Goal: Task Accomplishment & Management: Manage account settings

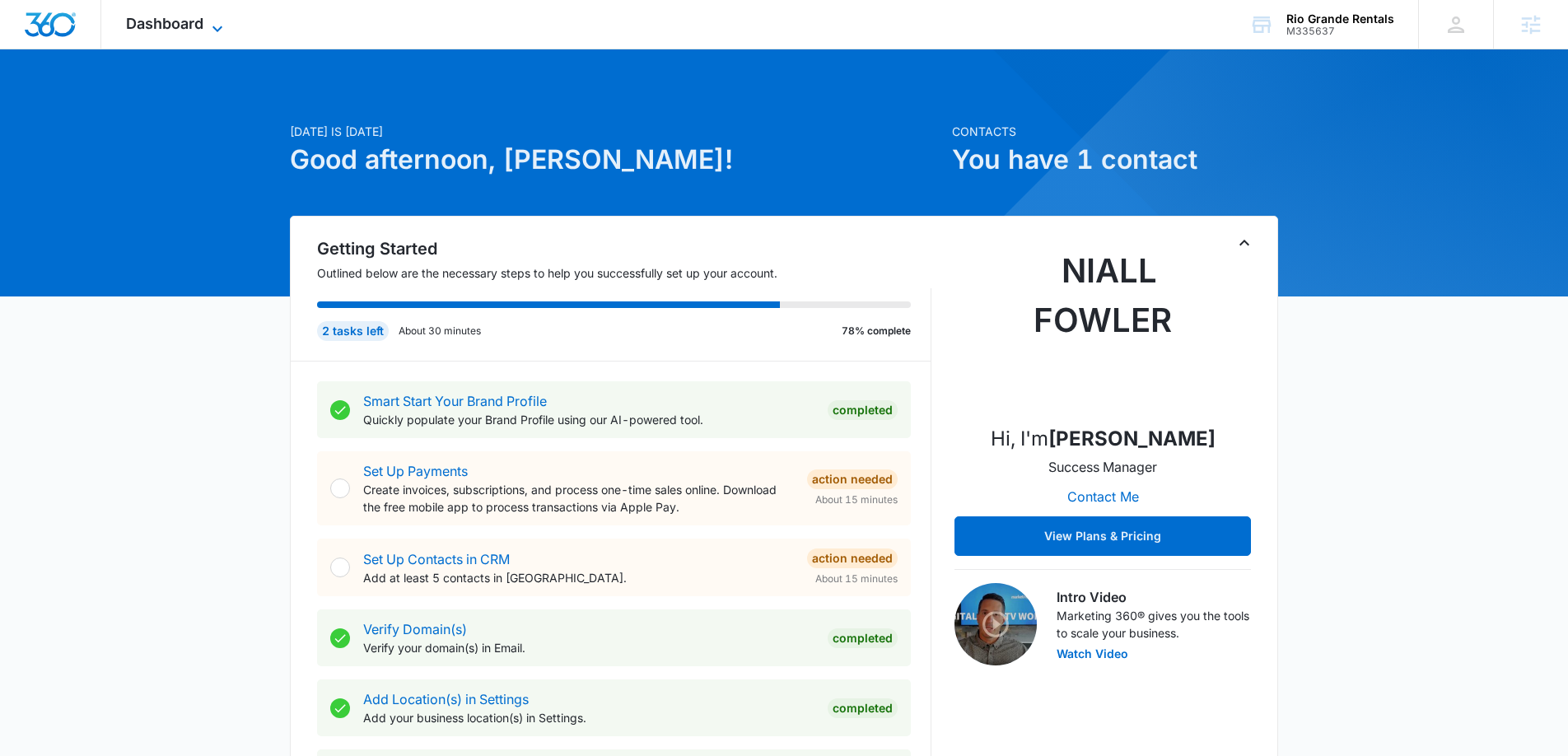
click at [216, 21] on icon at bounding box center [216, 28] width 19 height 19
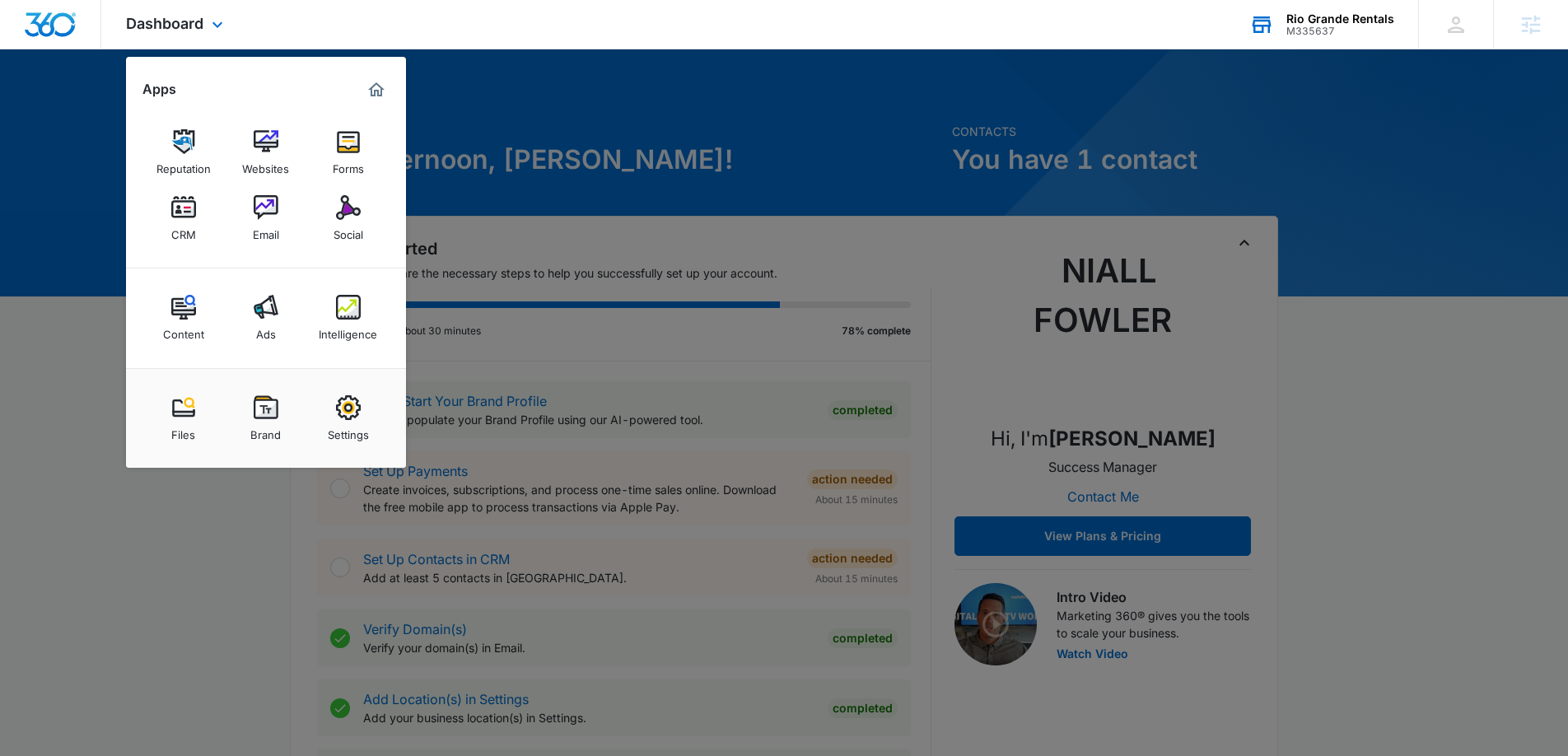
click at [1390, 25] on div "M335637" at bounding box center [1341, 31] width 108 height 12
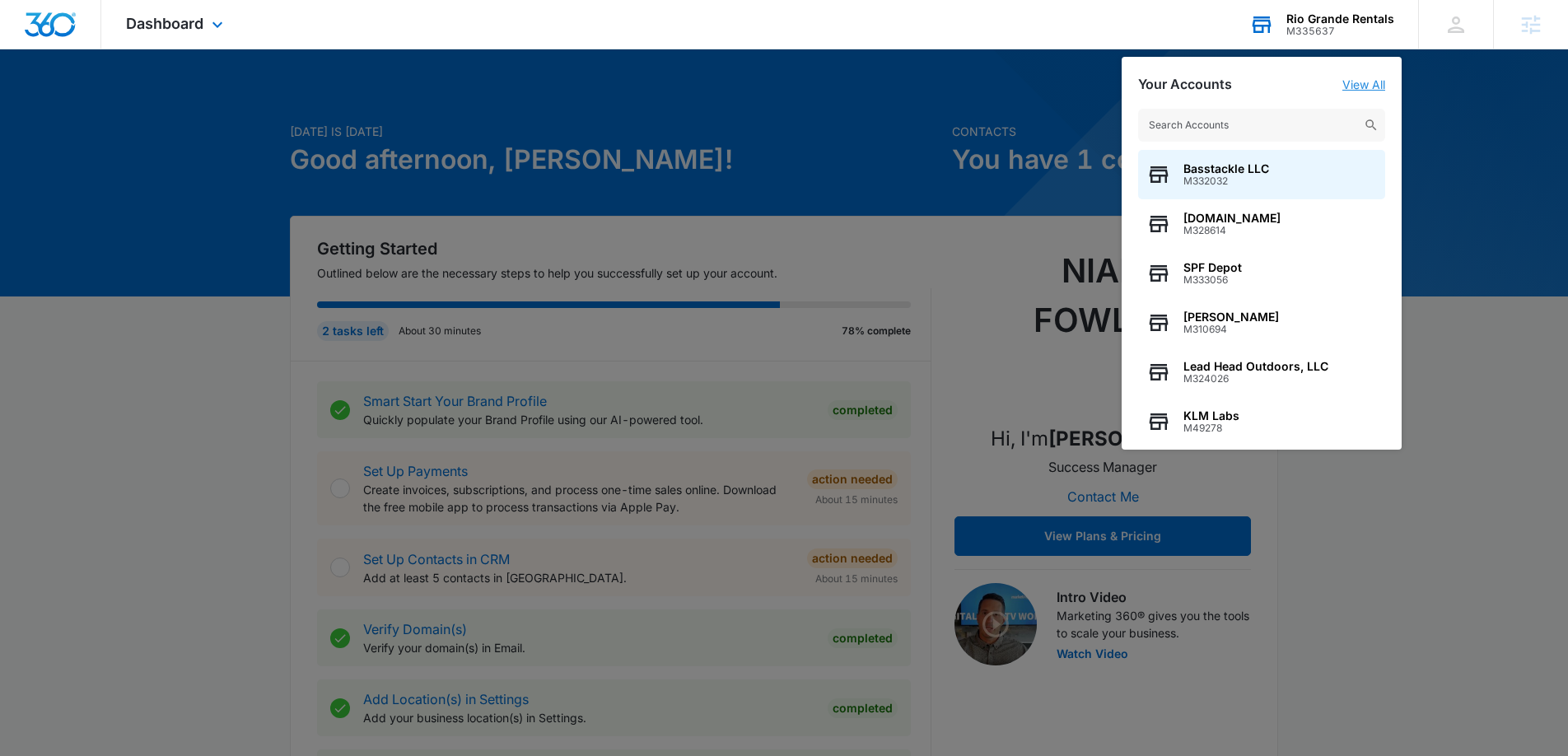
click at [1373, 79] on link "View All" at bounding box center [1363, 84] width 43 height 14
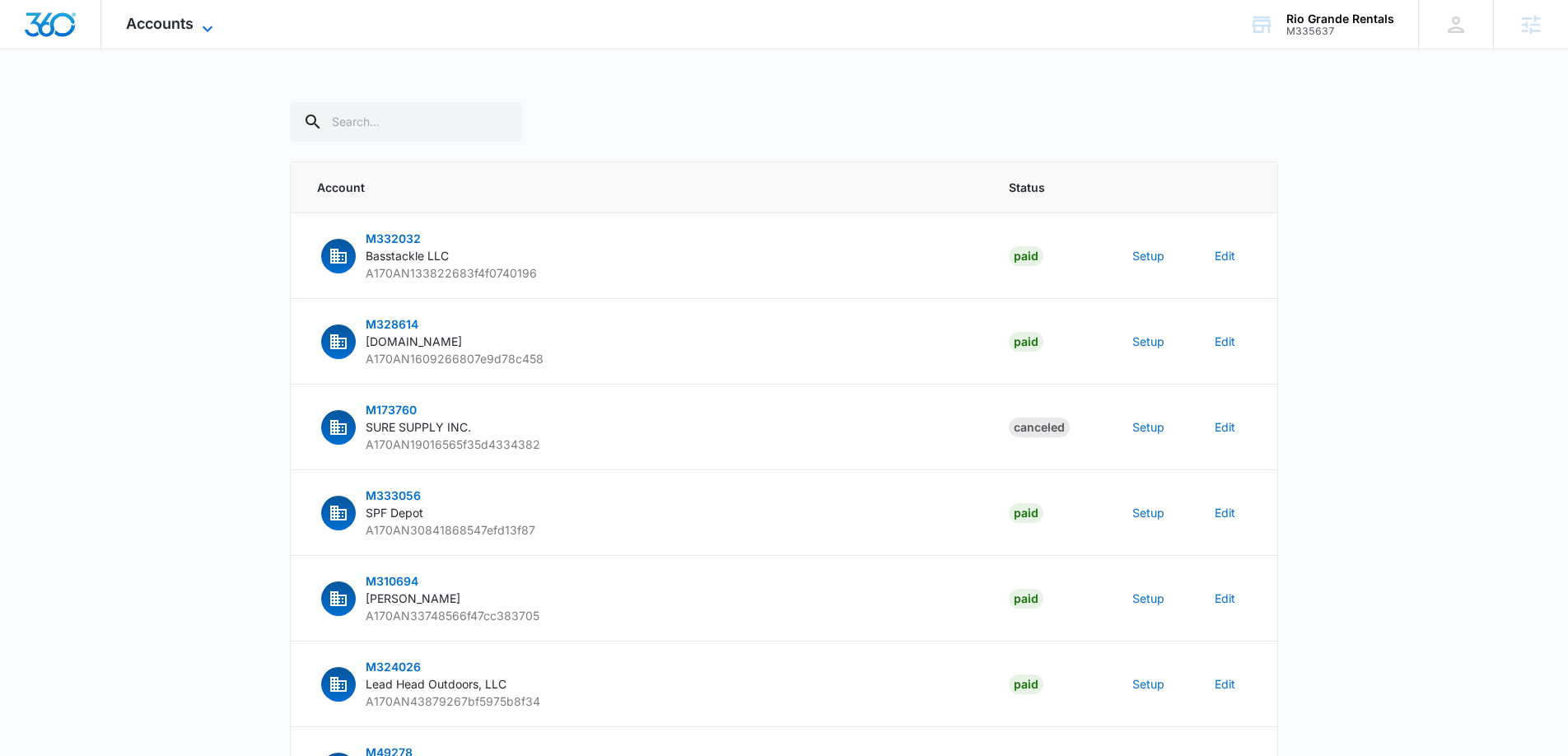
click at [205, 24] on icon at bounding box center [207, 28] width 19 height 19
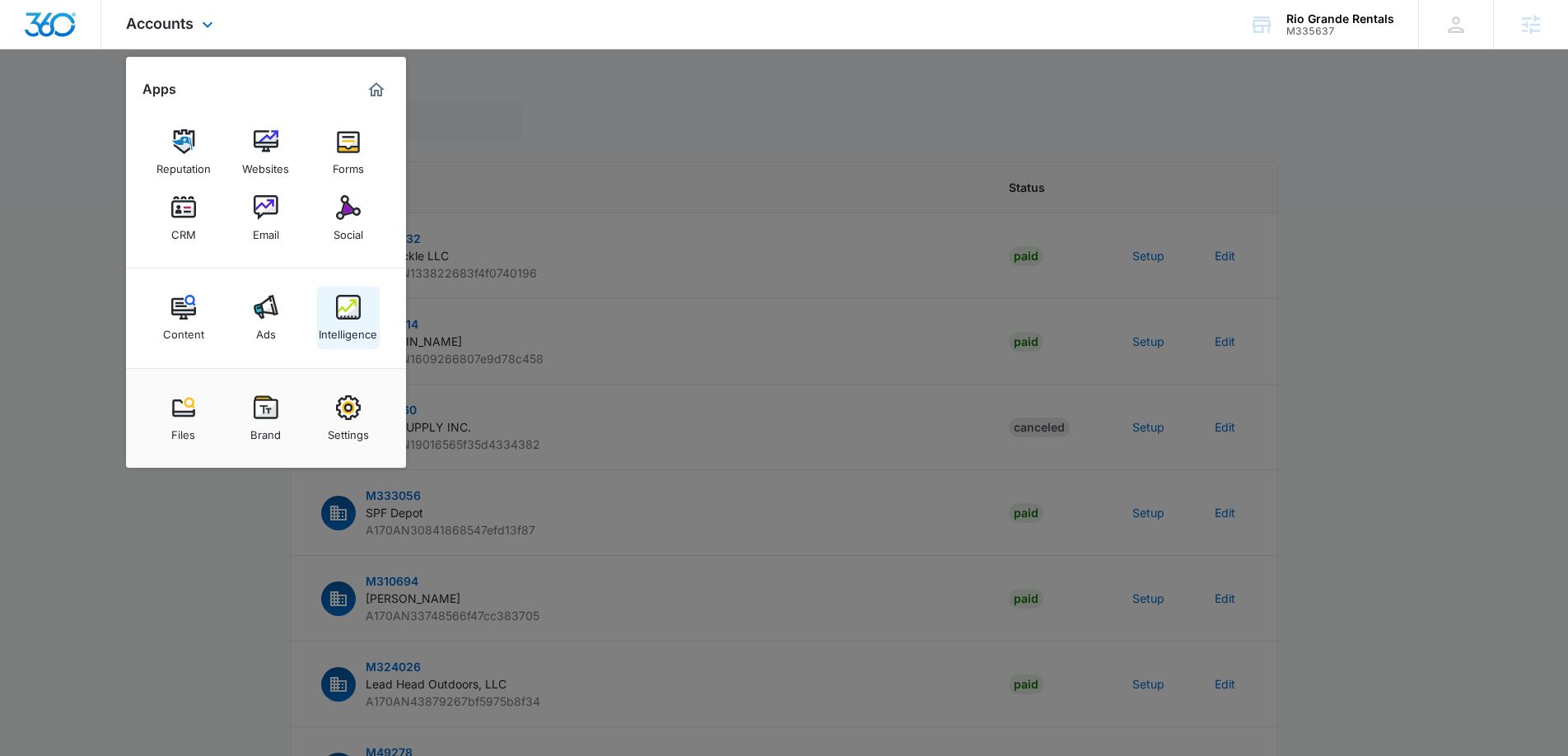
click at [357, 316] on img at bounding box center [348, 306] width 24 height 24
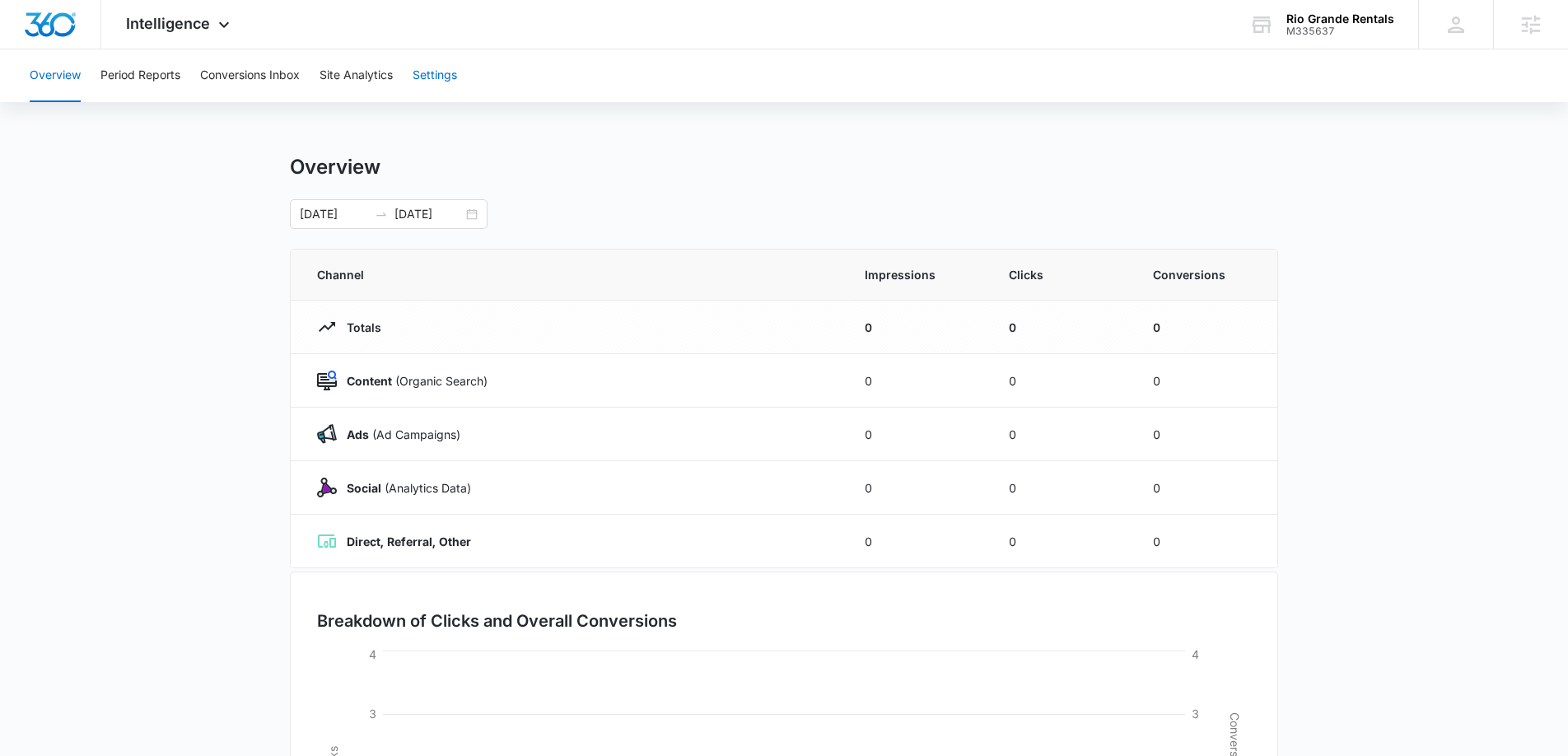
click at [453, 72] on button "Settings" at bounding box center [435, 76] width 45 height 53
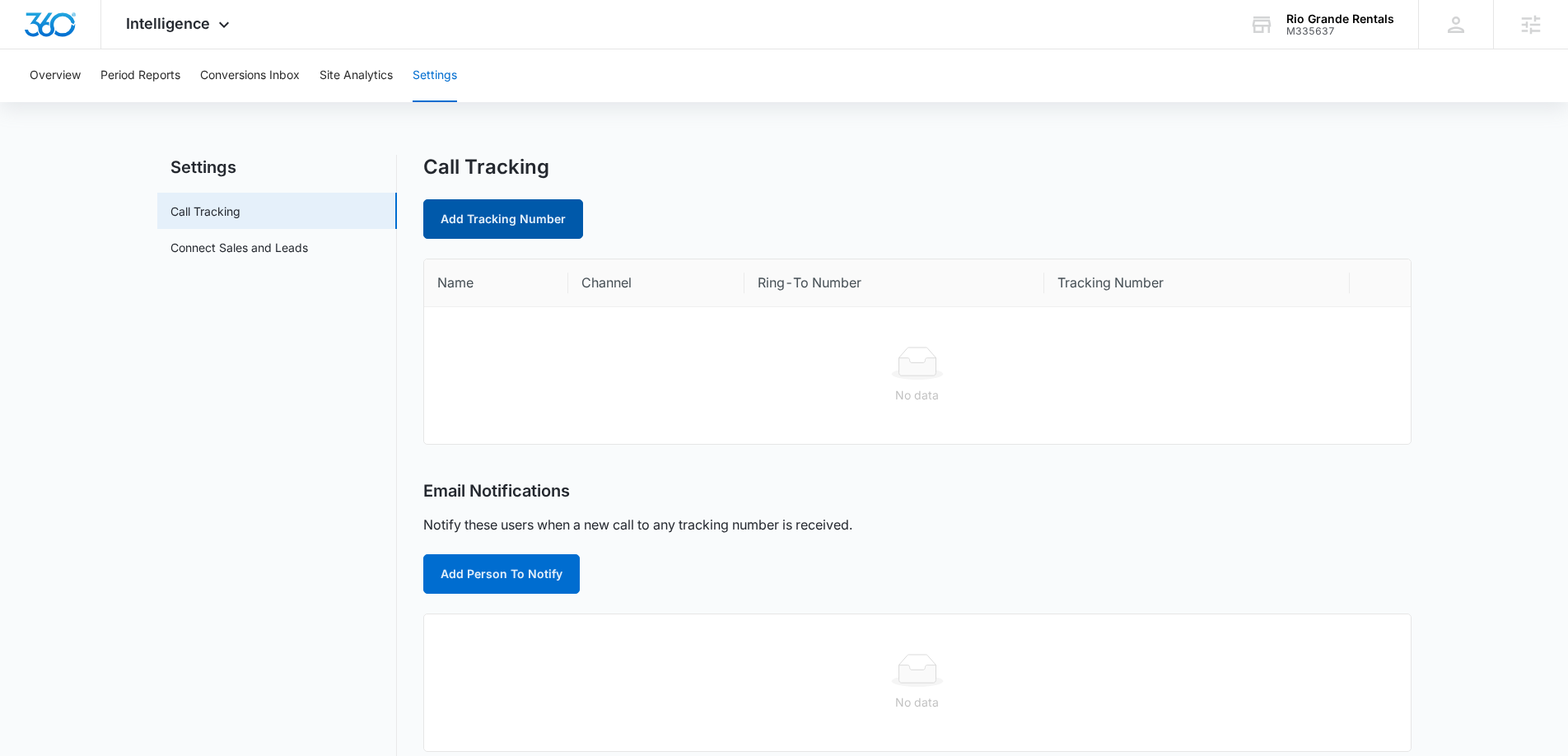
click at [490, 217] on link "Add Tracking Number" at bounding box center [504, 219] width 160 height 40
select select "by_area_code"
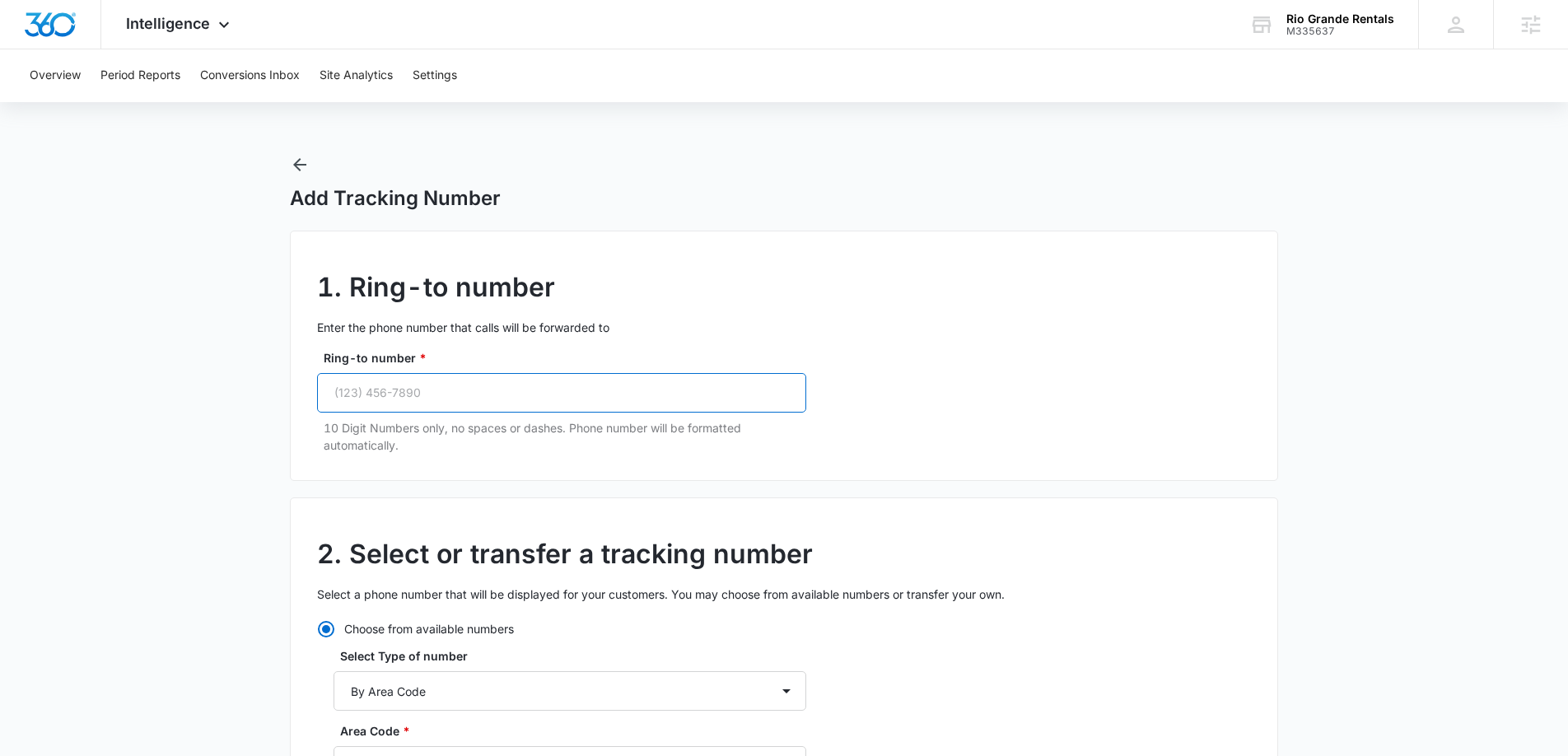
click at [435, 391] on input "Ring-to number *" at bounding box center [562, 392] width 489 height 40
paste input "(303) 946-7253"
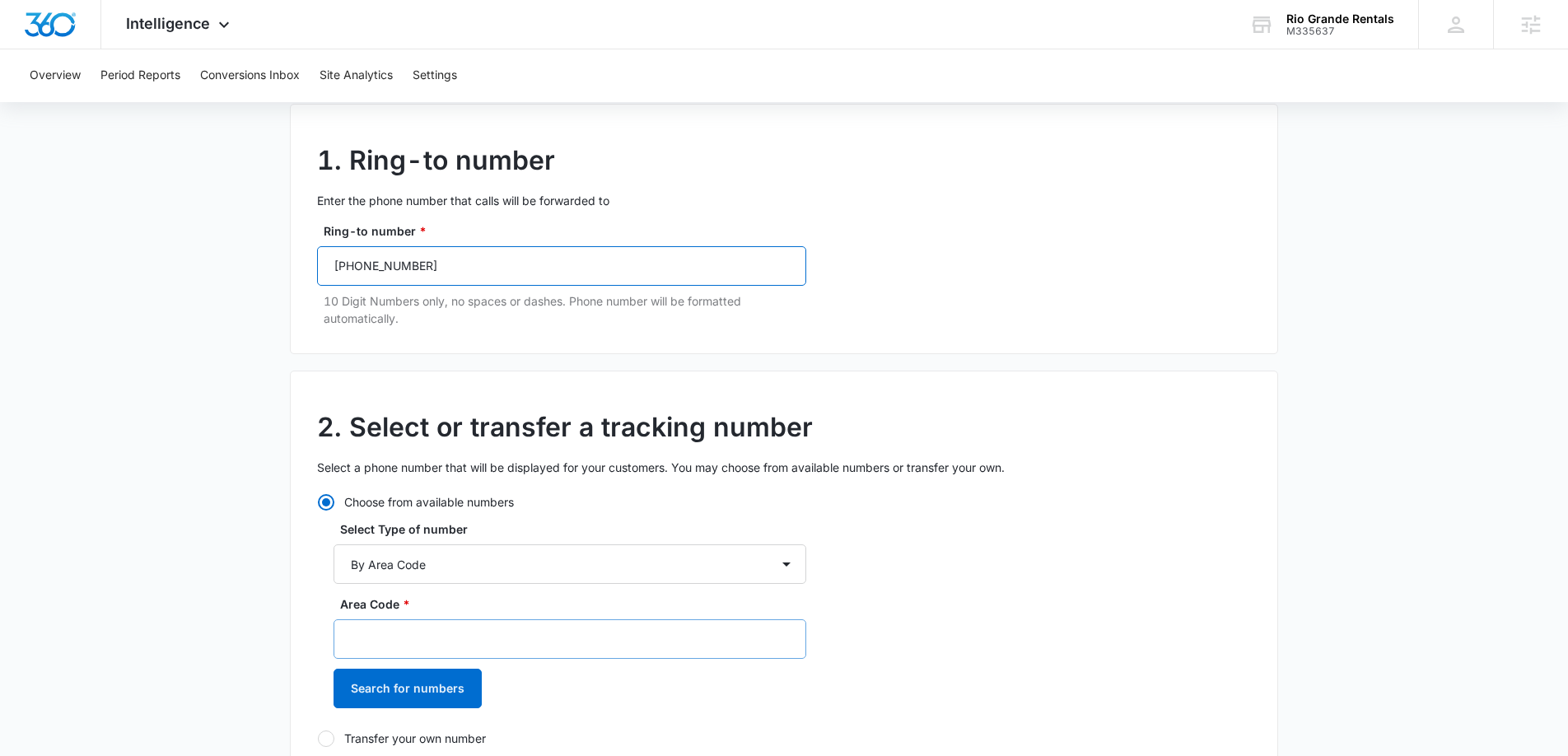
scroll to position [128, 0]
type input "(303) 946-7253"
click at [454, 640] on input "Area Code *" at bounding box center [569, 638] width 472 height 40
click at [381, 689] on button "Search for numbers" at bounding box center [408, 687] width 148 height 40
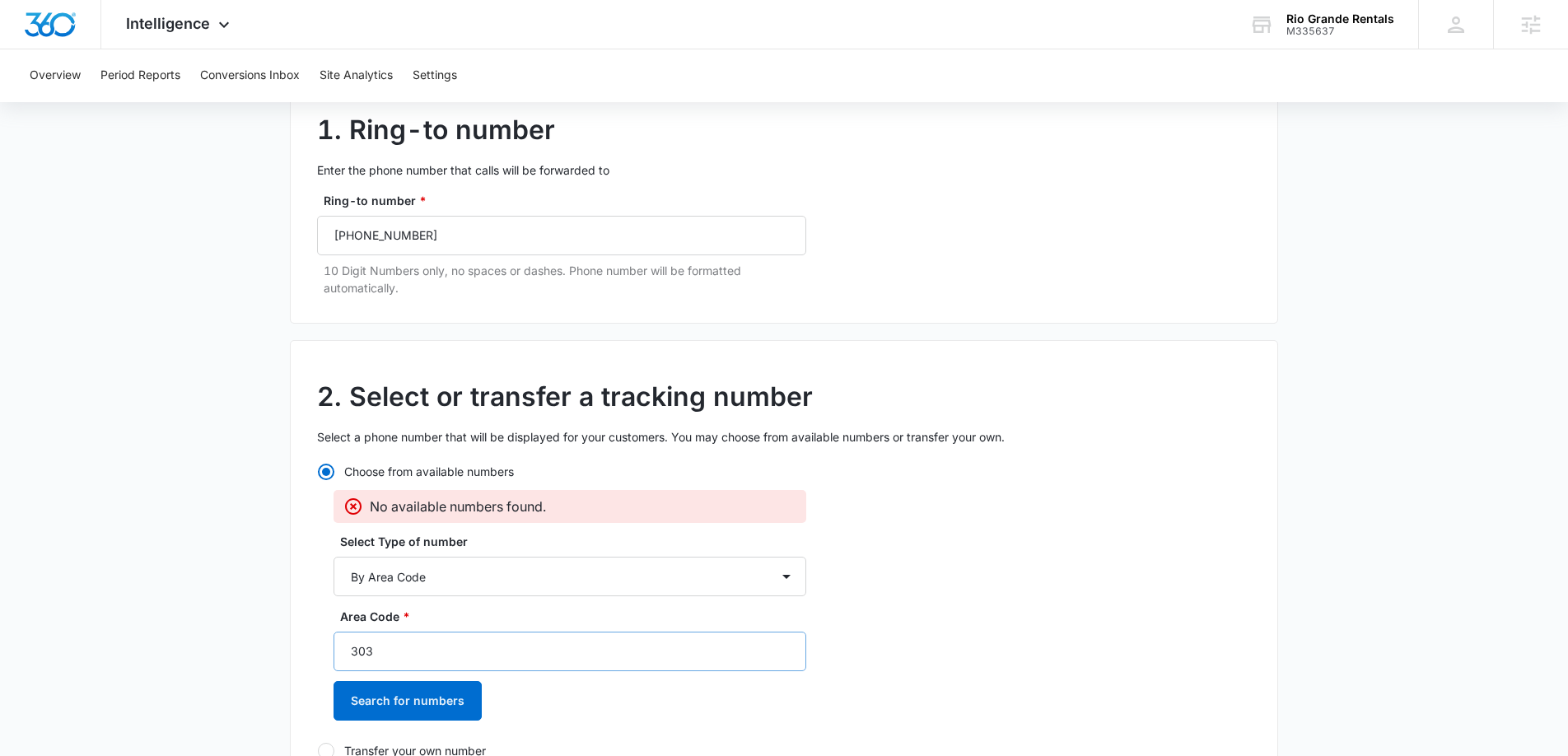
scroll to position [169, 0]
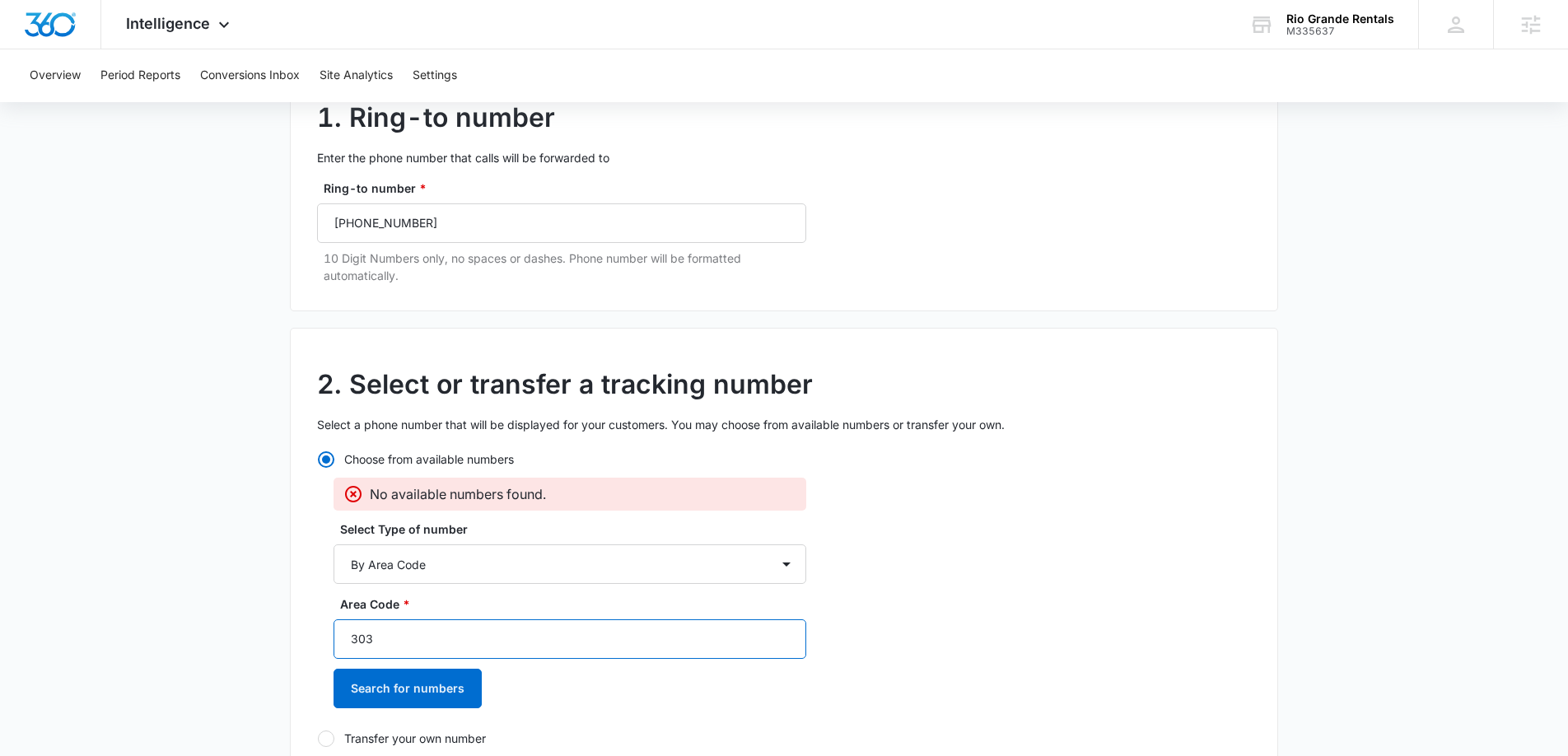
drag, startPoint x: 406, startPoint y: 639, endPoint x: 312, endPoint y: 596, distance: 103.4
click at [311, 636] on div "2. Select or transfer a tracking number Select a phone number that will be disp…" at bounding box center [784, 559] width 989 height 464
type input "720"
click at [408, 710] on div "Area Code * 720 Search for numbers" at bounding box center [569, 658] width 472 height 125
click at [414, 689] on button "Search for numbers" at bounding box center [408, 688] width 148 height 40
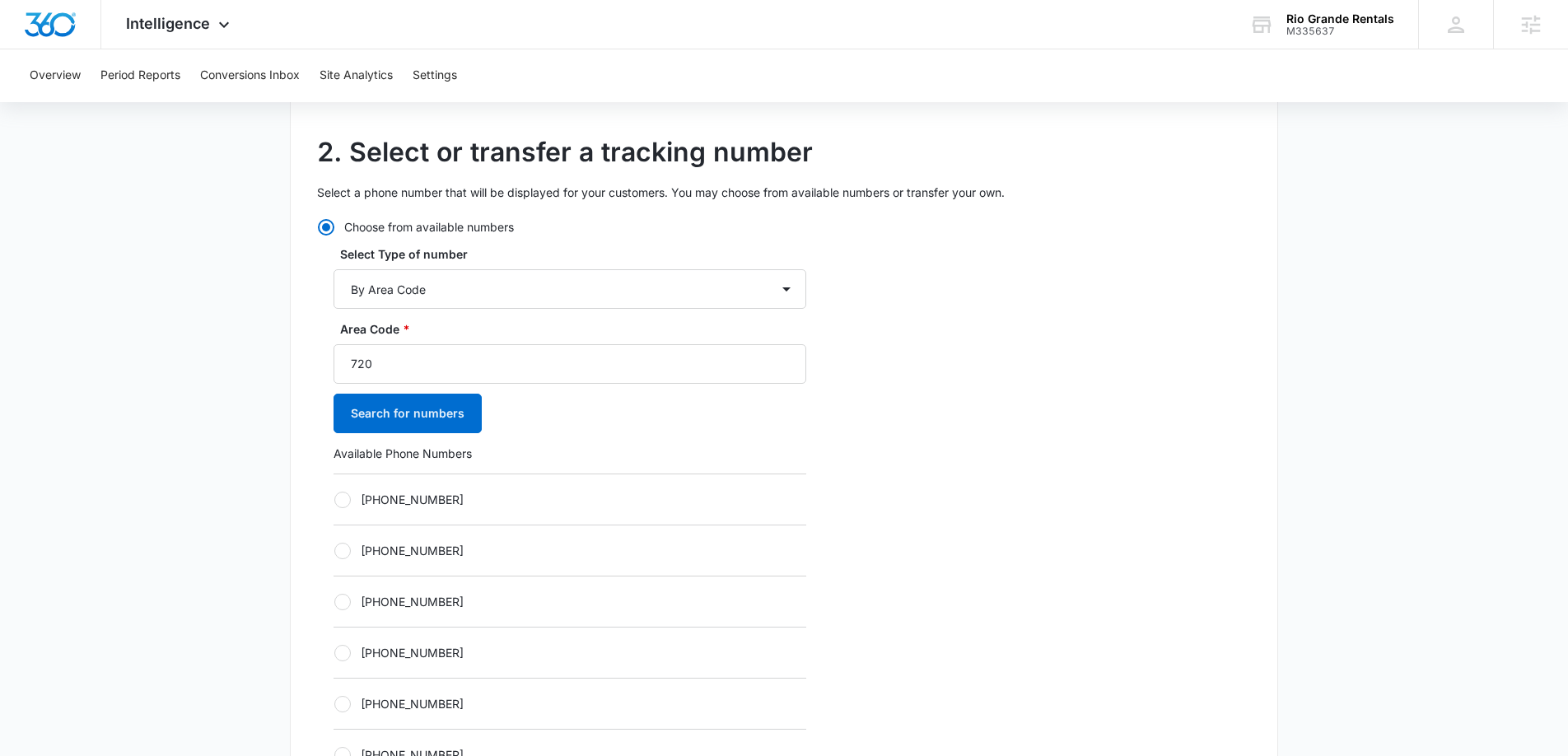
click at [350, 500] on div at bounding box center [343, 500] width 17 height 17
click at [334, 500] on input "+17203160109" at bounding box center [333, 499] width 1 height 1
radio input "true"
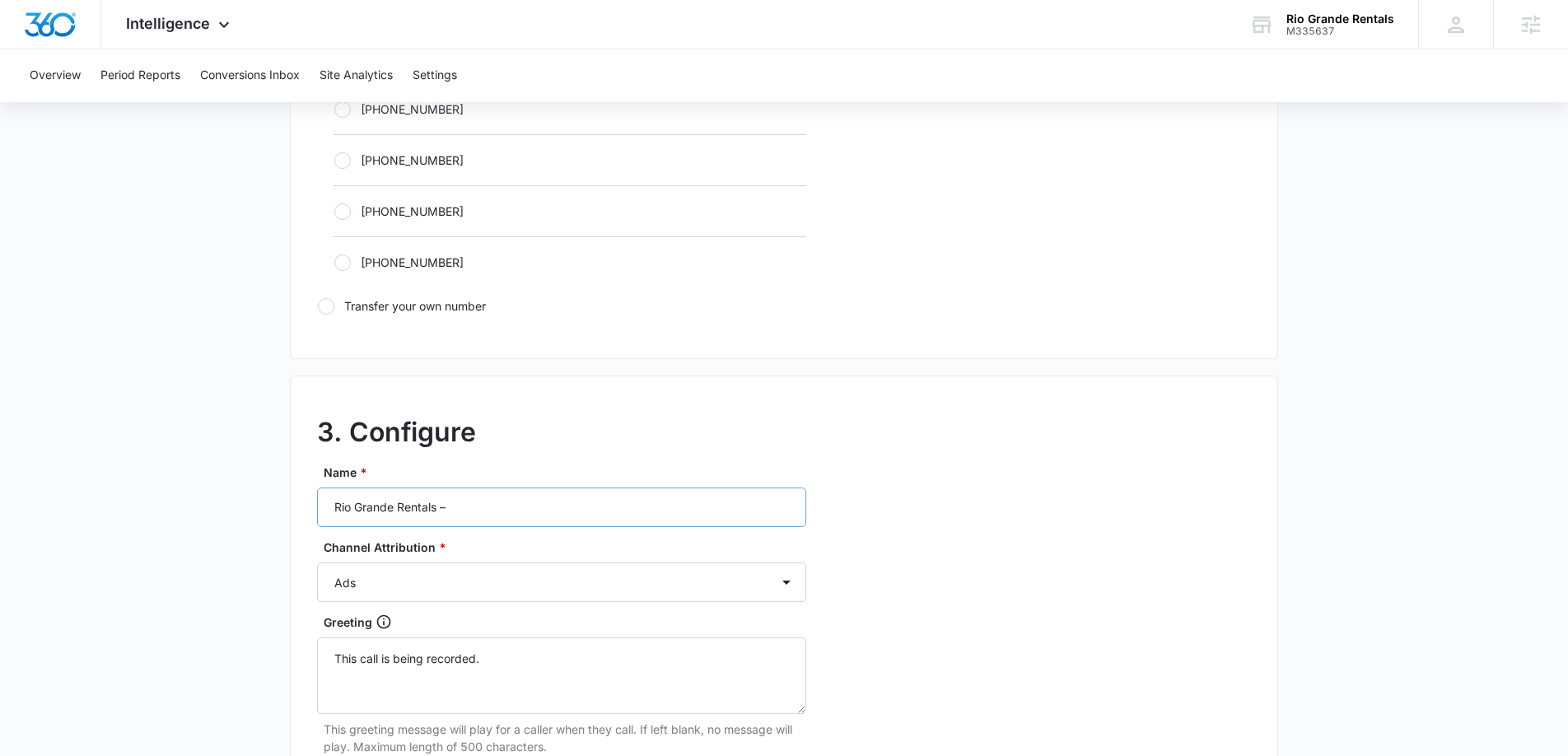
scroll to position [1103, 0]
click at [494, 508] on input "Rio Grande Rentals –" at bounding box center [562, 503] width 489 height 40
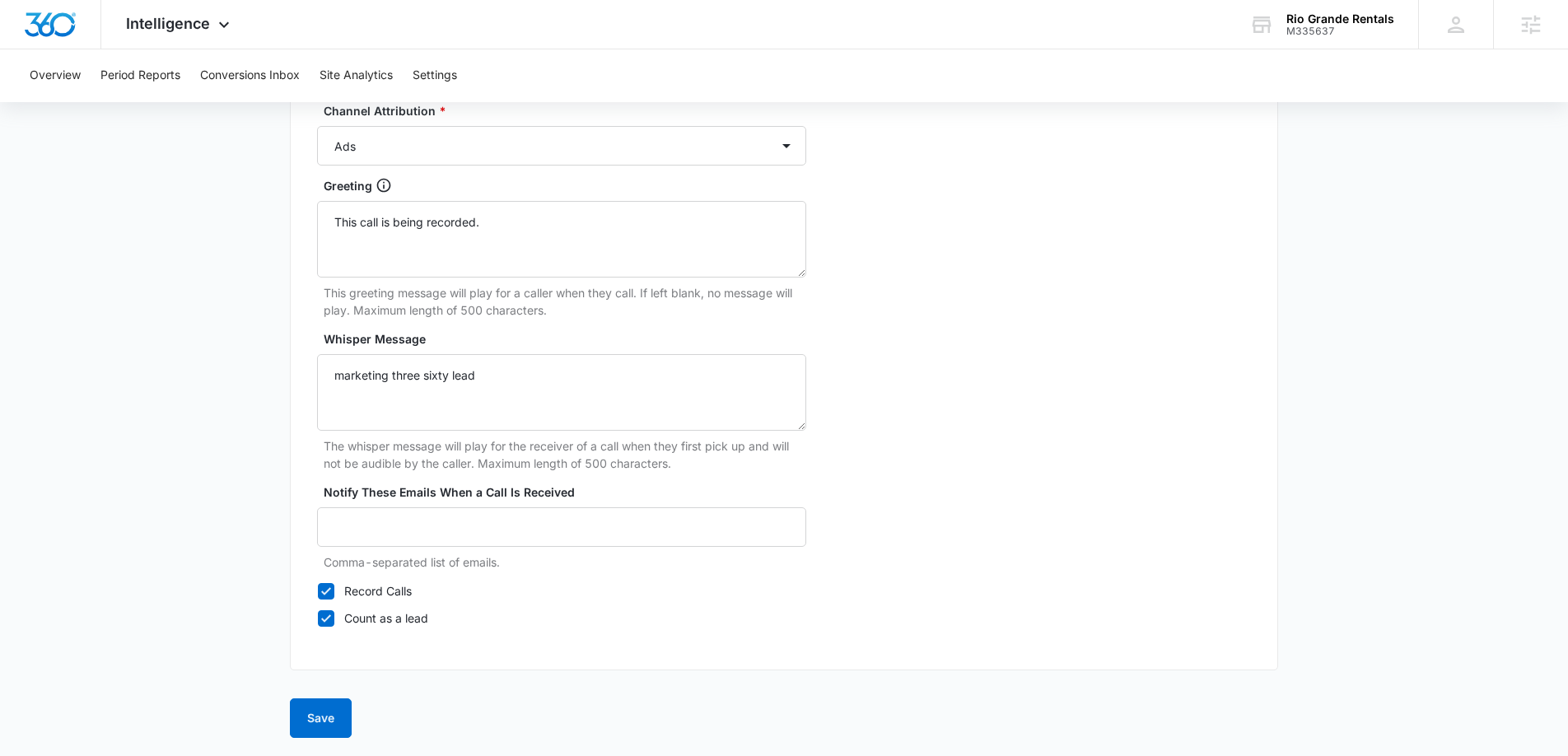
scroll to position [1536, 0]
type input "Rio Grande Rentals – Ads"
click at [309, 718] on button "Save" at bounding box center [320, 716] width 61 height 40
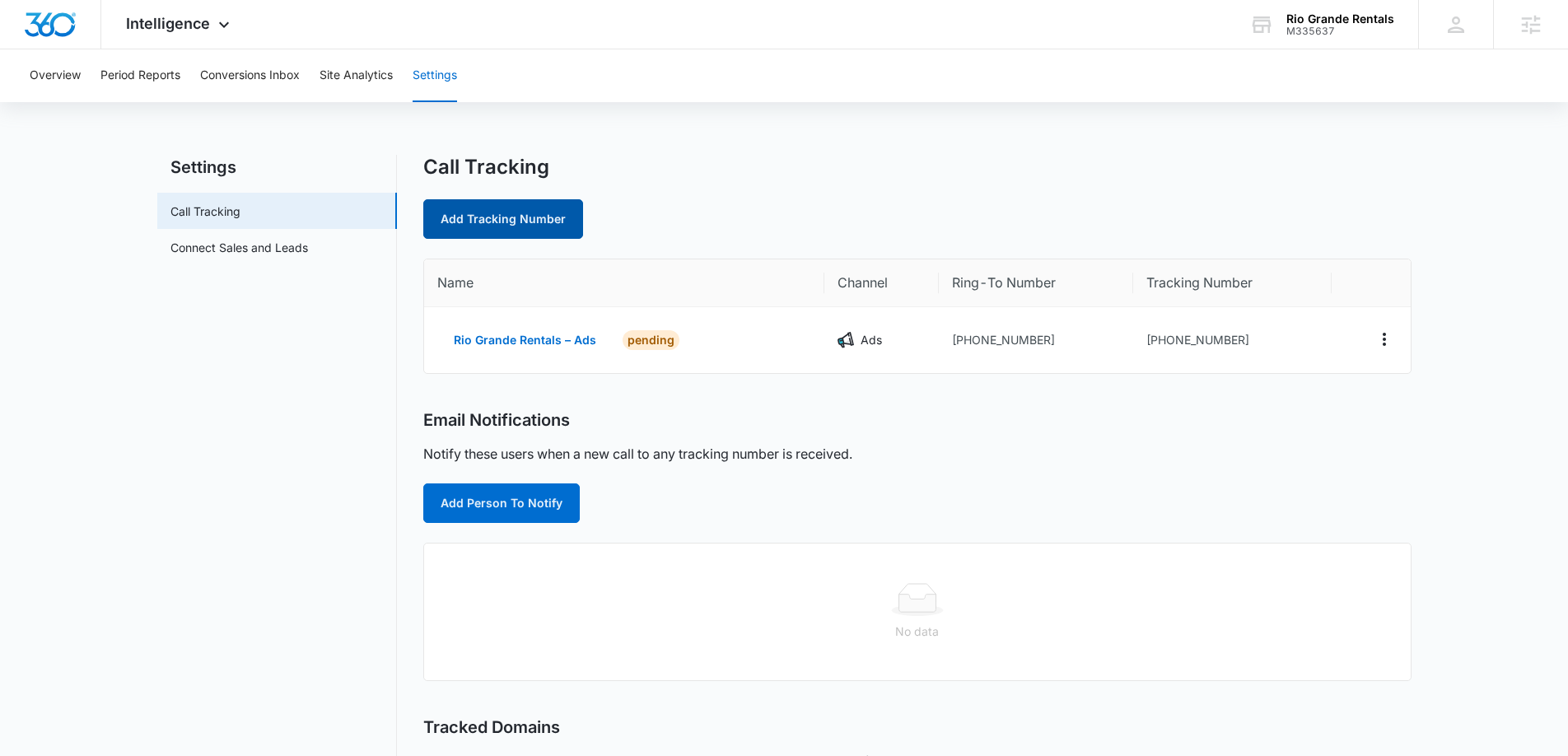
click at [561, 222] on link "Add Tracking Number" at bounding box center [504, 219] width 160 height 40
select select "by_area_code"
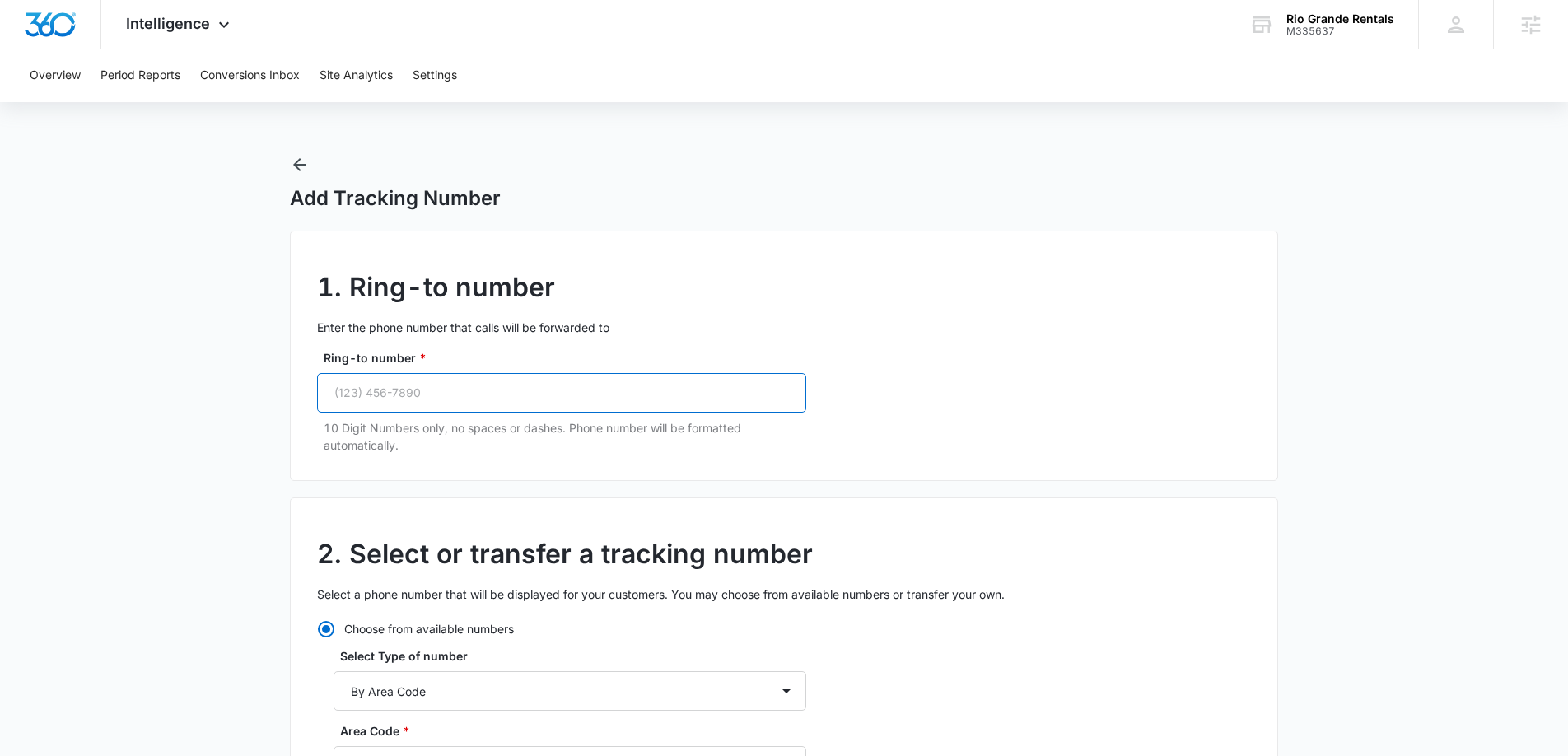
click at [557, 389] on input "Ring-to number *" at bounding box center [562, 392] width 489 height 40
paste input "(303) 946-7253"
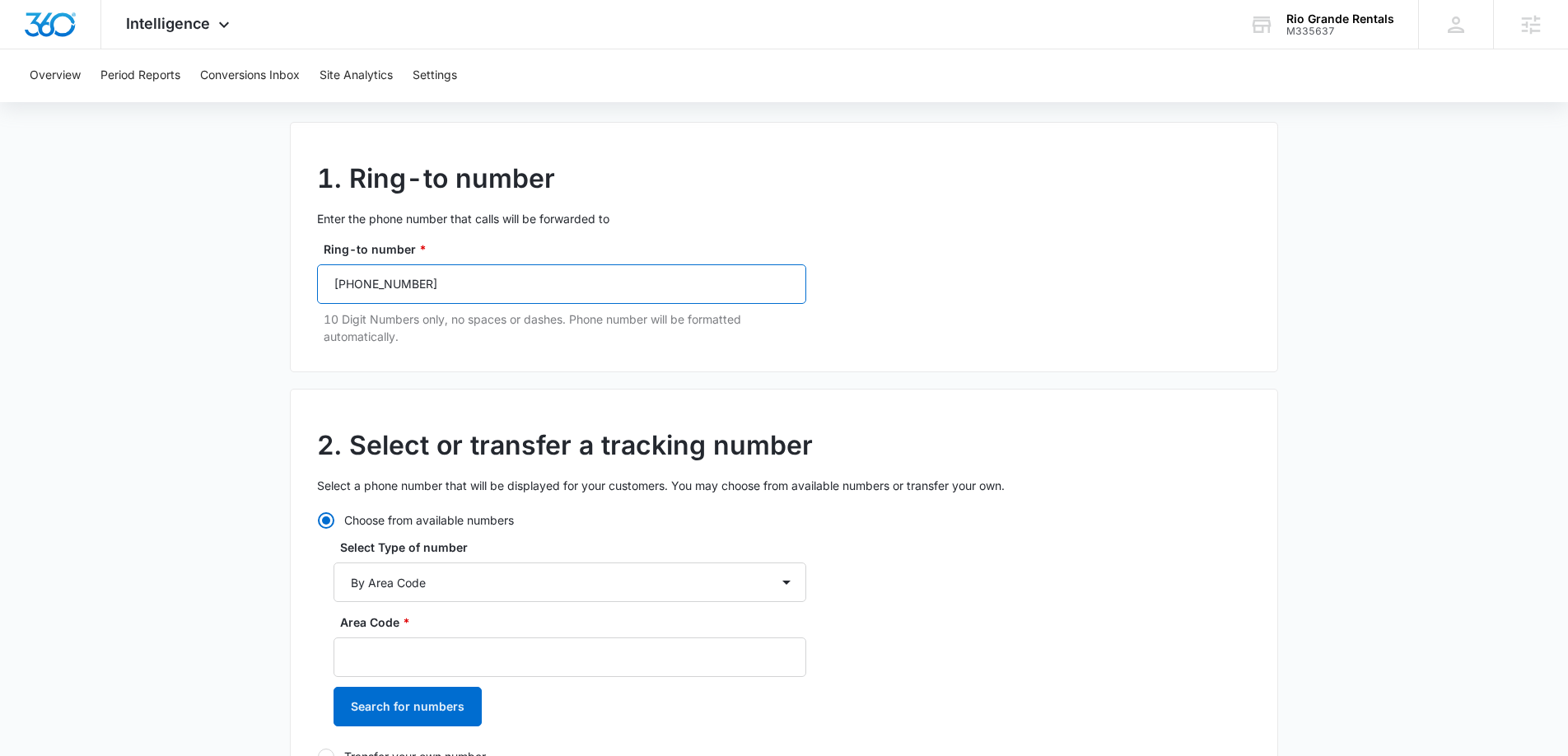
scroll to position [236, 0]
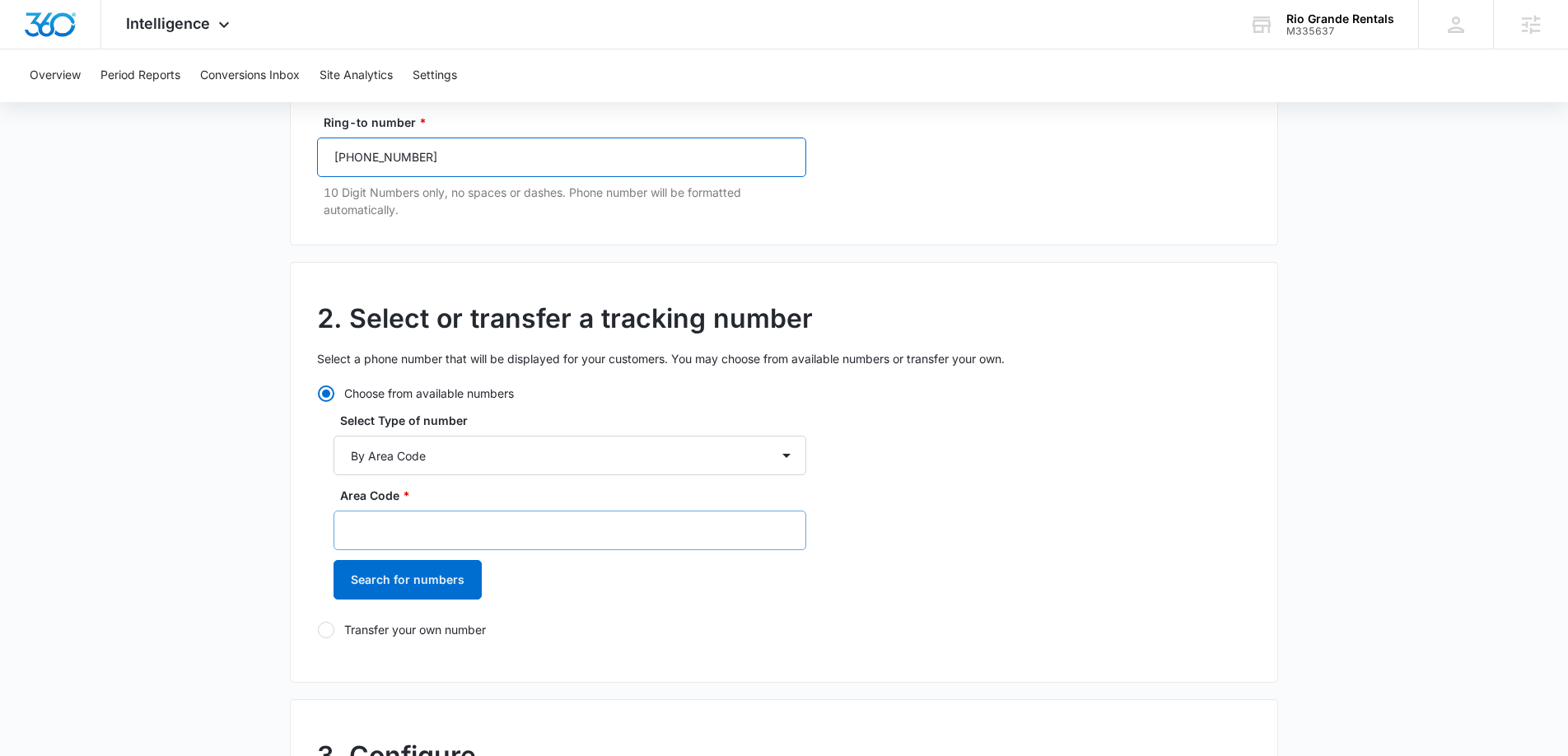
type input "(303) 946-7253"
click at [463, 525] on input "Area Code *" at bounding box center [569, 530] width 472 height 40
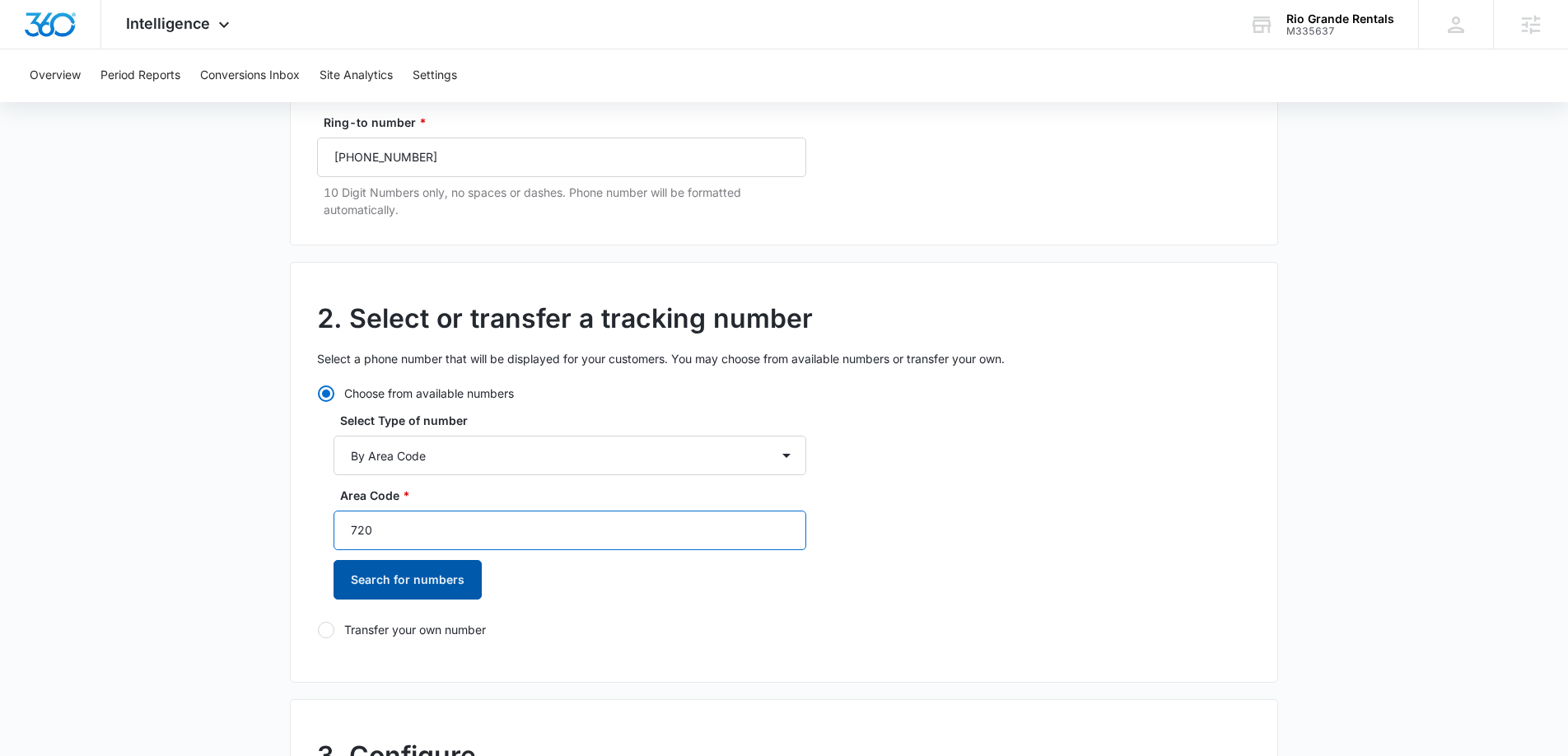
type input "720"
click at [423, 588] on button "Search for numbers" at bounding box center [408, 579] width 148 height 40
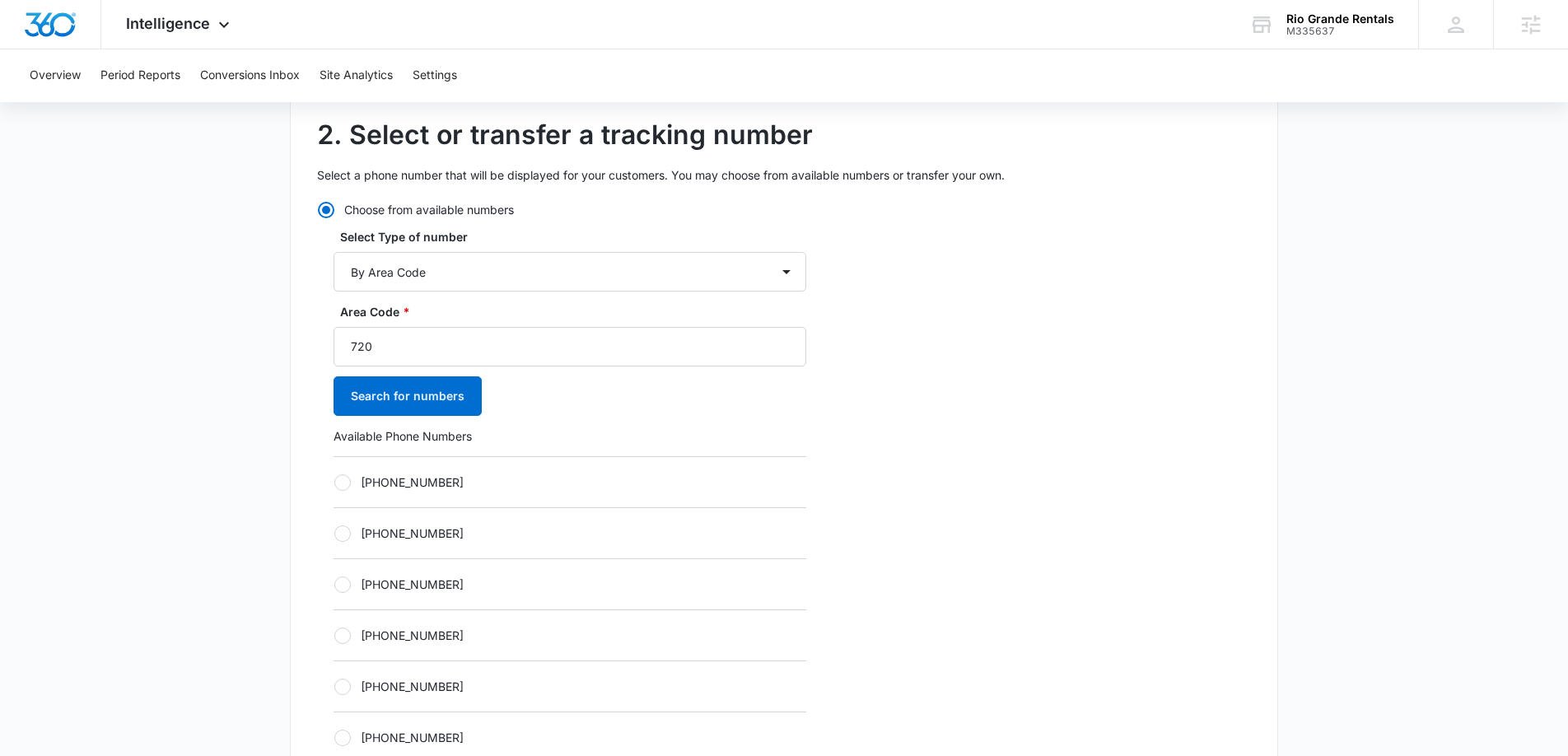
scroll to position [450, 0]
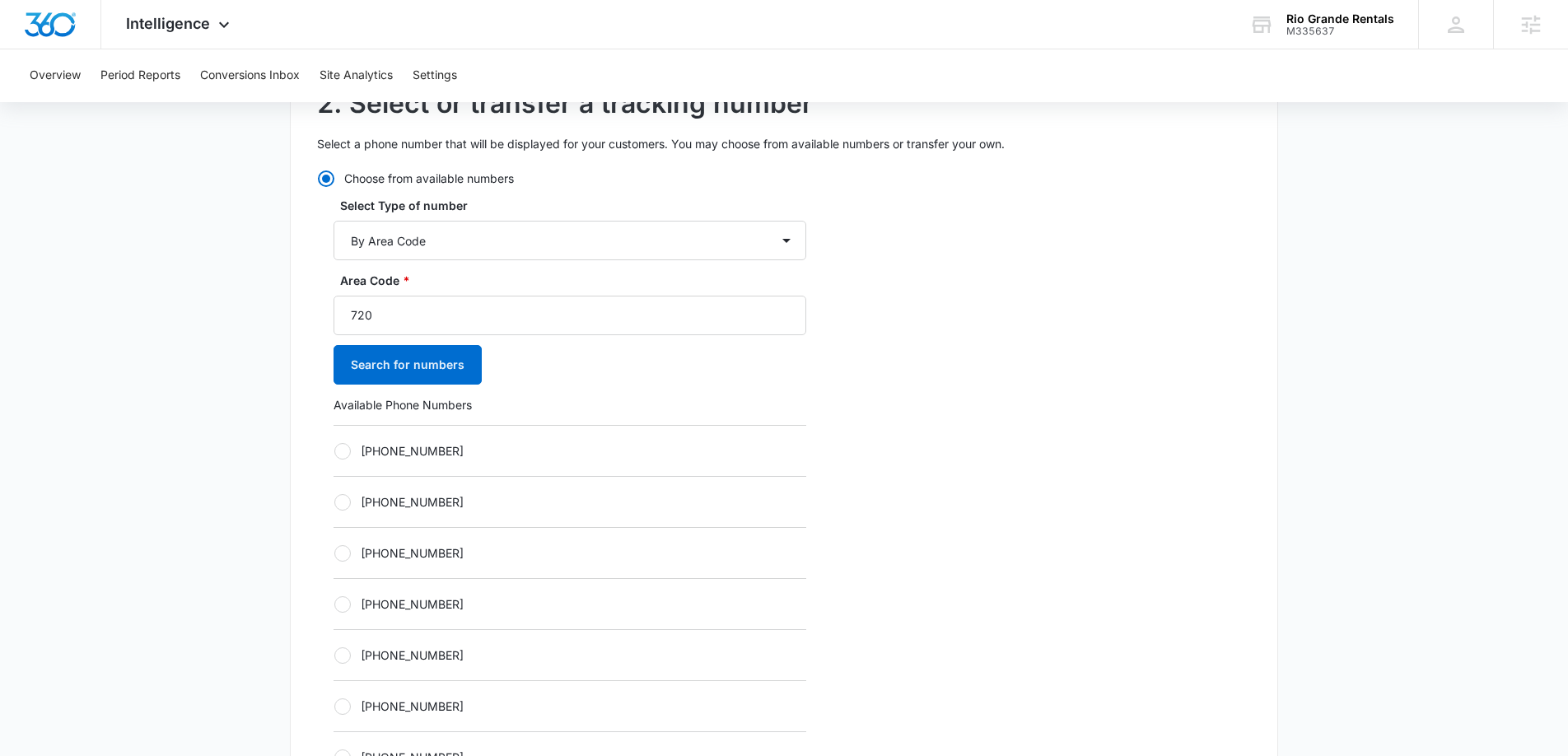
click at [332, 439] on div "Choose from available numbers Select Type of number By City & State By State On…" at bounding box center [562, 566] width 489 height 793
click at [340, 445] on div at bounding box center [343, 451] width 17 height 17
click at [334, 450] on input "+17203160115" at bounding box center [333, 450] width 1 height 1
radio input "true"
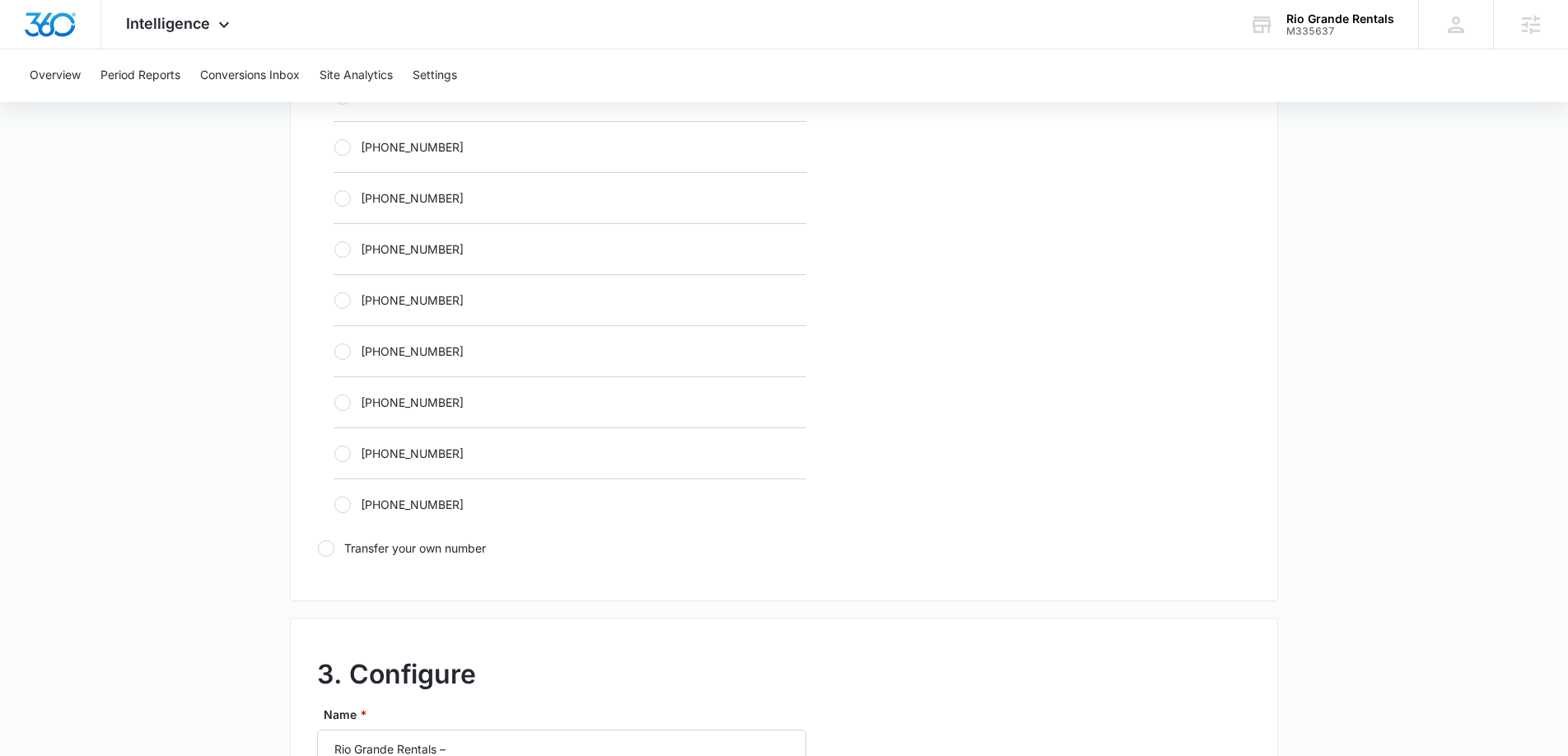
scroll to position [965, 0]
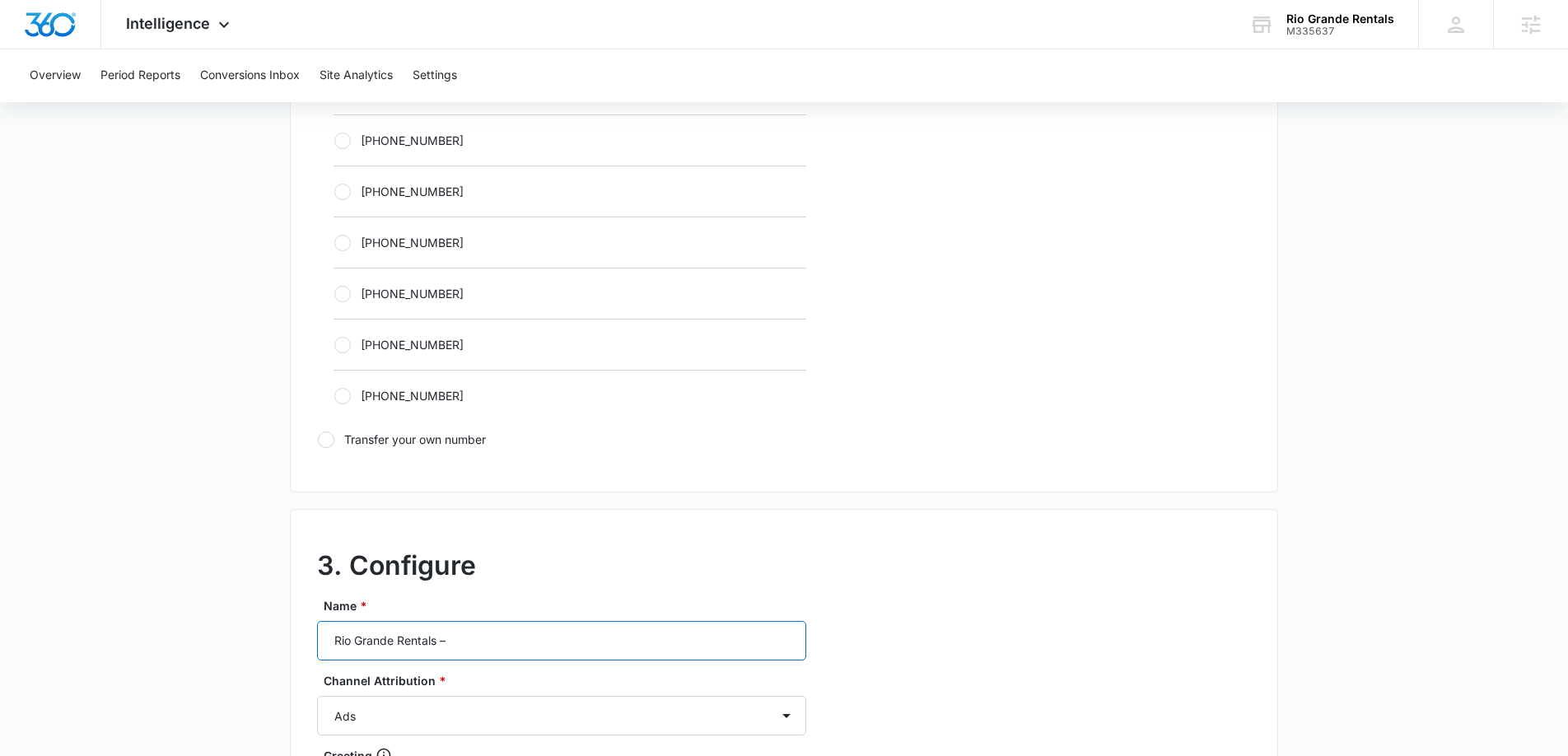
click at [529, 637] on input "Rio Grande Rentals –" at bounding box center [562, 641] width 489 height 40
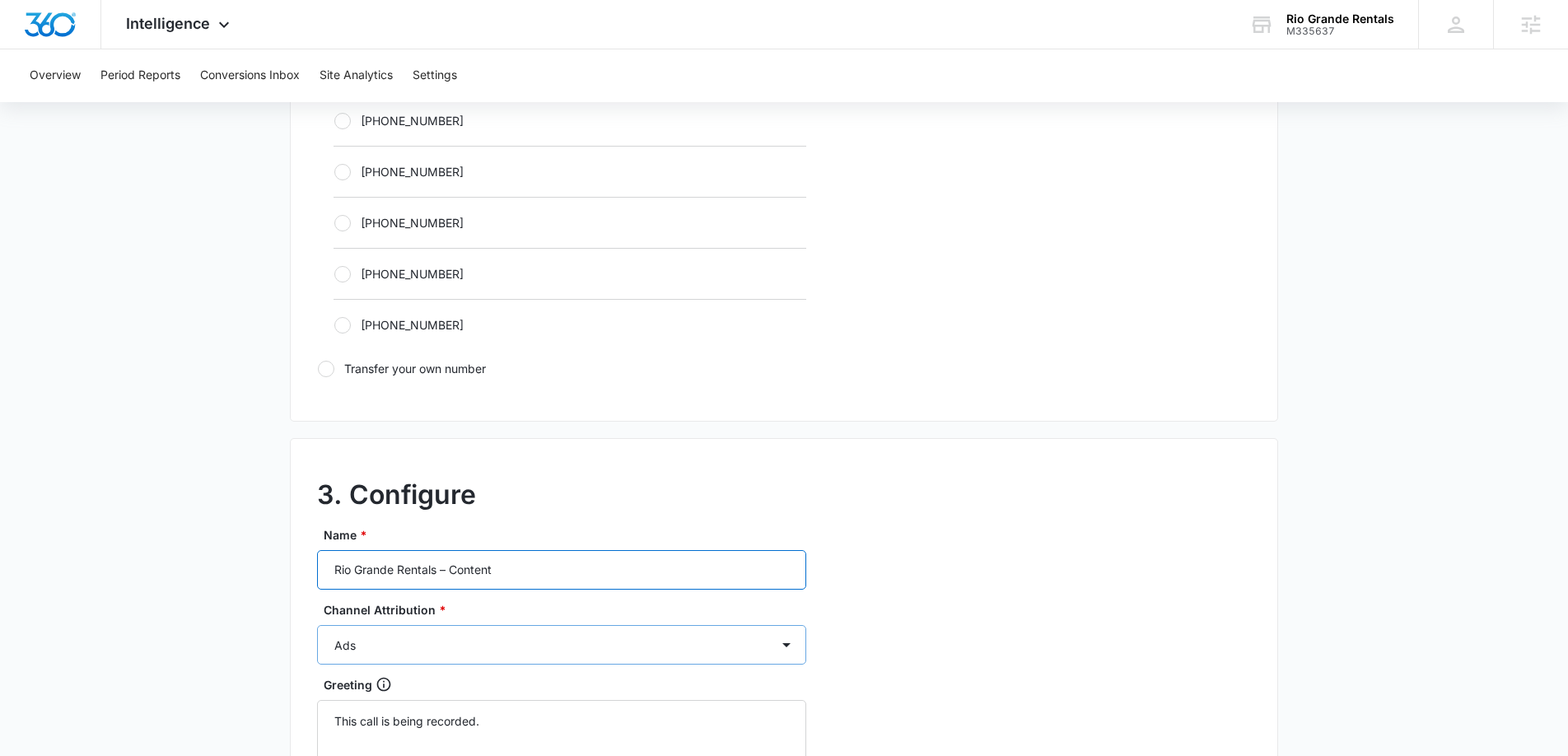
scroll to position [1139, 0]
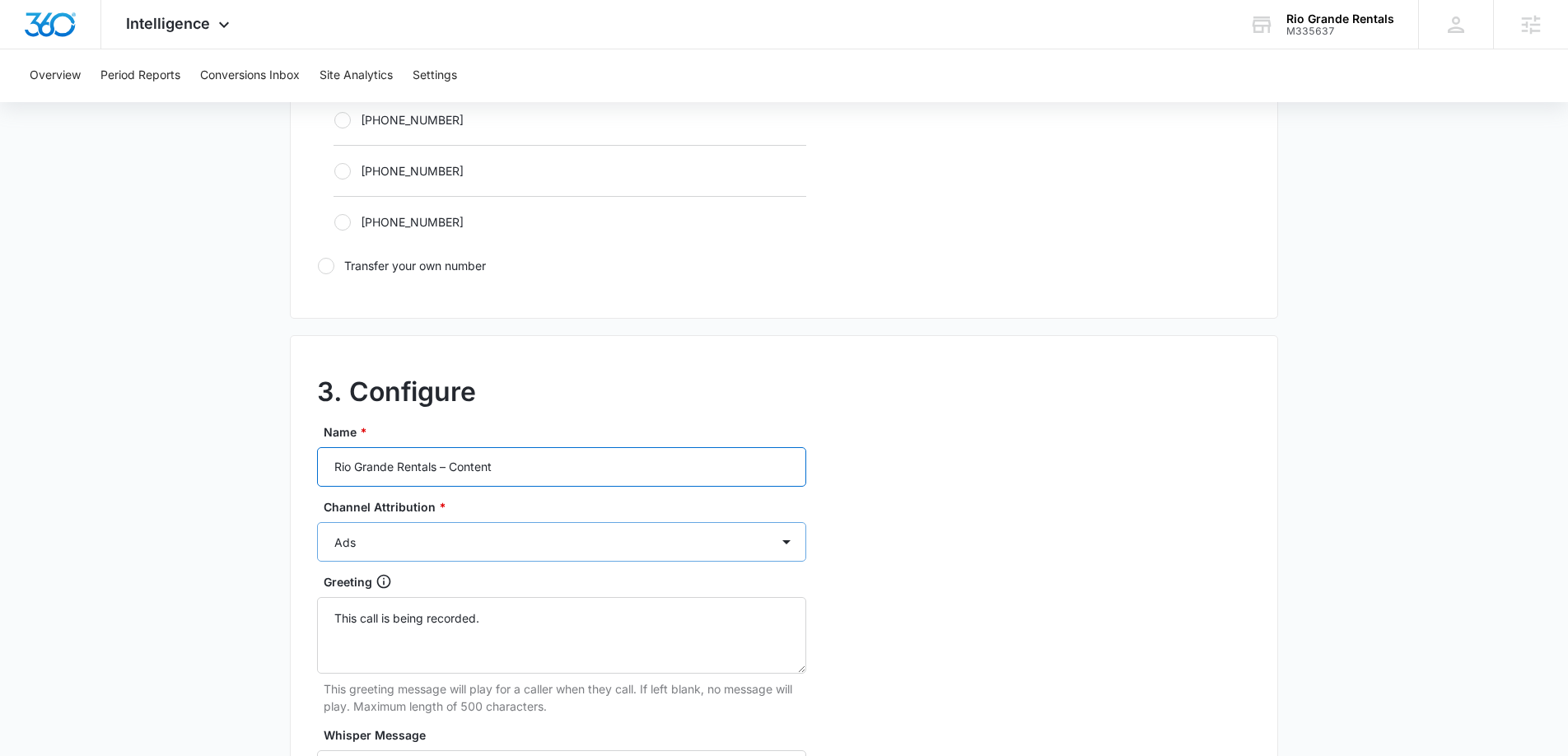
type input "Rio Grande Rentals – Content"
click at [574, 536] on select "Ads Local Service Ads Content Social Other" at bounding box center [562, 541] width 489 height 40
select select "CONTENT"
click at [317, 522] on select "Ads Local Service Ads Content Social Other" at bounding box center [562, 541] width 489 height 40
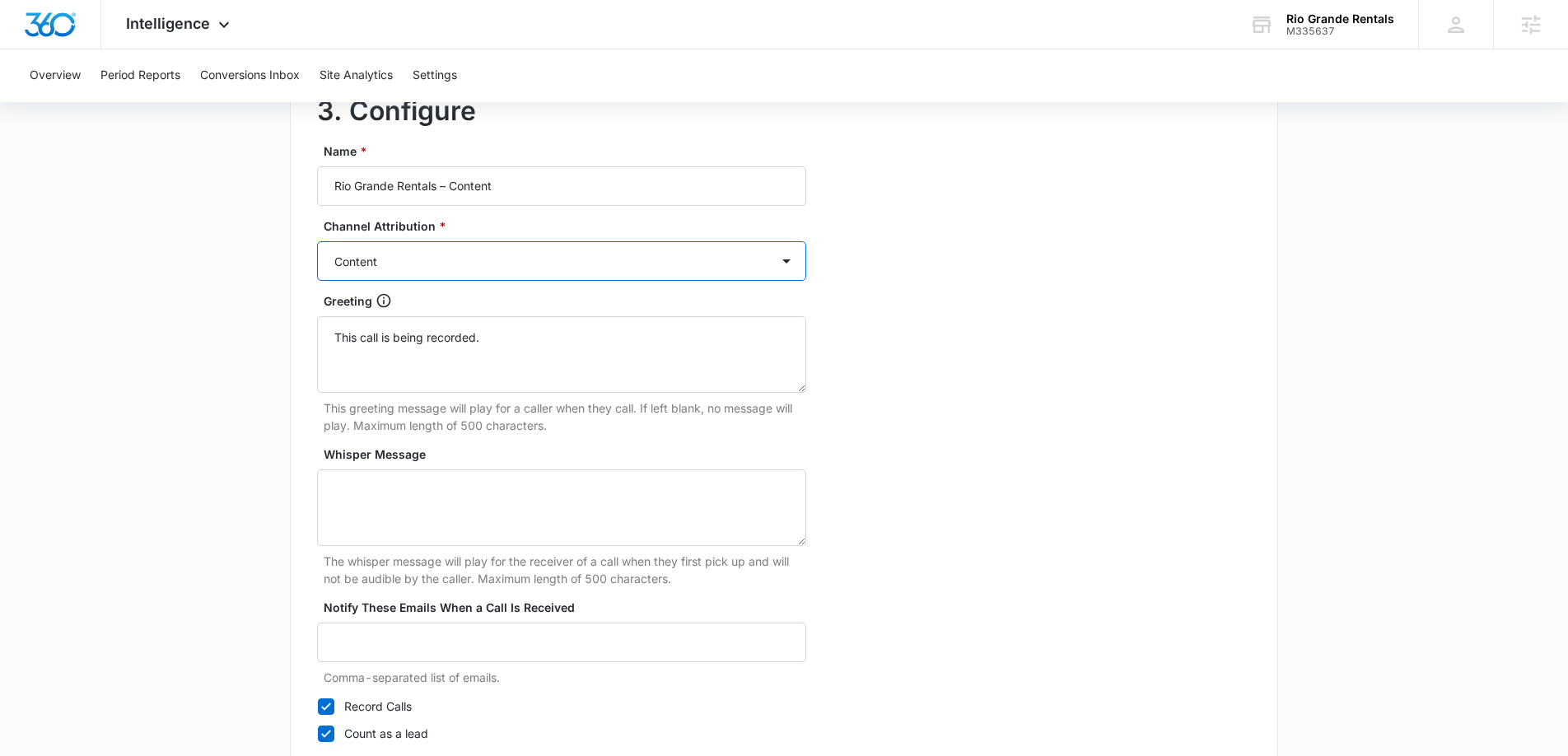
scroll to position [1536, 0]
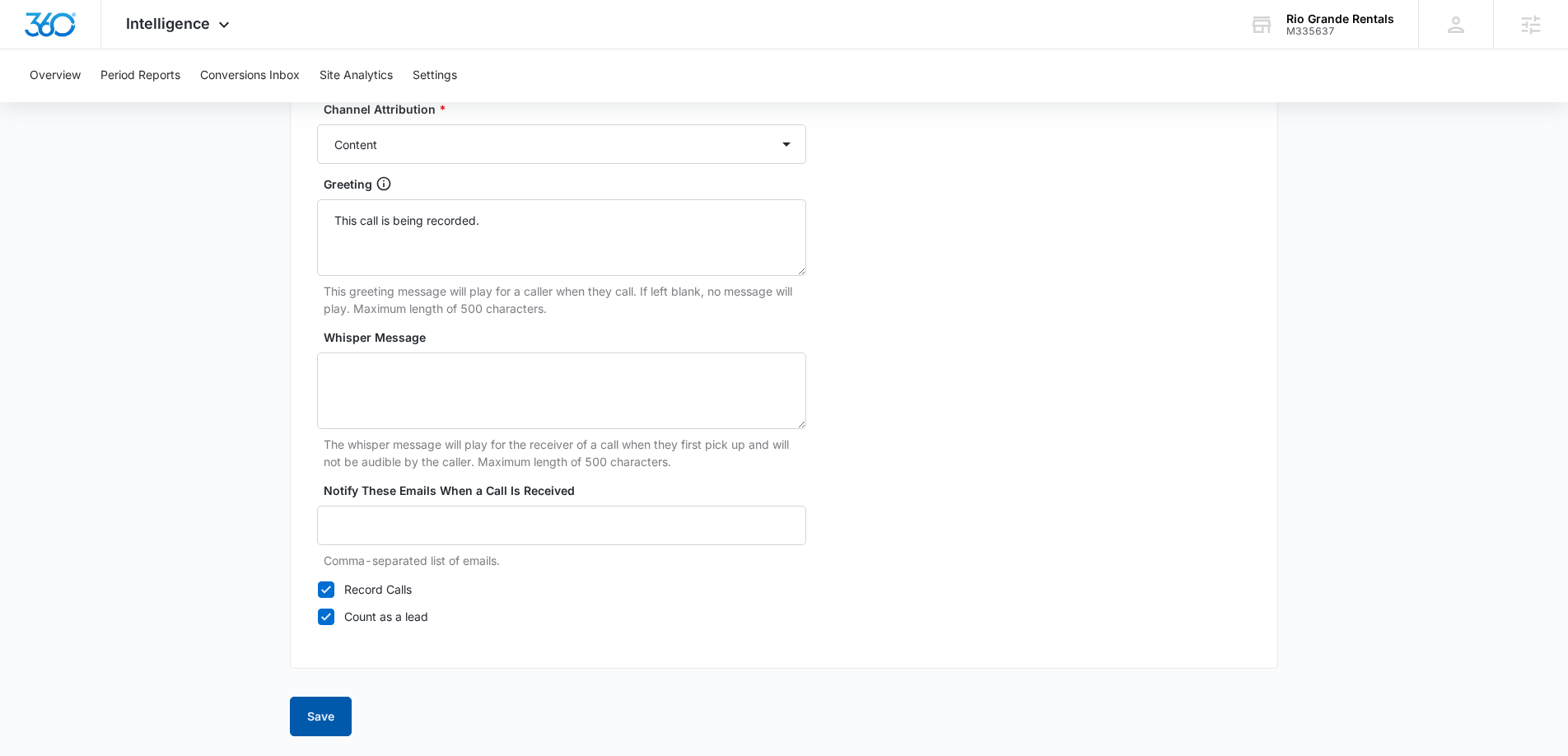
click at [323, 716] on button "Save" at bounding box center [320, 716] width 61 height 40
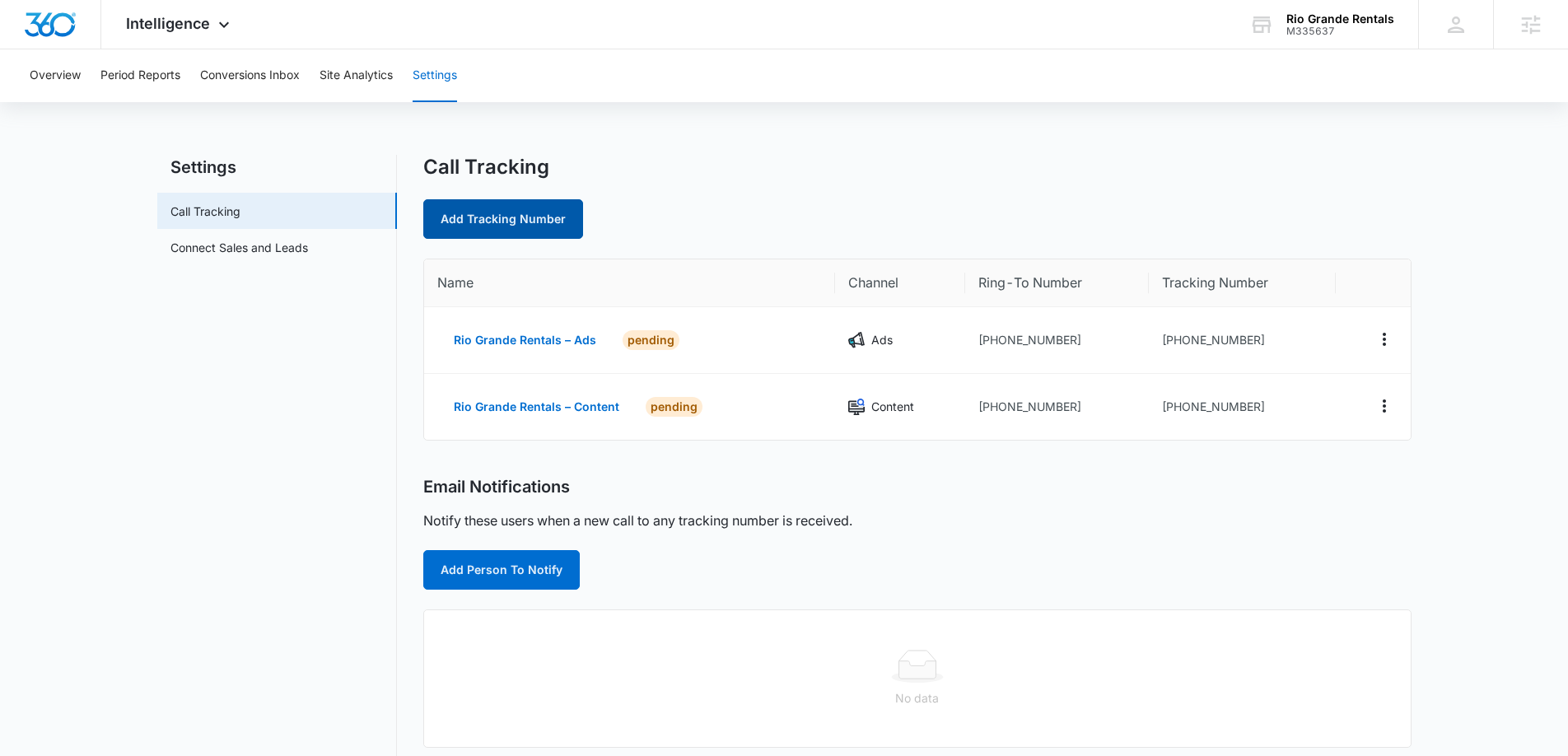
click at [524, 226] on link "Add Tracking Number" at bounding box center [504, 219] width 160 height 40
select select "by_area_code"
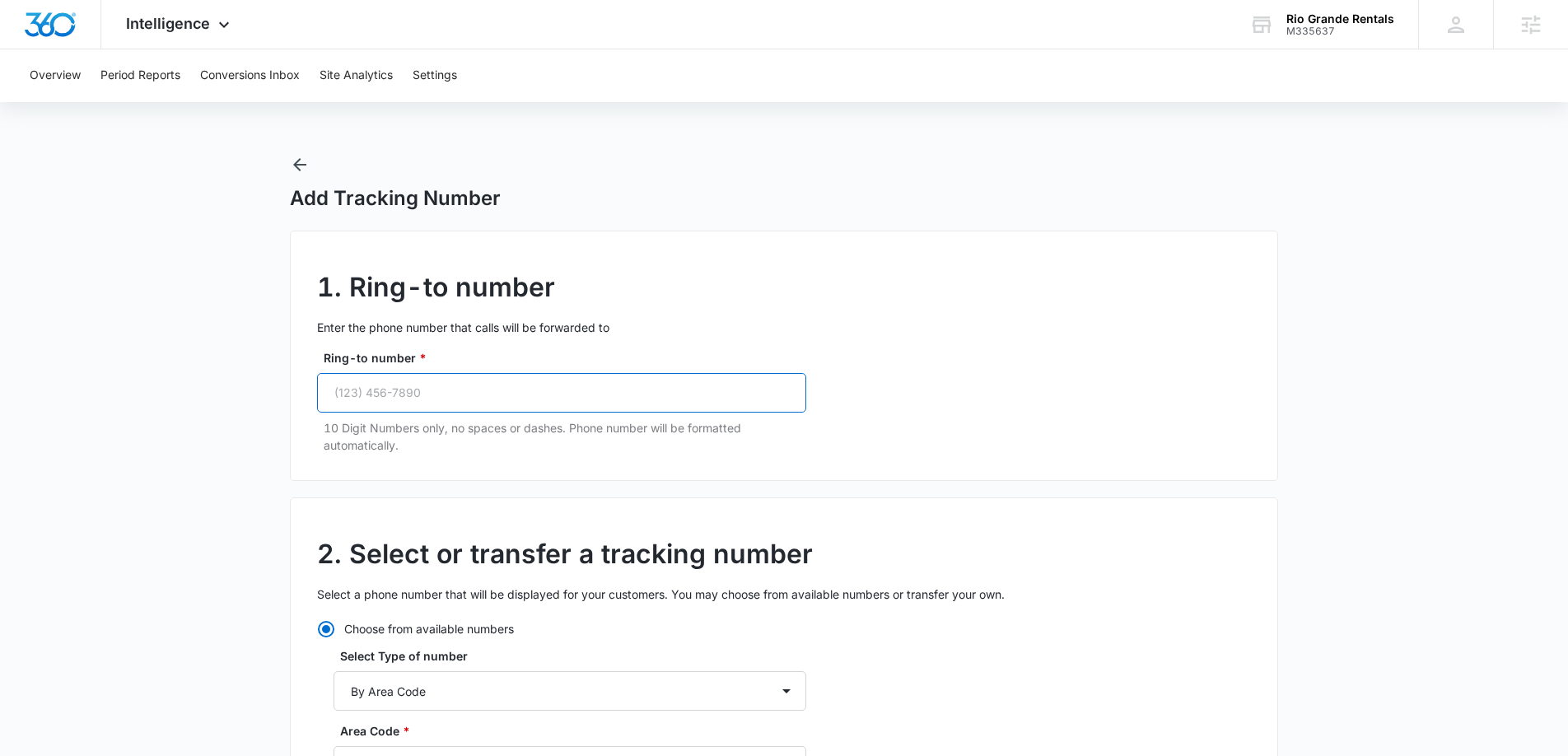
click at [447, 401] on input "Ring-to number *" at bounding box center [562, 392] width 489 height 40
paste input "(303) 946-7253"
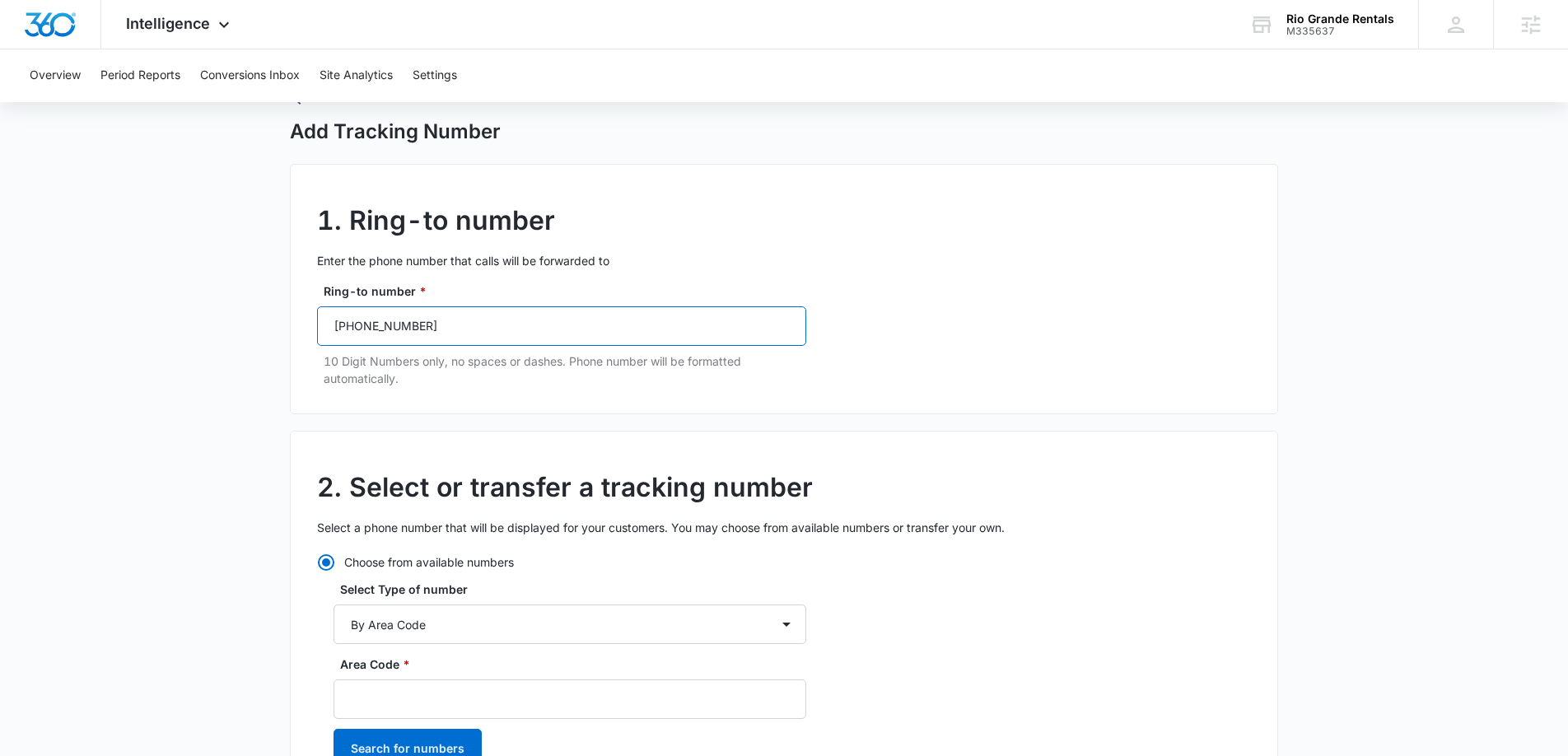
scroll to position [162, 0]
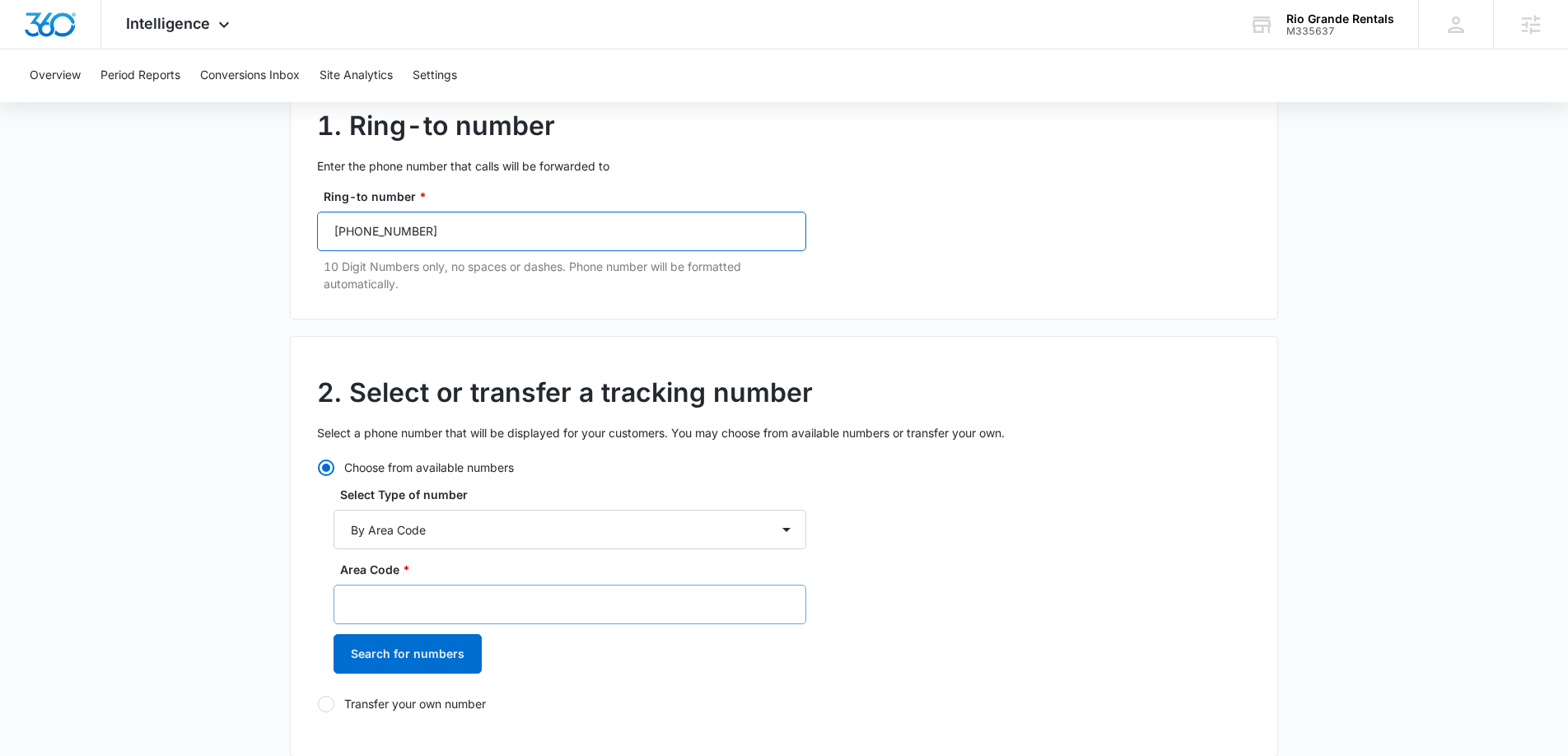
type input "(303) 946-7253"
click at [484, 607] on input "Area Code *" at bounding box center [569, 604] width 472 height 40
type input "720"
click at [438, 673] on div "Area Code * 720 Search for numbers" at bounding box center [569, 623] width 472 height 125
click at [437, 656] on button "Search for numbers" at bounding box center [408, 653] width 148 height 40
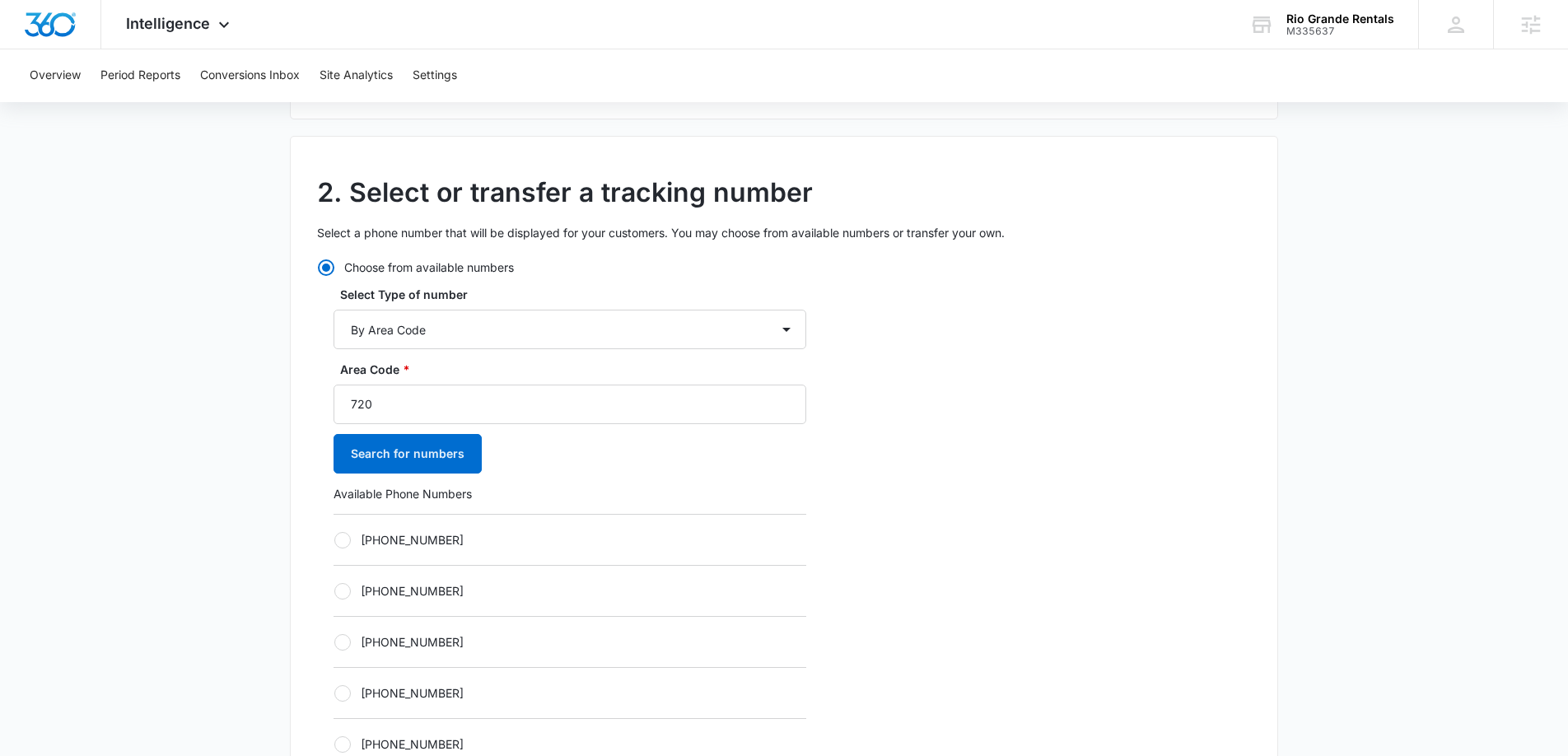
click at [358, 538] on label "+17203160343" at bounding box center [569, 540] width 472 height 18
click at [334, 540] on input "+17203160343" at bounding box center [333, 540] width 1 height 1
radio input "true"
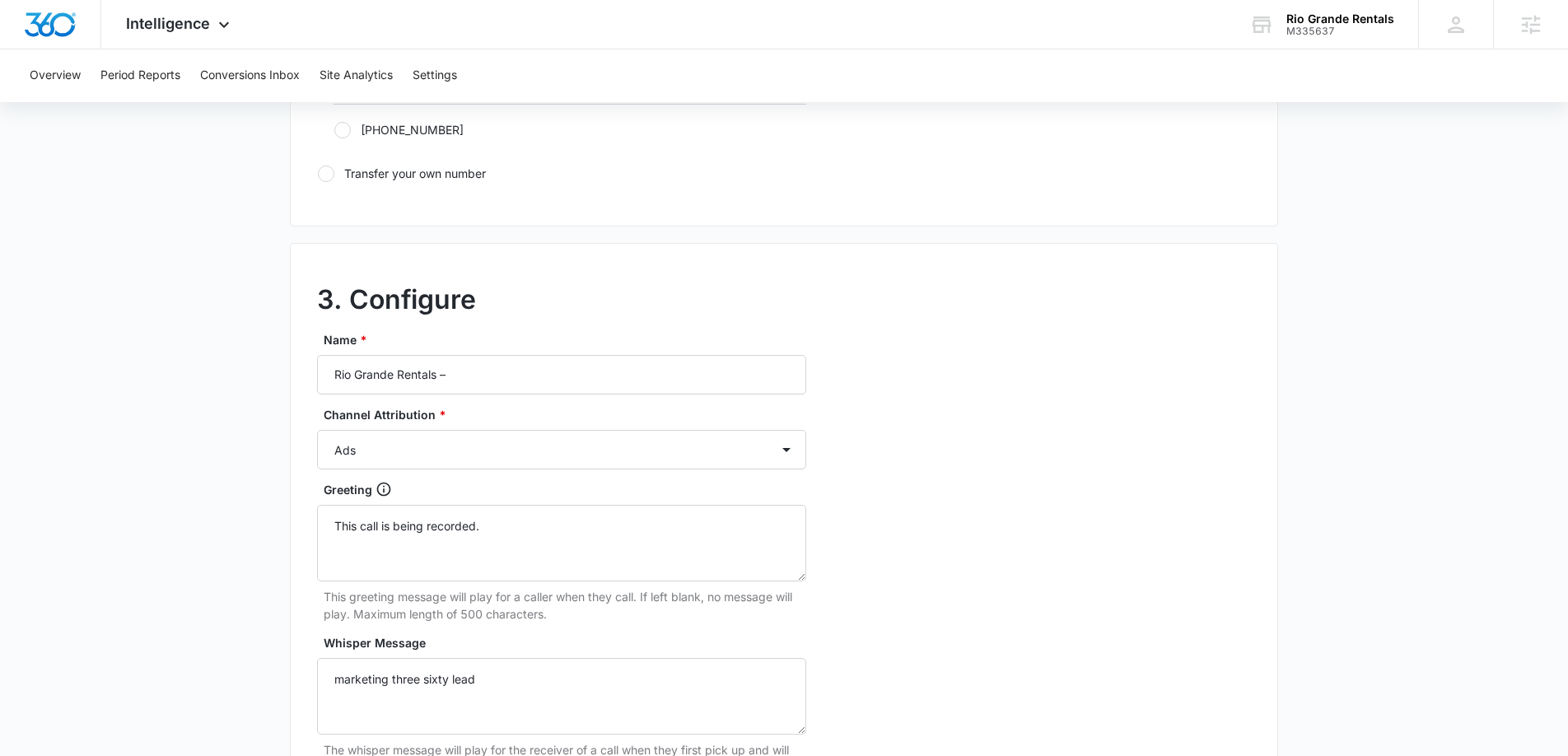
scroll to position [1257, 0]
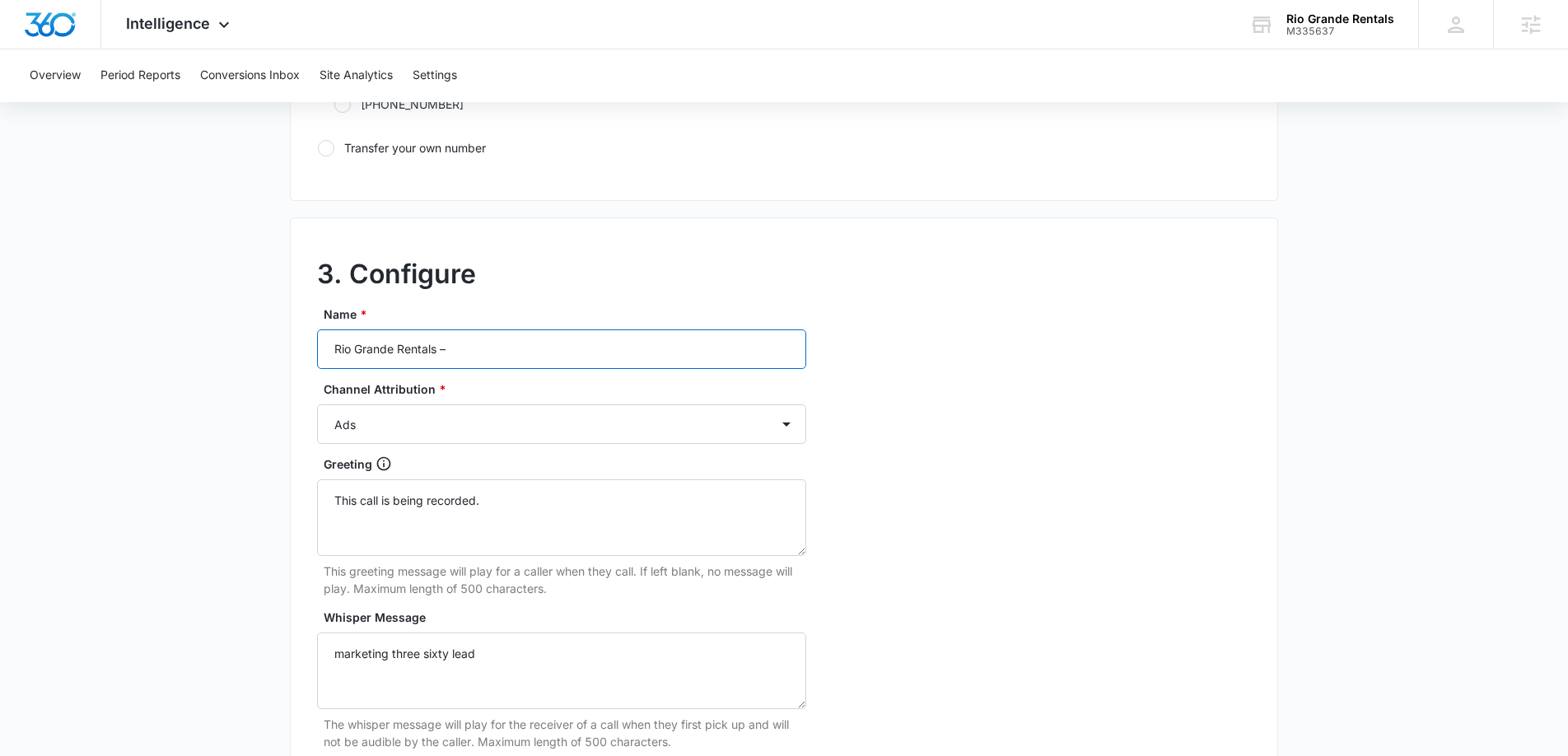
click at [515, 352] on input "Rio Grande Rentals –" at bounding box center [562, 349] width 489 height 40
type input "Rio Grande Rentals – Social"
click at [508, 414] on select "Ads Local Service Ads Content Social Other" at bounding box center [562, 423] width 489 height 40
select select "SOCIAL"
click at [317, 404] on select "Ads Local Service Ads Content Social Other" at bounding box center [562, 423] width 489 height 40
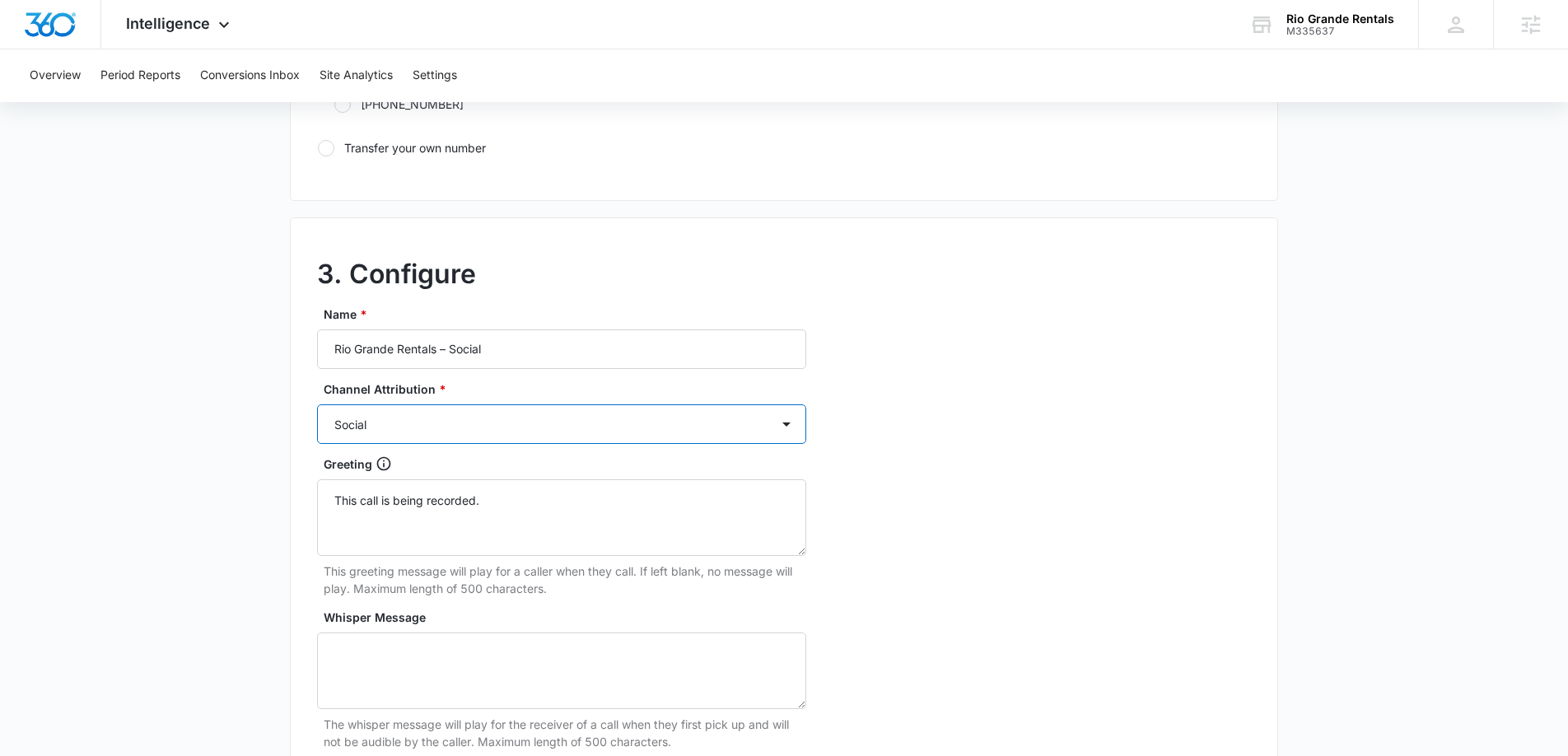
scroll to position [1536, 0]
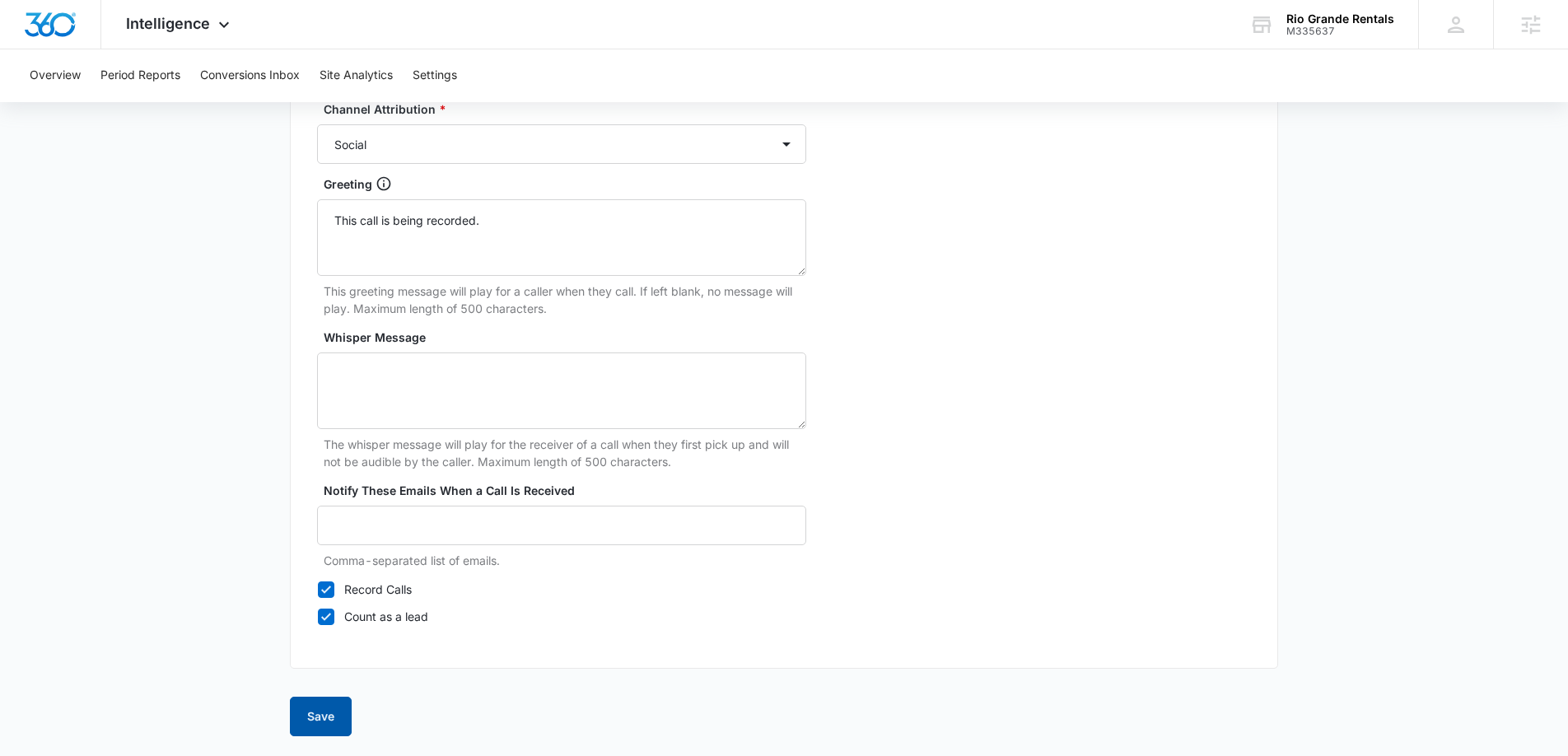
click at [320, 711] on button "Save" at bounding box center [320, 716] width 61 height 40
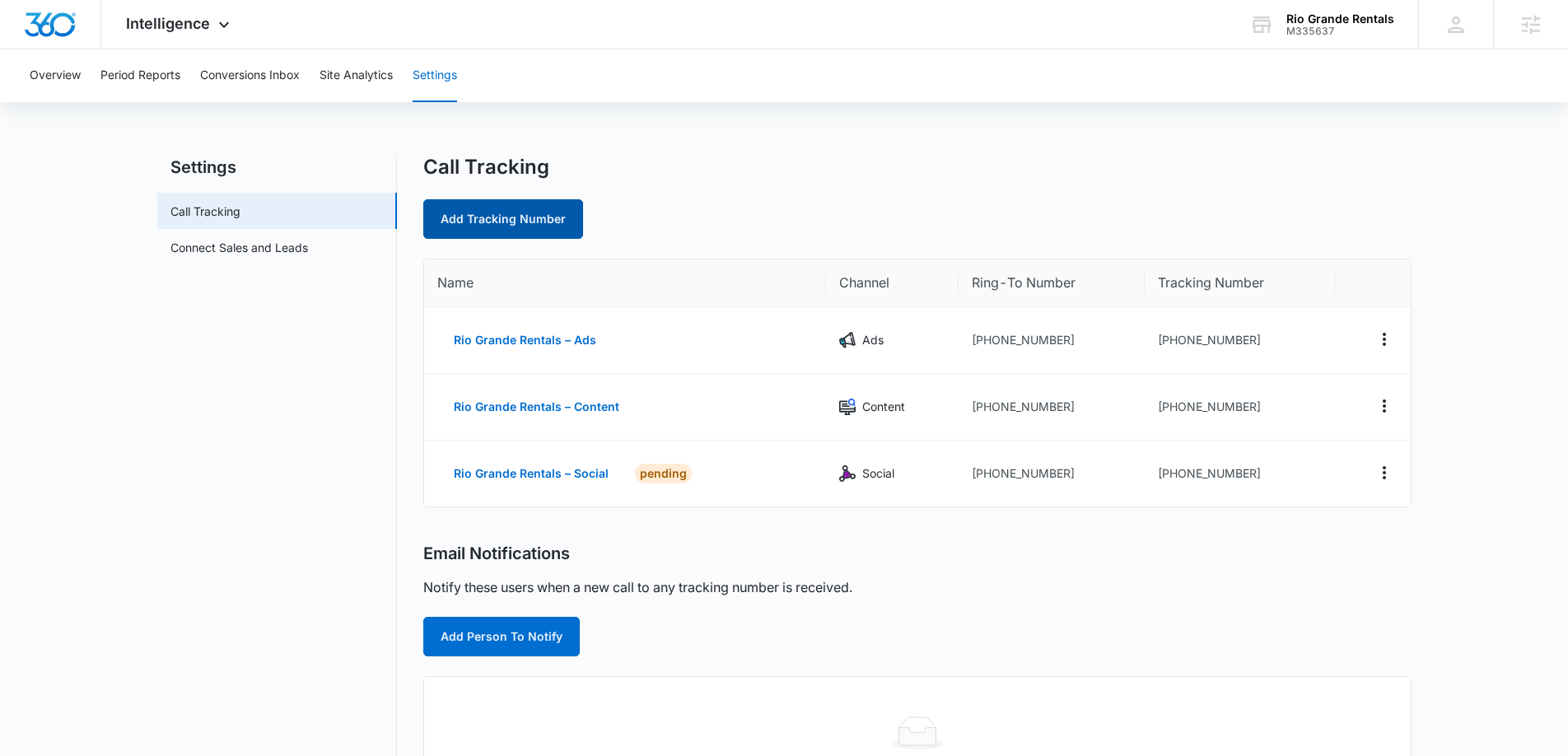
click at [544, 218] on link "Add Tracking Number" at bounding box center [504, 219] width 160 height 40
select select "by_area_code"
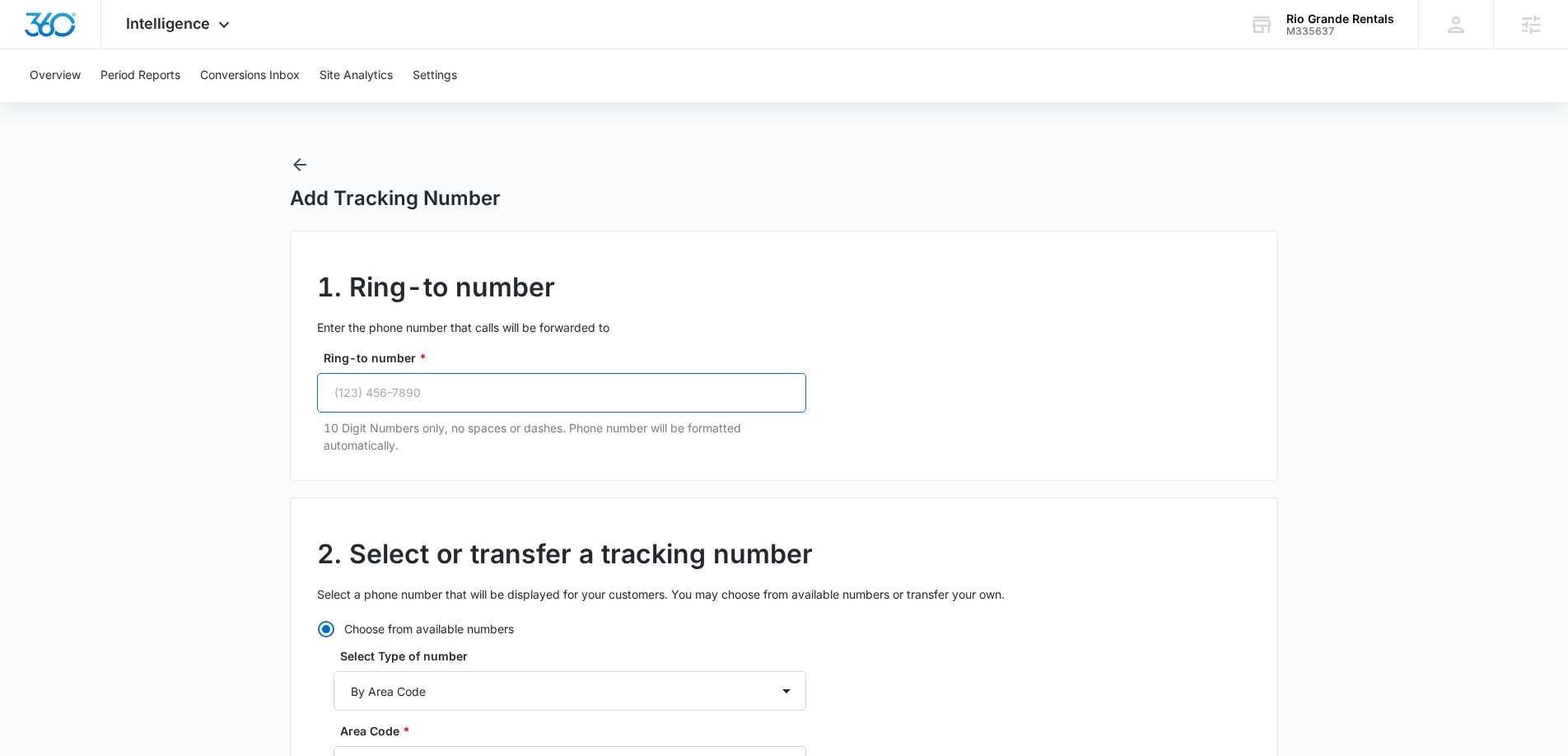
click at [400, 390] on input "Ring-to number *" at bounding box center [562, 392] width 489 height 40
paste input "(303) 946-7253"
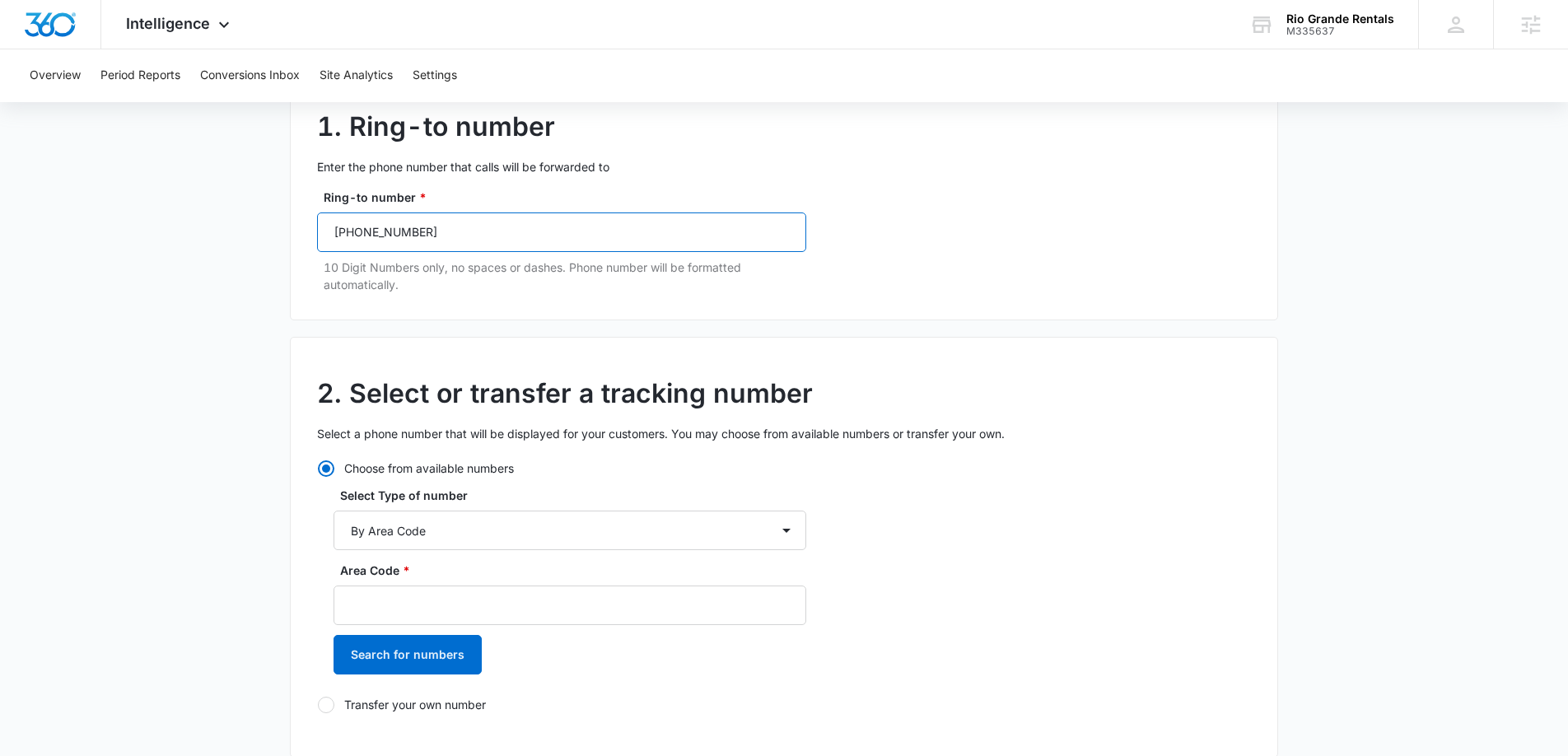
scroll to position [232, 0]
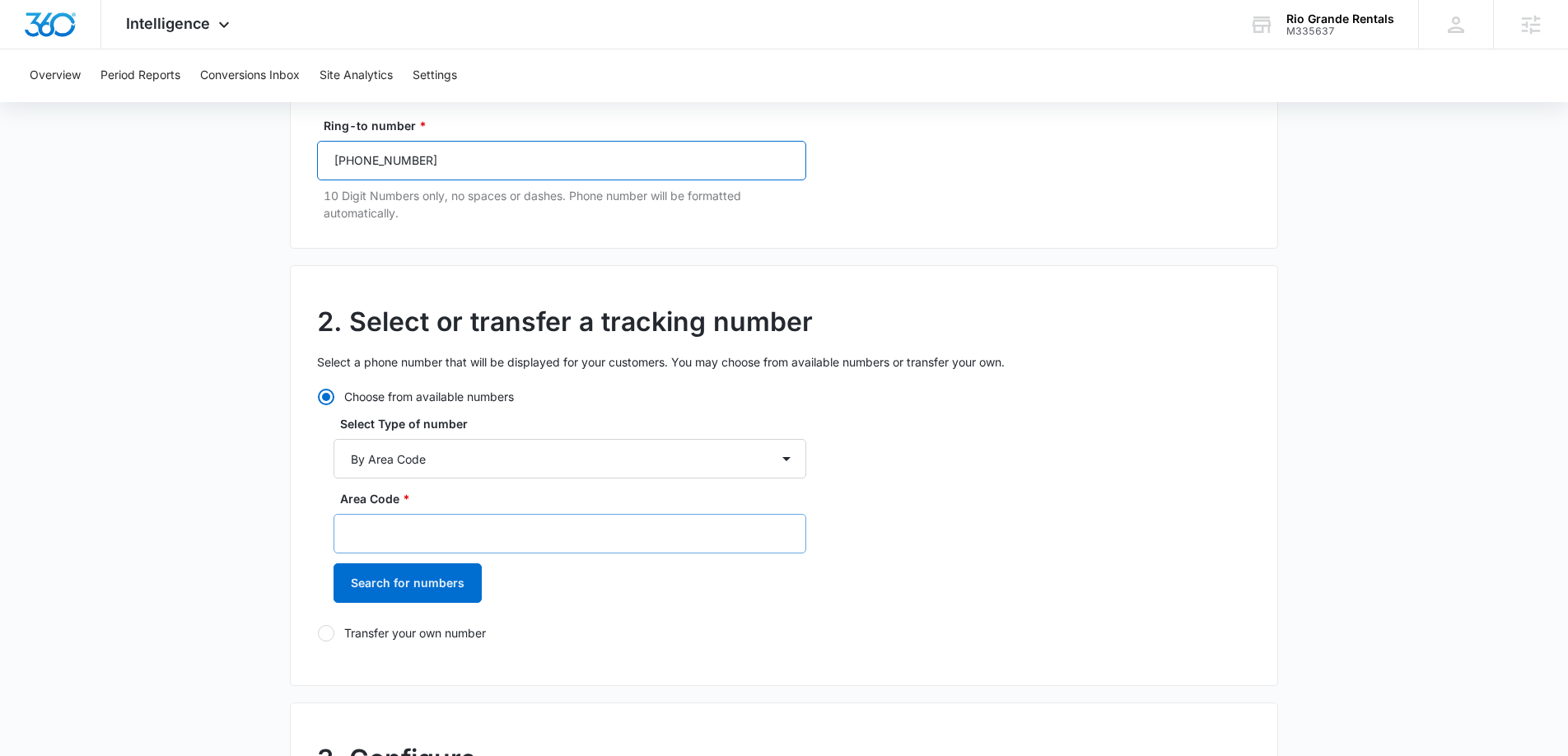
type input "(303) 946-7253"
click at [453, 536] on input "Area Code *" at bounding box center [569, 533] width 472 height 40
type input "720"
click at [429, 583] on button "Search for numbers" at bounding box center [408, 583] width 148 height 40
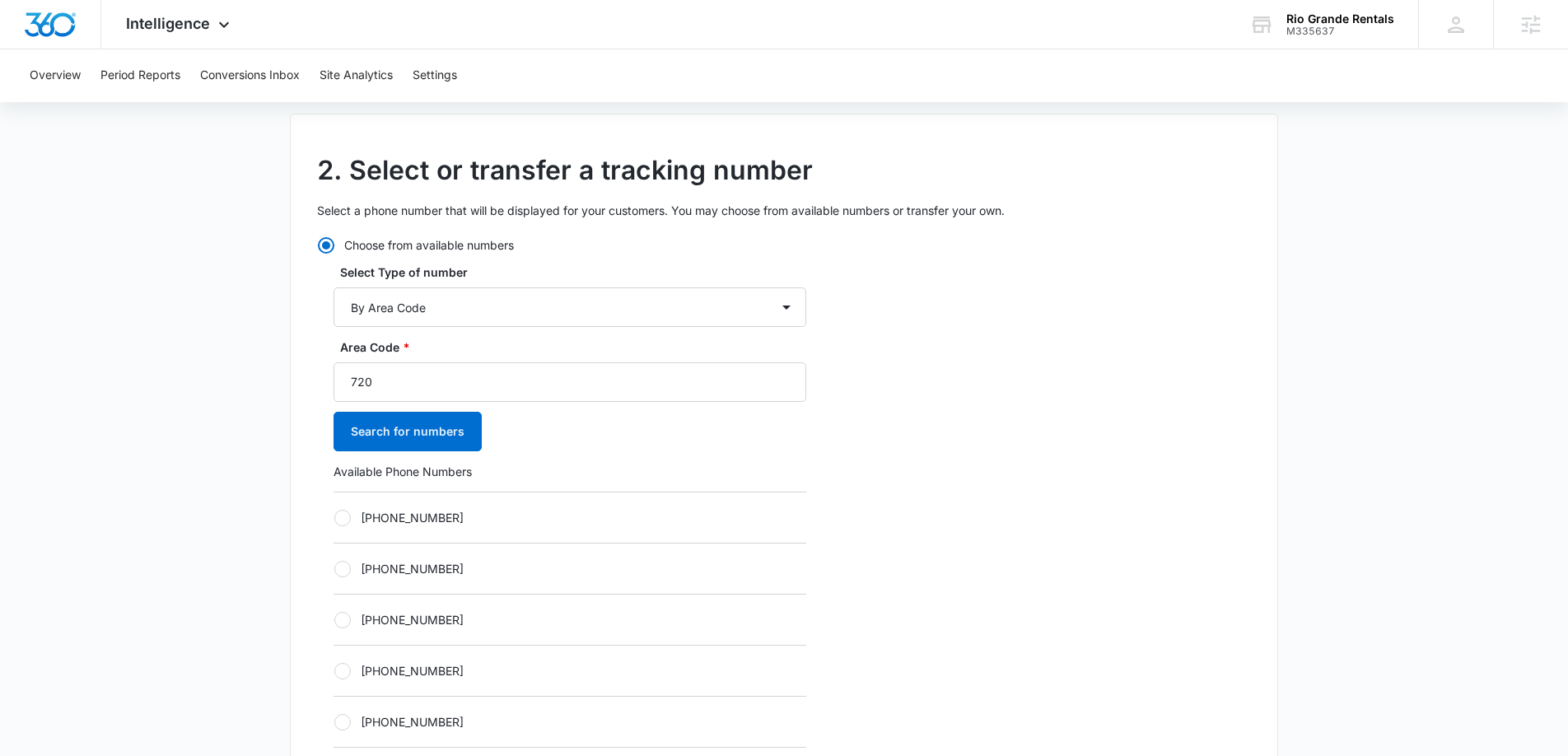
scroll to position [407, 0]
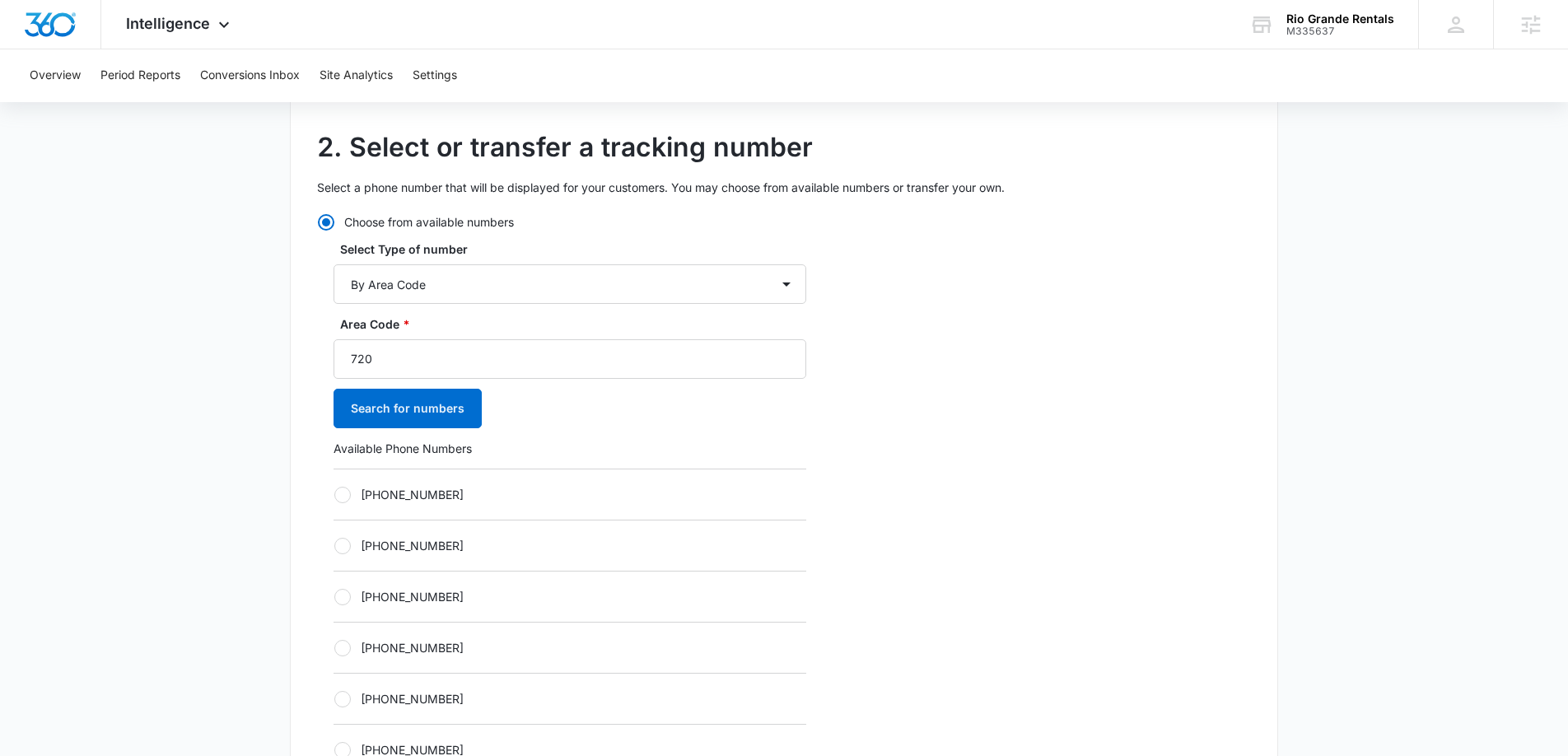
drag, startPoint x: 360, startPoint y: 495, endPoint x: 382, endPoint y: 503, distance: 23.4
click at [360, 495] on label "+17203160346" at bounding box center [569, 494] width 472 height 18
click at [334, 495] on input "+17203160346" at bounding box center [333, 494] width 1 height 1
radio input "true"
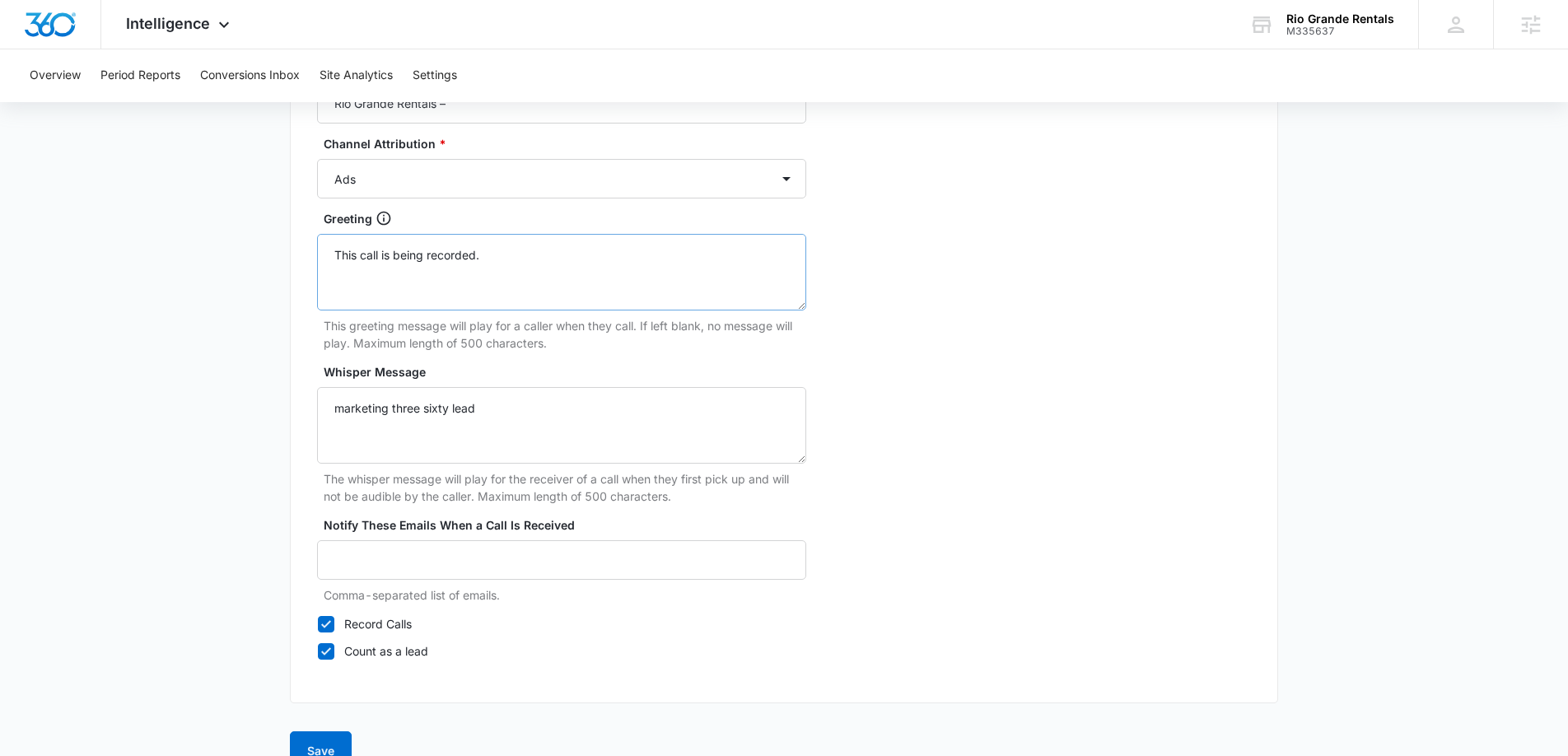
scroll to position [1484, 0]
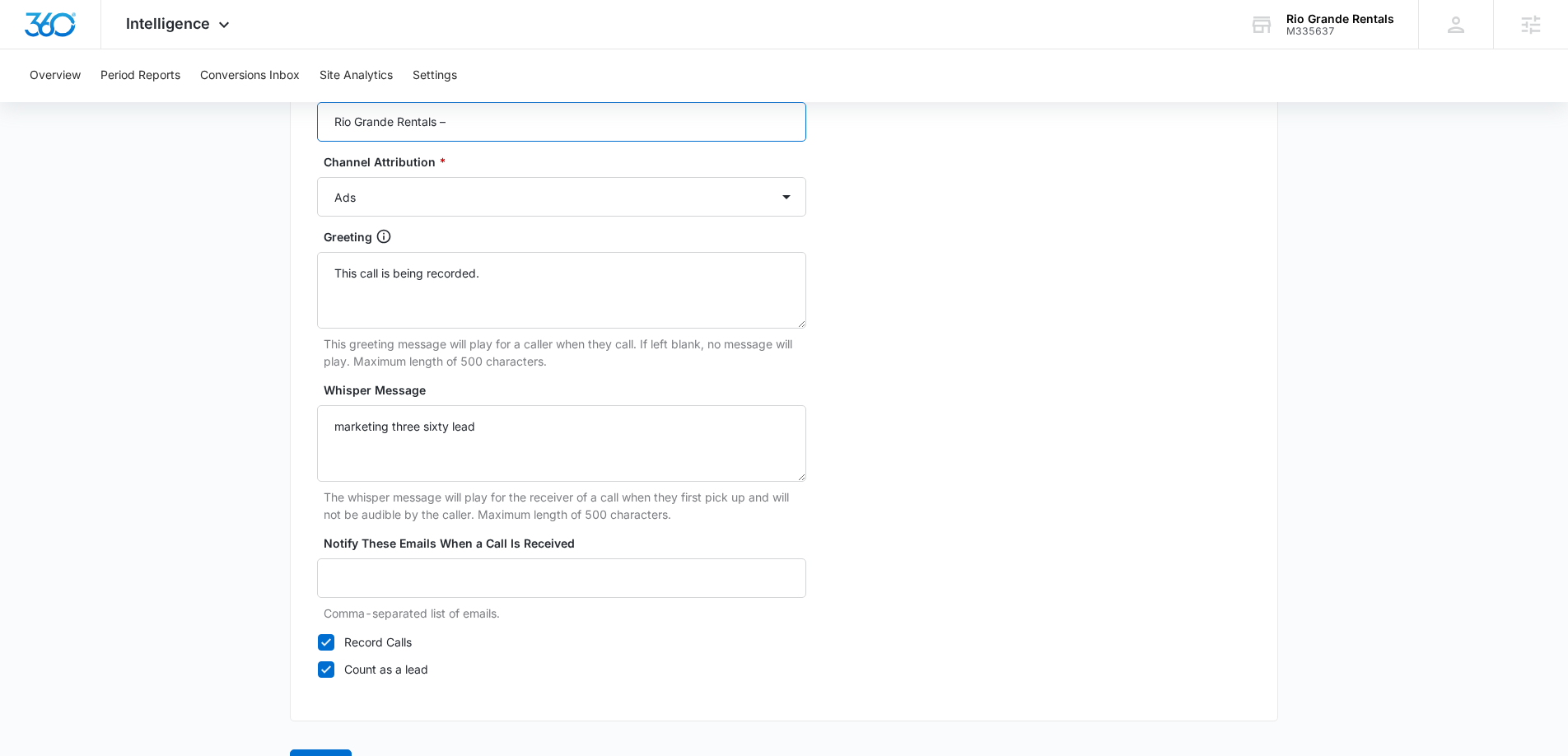
click at [471, 125] on input "Rio Grande Rentals –" at bounding box center [562, 121] width 489 height 40
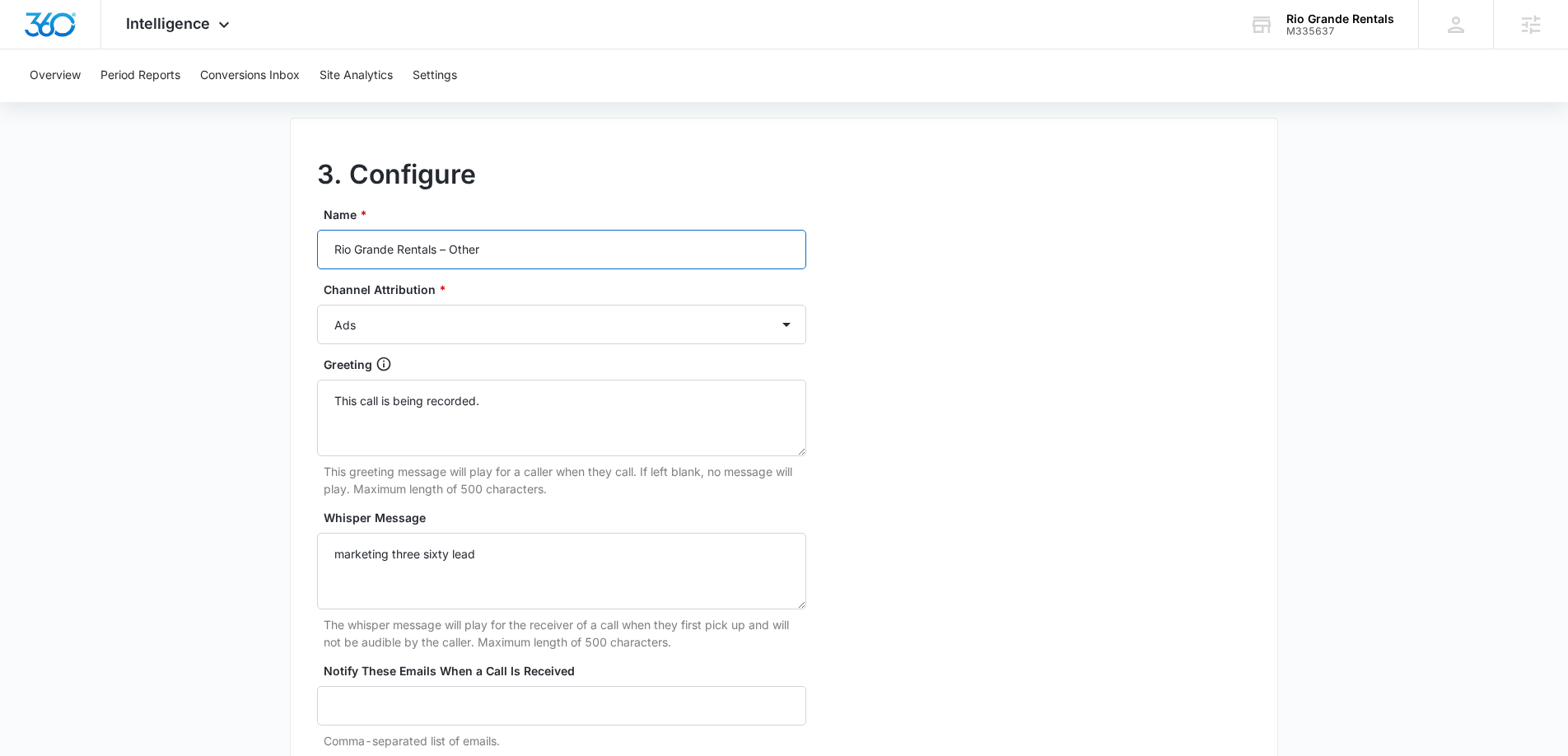
scroll to position [1345, 0]
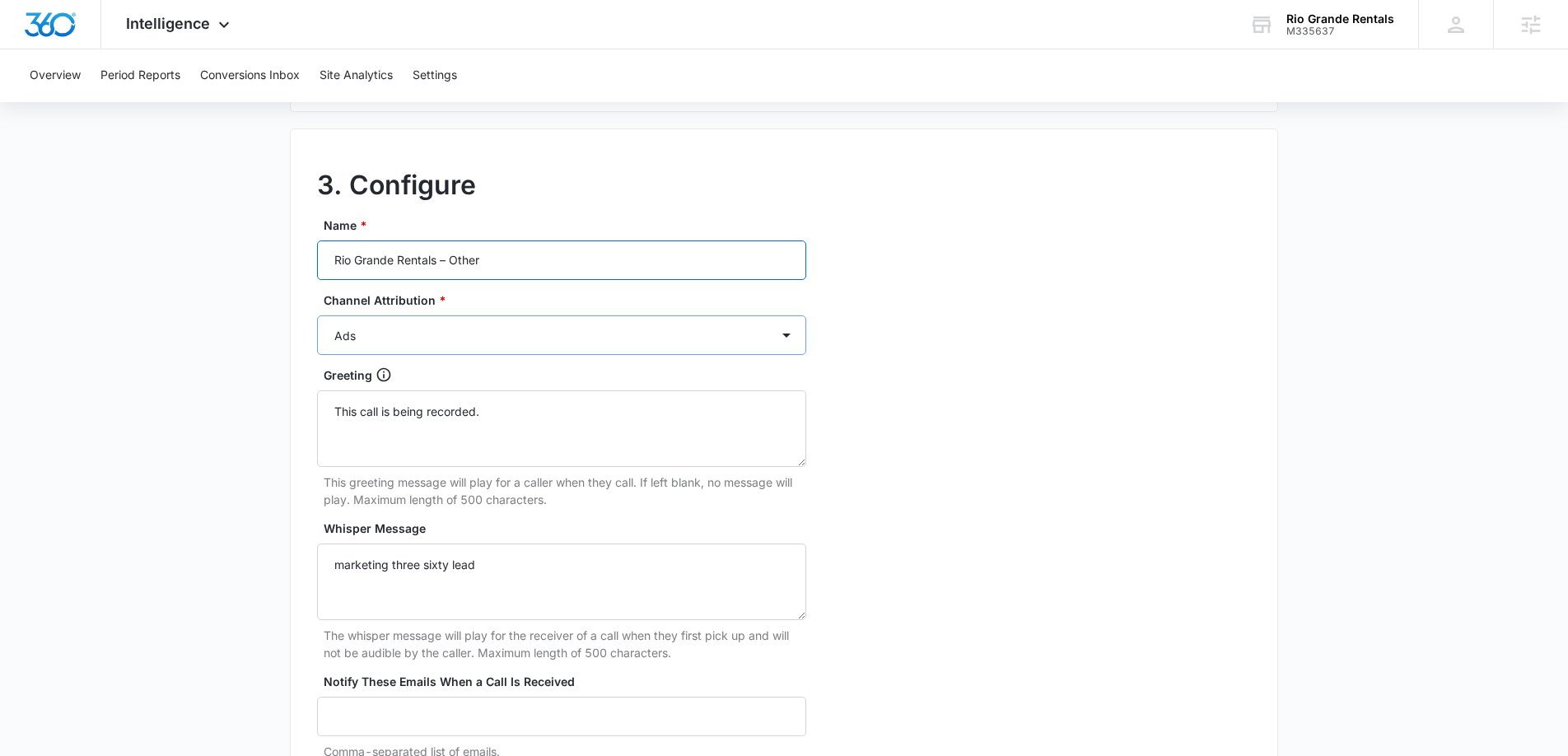
type input "Rio Grande Rentals – Other"
click at [461, 339] on select "Ads Local Service Ads Content Social Other" at bounding box center [562, 335] width 489 height 40
select select "OTHER"
click at [317, 316] on select "Ads Local Service Ads Content Social Other" at bounding box center [562, 335] width 489 height 40
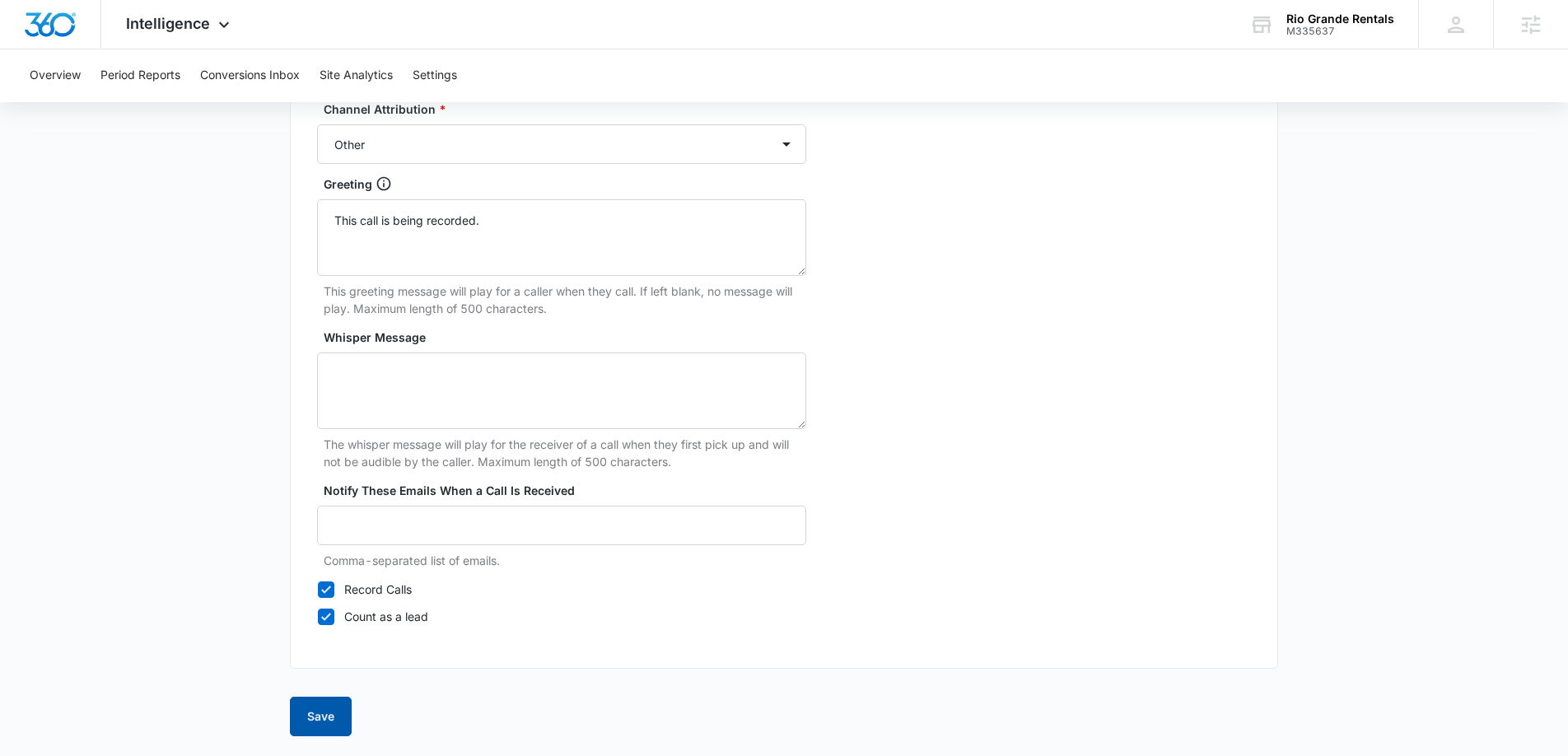
click at [308, 723] on button "Save" at bounding box center [320, 716] width 61 height 40
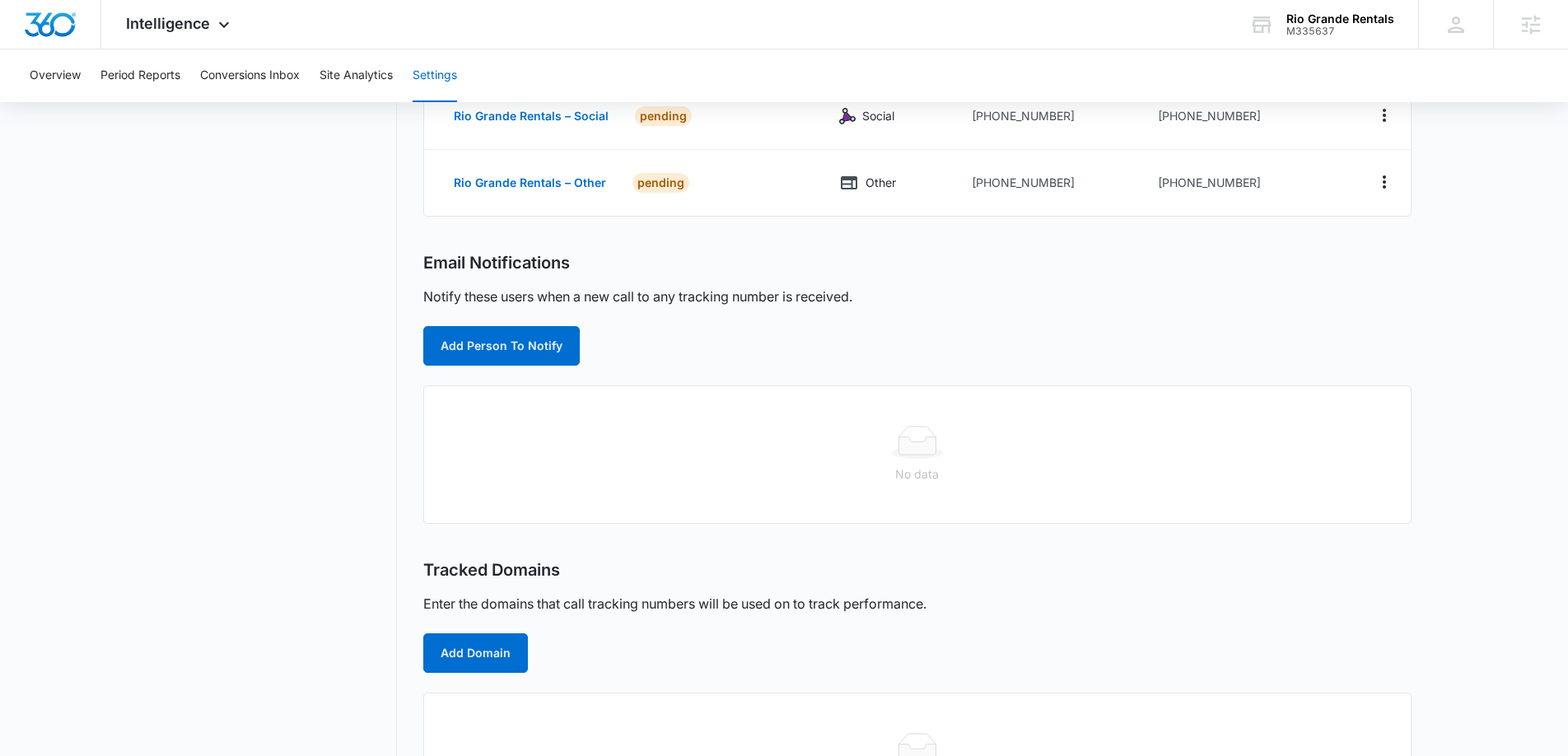
scroll to position [452, 0]
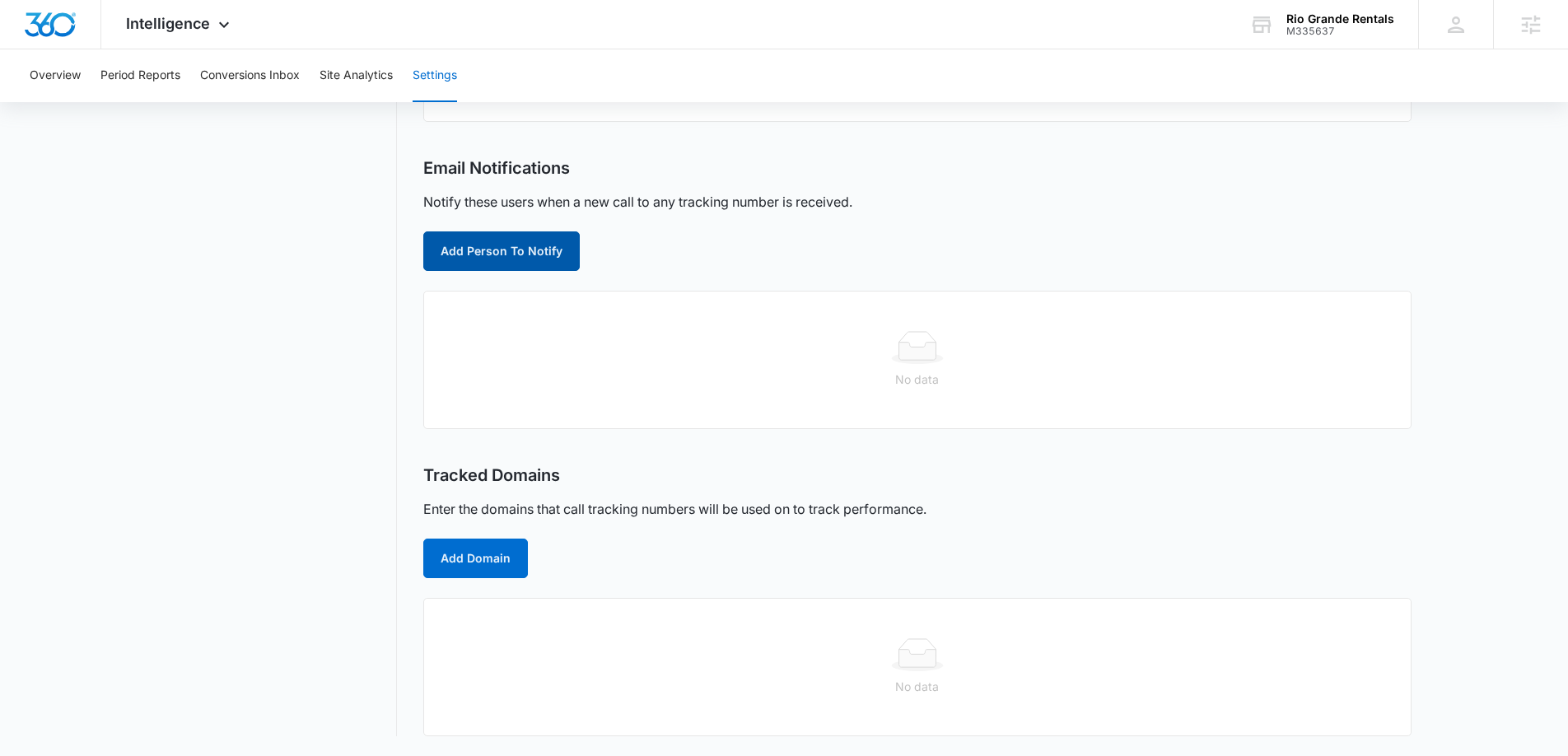
click at [520, 245] on button "Add Person To Notify" at bounding box center [502, 251] width 157 height 40
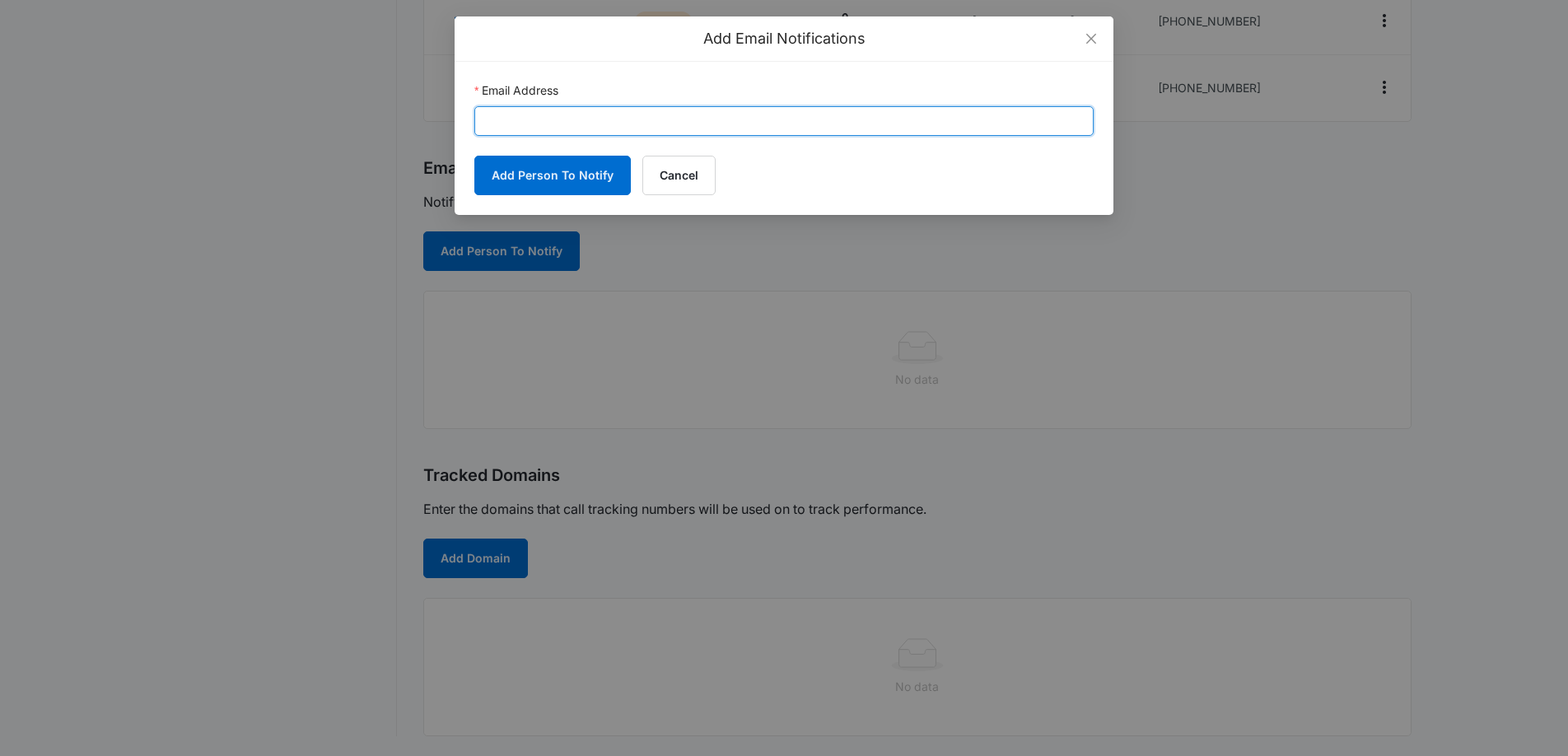
paste input "riogranderentalsltd@gmail.com"
type input "riogranderentalsltd@gmail.com"
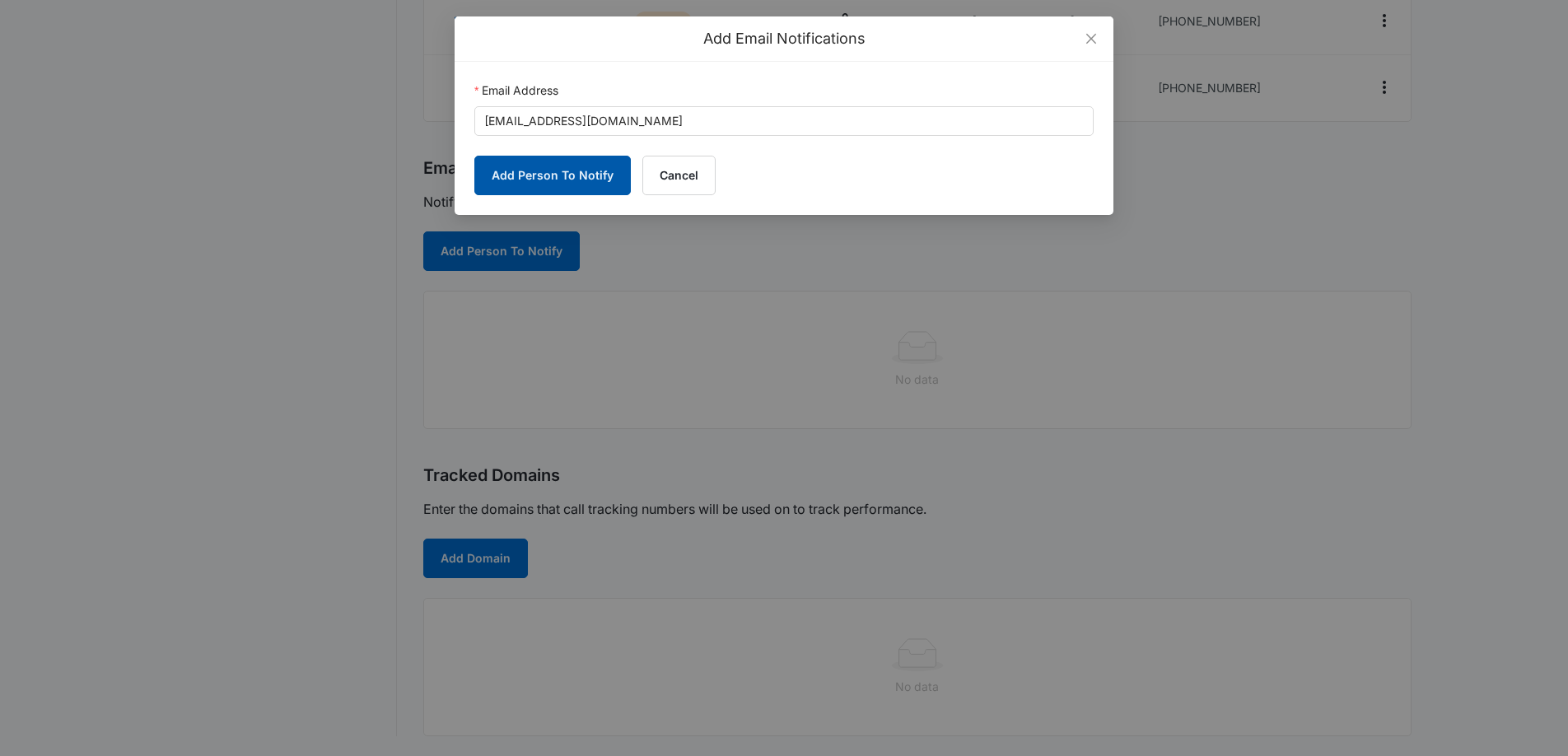
click at [532, 175] on button "Add Person To Notify" at bounding box center [552, 175] width 157 height 40
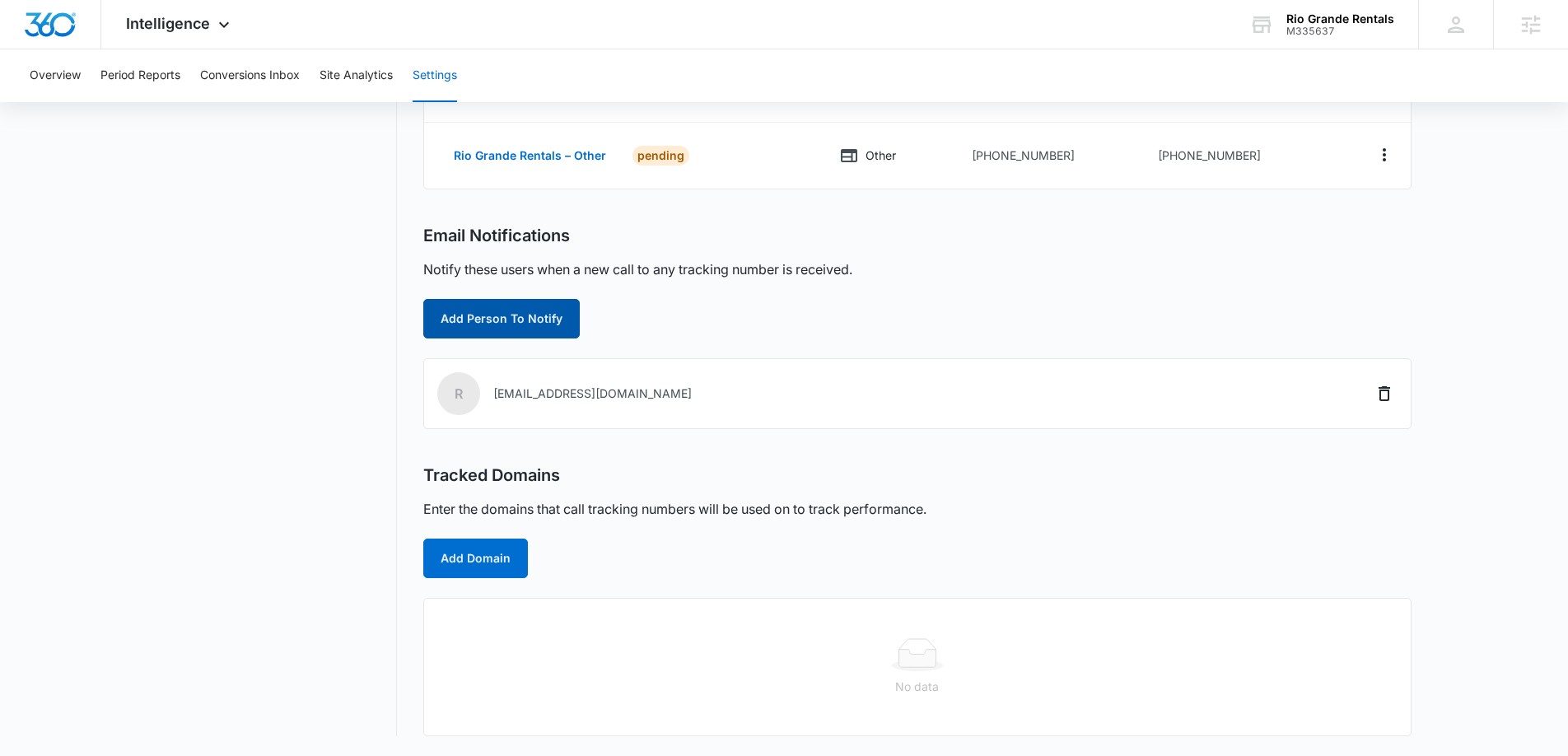
click at [496, 327] on button "Add Person To Notify" at bounding box center [502, 318] width 157 height 40
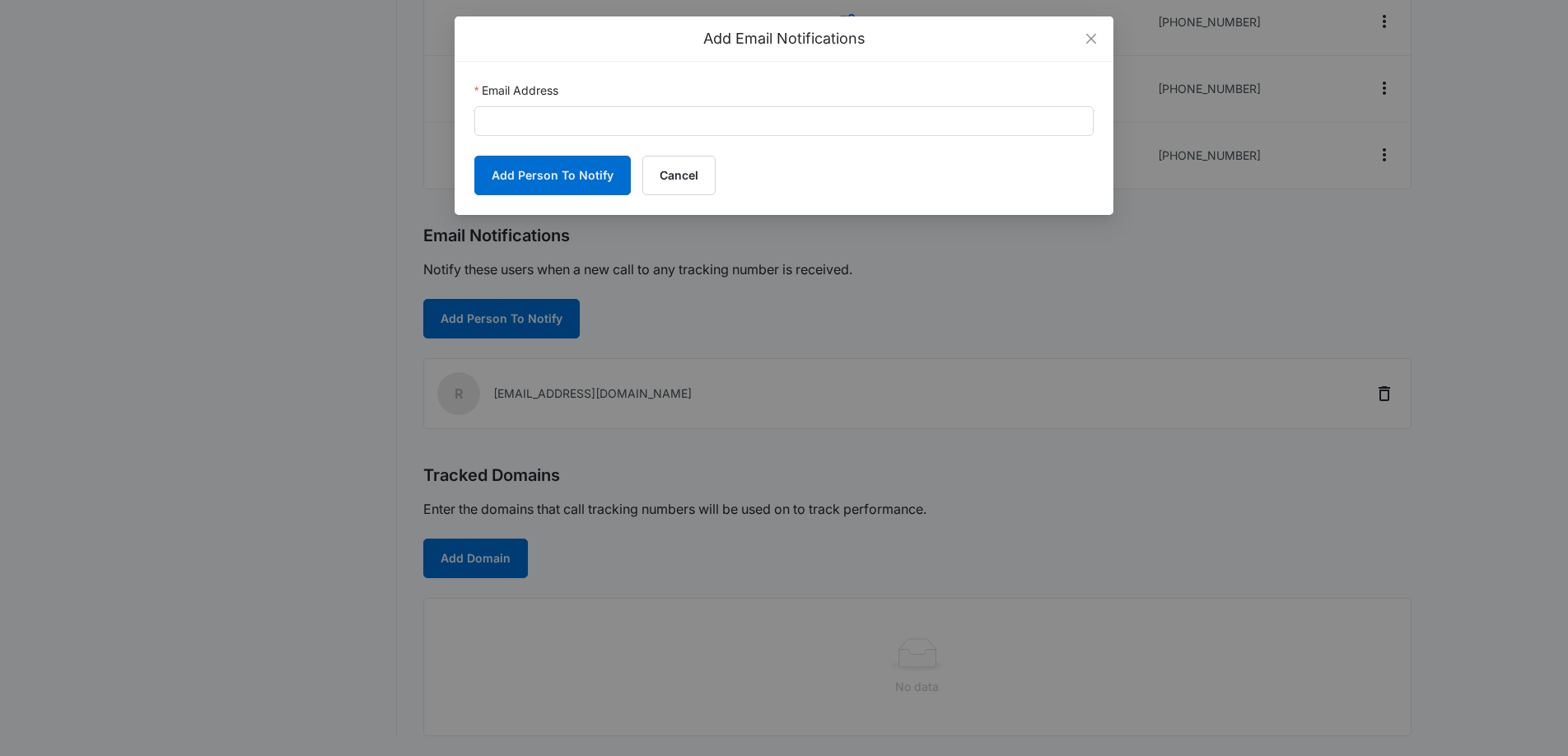
click at [557, 90] on label "Email Address" at bounding box center [516, 91] width 84 height 19
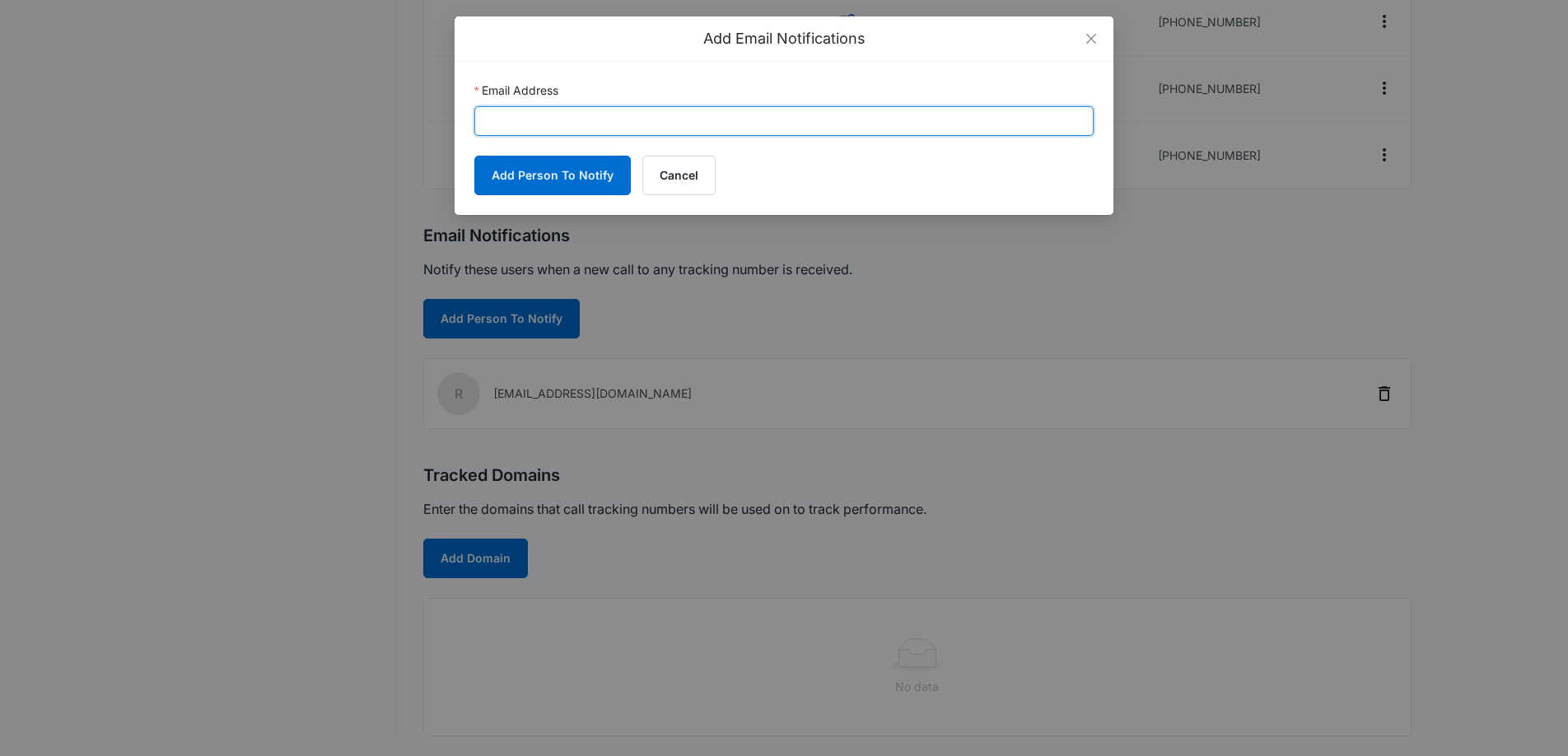
click at [557, 106] on input "Email Address" at bounding box center [784, 120] width 620 height 29
click at [547, 110] on input "Email Address" at bounding box center [784, 120] width 620 height 29
paste input "niall.fowler@madwire.com"
type input "niall.fowler@madwire.com"
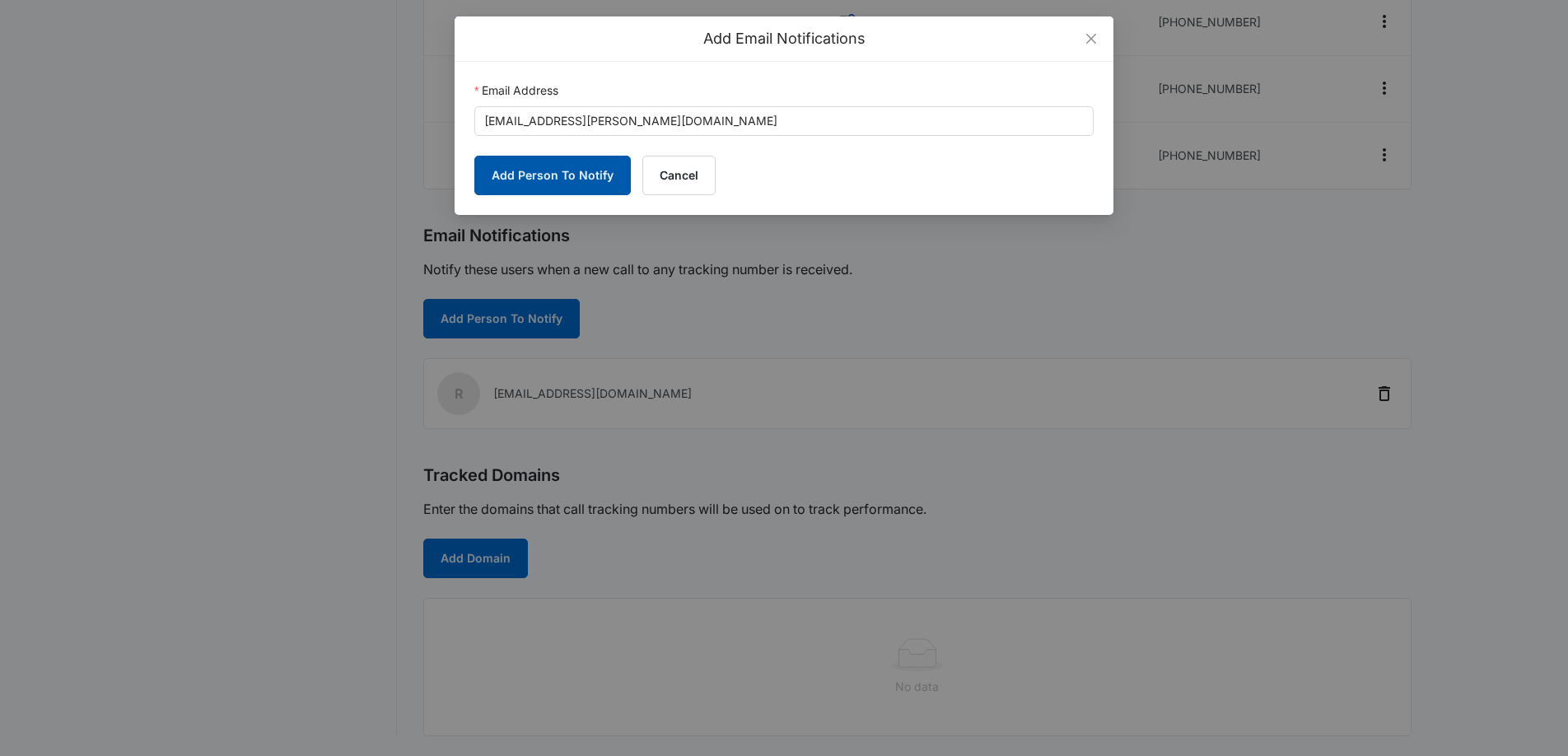
click at [538, 166] on button "Add Person To Notify" at bounding box center [552, 175] width 157 height 40
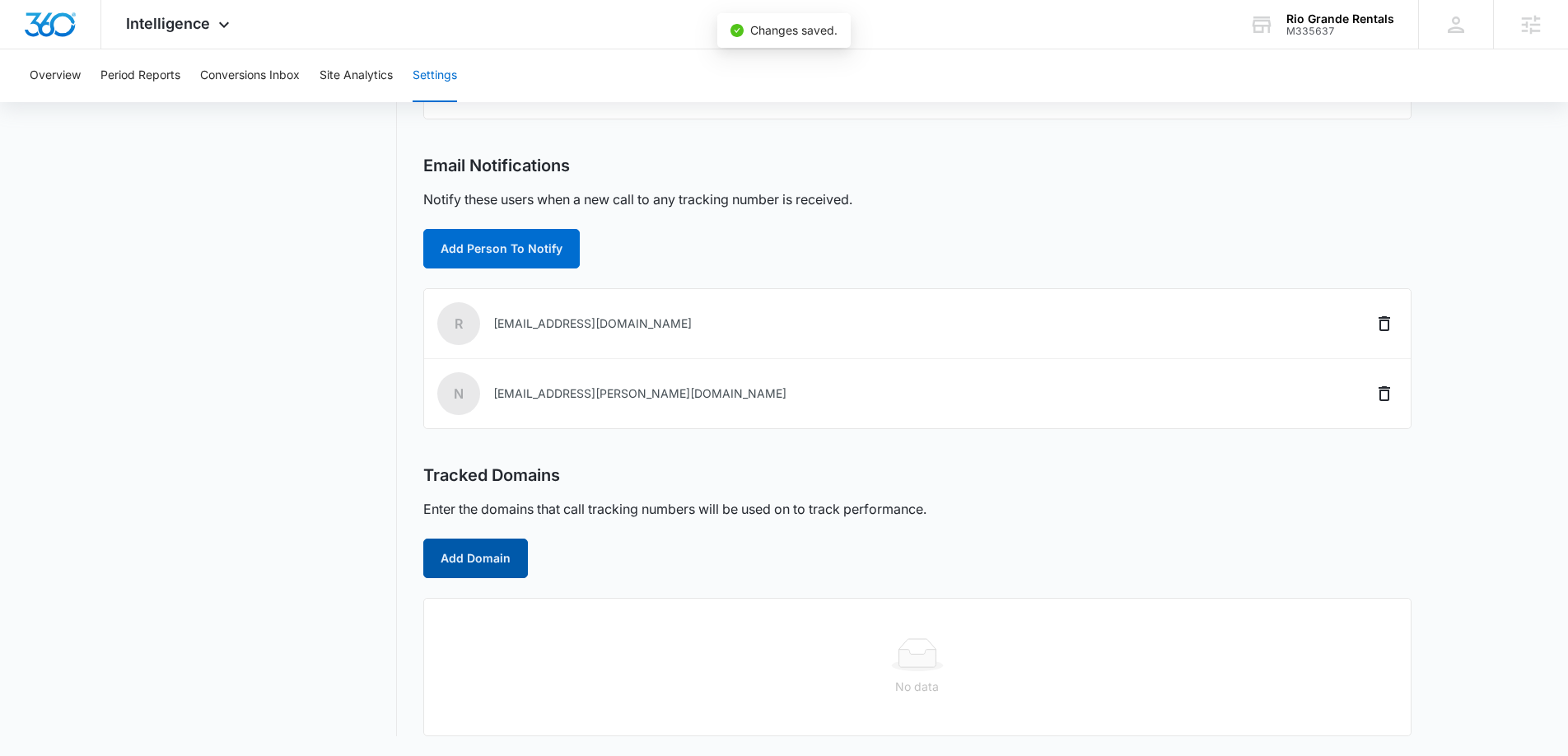
click at [486, 546] on button "Add Domain" at bounding box center [476, 558] width 104 height 40
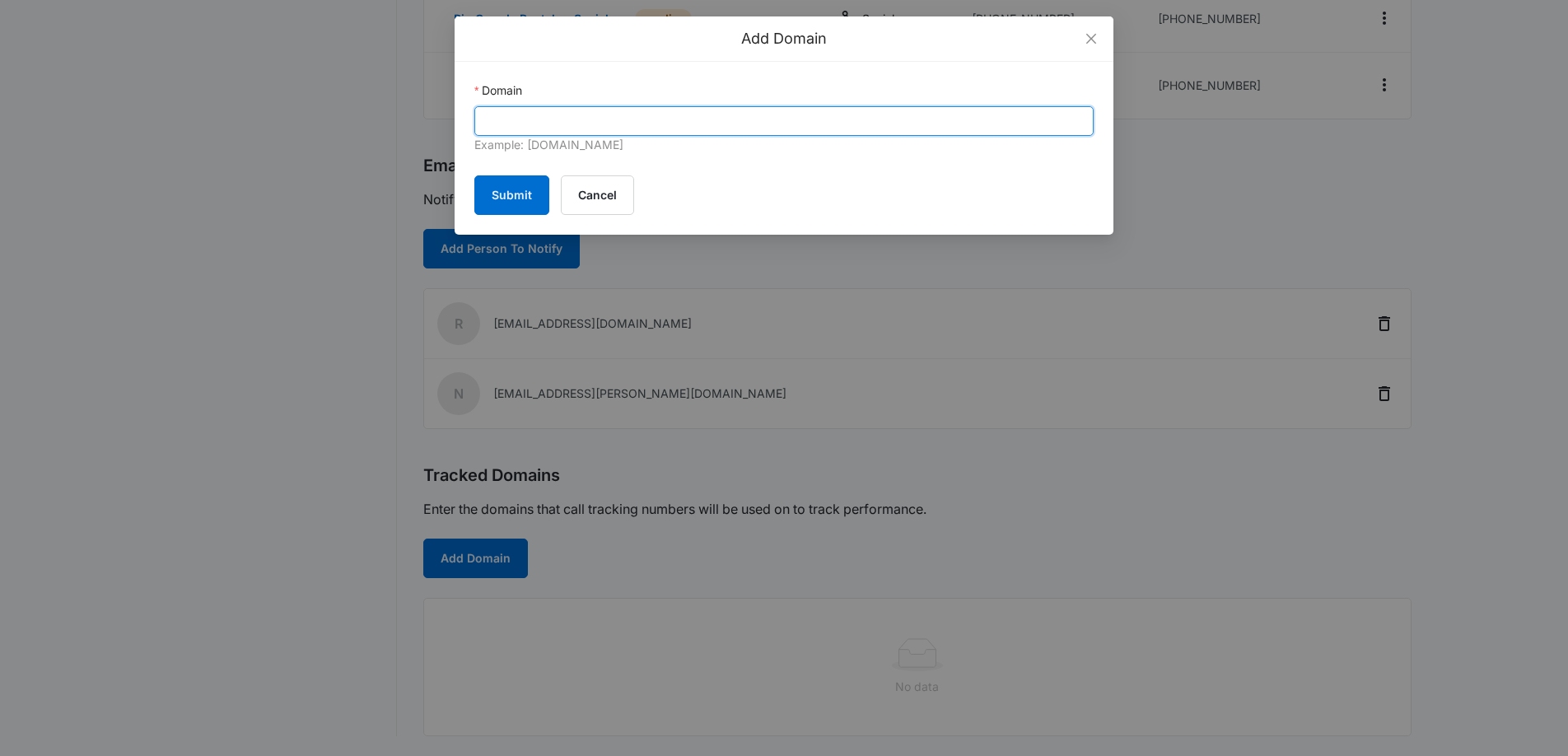
click at [555, 119] on input "Domain" at bounding box center [784, 120] width 620 height 29
paste input "https://rio-grande-rentals.com/"
drag, startPoint x: 524, startPoint y: 119, endPoint x: 412, endPoint y: 97, distance: 114.1
click at [412, 97] on div "Add Domain Domain https://rio-grande-rentals.com/ Example: marketing360.com Sub…" at bounding box center [784, 378] width 1568 height 756
click at [659, 114] on input "rio-grande-rentals.com/" at bounding box center [784, 120] width 620 height 29
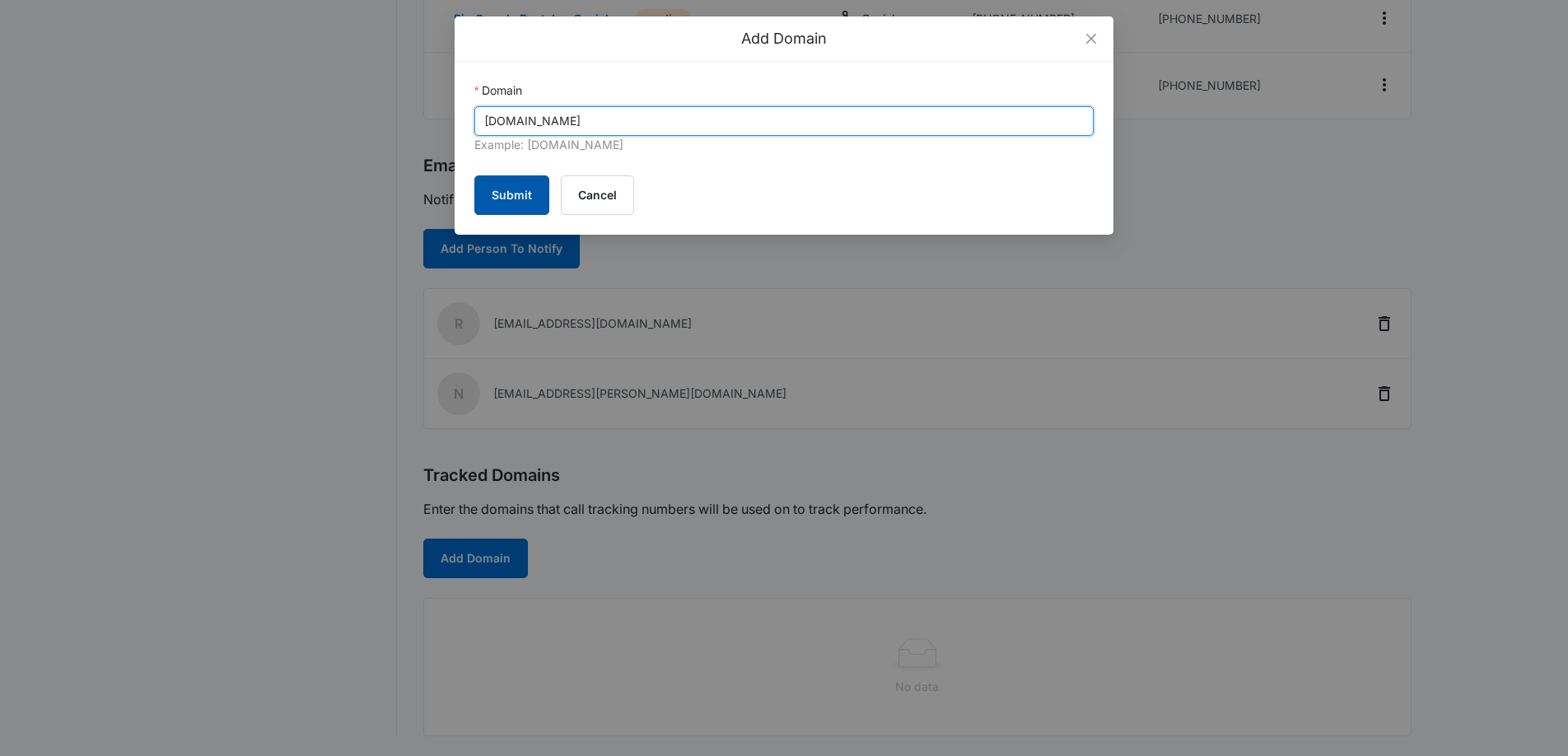
type input "rio-grande-rentals.com"
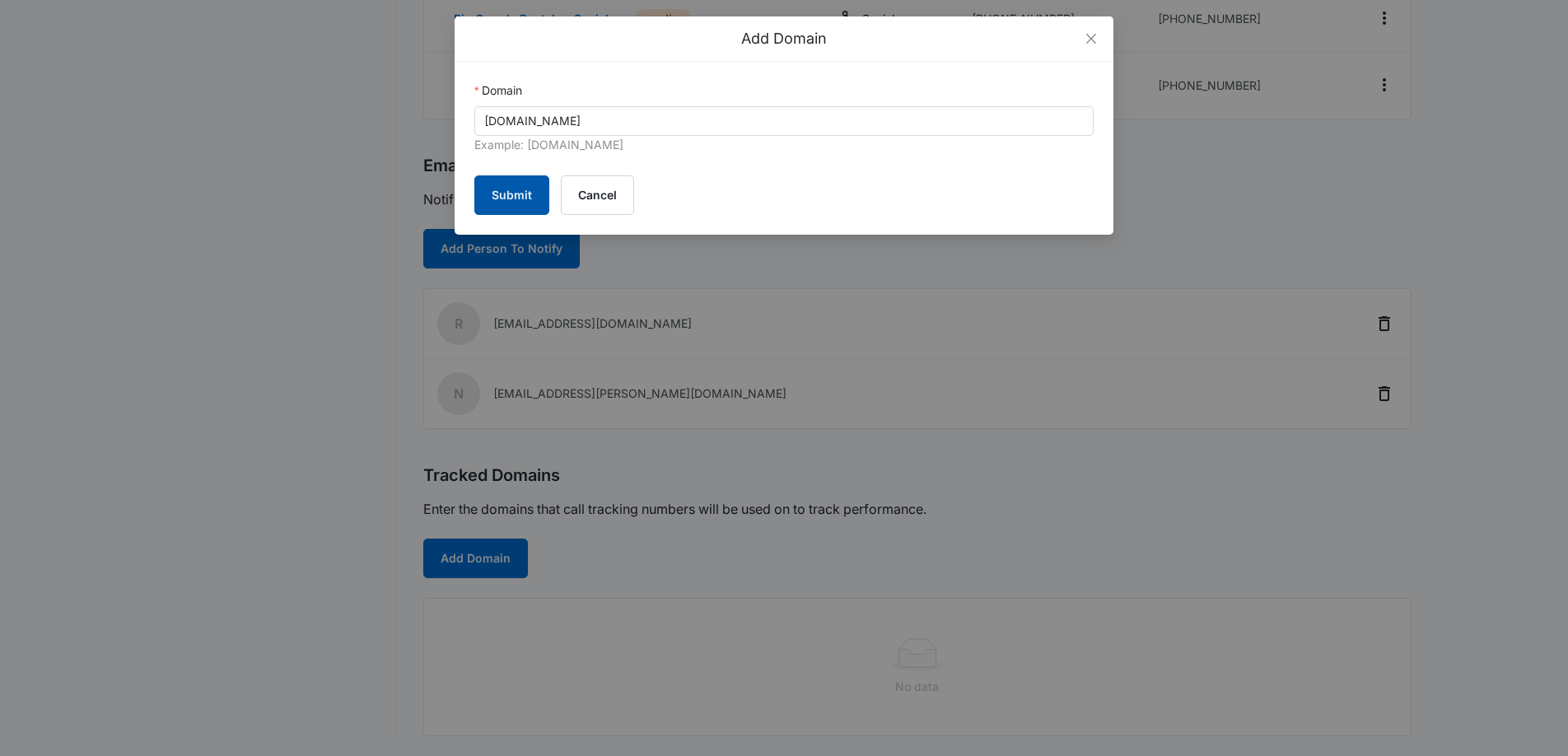
click at [495, 189] on button "Submit" at bounding box center [511, 194] width 75 height 40
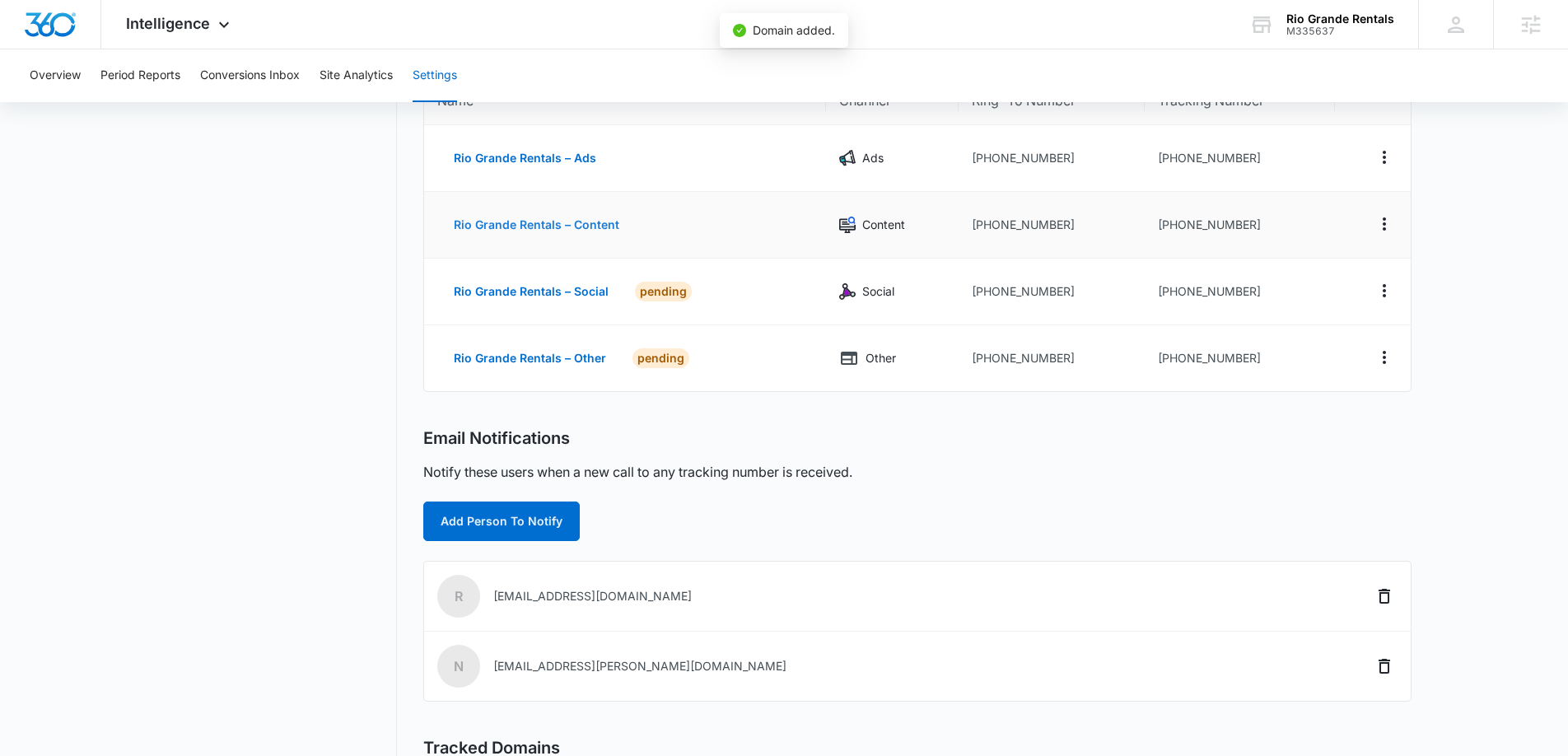
scroll to position [0, 0]
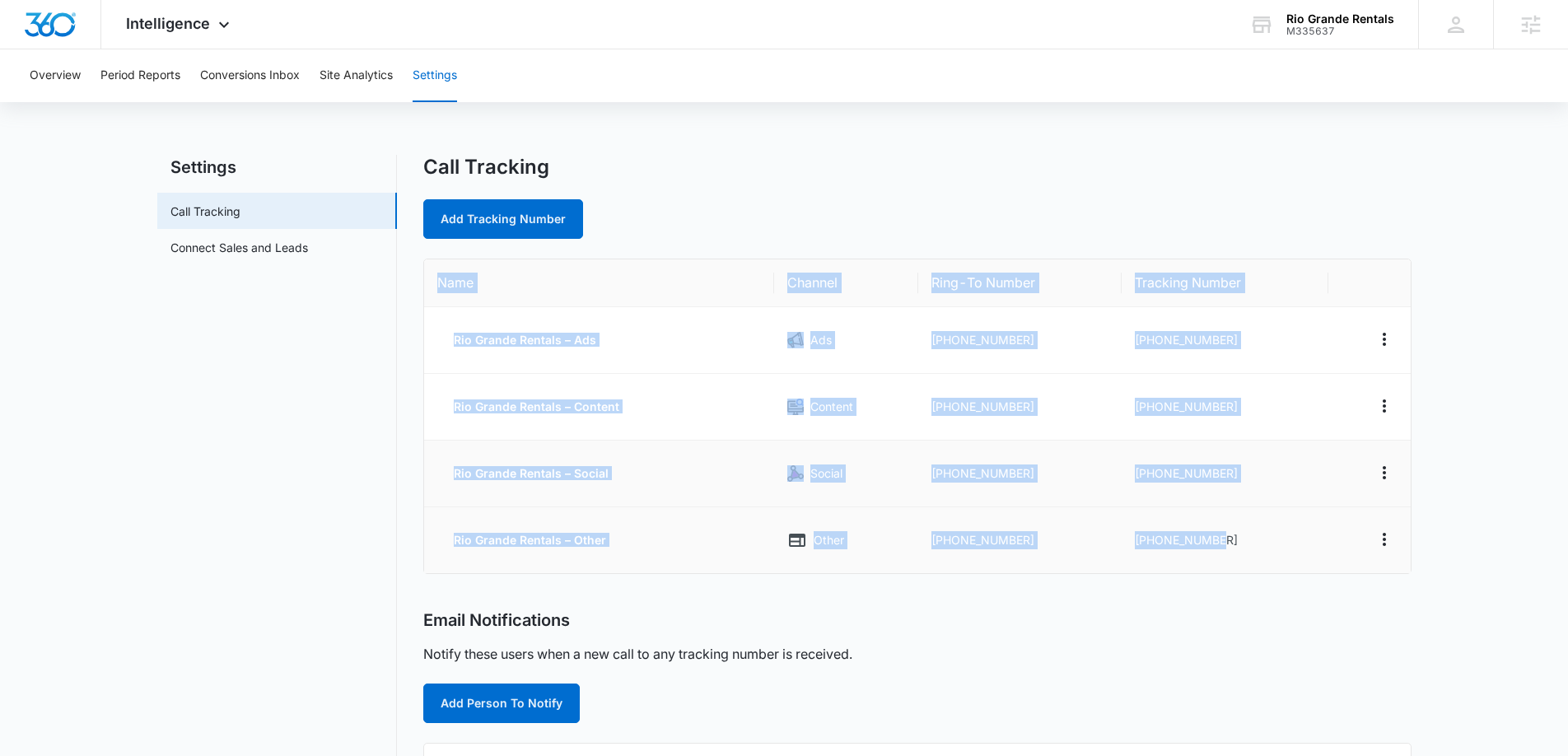
drag, startPoint x: 433, startPoint y: 273, endPoint x: 1272, endPoint y: 480, distance: 864.2
click at [1288, 545] on table "Name Channel Ring-To Number Tracking Number Rio Grande Rentals – Ads Ads +13039…" at bounding box center [918, 416] width 987 height 314
copy table "Name Channel Ring-To Number Tracking Number Rio Grande Rentals – Ads Ads +13039…"
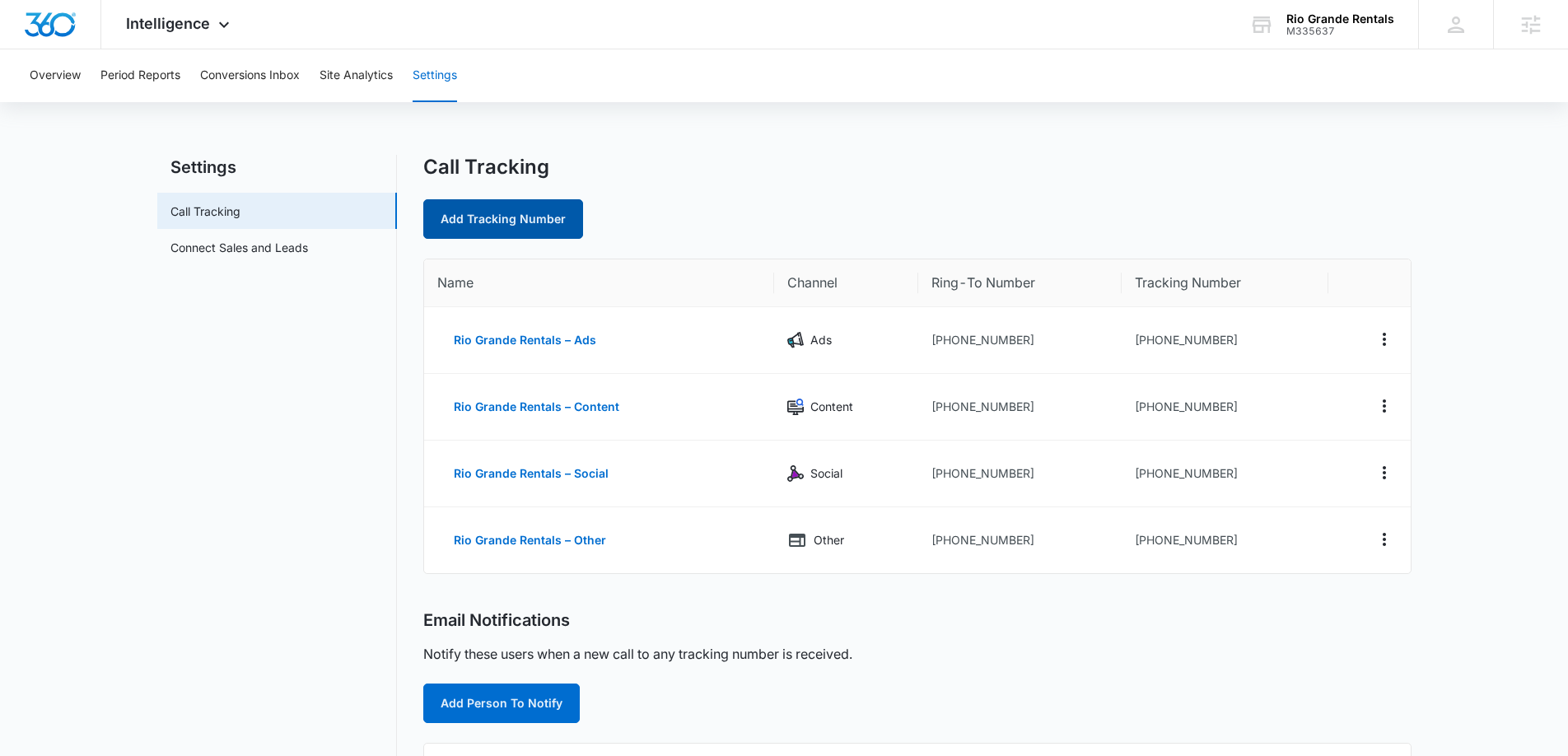
click at [520, 216] on link "Add Tracking Number" at bounding box center [504, 219] width 160 height 40
select select "by_area_code"
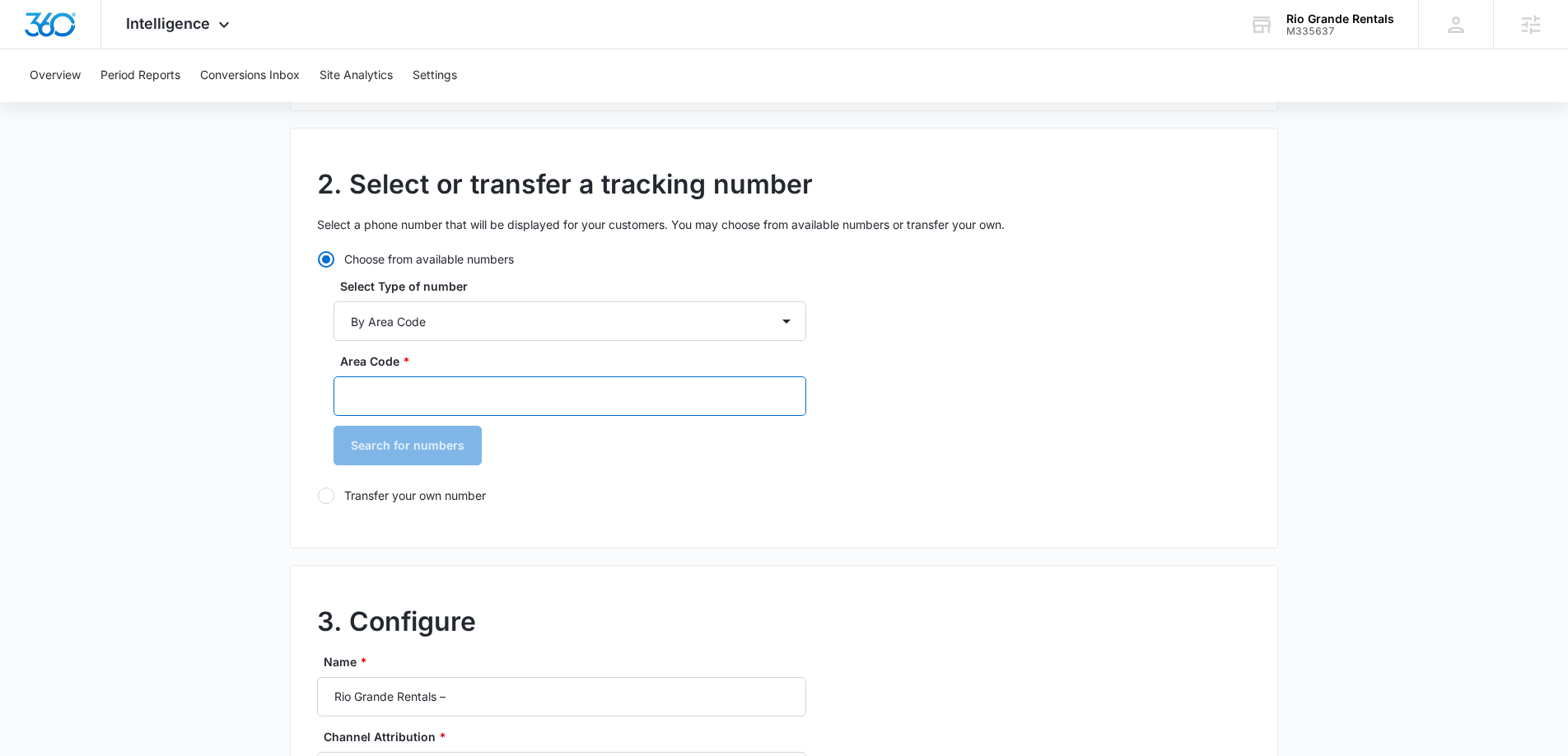
click at [435, 385] on input "Area Code *" at bounding box center [569, 396] width 472 height 40
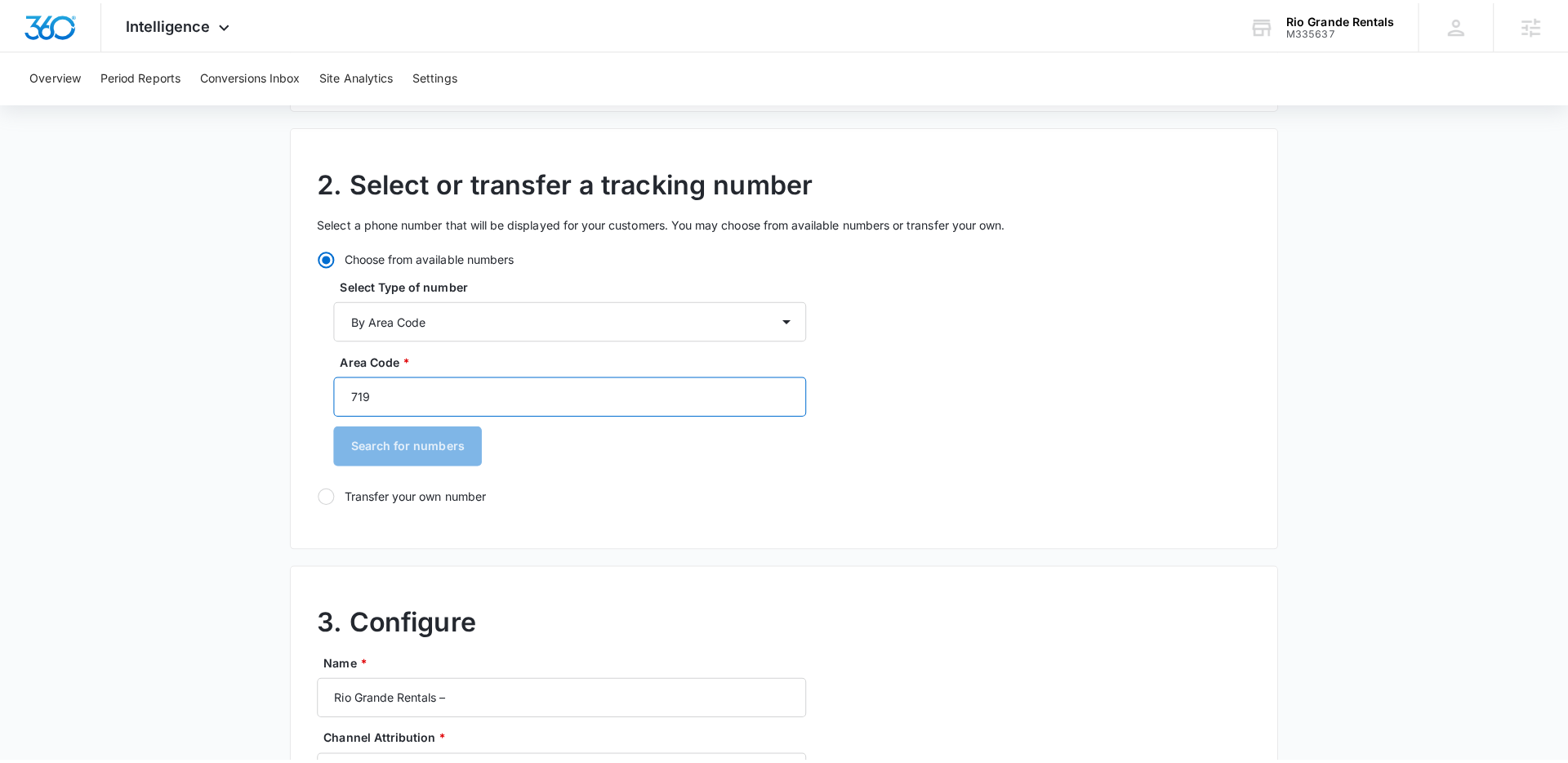
scroll to position [53, 0]
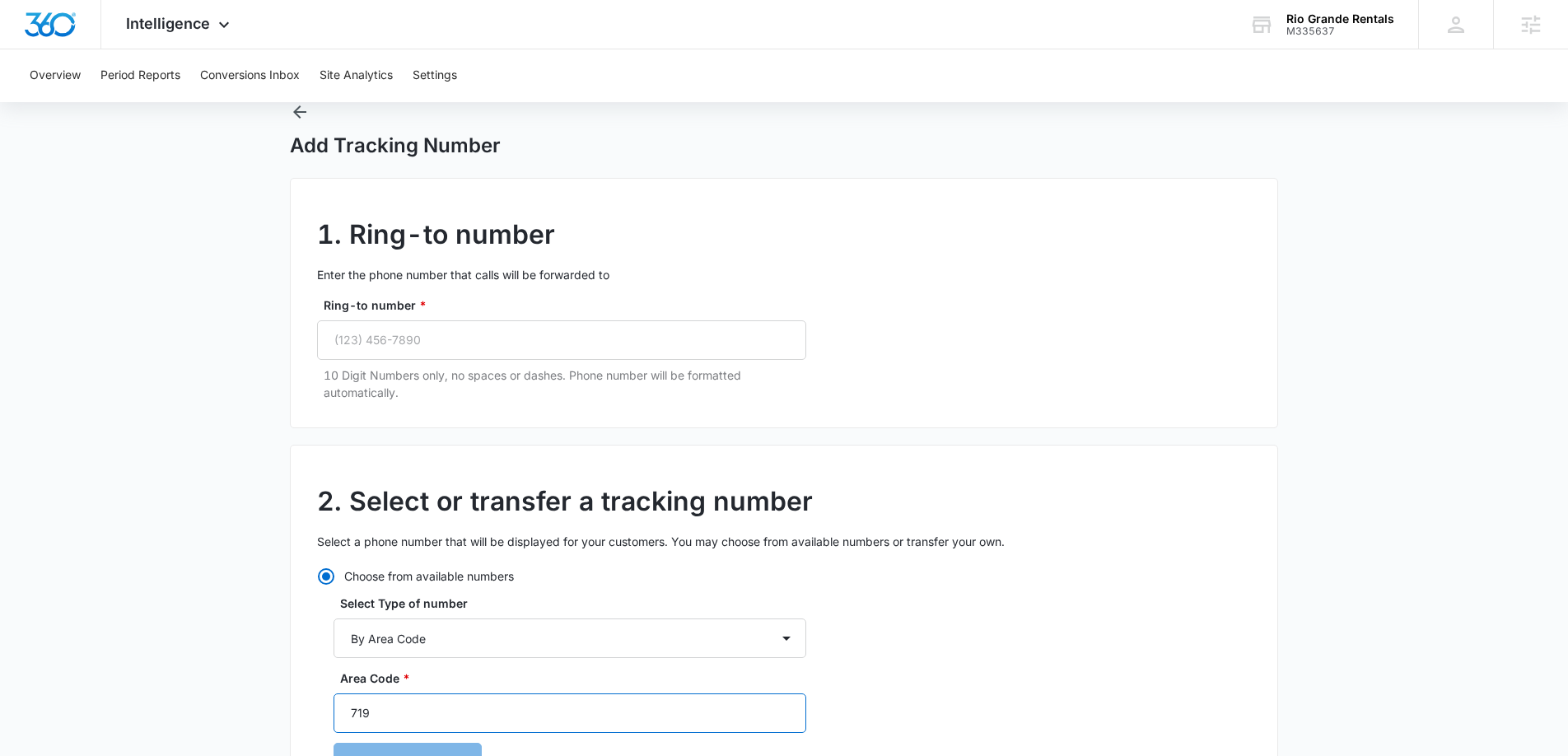
type input "719"
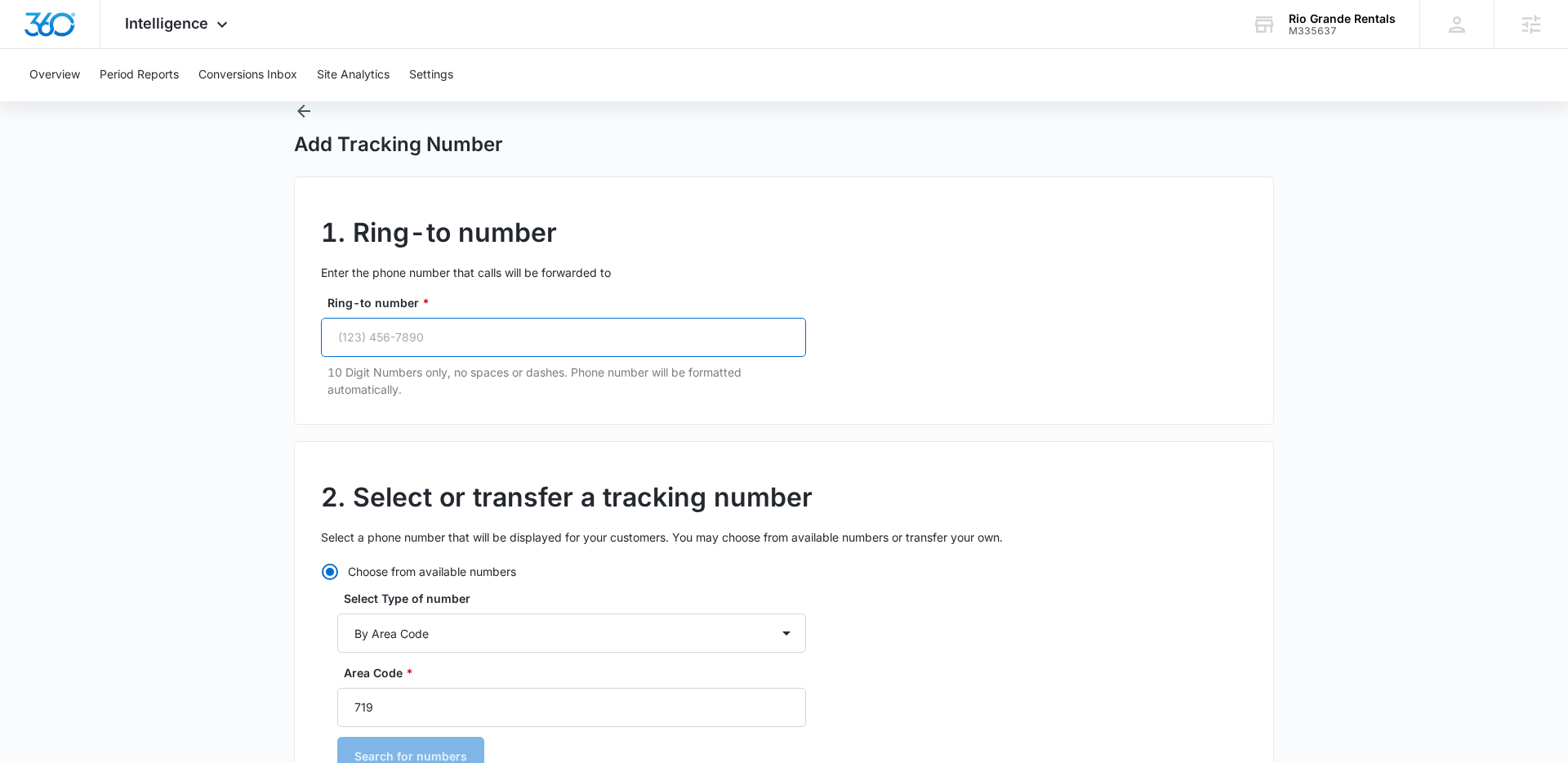
click at [410, 348] on input "Ring-to number *" at bounding box center [563, 336] width 485 height 39
paste input "(303) 946-7253"
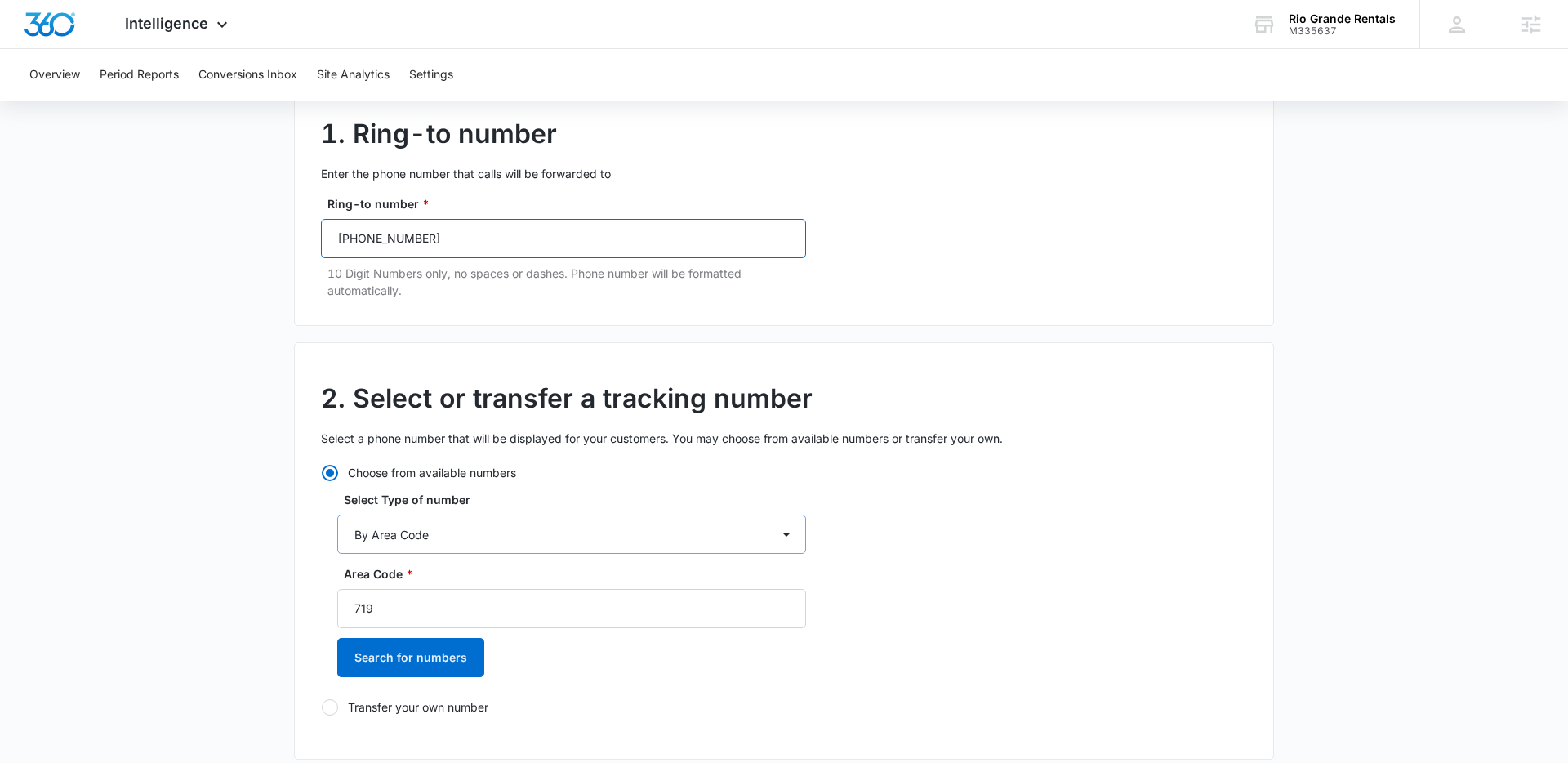
scroll to position [183, 0]
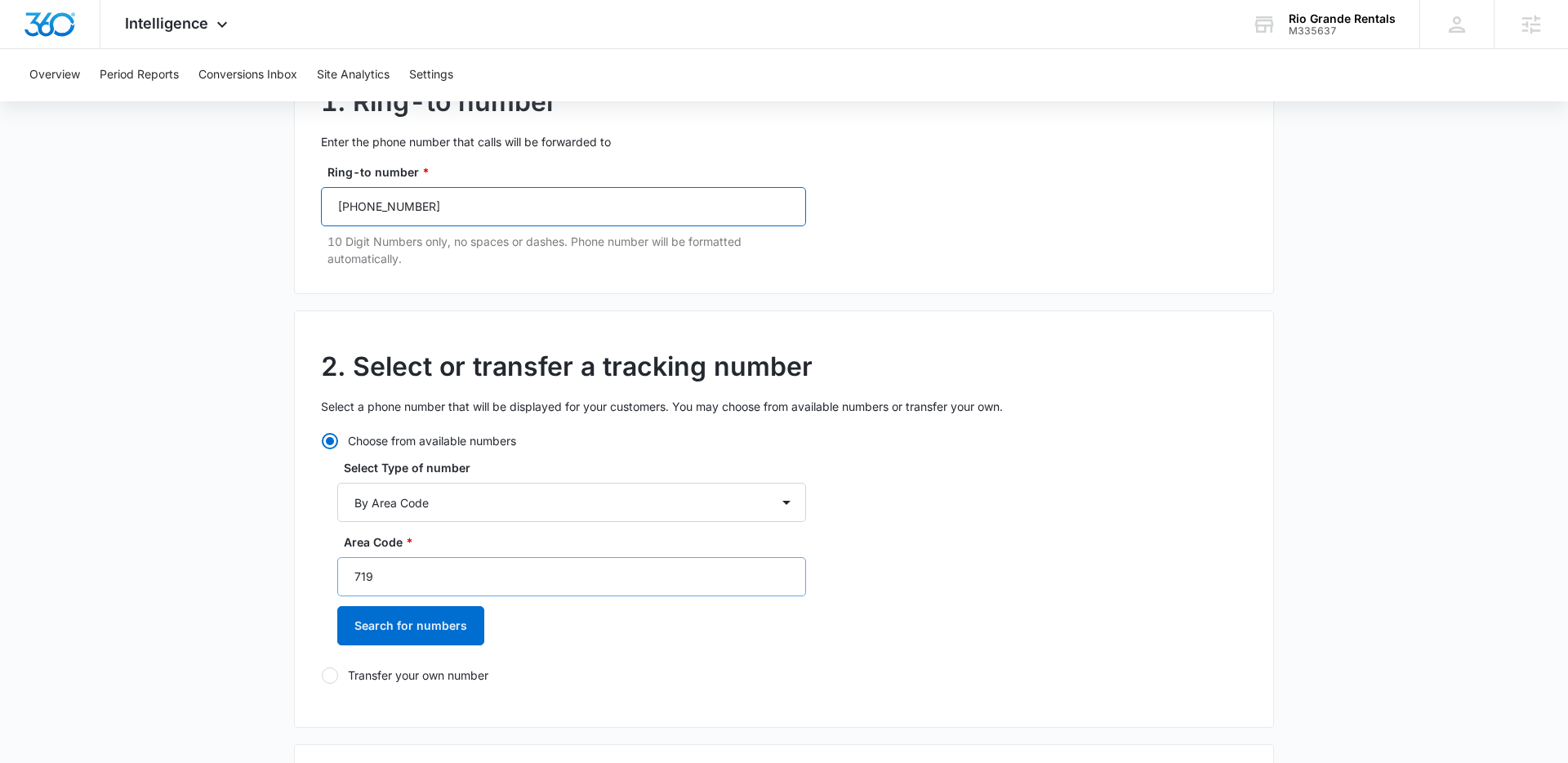
type input "(303) 946-7253"
click at [423, 578] on input "719" at bounding box center [571, 576] width 468 height 39
click at [429, 631] on button "Search for numbers" at bounding box center [411, 625] width 147 height 39
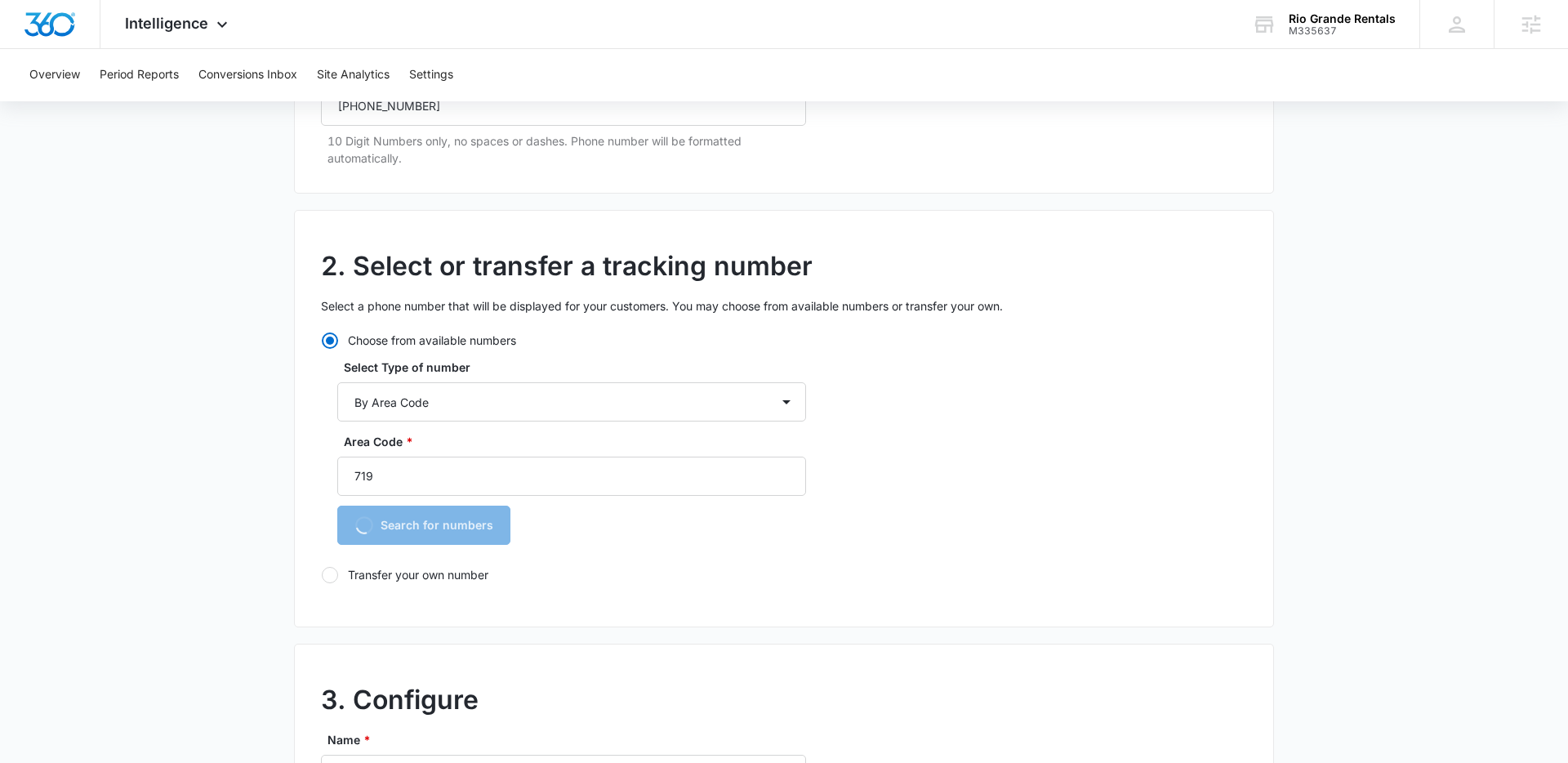
scroll to position [313, 0]
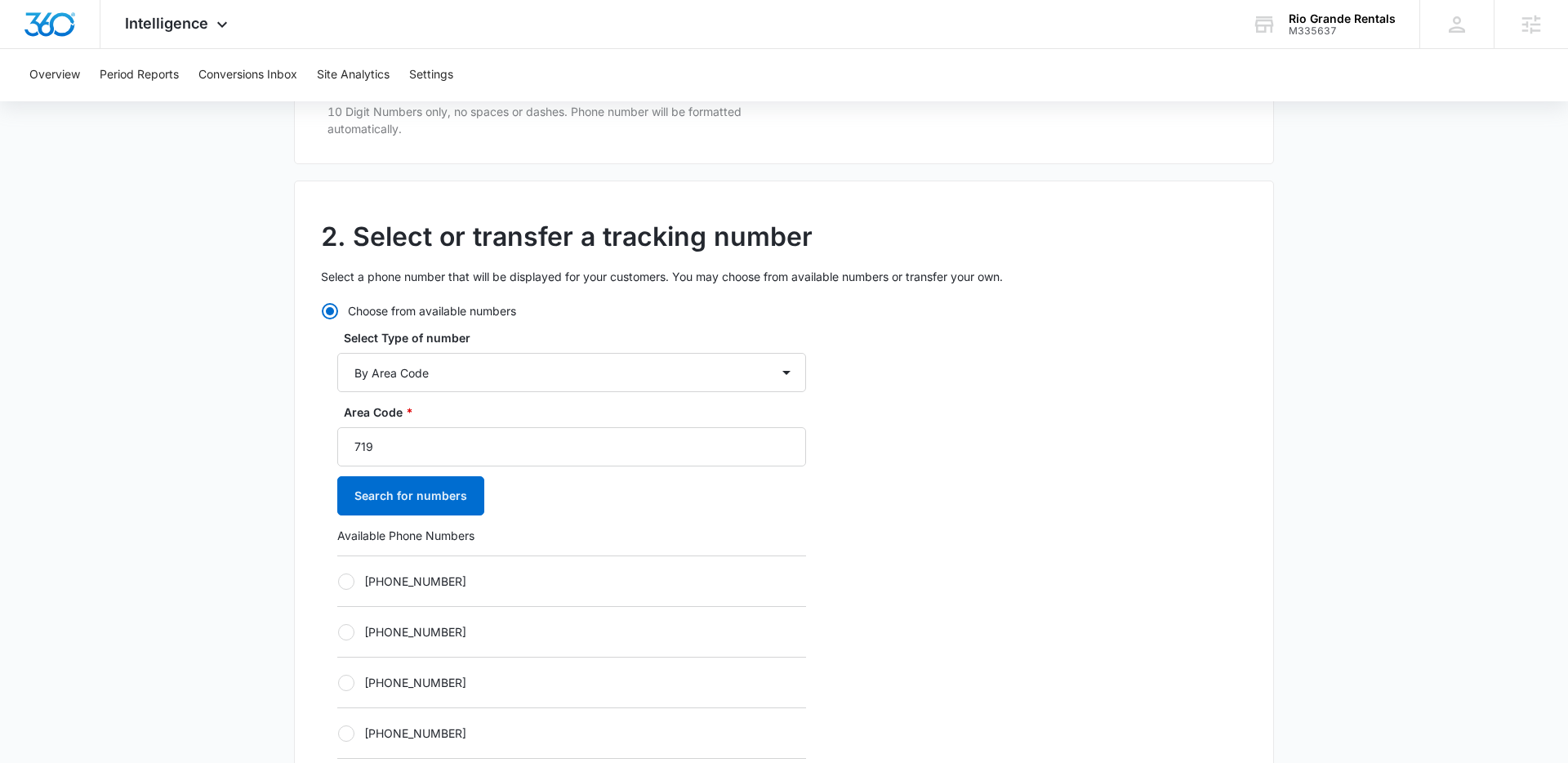
click at [346, 578] on div at bounding box center [346, 582] width 17 height 17
click at [338, 580] on input "+17192841042" at bounding box center [337, 580] width 1 height 1
radio input "true"
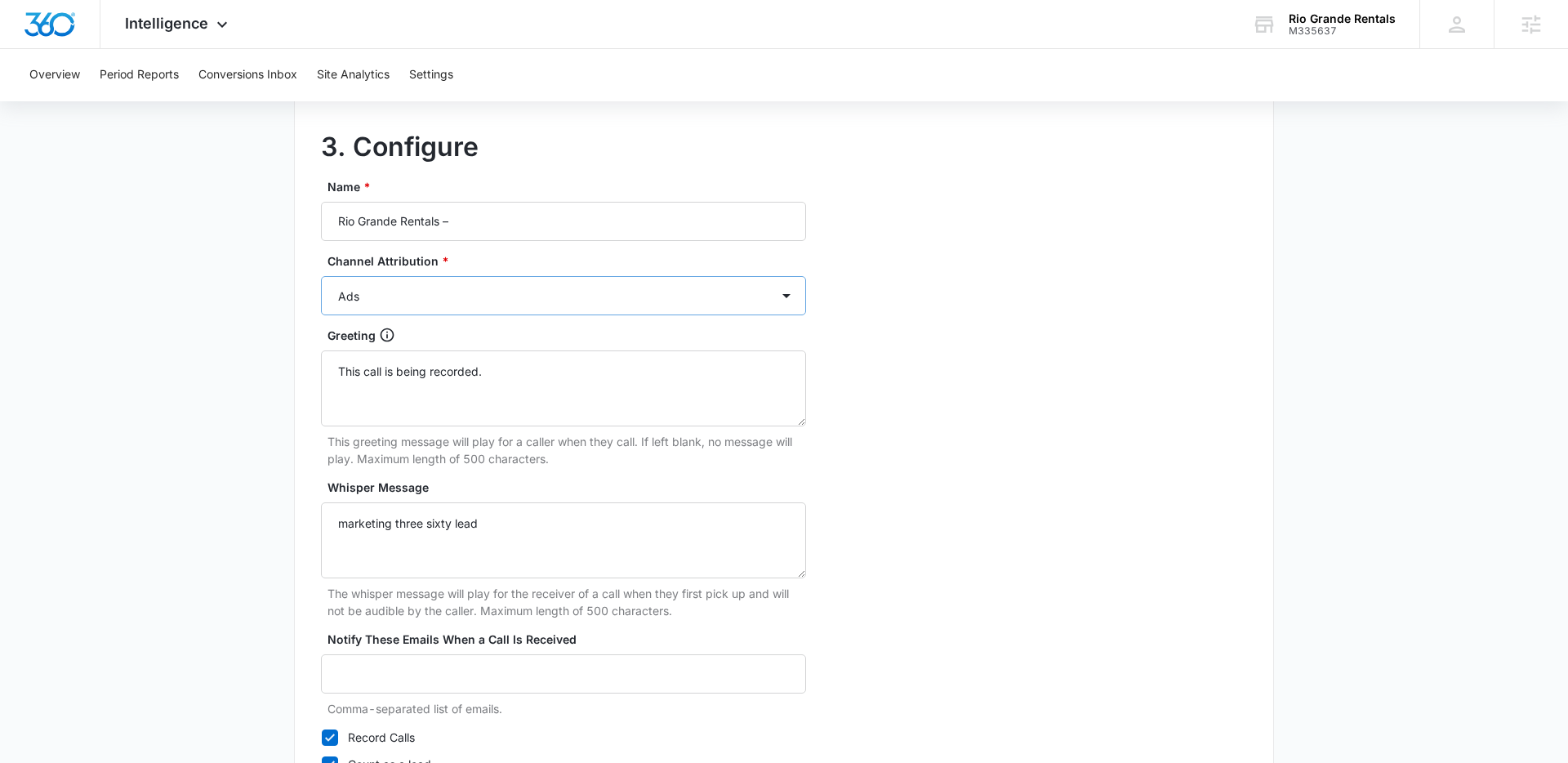
scroll to position [1374, 0]
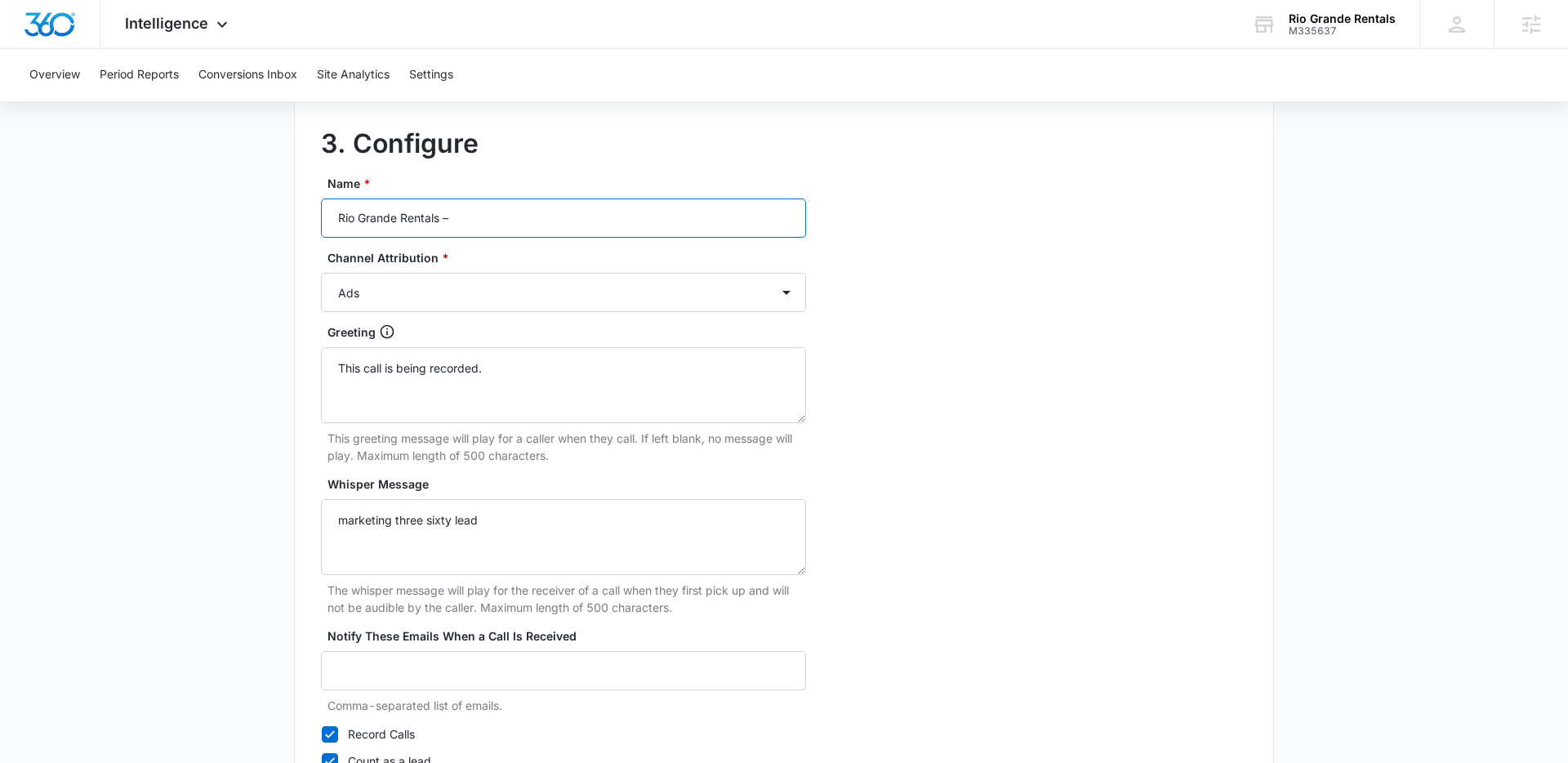
click at [503, 226] on input "Rio Grande Rentals –" at bounding box center [563, 218] width 485 height 39
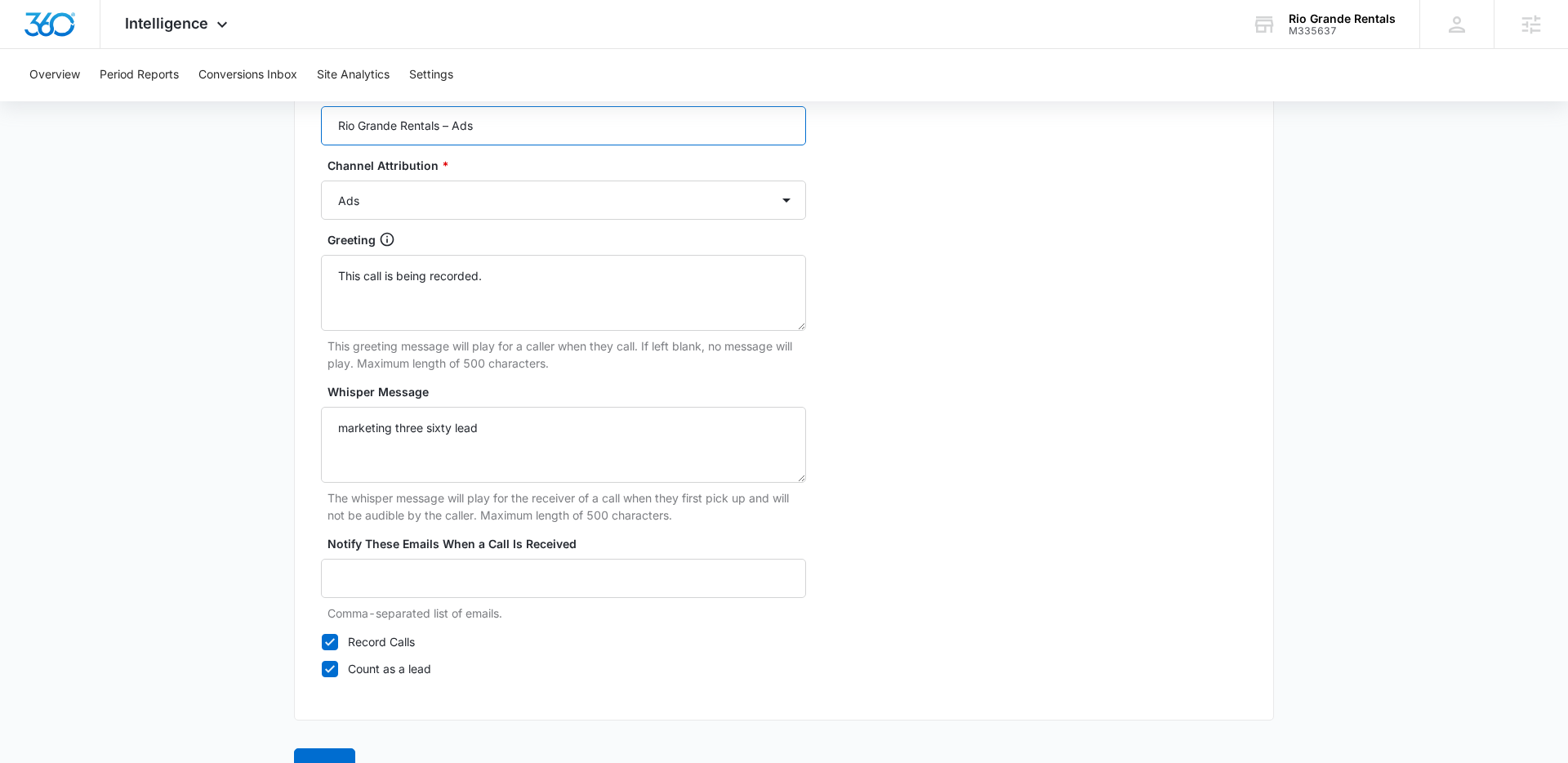
scroll to position [1511, 0]
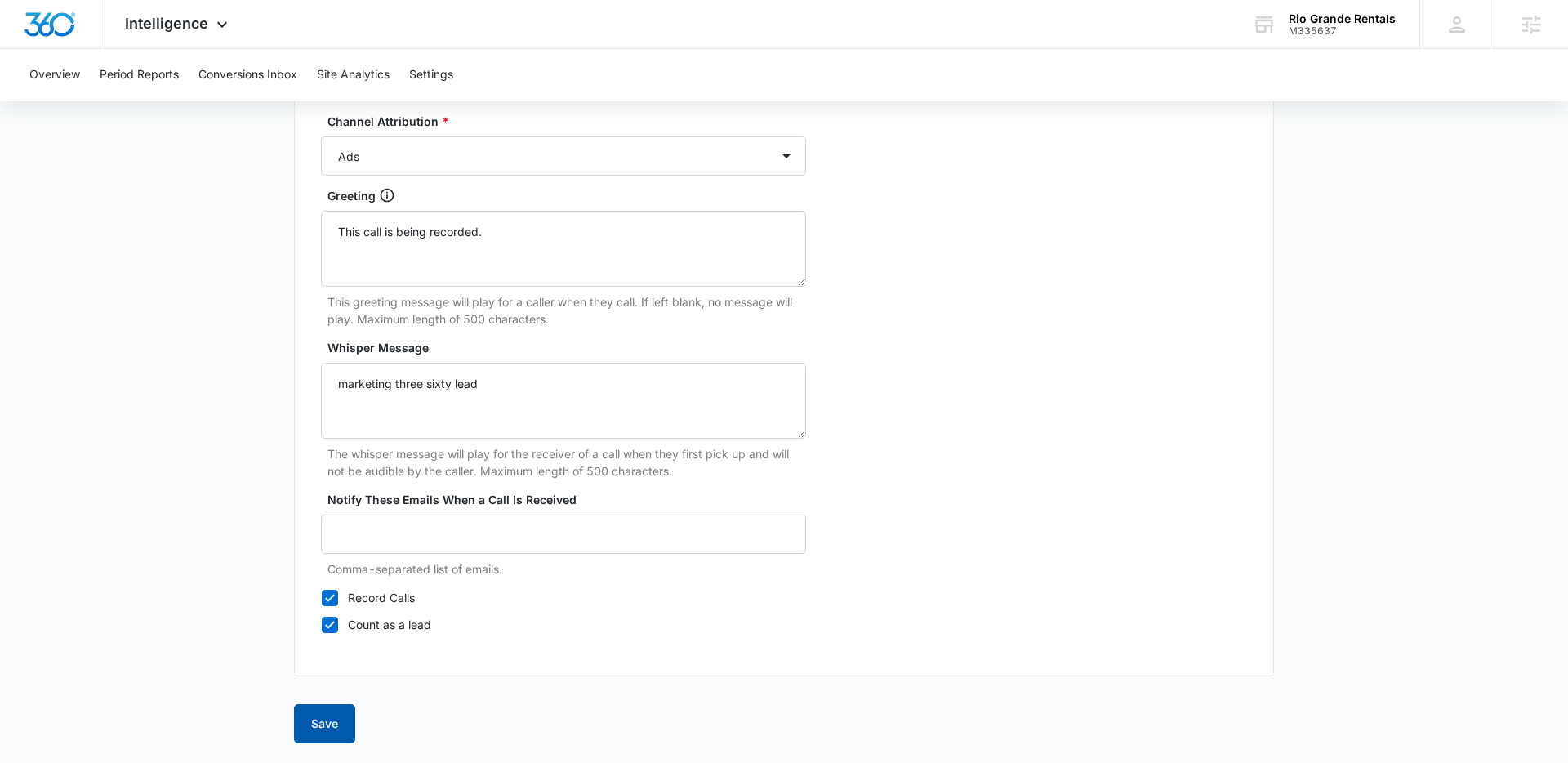
type input "Rio Grande Rentals – Ads"
click at [334, 720] on button "Save" at bounding box center [324, 723] width 61 height 39
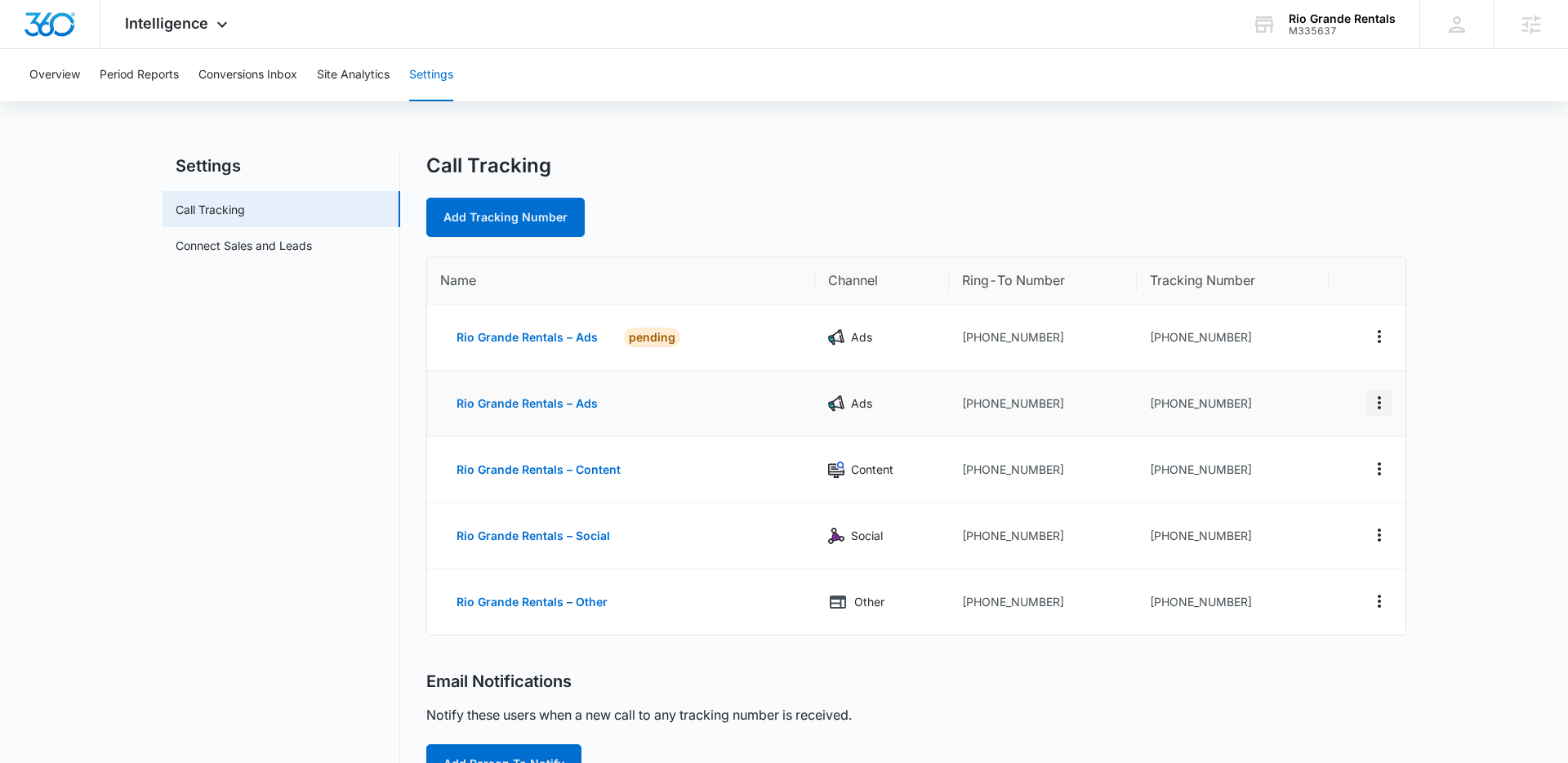
click at [1381, 401] on icon "Actions" at bounding box center [1378, 402] width 19 height 19
click at [1330, 418] on button "Delete" at bounding box center [1313, 414] width 94 height 24
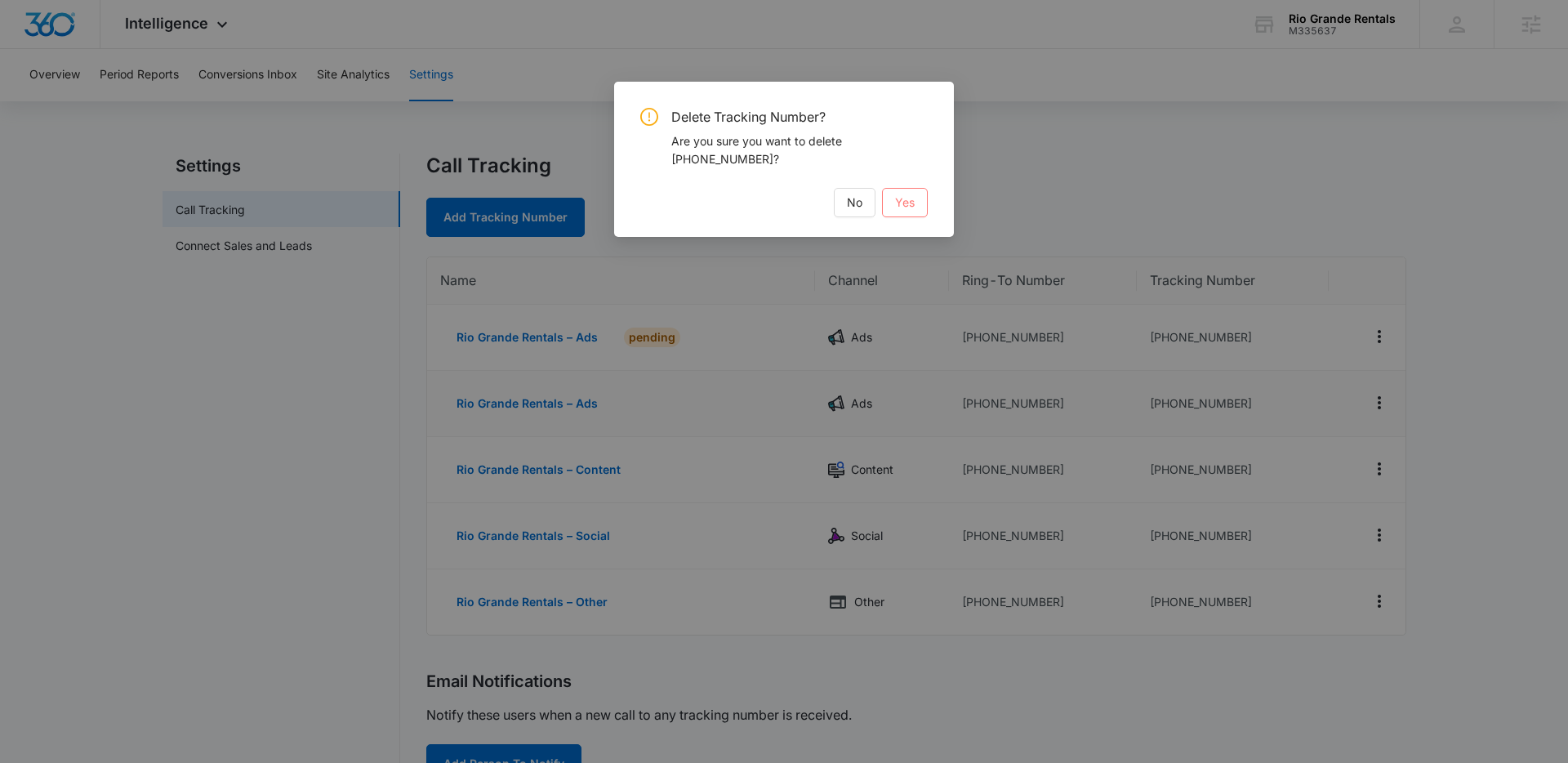
click at [915, 200] on button "Yes" at bounding box center [904, 202] width 46 height 29
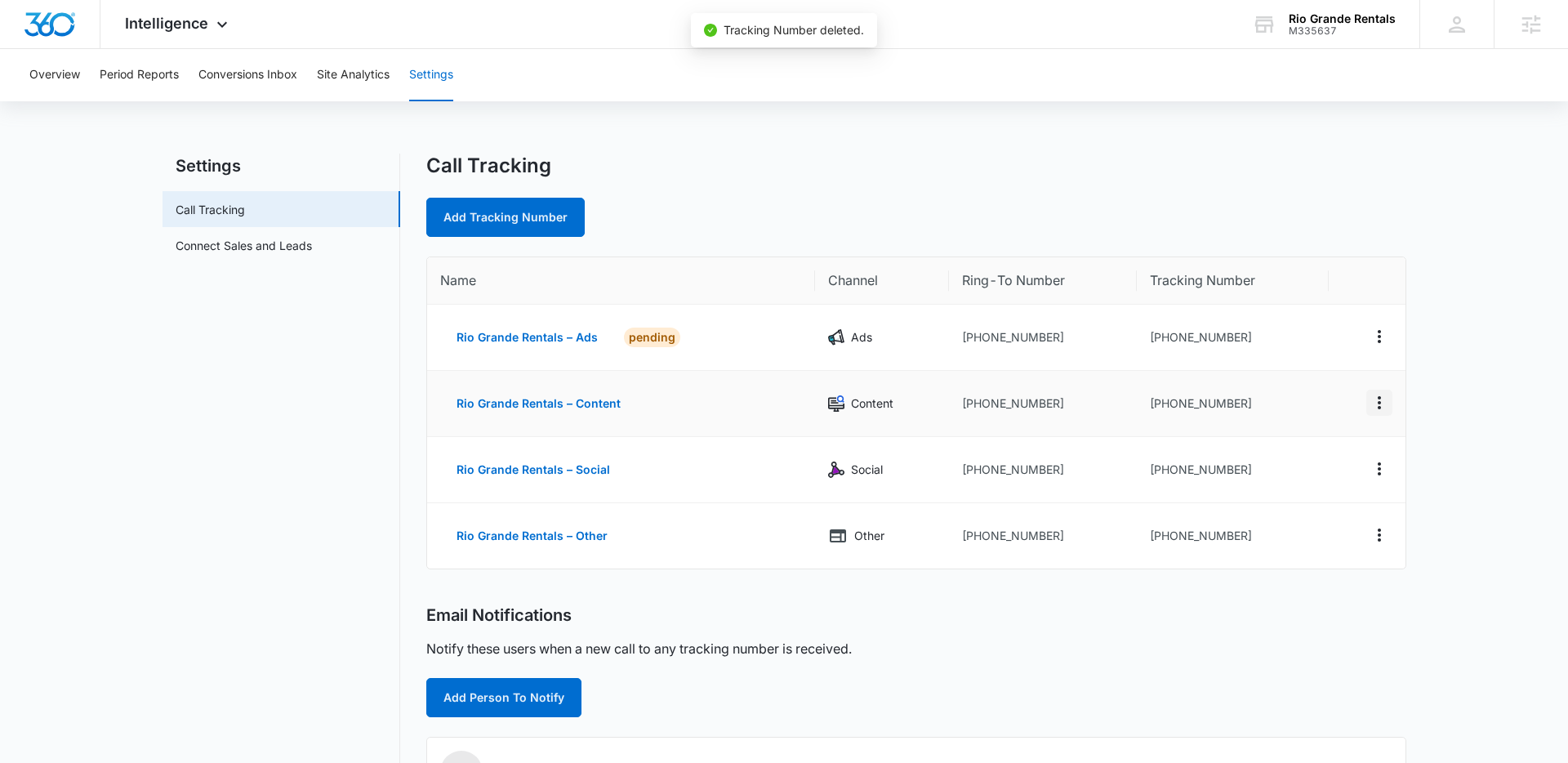
click at [1381, 406] on icon "Actions" at bounding box center [1378, 402] width 19 height 19
click at [1318, 412] on div "Delete" at bounding box center [1302, 415] width 34 height 12
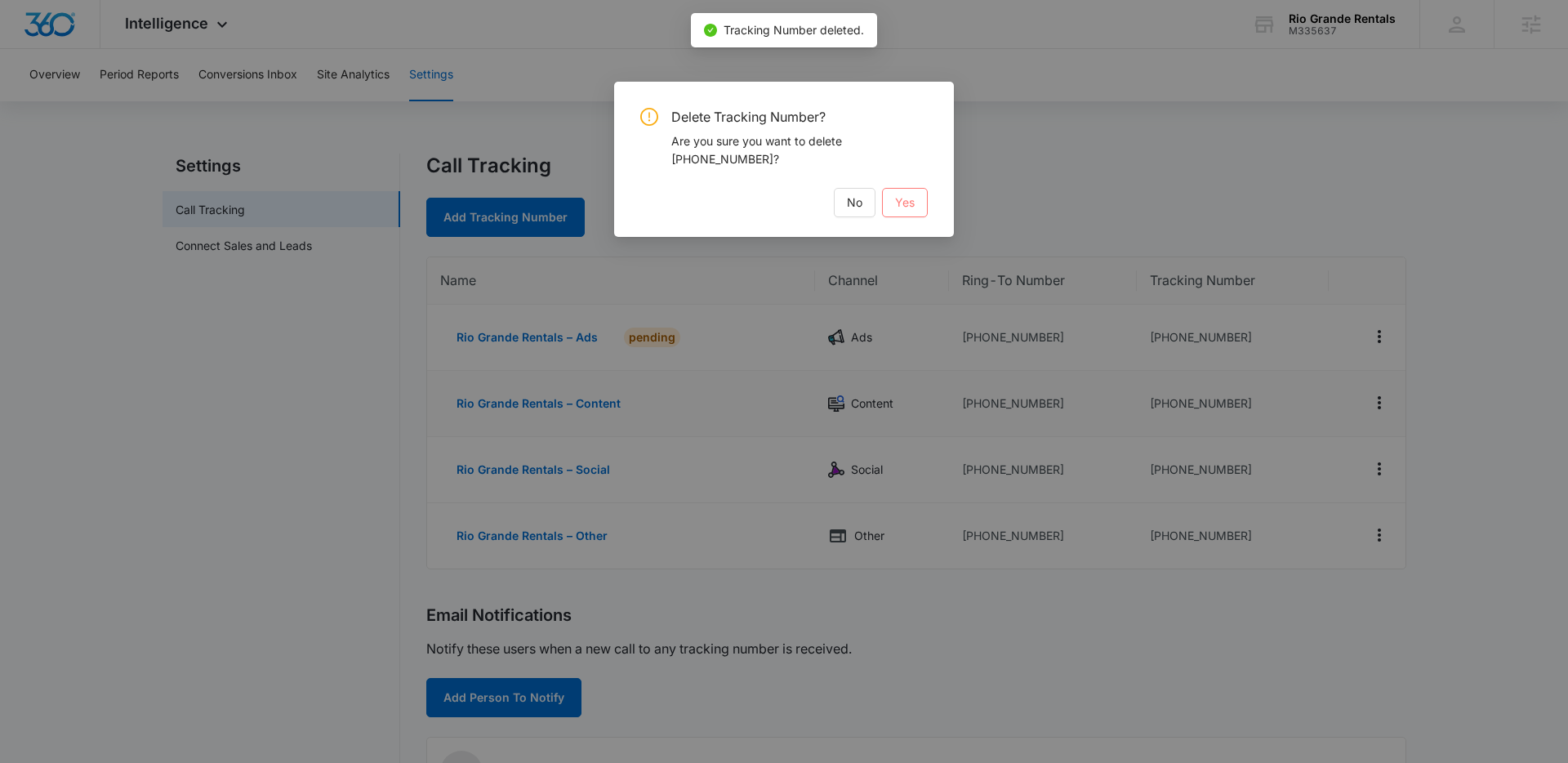
click at [914, 208] on button "Yes" at bounding box center [904, 202] width 46 height 29
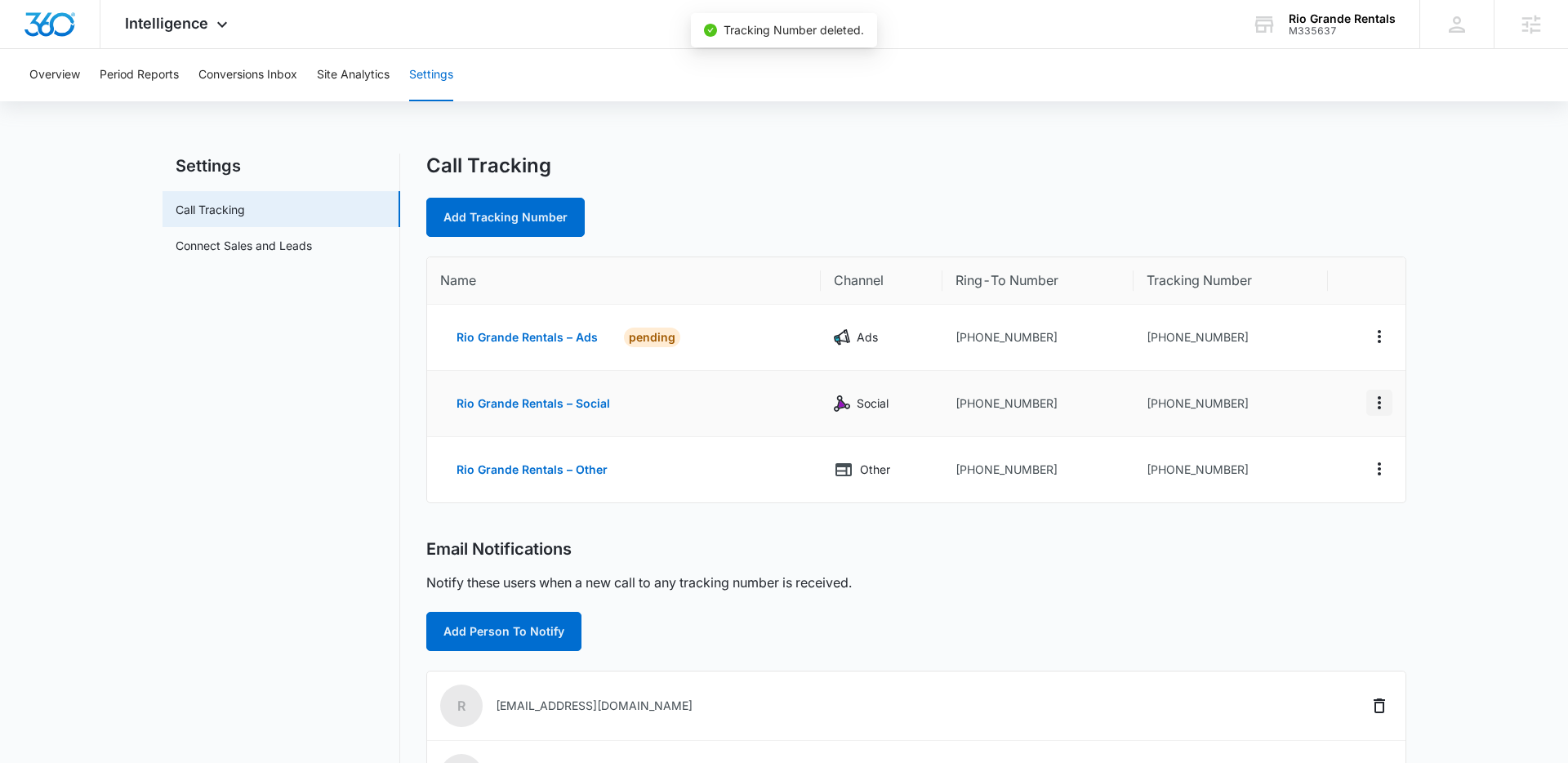
click at [1387, 407] on icon "Actions" at bounding box center [1378, 402] width 19 height 19
click at [1323, 420] on button "Delete" at bounding box center [1313, 414] width 94 height 24
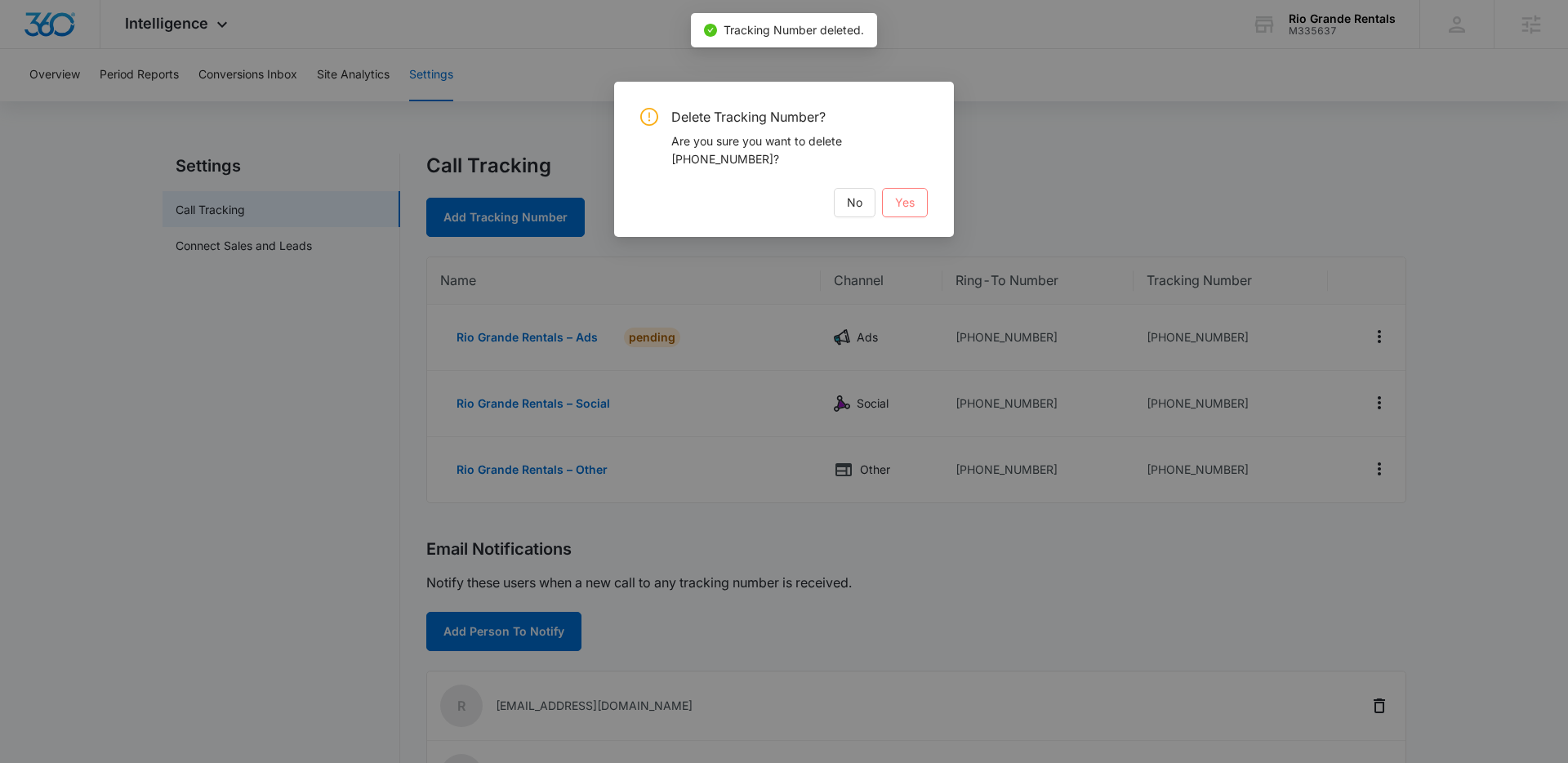
click at [908, 200] on span "Yes" at bounding box center [904, 203] width 19 height 18
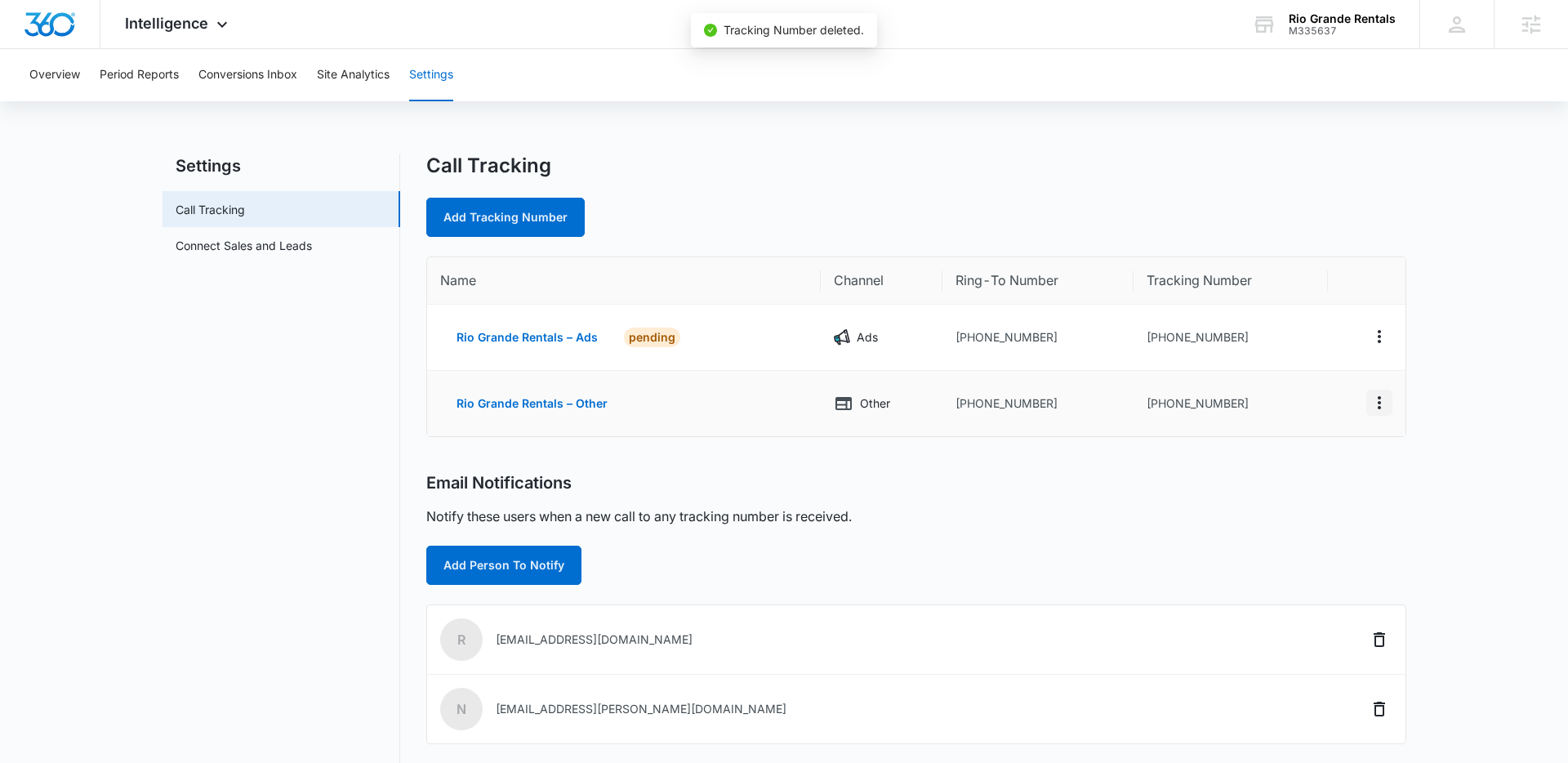
click at [1384, 405] on icon "Actions" at bounding box center [1378, 402] width 19 height 19
click at [1287, 410] on div "Delete" at bounding box center [1302, 410] width 34 height 12
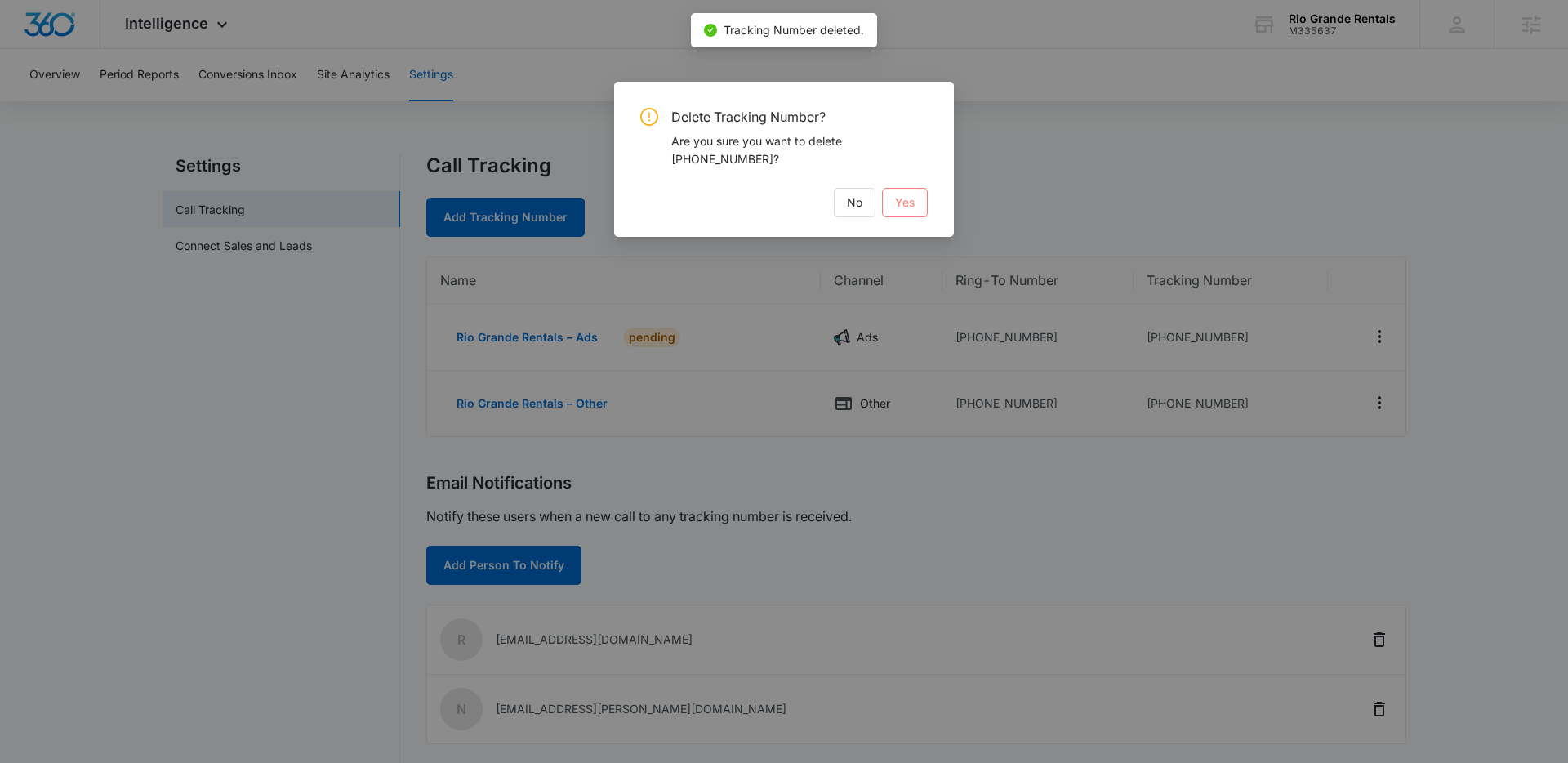
click at [903, 203] on span "Yes" at bounding box center [904, 203] width 19 height 18
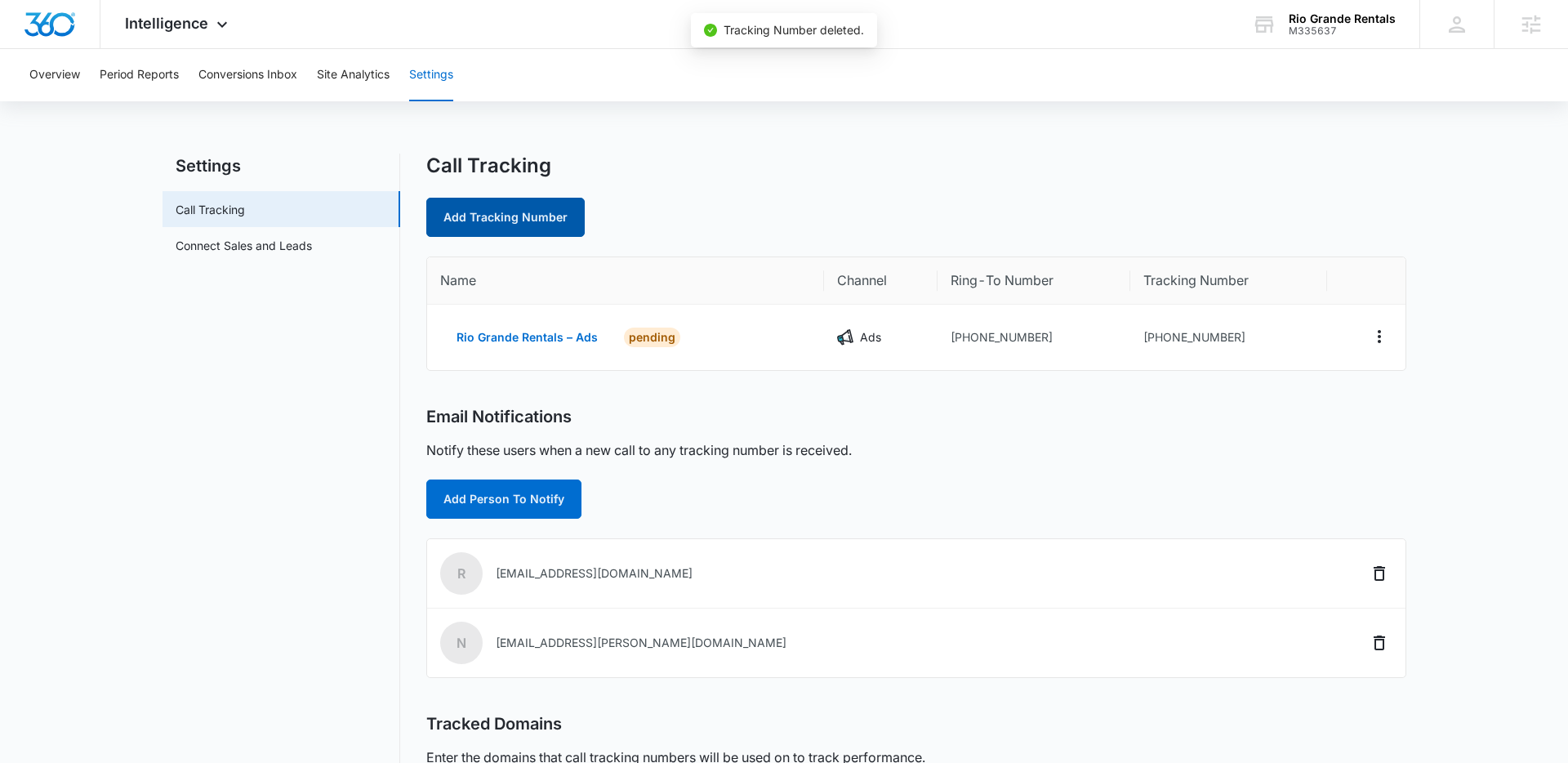
click at [476, 220] on link "Add Tracking Number" at bounding box center [506, 217] width 159 height 39
select select "by_area_code"
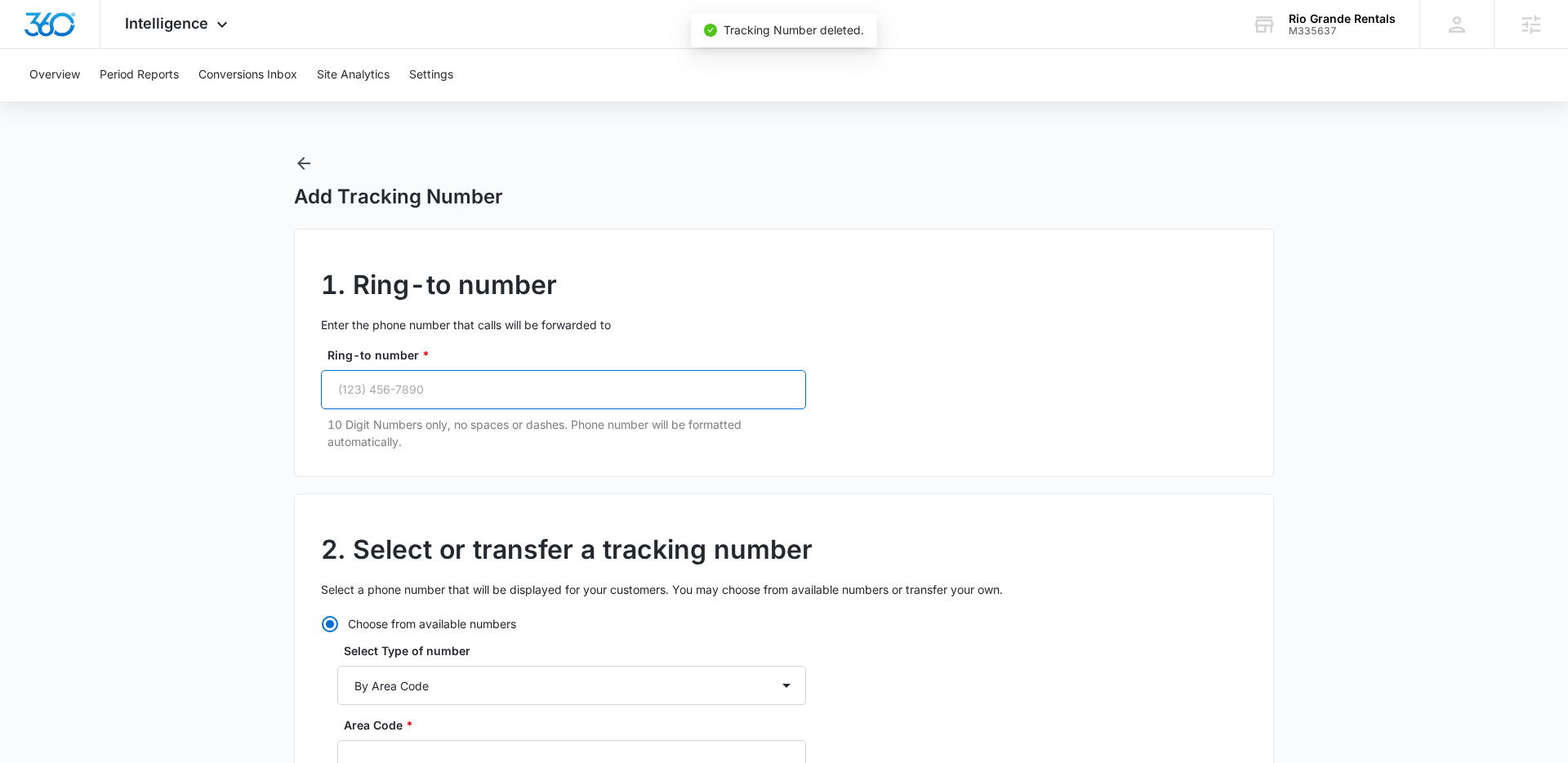
click at [421, 387] on input "Ring-to number *" at bounding box center [563, 389] width 485 height 39
paste input "(303) 946-7253"
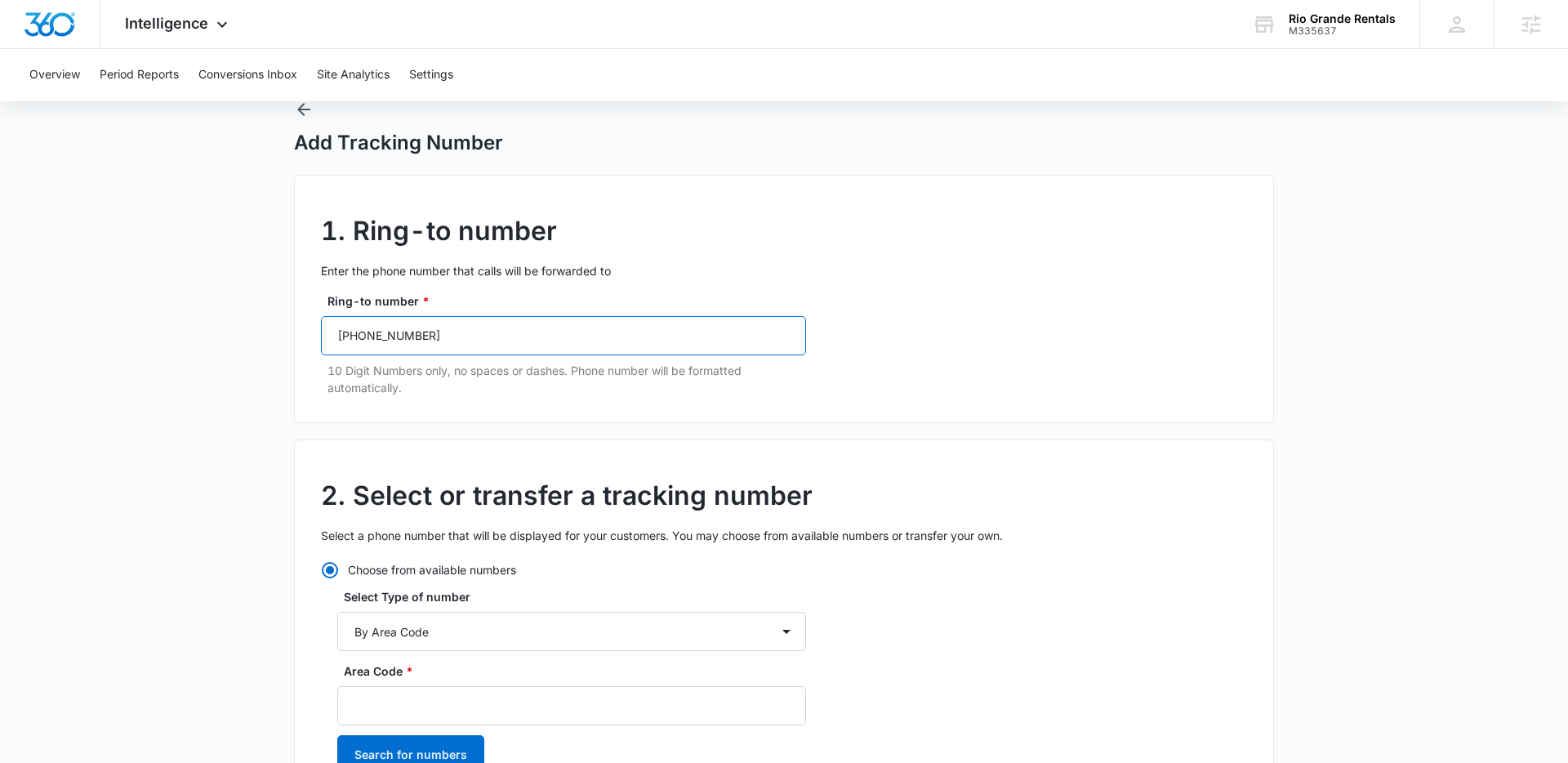
scroll to position [109, 0]
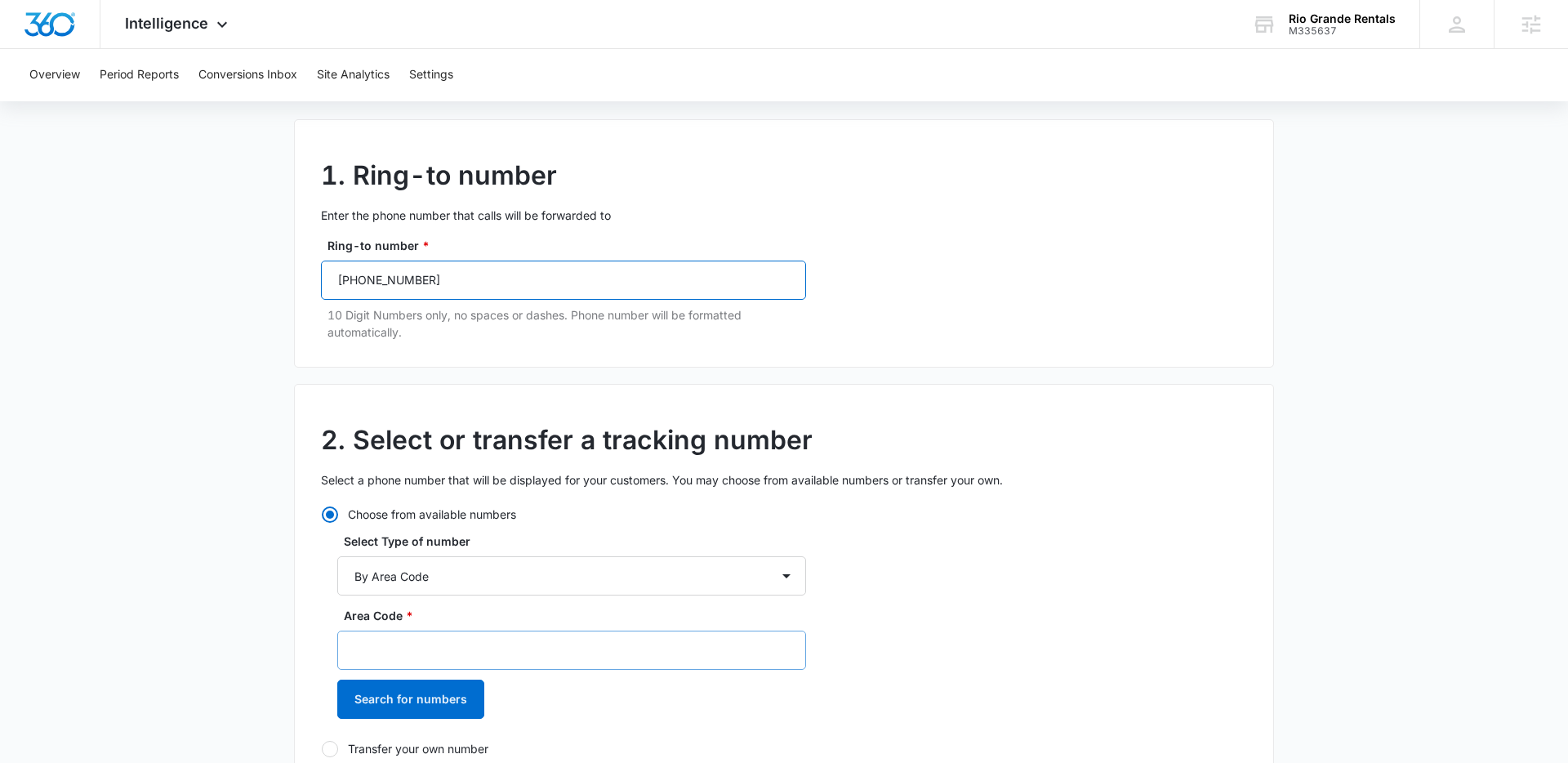
type input "(303) 946-7253"
click at [401, 636] on input "Area Code *" at bounding box center [571, 649] width 468 height 39
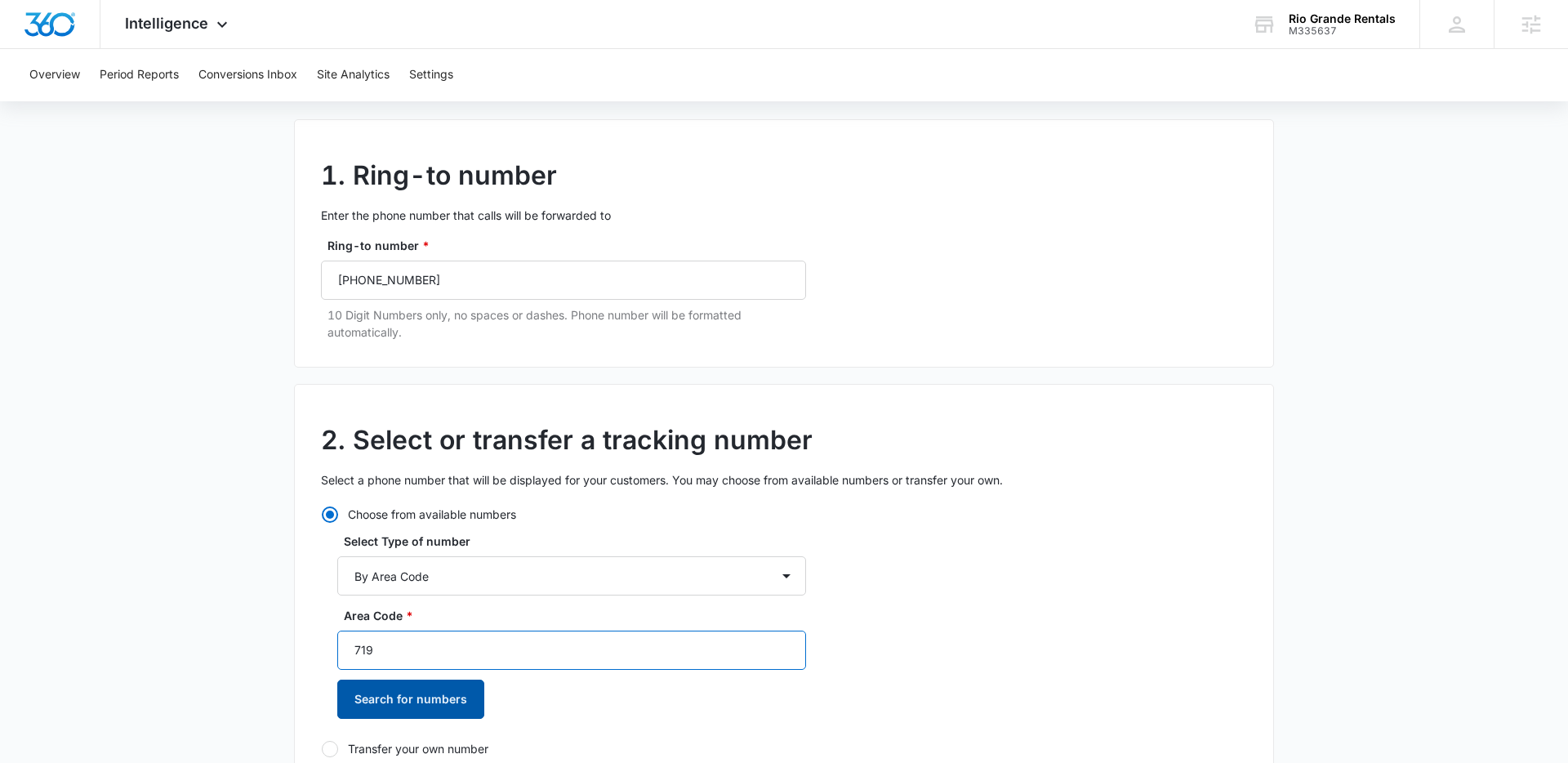
type input "719"
click at [410, 688] on button "Search for numbers" at bounding box center [411, 699] width 147 height 39
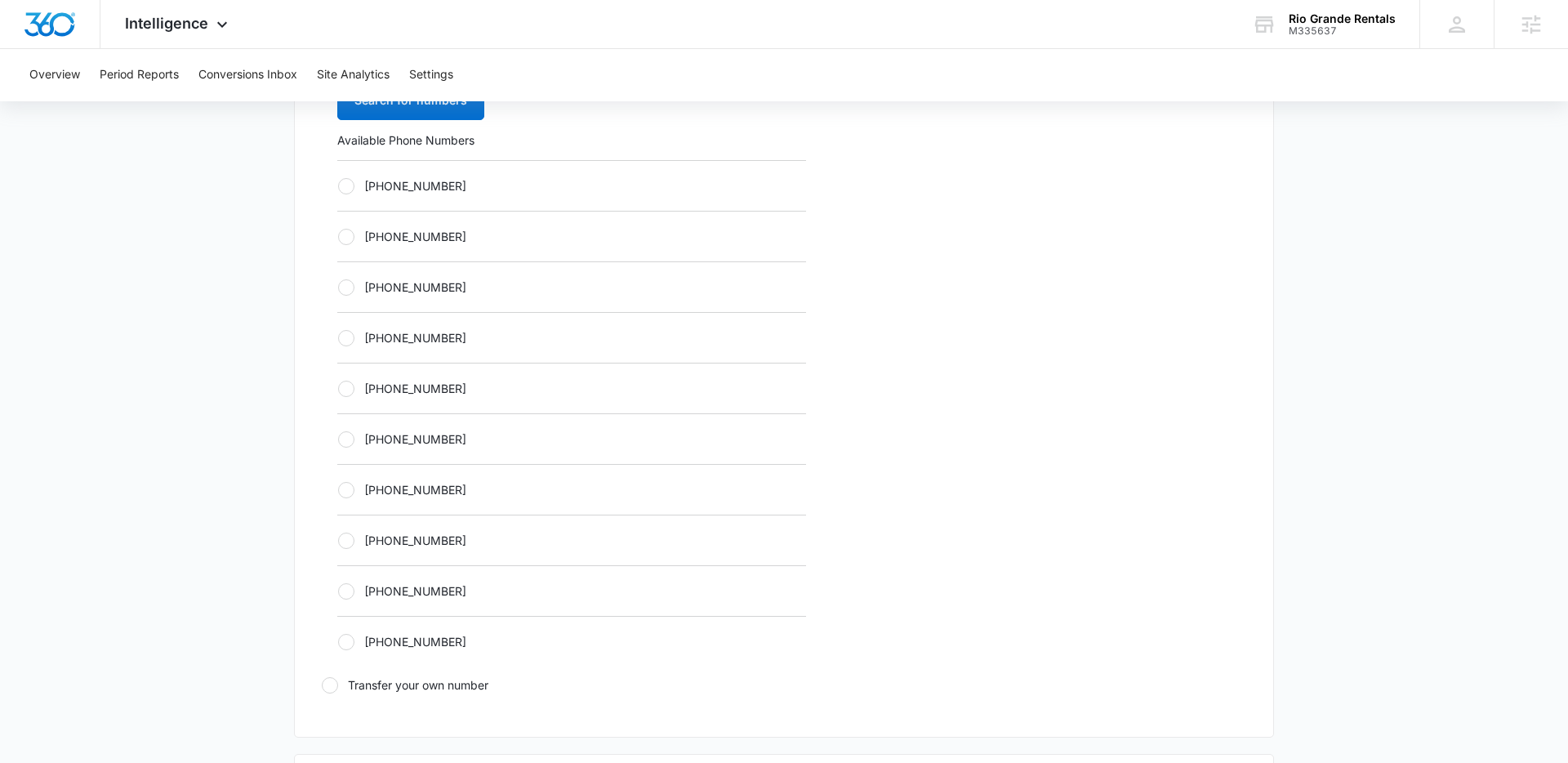
drag, startPoint x: 350, startPoint y: 189, endPoint x: 395, endPoint y: 316, distance: 134.7
click at [350, 189] on div at bounding box center [346, 186] width 17 height 17
click at [338, 186] on input "+17192841045" at bounding box center [337, 185] width 1 height 1
radio input "true"
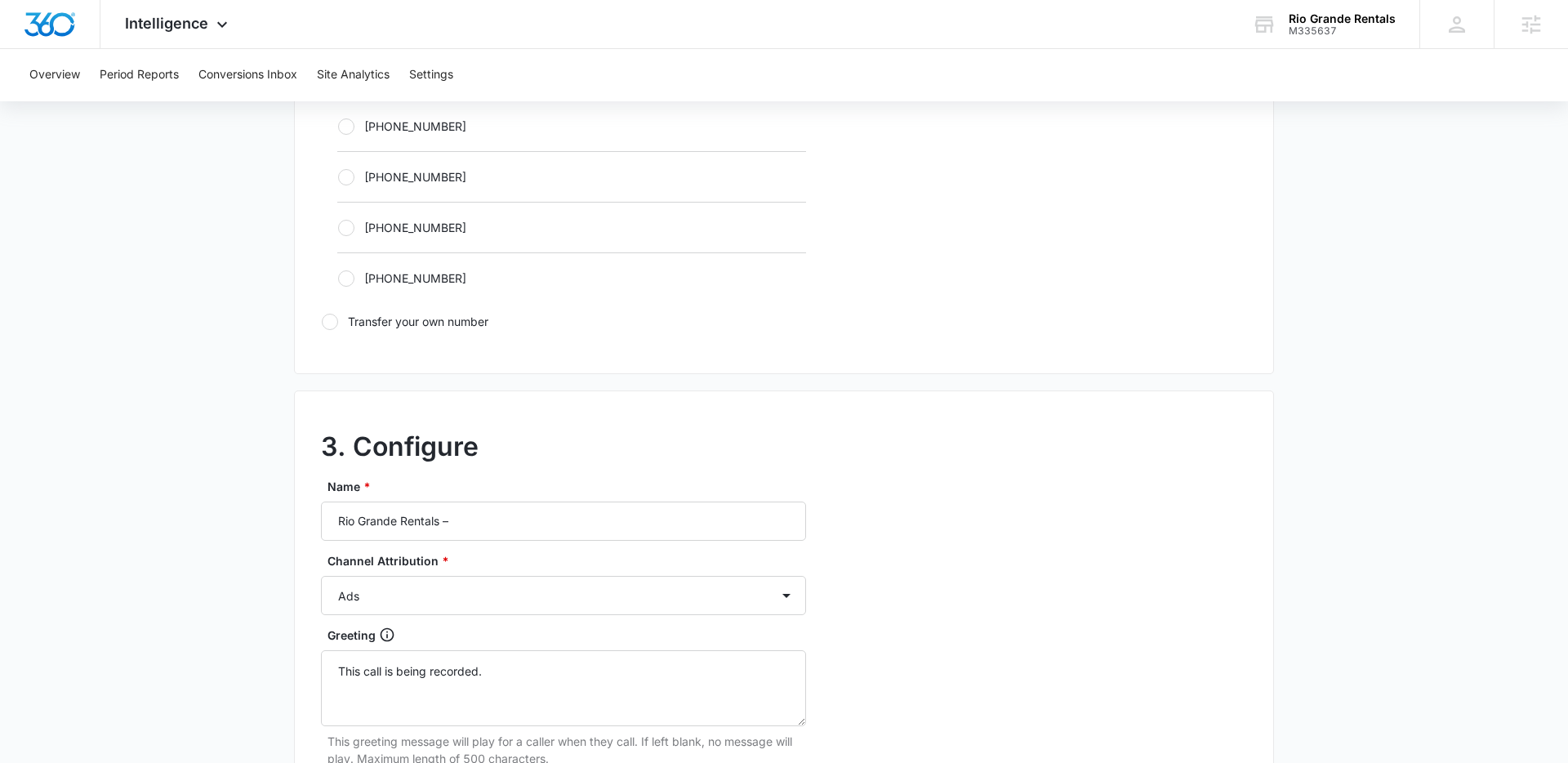
scroll to position [1160, 0]
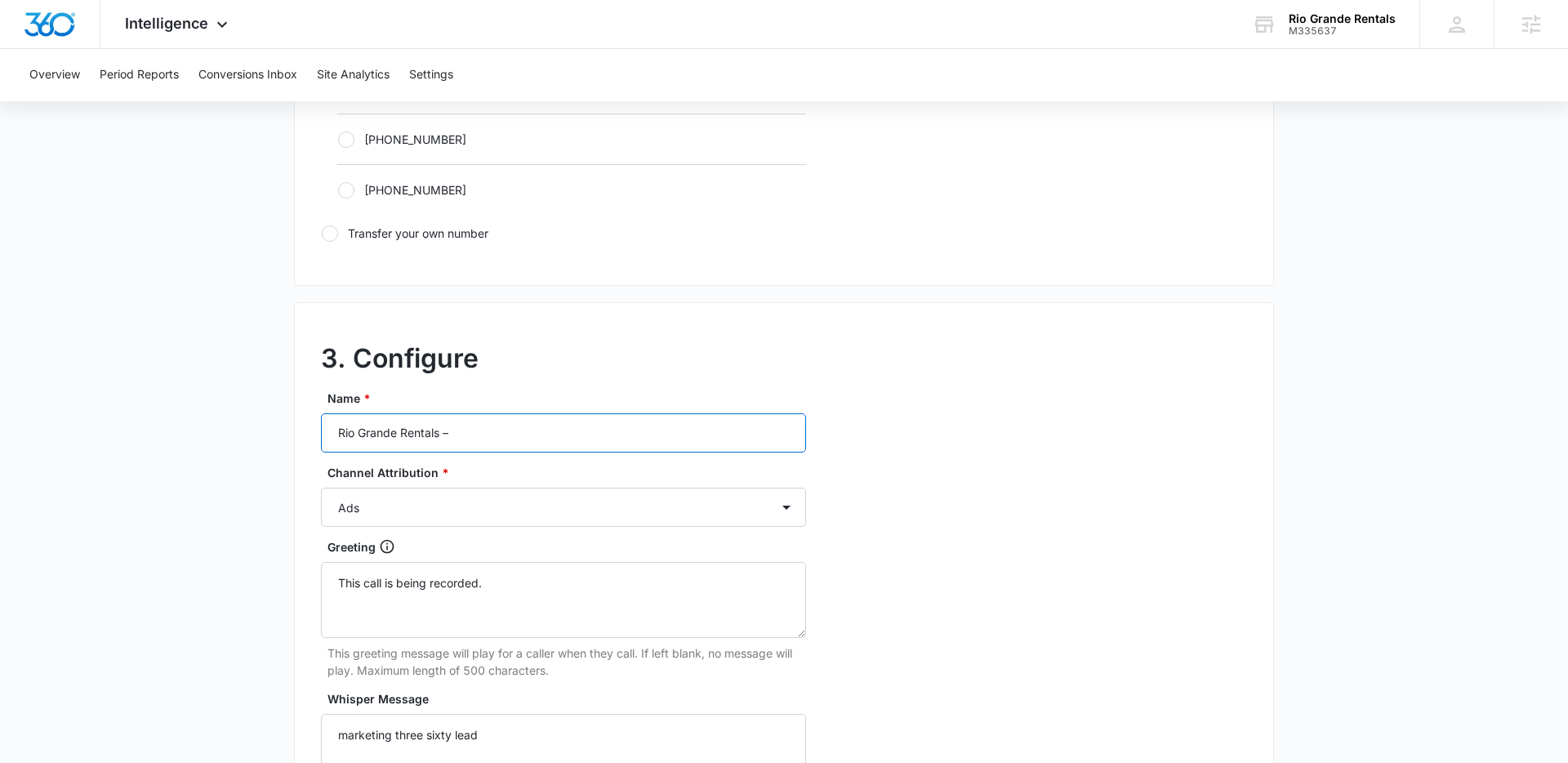
click at [459, 450] on input "Rio Grande Rentals –" at bounding box center [563, 432] width 485 height 39
type input "Rio Grande Rentals – Content"
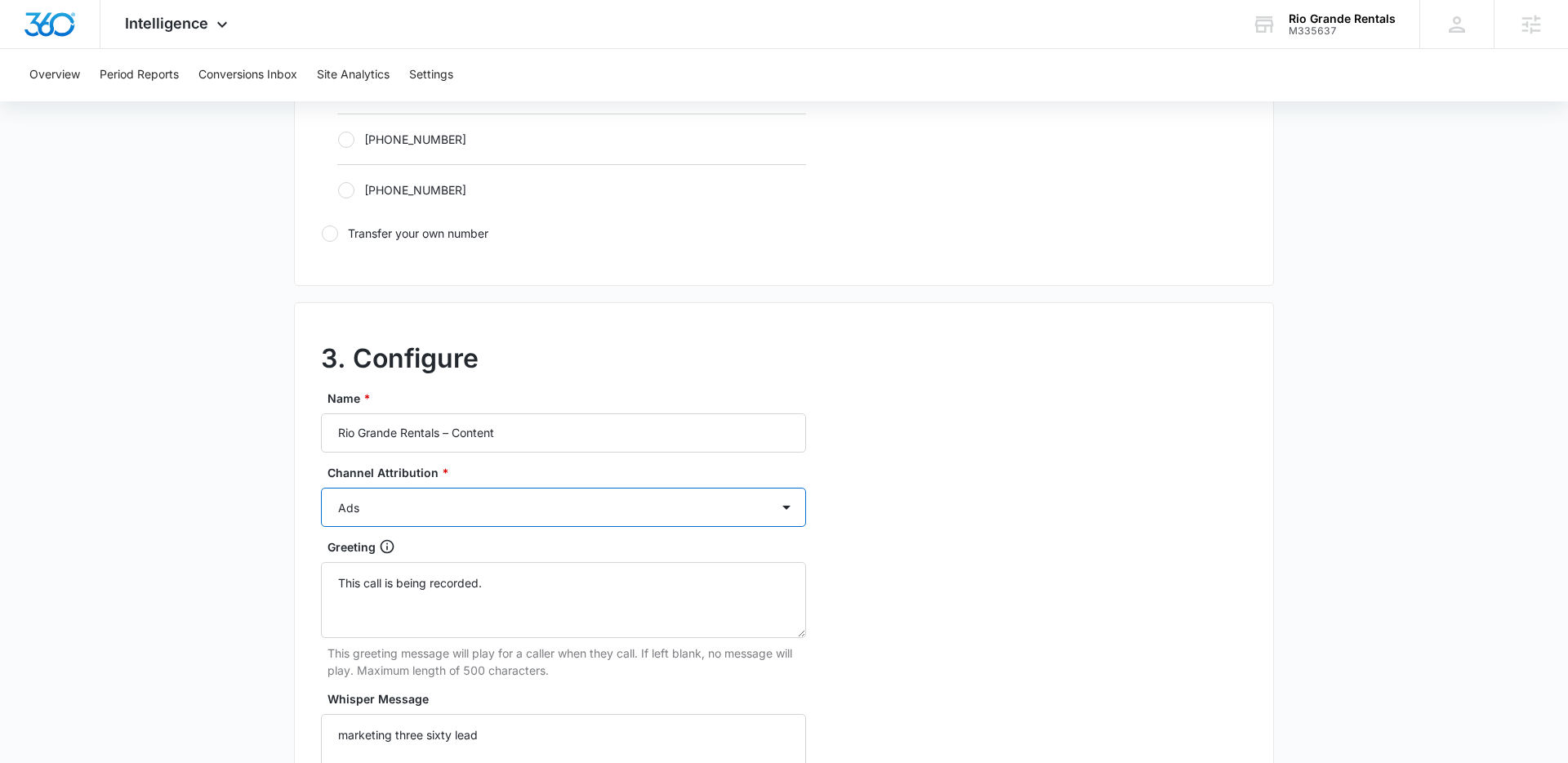
click at [429, 502] on select "Ads Local Service Ads Content Social Other" at bounding box center [563, 507] width 485 height 39
select select "CONTENT"
click at [321, 488] on select "Ads Local Service Ads Content Social Other" at bounding box center [563, 507] width 485 height 39
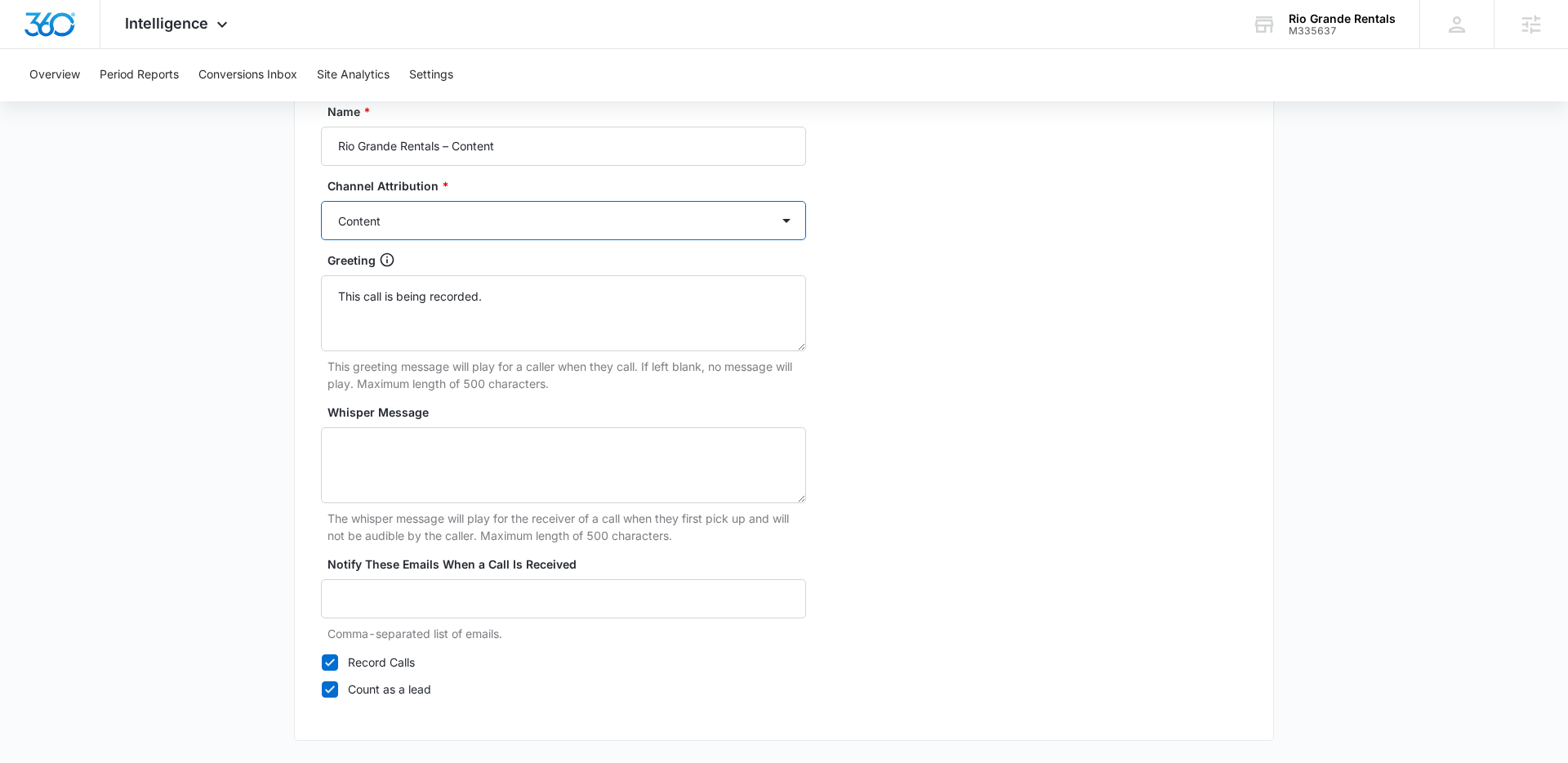
scroll to position [1511, 0]
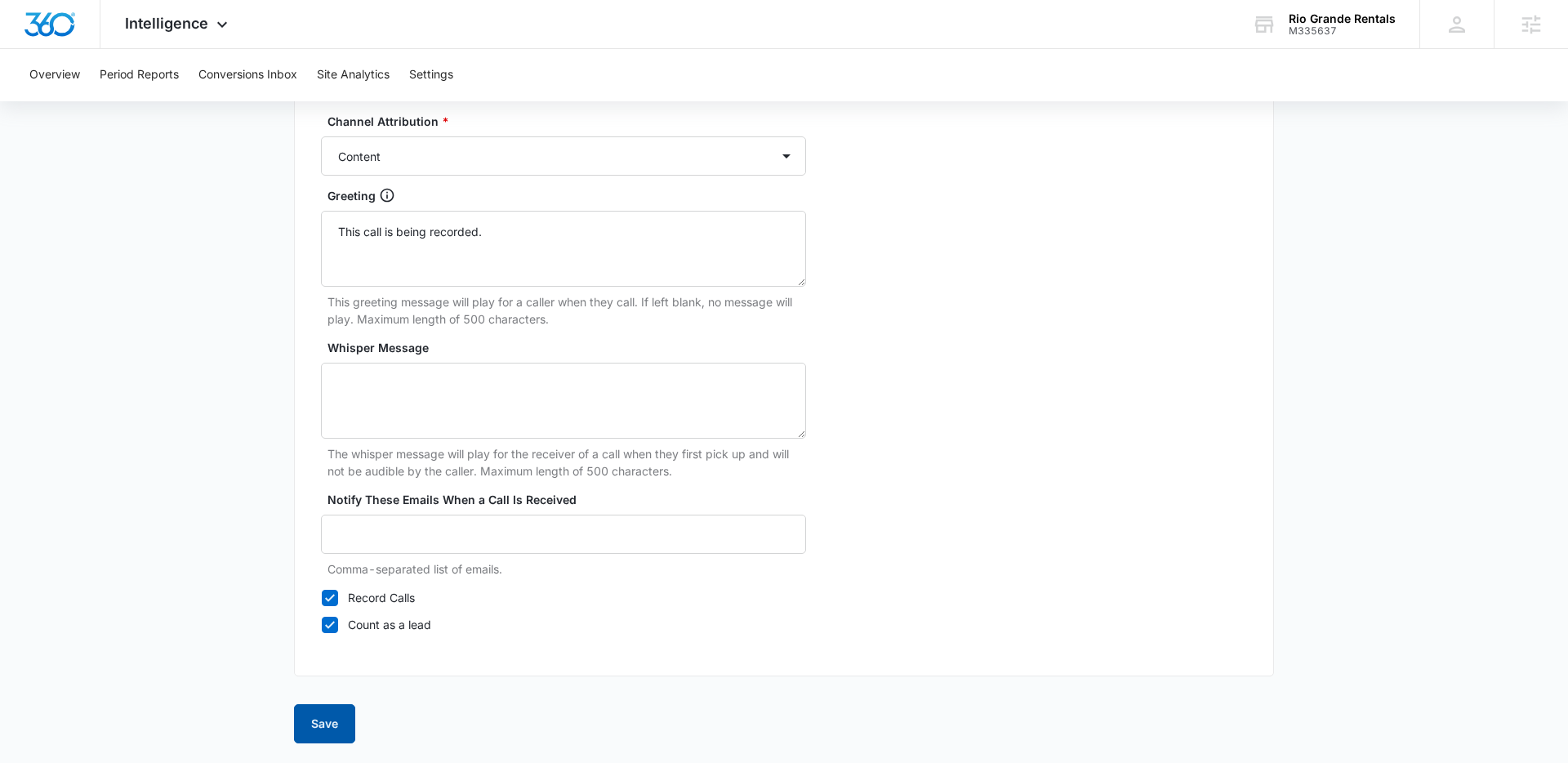
click at [316, 727] on button "Save" at bounding box center [324, 723] width 61 height 39
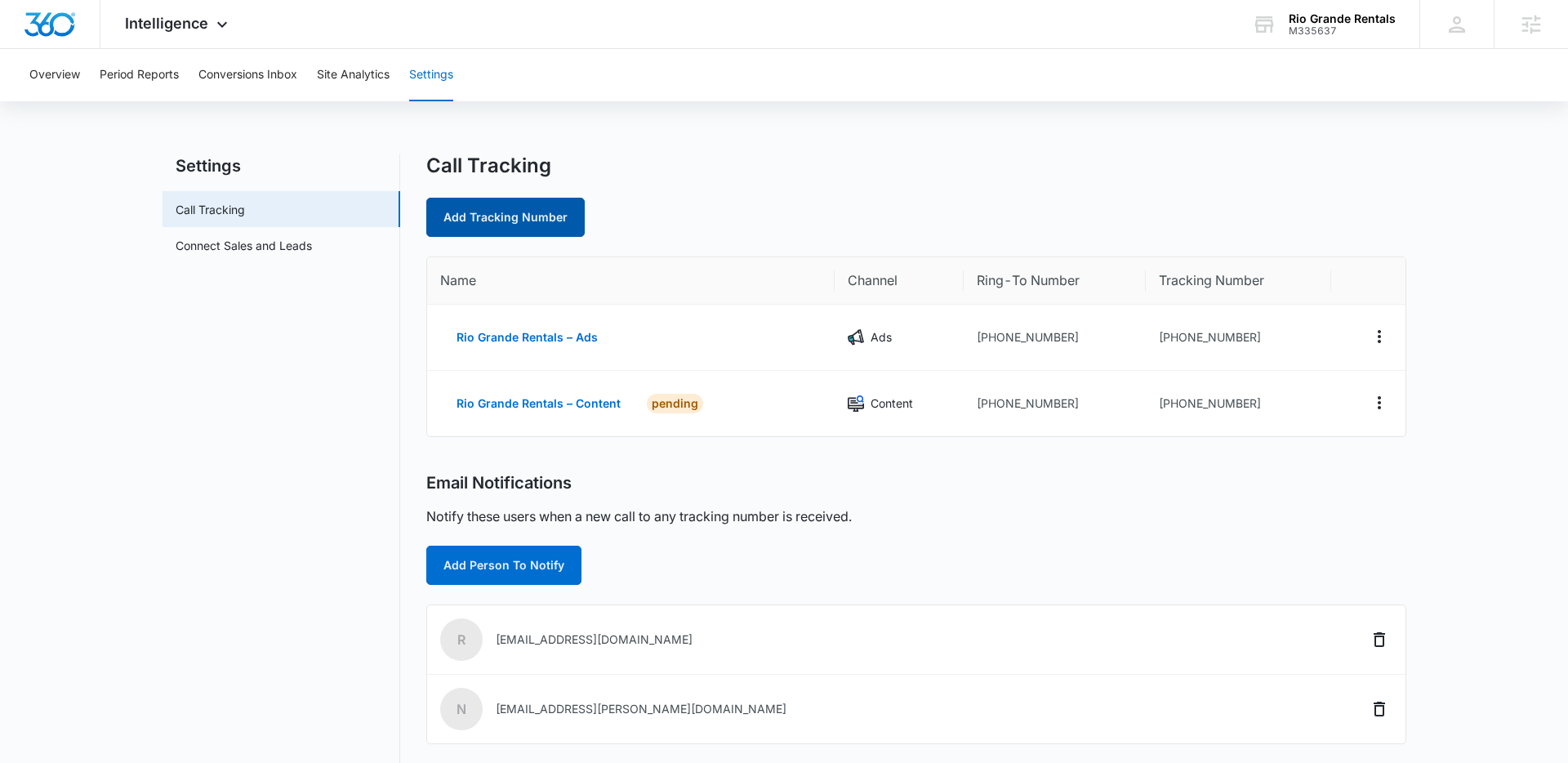
click at [516, 213] on link "Add Tracking Number" at bounding box center [506, 217] width 159 height 39
select select "by_area_code"
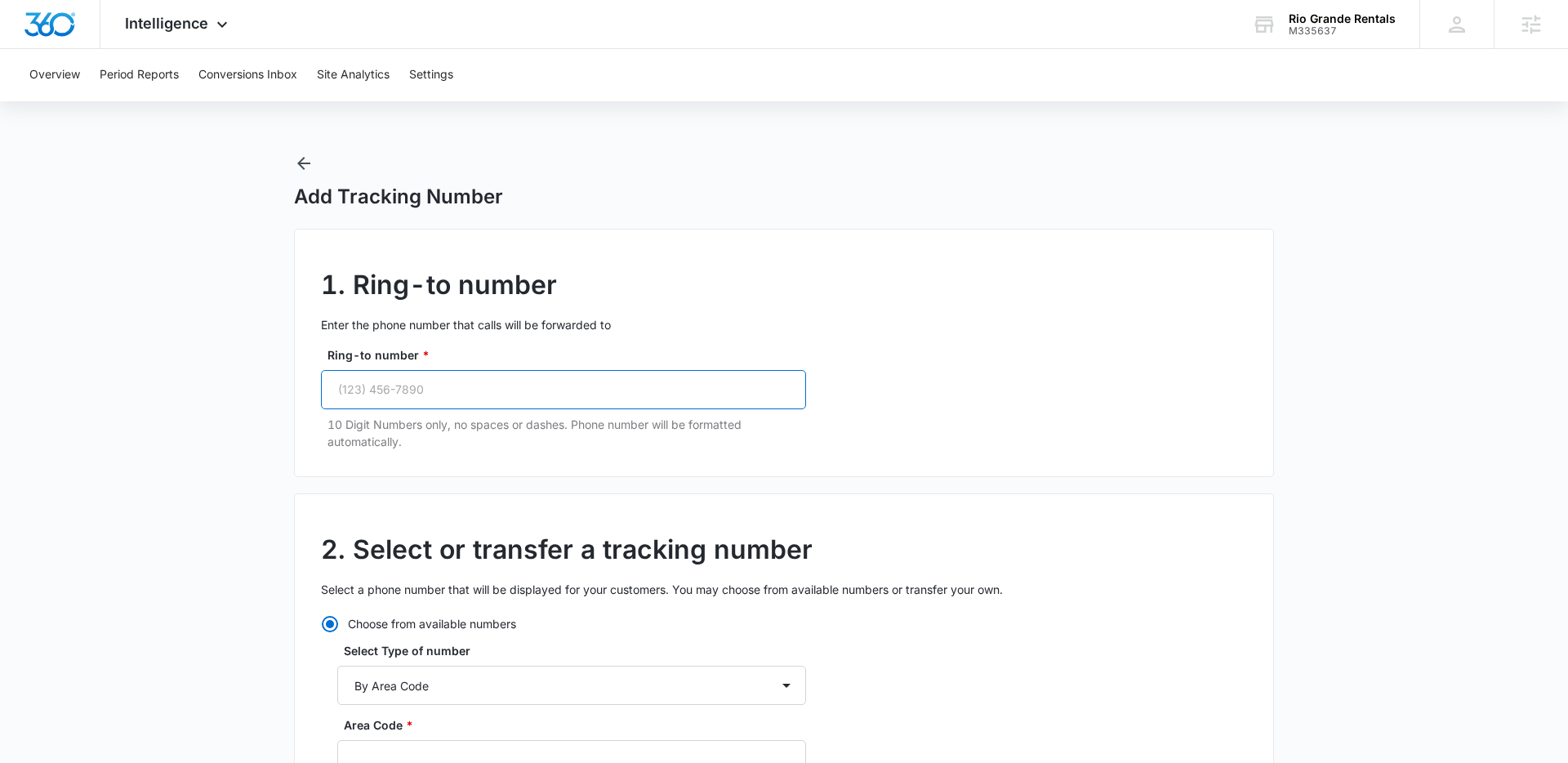
click at [447, 406] on input "Ring-to number *" at bounding box center [563, 389] width 485 height 39
paste input "(303) 946-7253"
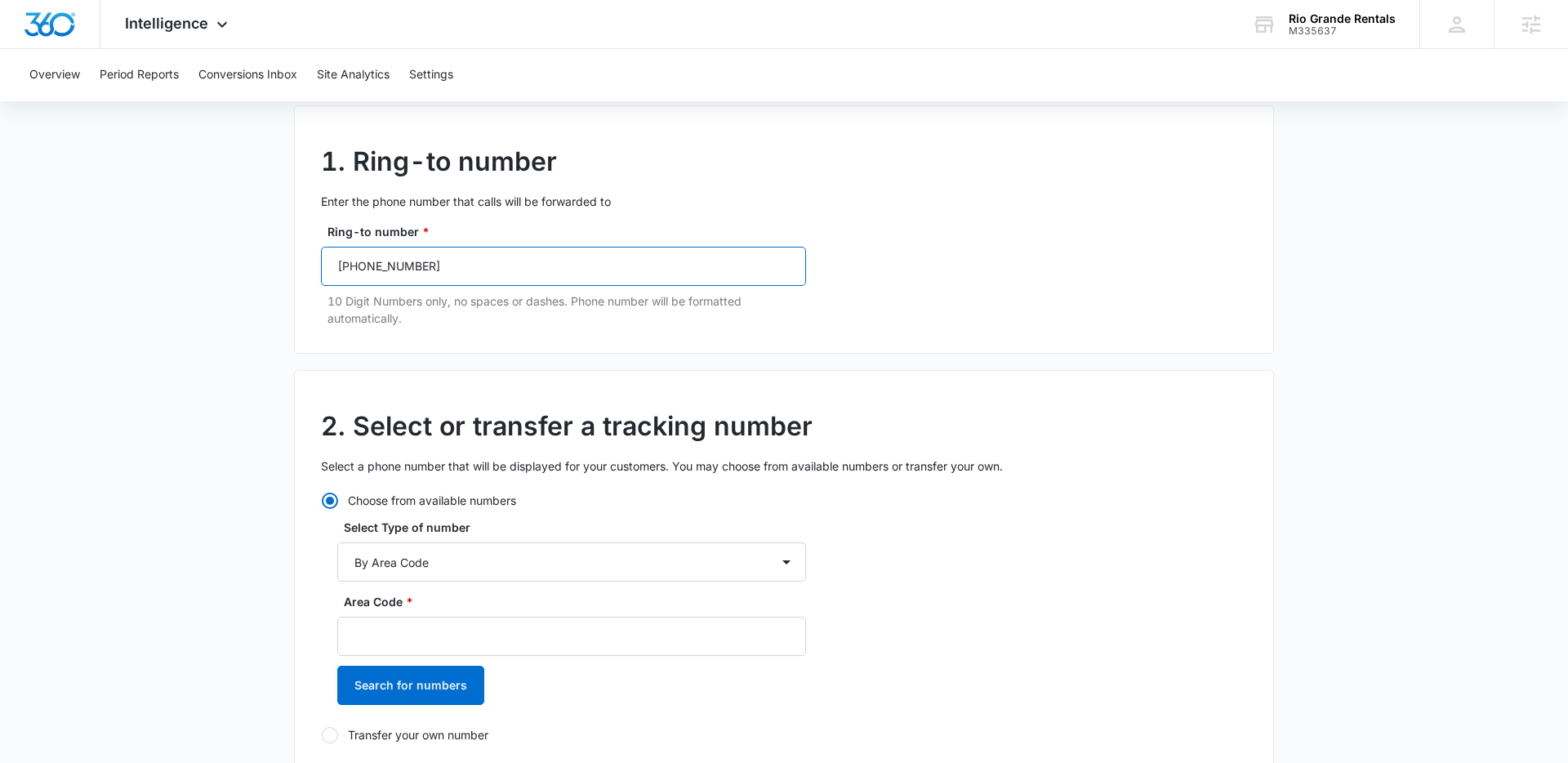
scroll to position [274, 0]
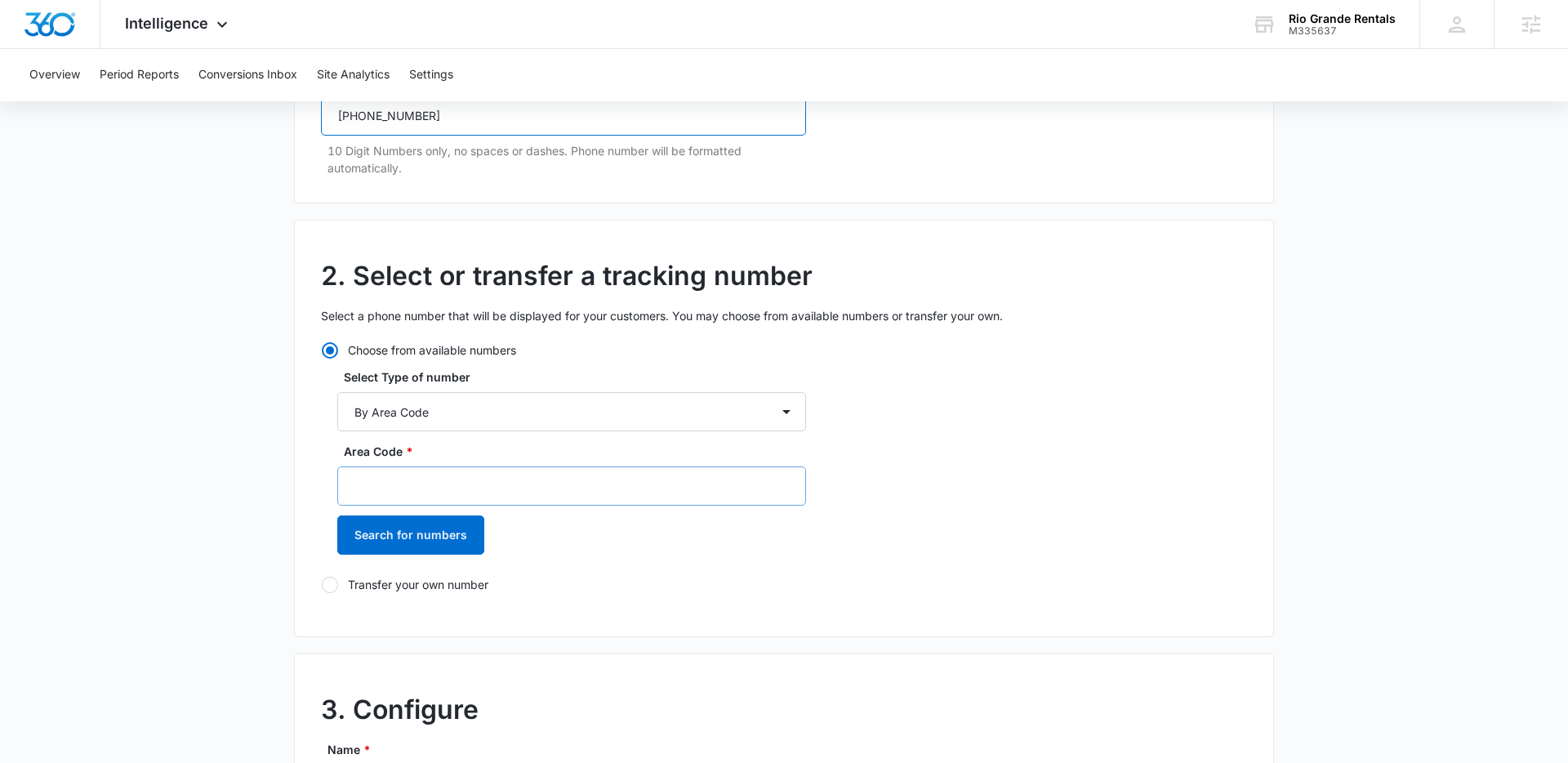
type input "(303) 946-7253"
click at [430, 478] on input "Area Code *" at bounding box center [571, 486] width 468 height 39
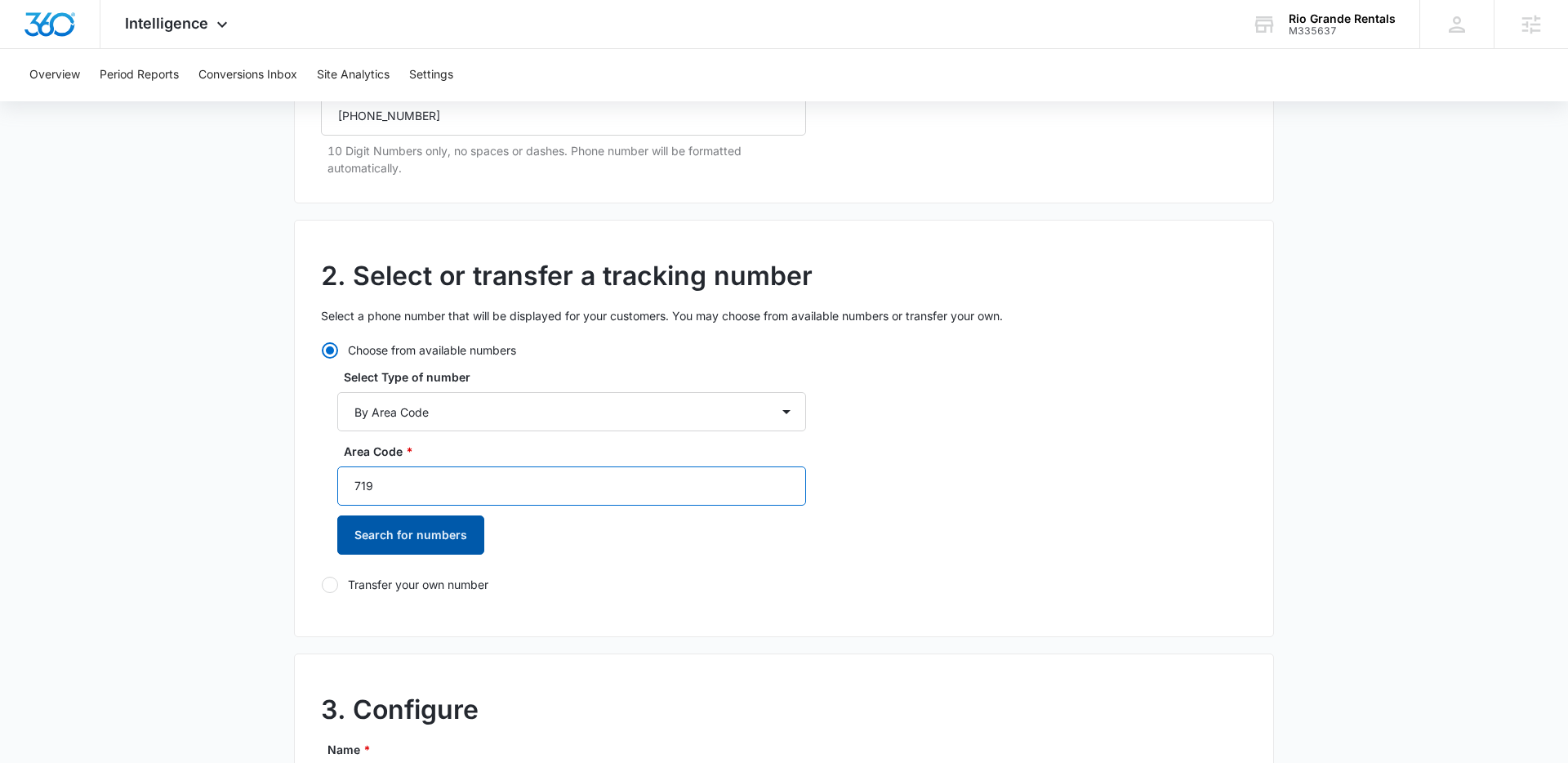
type input "719"
click at [411, 530] on button "Search for numbers" at bounding box center [411, 534] width 147 height 39
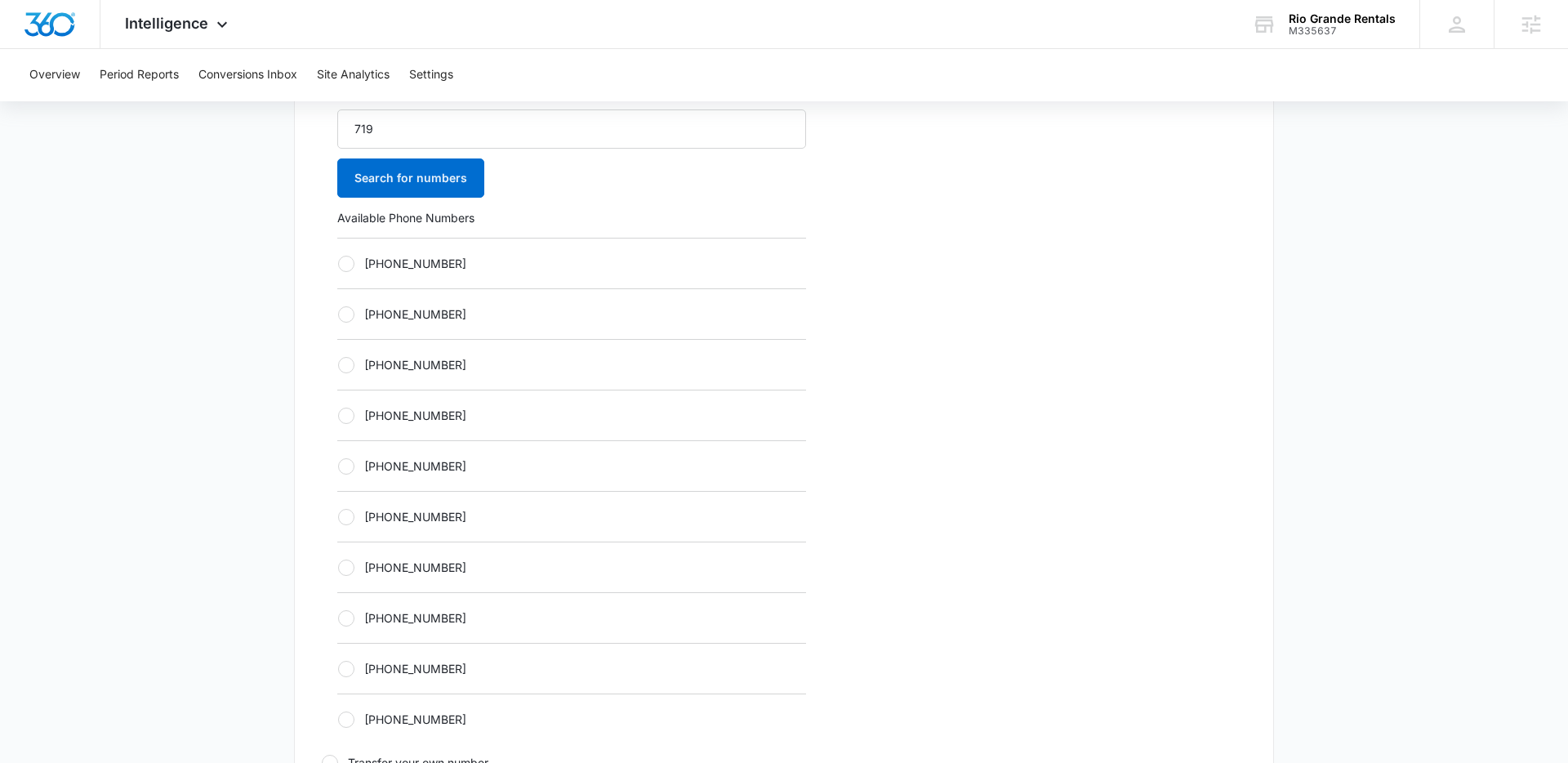
scroll to position [640, 0]
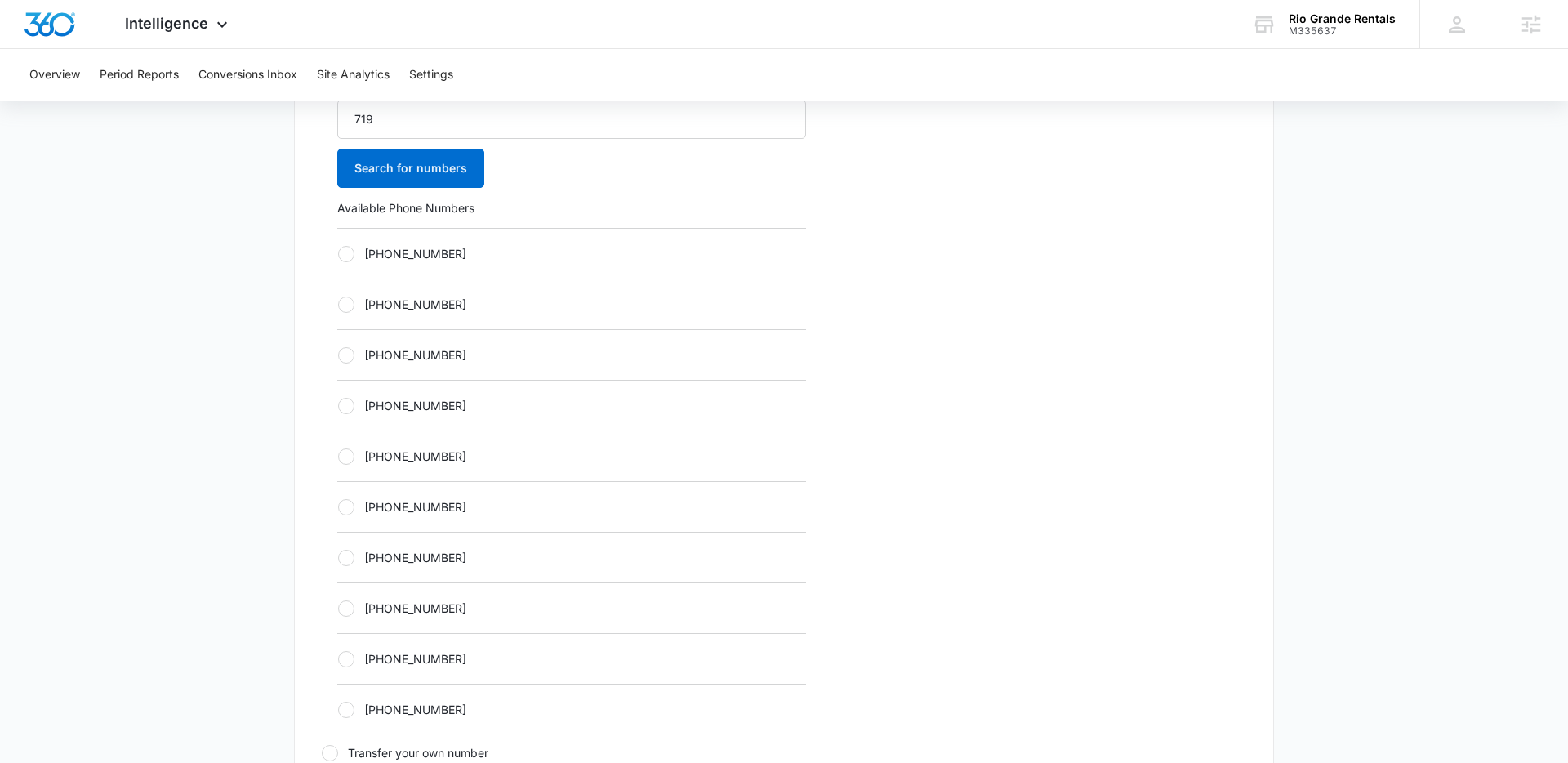
click at [335, 243] on div "Choose from available numbers Select Type of number By City & State By State On…" at bounding box center [563, 368] width 485 height 786
click at [345, 257] on div at bounding box center [346, 254] width 17 height 17
click at [338, 254] on input "+17192841046" at bounding box center [337, 253] width 1 height 1
radio input "true"
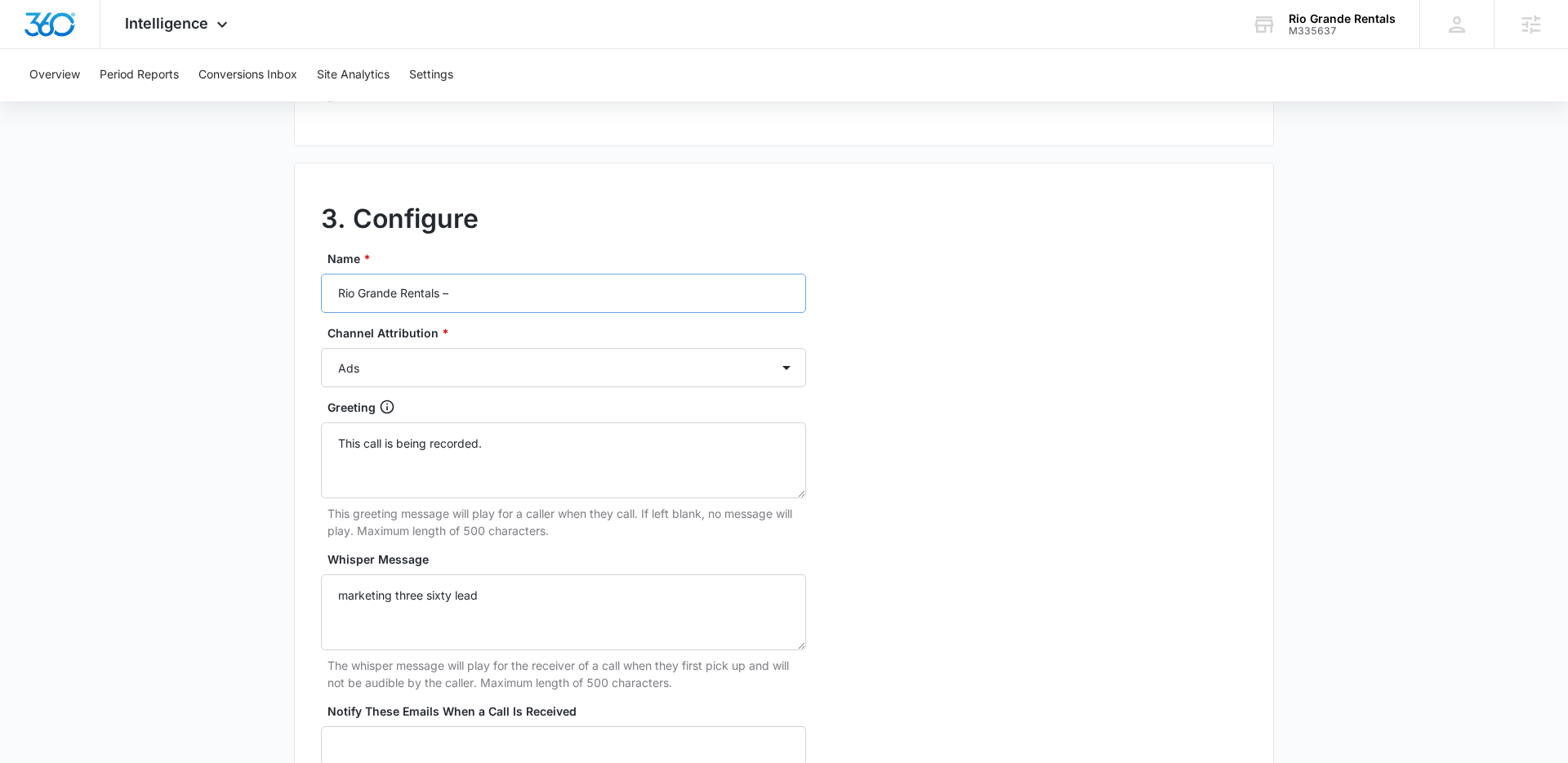
scroll to position [1302, 0]
click at [502, 295] on input "Rio Grande Rentals –" at bounding box center [563, 290] width 485 height 39
type input "Rio Grande Rentals – Social"
click at [414, 370] on select "Ads Local Service Ads Content Social Other" at bounding box center [563, 364] width 485 height 39
select select "SOCIAL"
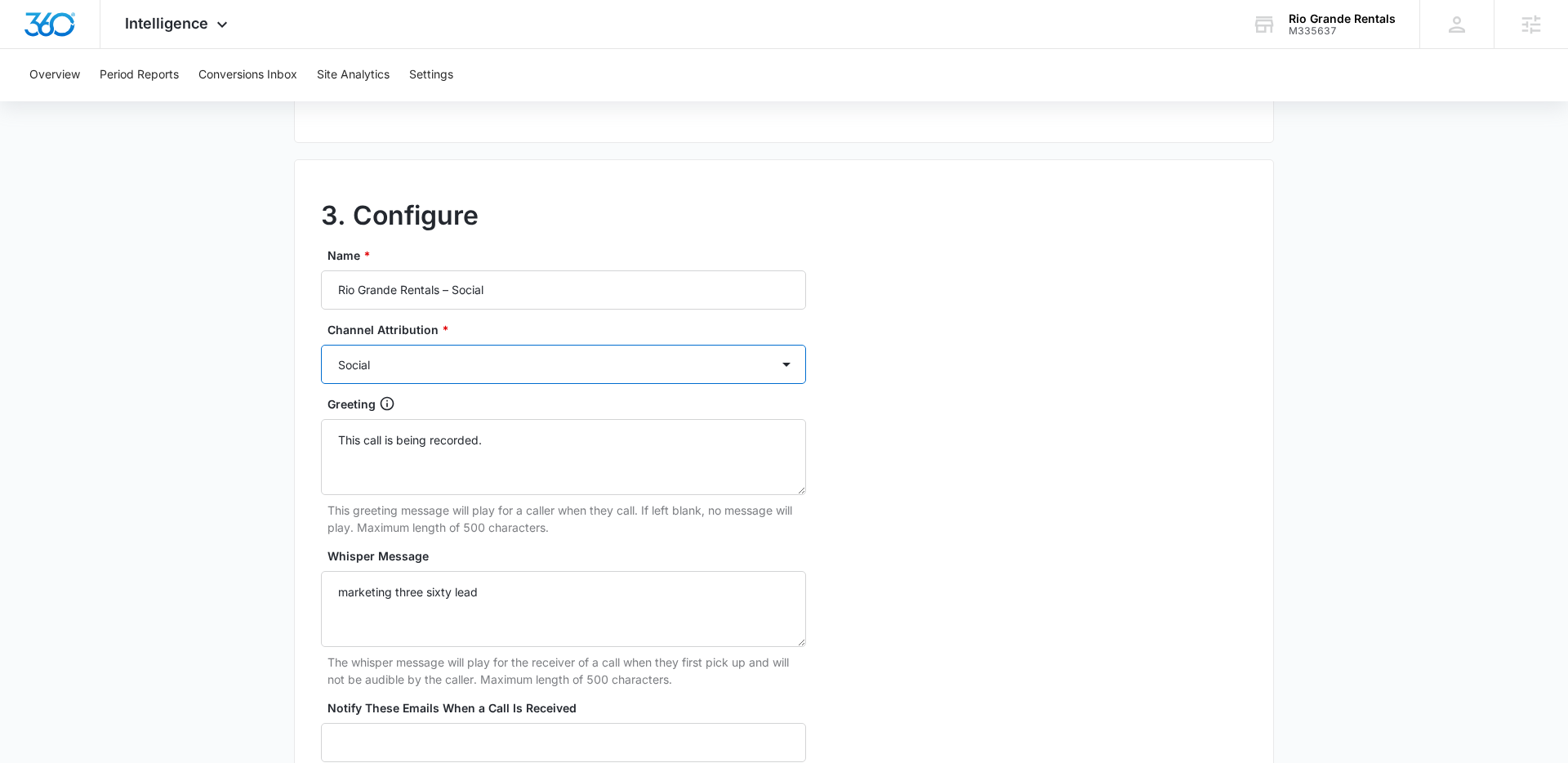
click at [321, 345] on select "Ads Local Service Ads Content Social Other" at bounding box center [563, 364] width 485 height 39
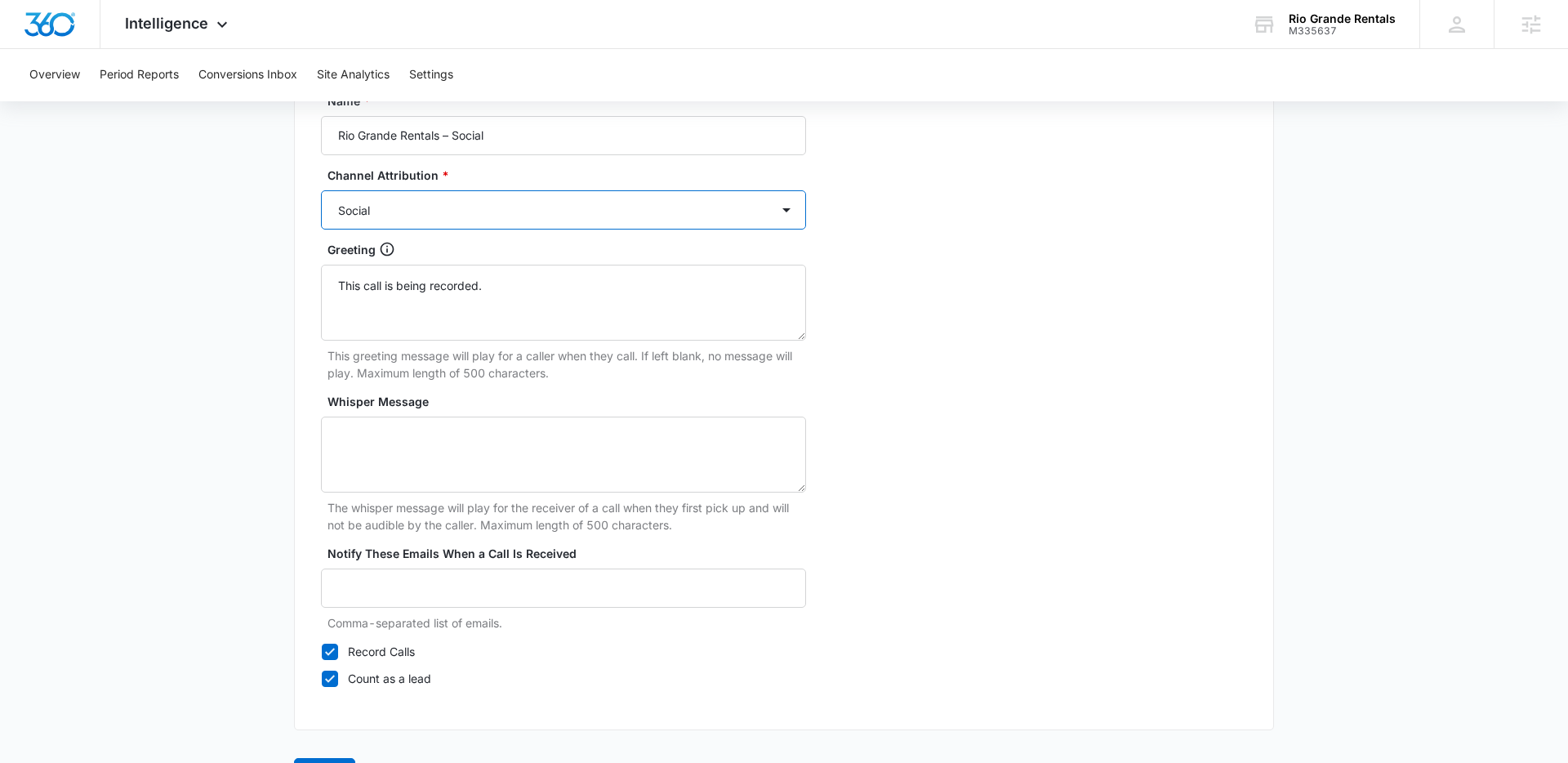
scroll to position [1511, 0]
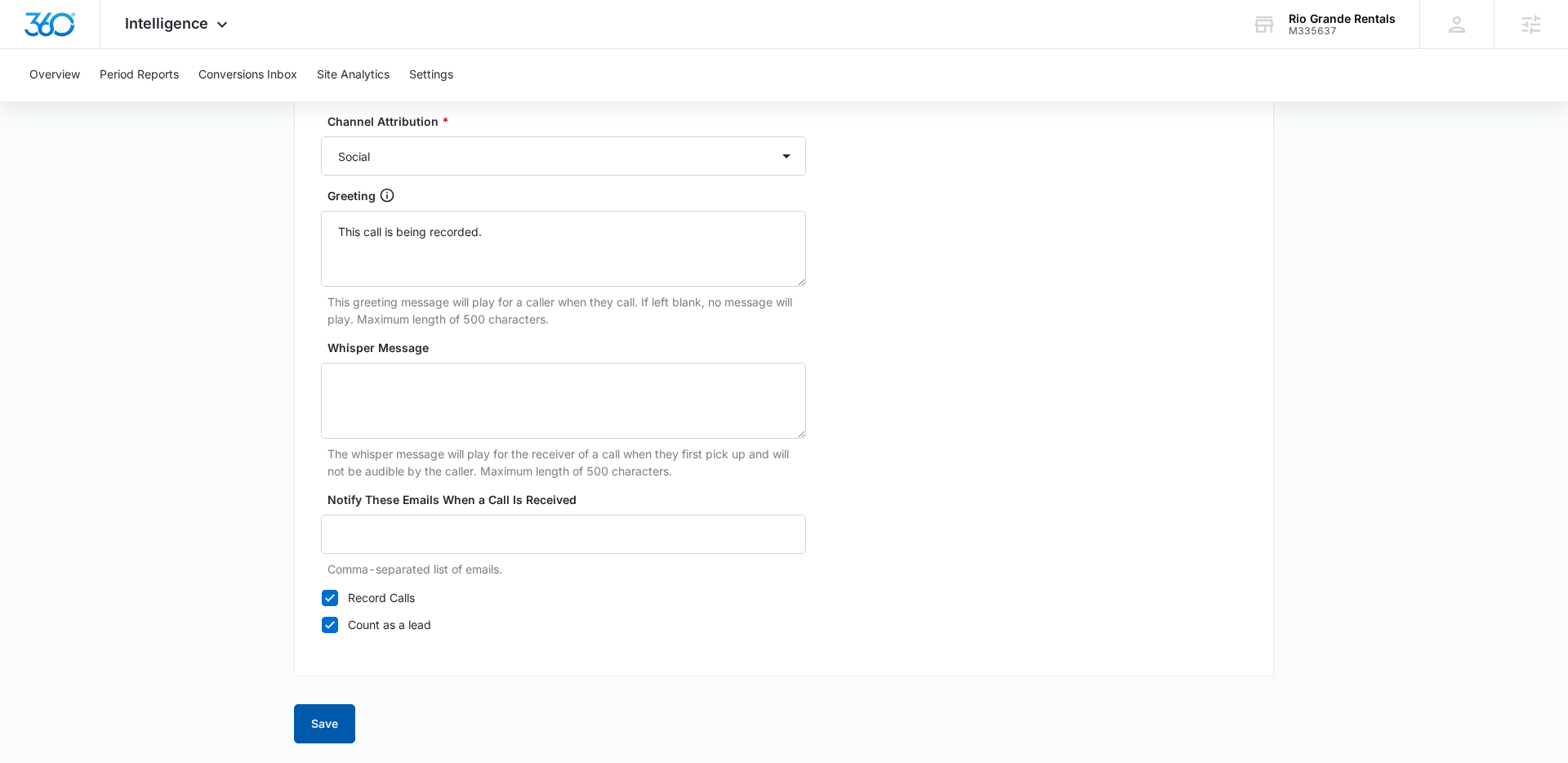
click at [321, 715] on button "Save" at bounding box center [324, 723] width 61 height 39
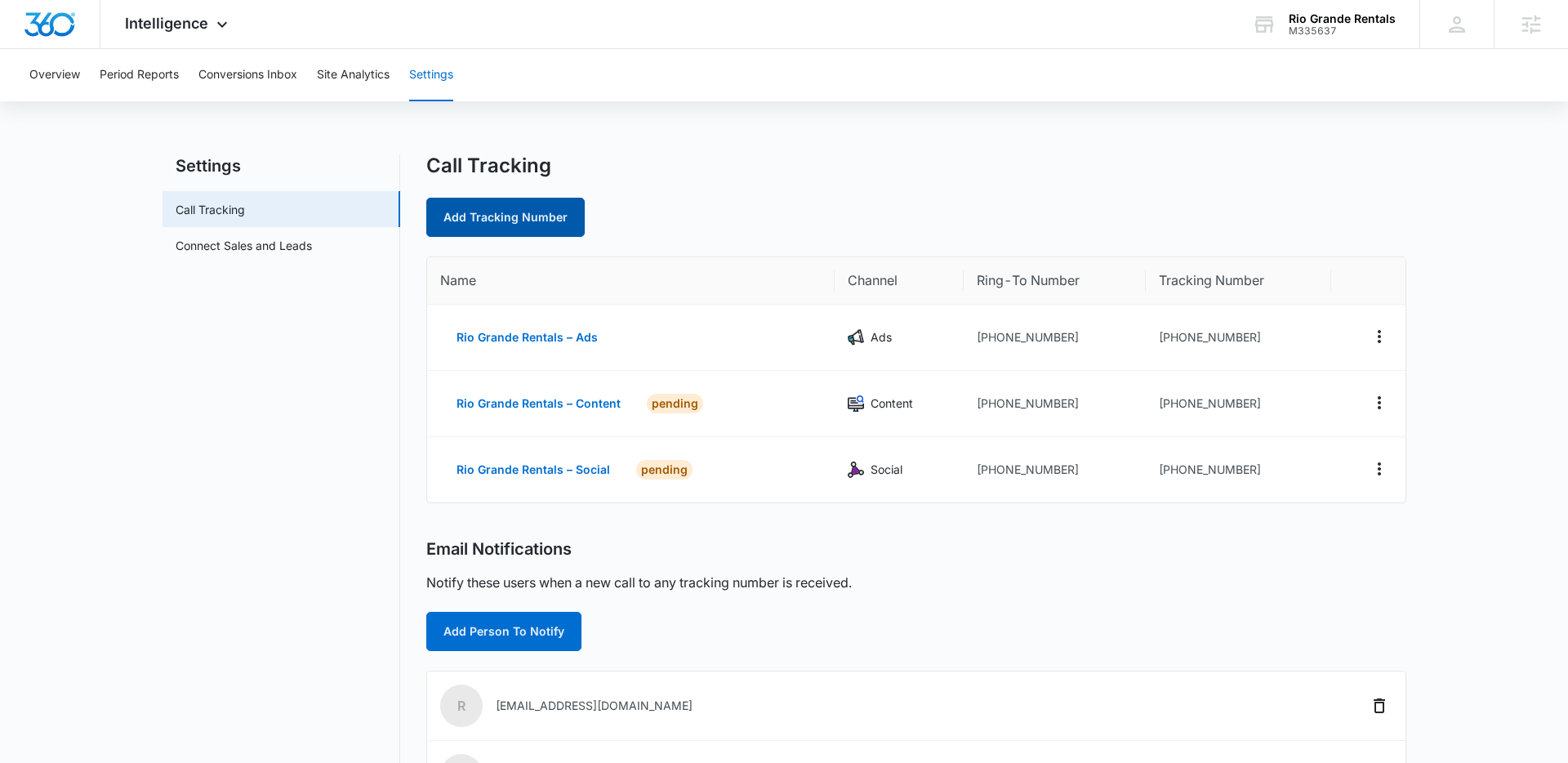
click at [475, 220] on link "Add Tracking Number" at bounding box center [506, 217] width 159 height 39
select select "by_area_code"
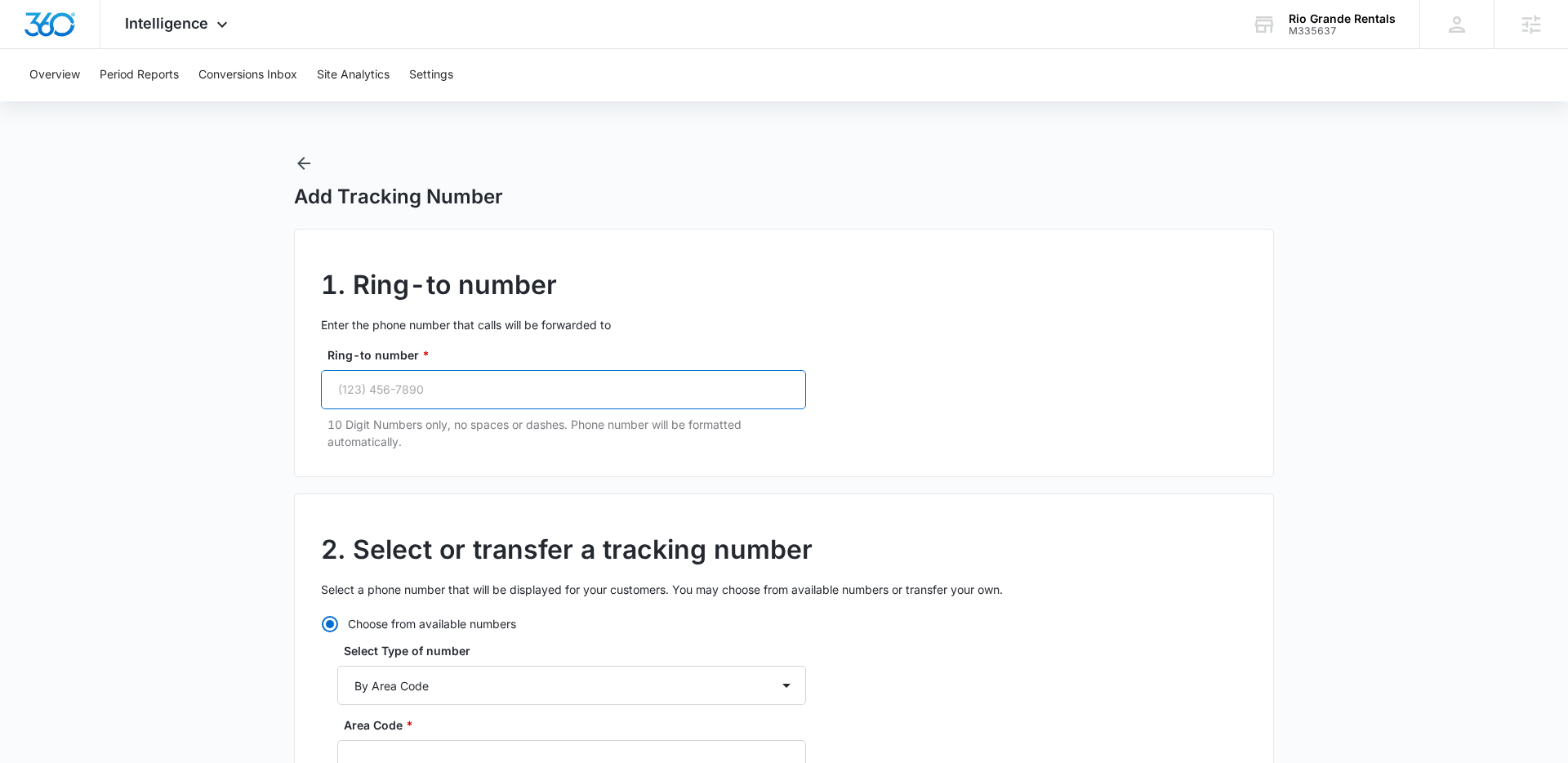
click at [395, 382] on input "Ring-to number *" at bounding box center [563, 389] width 485 height 39
paste input "(303) 946-7253"
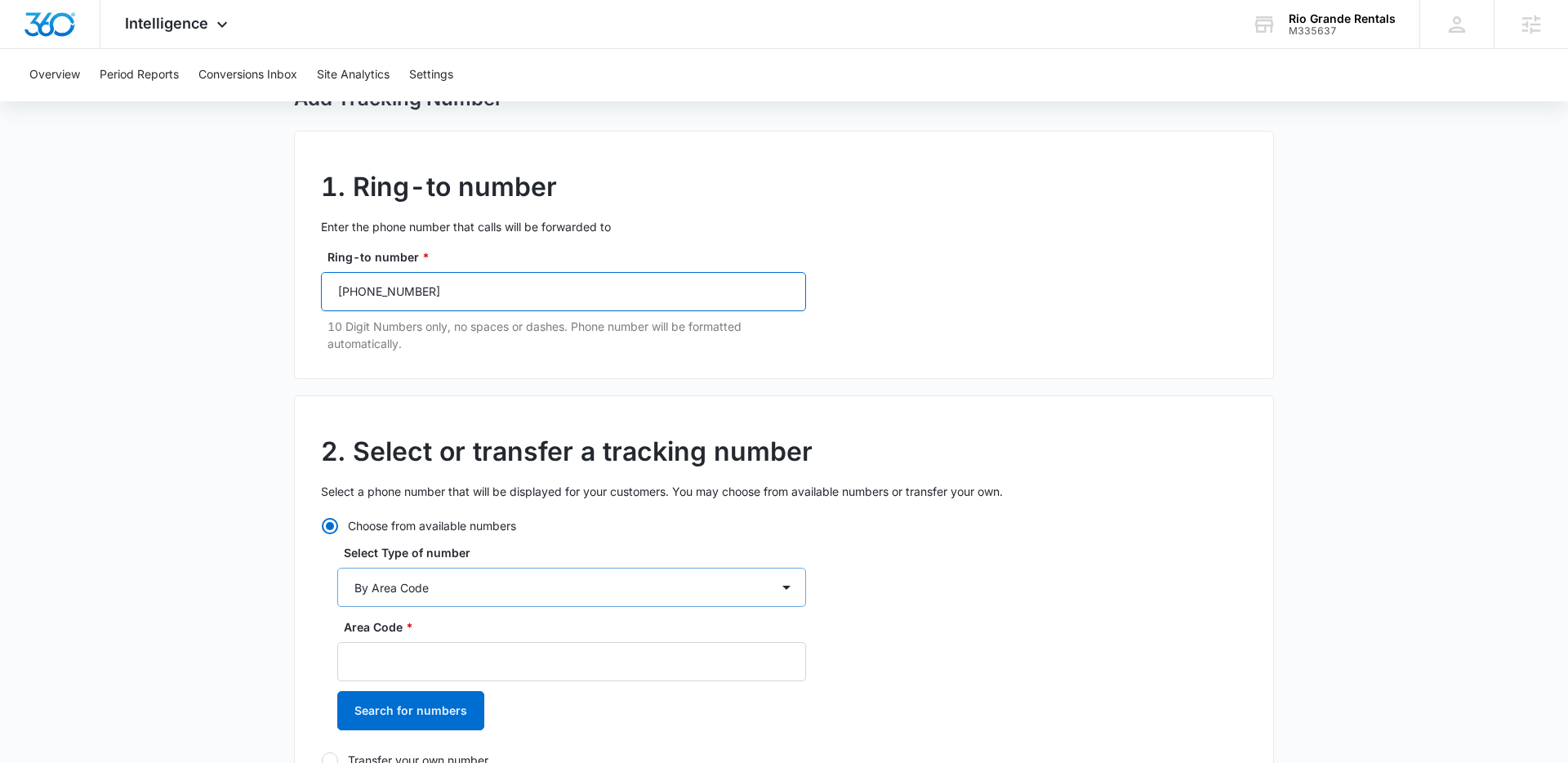
scroll to position [119, 0]
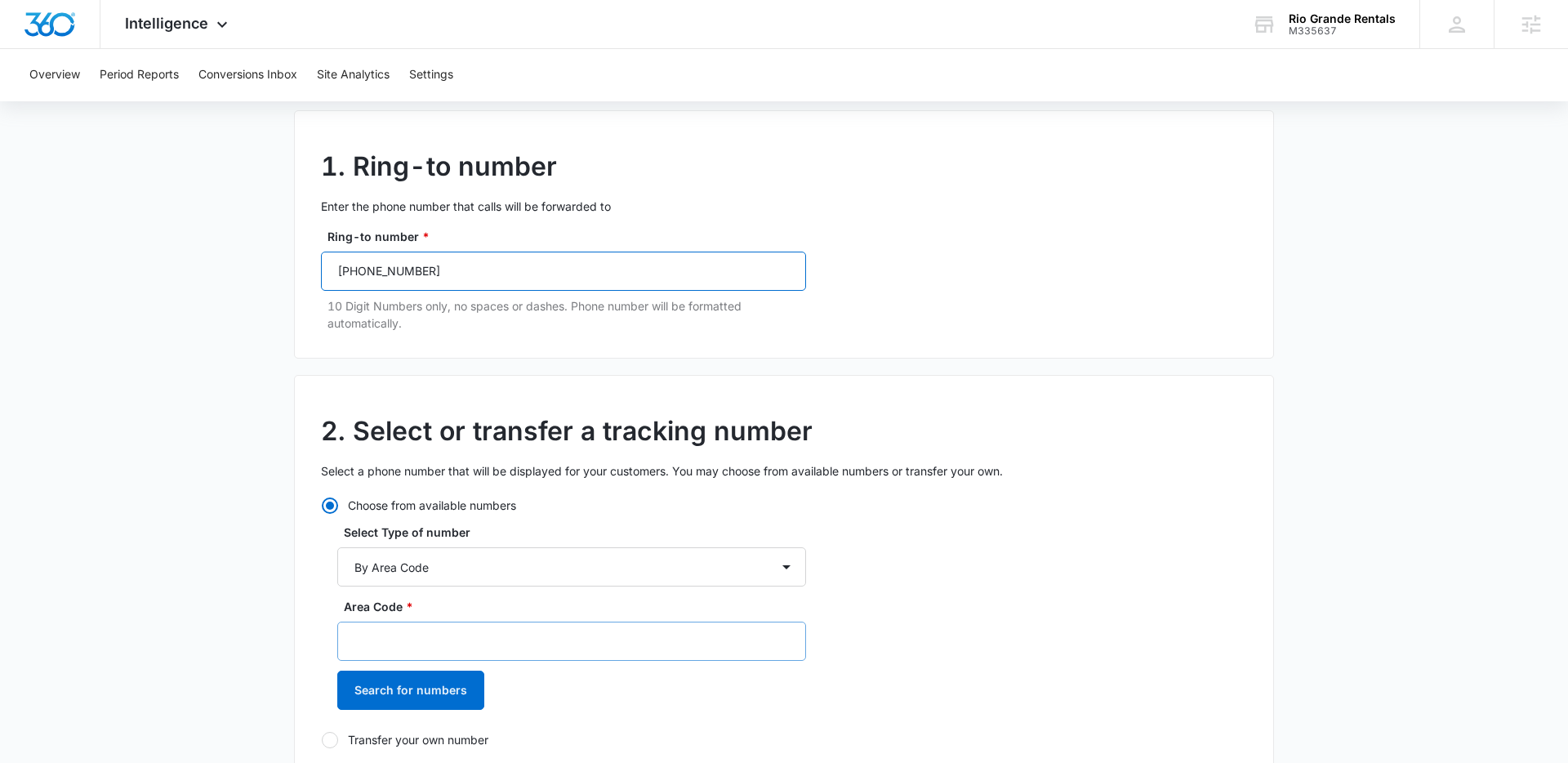
type input "(303) 946-7253"
click at [453, 642] on input "Area Code *" at bounding box center [571, 640] width 468 height 39
click at [554, 639] on input "Area Code *" at bounding box center [571, 640] width 468 height 39
type input "719"
click at [426, 685] on button "Search for numbers" at bounding box center [411, 690] width 147 height 39
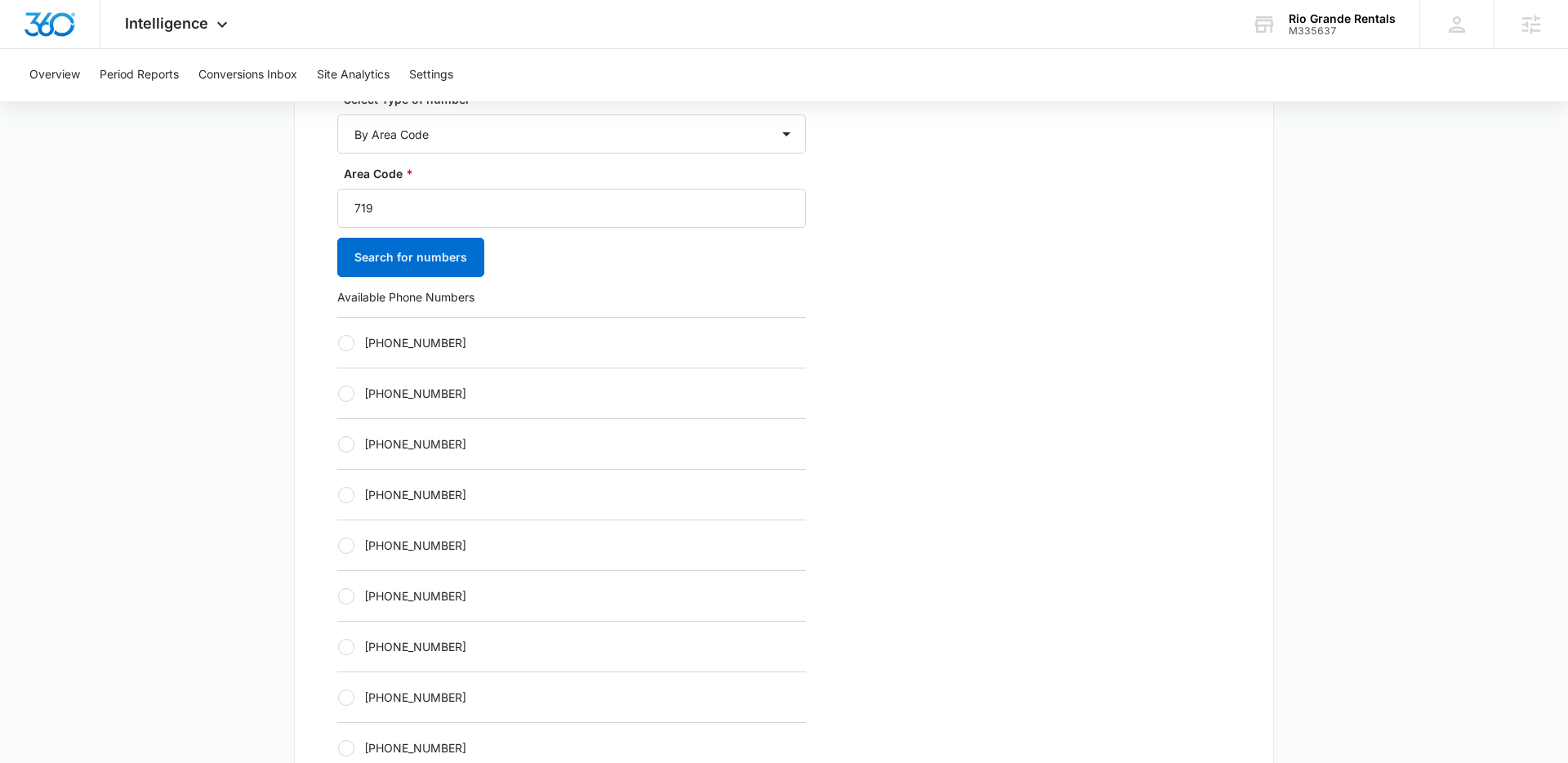
scroll to position [563, 0]
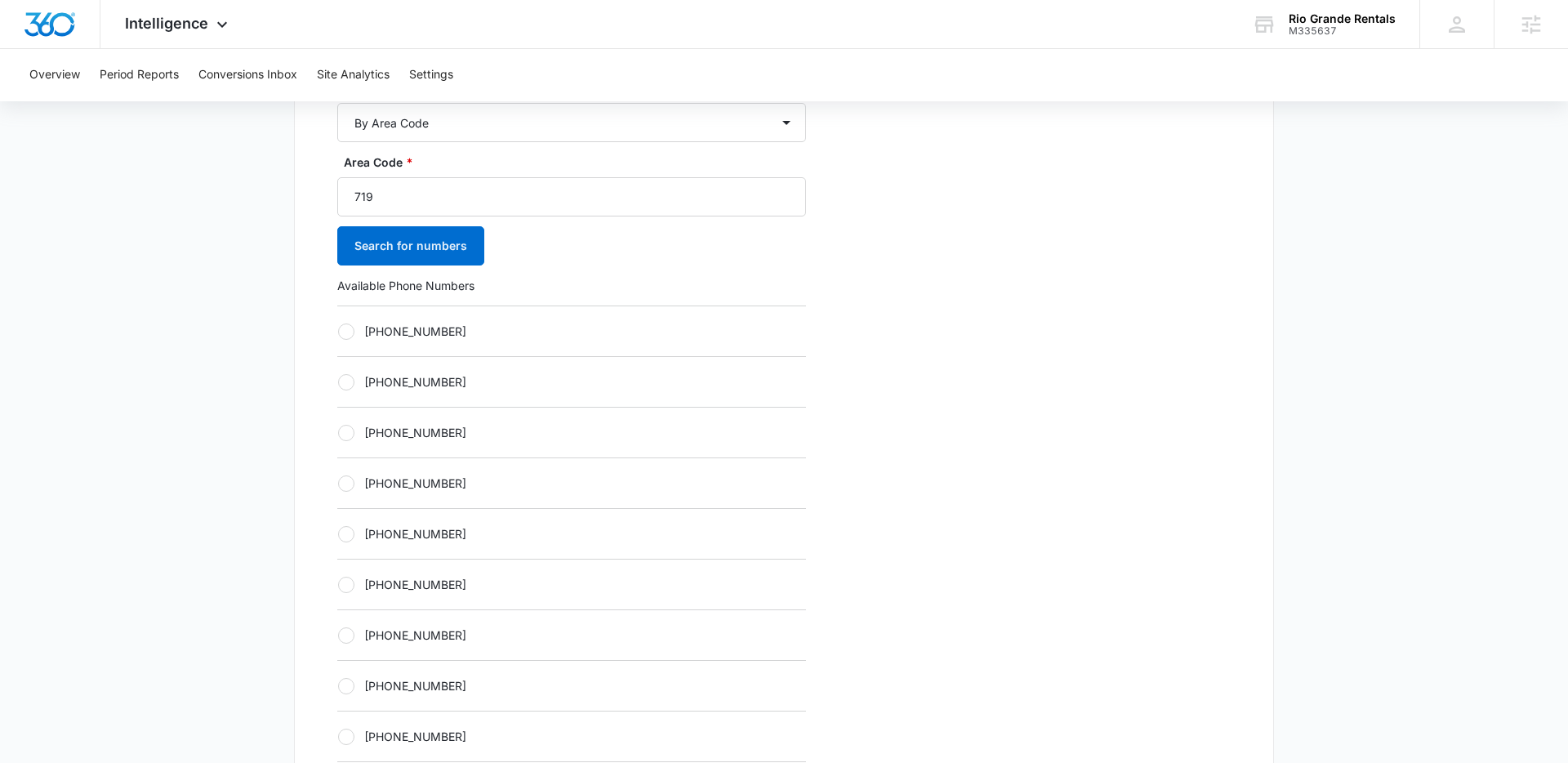
click at [346, 336] on div at bounding box center [346, 331] width 17 height 17
click at [338, 331] on input "+17192841047" at bounding box center [337, 331] width 1 height 1
radio input "true"
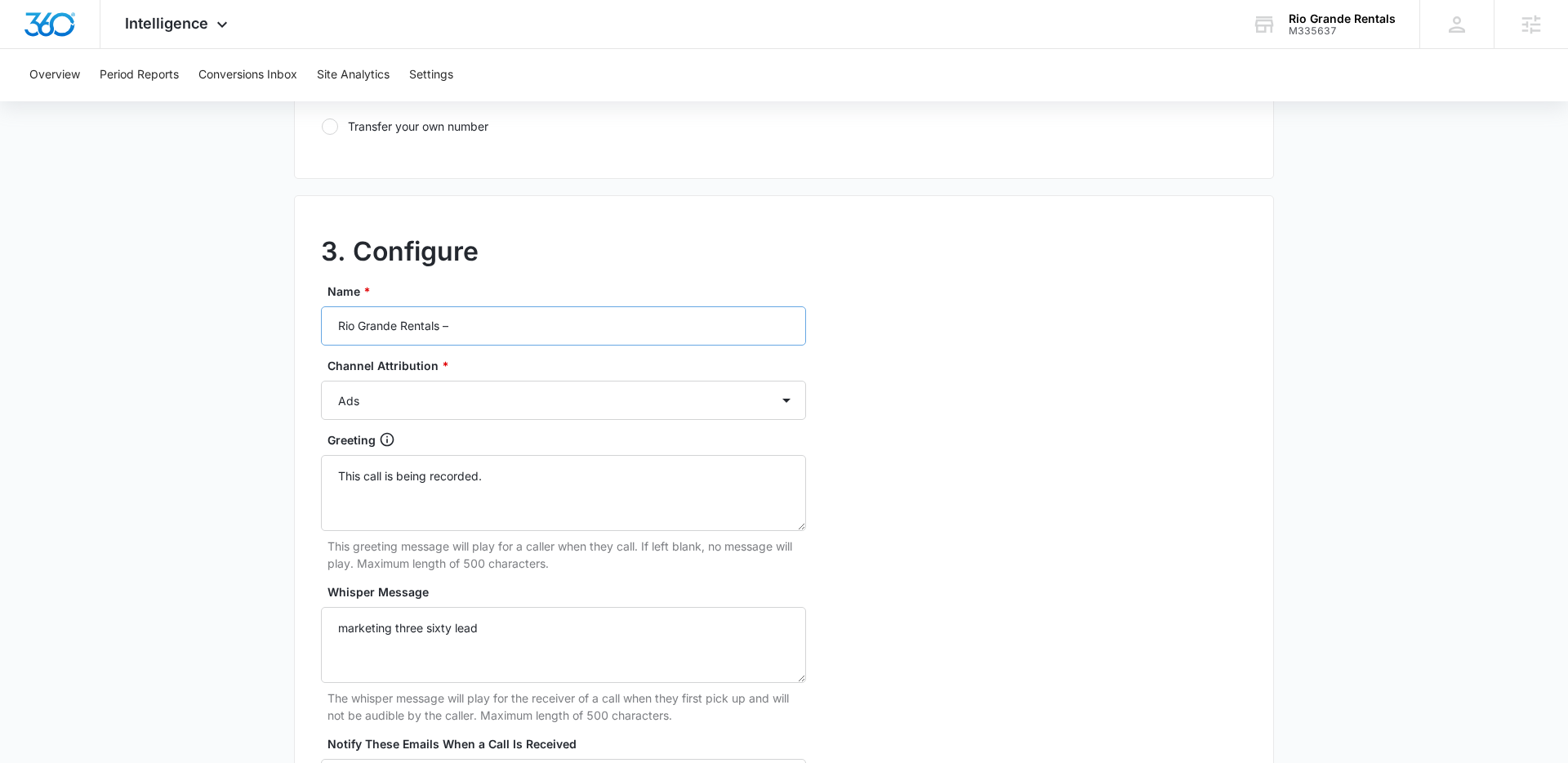
scroll to position [1280, 0]
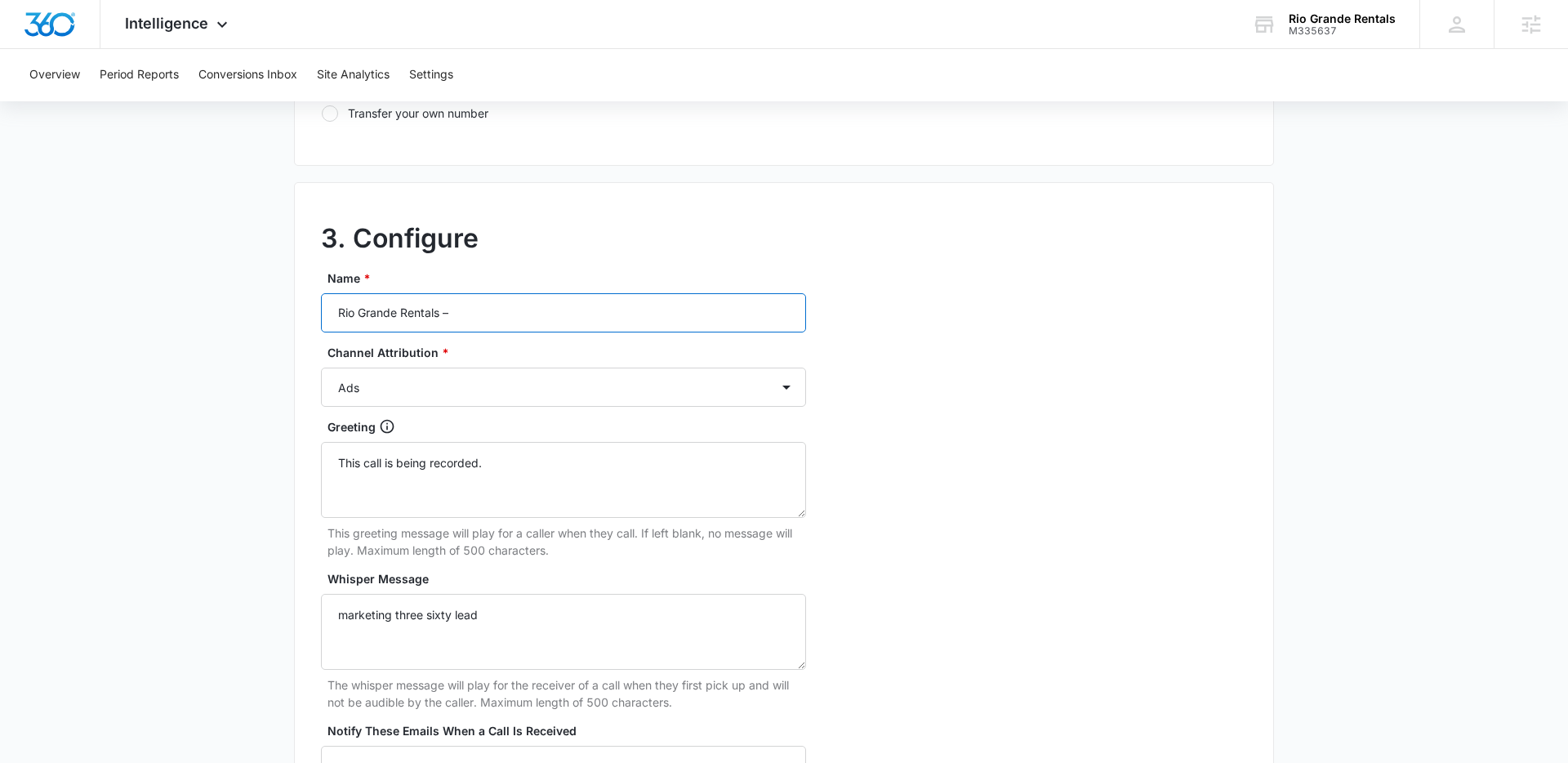
click at [496, 309] on input "Rio Grande Rentals –" at bounding box center [563, 312] width 485 height 39
type input "Rio Grande Rentals – Other"
click at [506, 392] on select "Ads Local Service Ads Content Social Other" at bounding box center [563, 387] width 485 height 39
select select "OTHER"
click at [321, 367] on select "Ads Local Service Ads Content Social Other" at bounding box center [563, 387] width 485 height 39
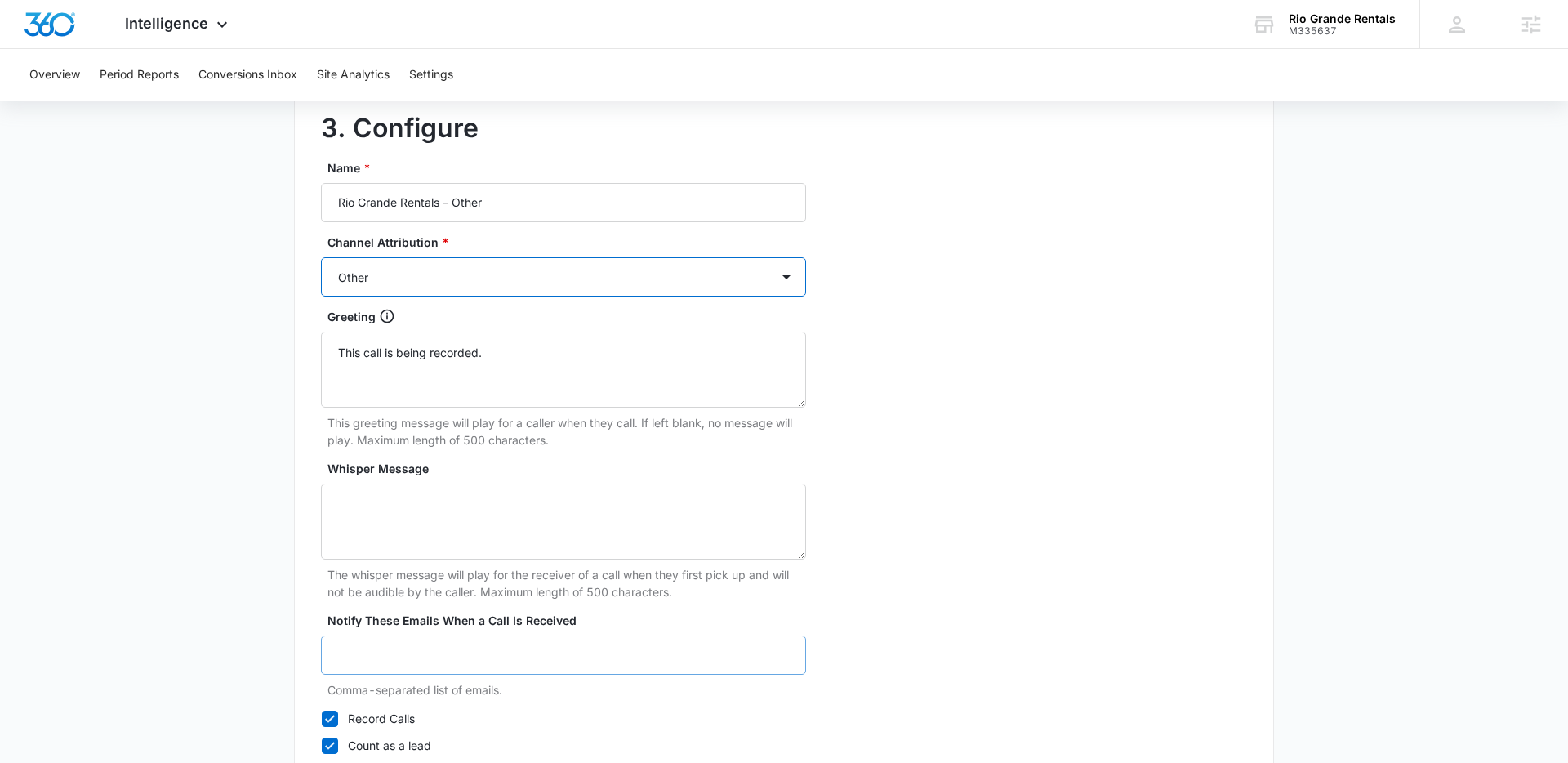
scroll to position [1511, 0]
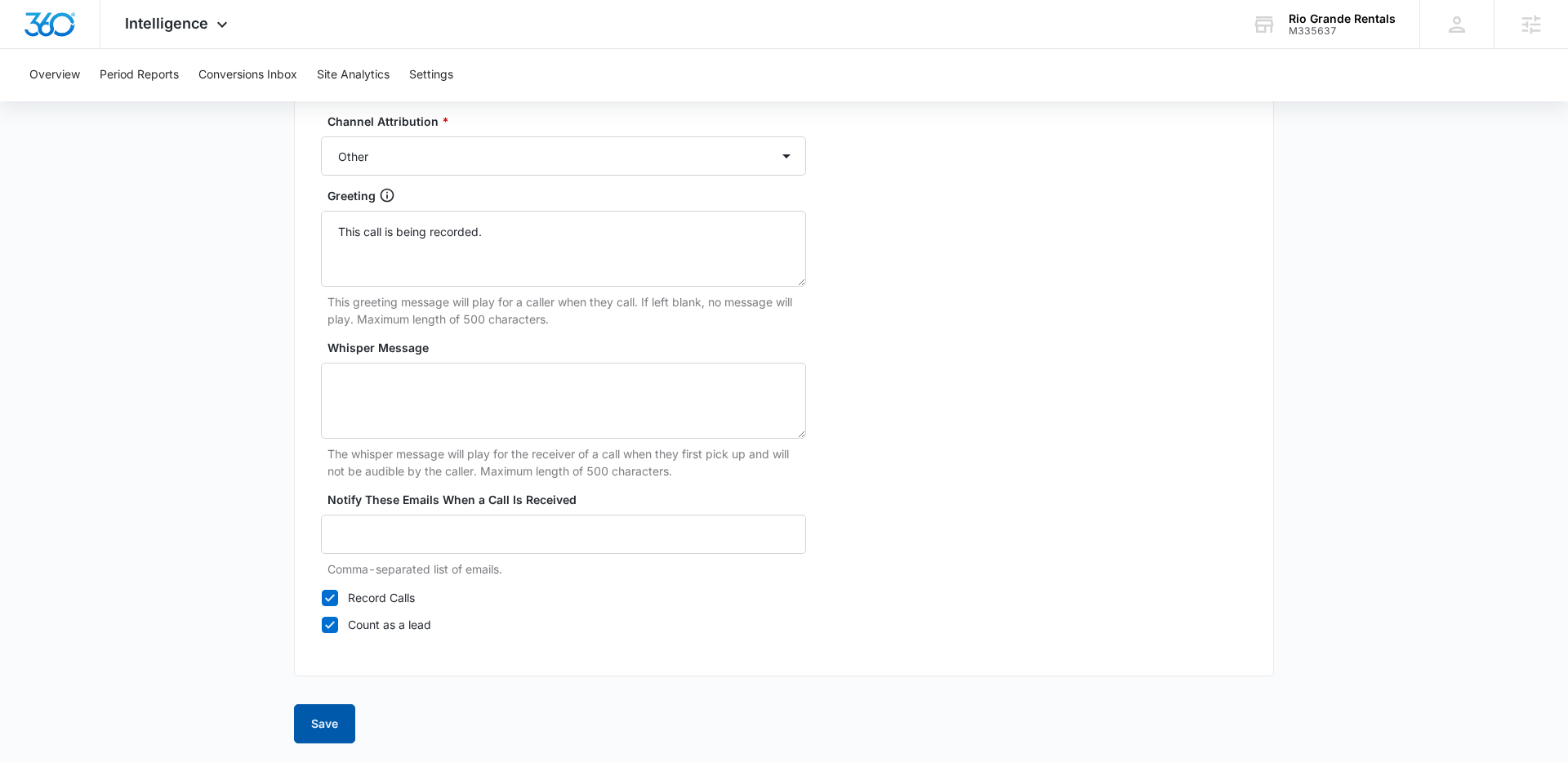
click at [310, 713] on button "Save" at bounding box center [324, 723] width 61 height 39
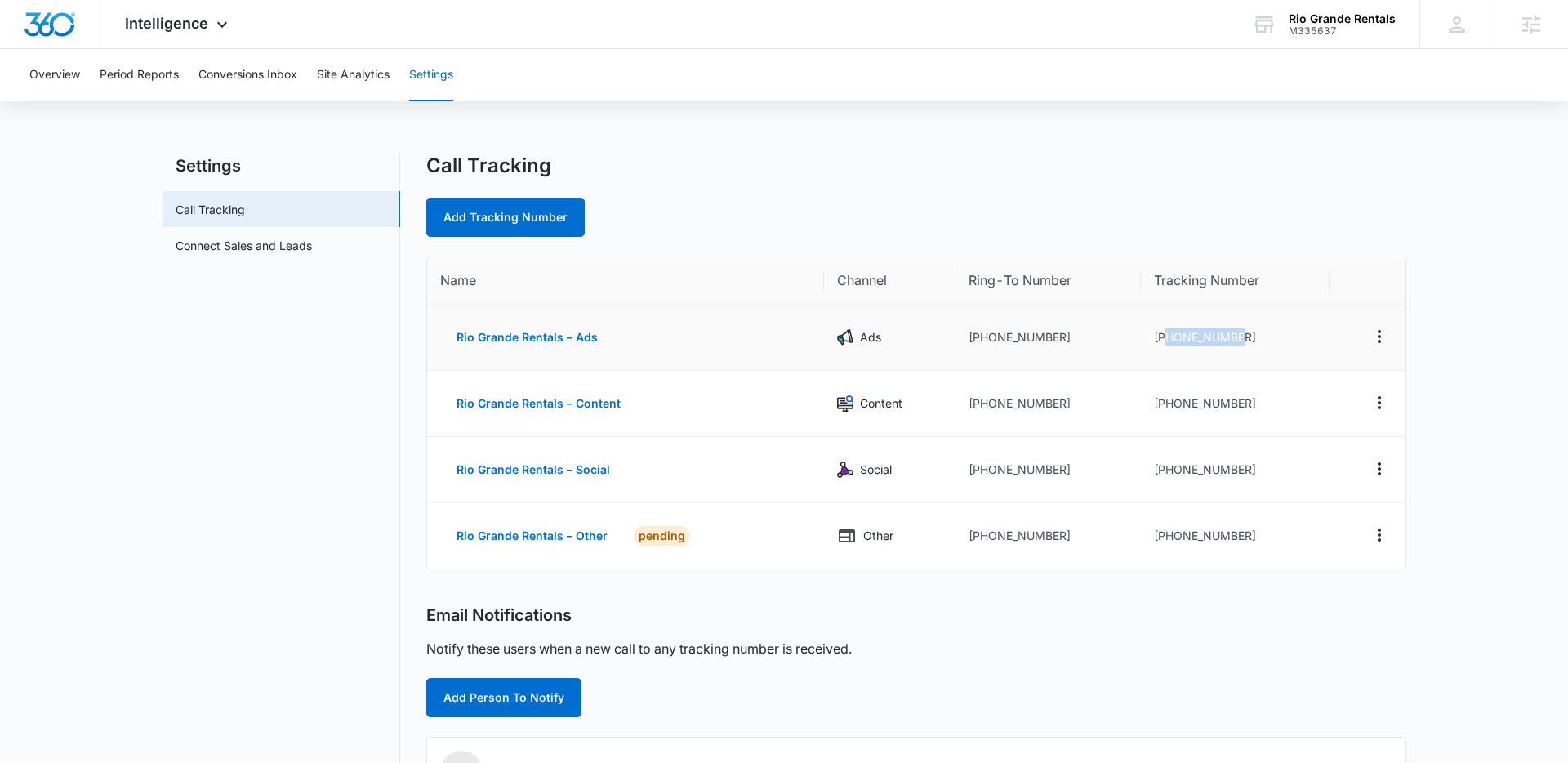
drag, startPoint x: 1248, startPoint y: 335, endPoint x: 1166, endPoint y: 334, distance: 82.0
click at [1167, 333] on td "+17192841042" at bounding box center [1235, 337] width 190 height 66
copy td "7192841042"
drag, startPoint x: 1236, startPoint y: 400, endPoint x: 1170, endPoint y: 387, distance: 67.3
click at [1161, 397] on td "+17192841045" at bounding box center [1235, 403] width 190 height 66
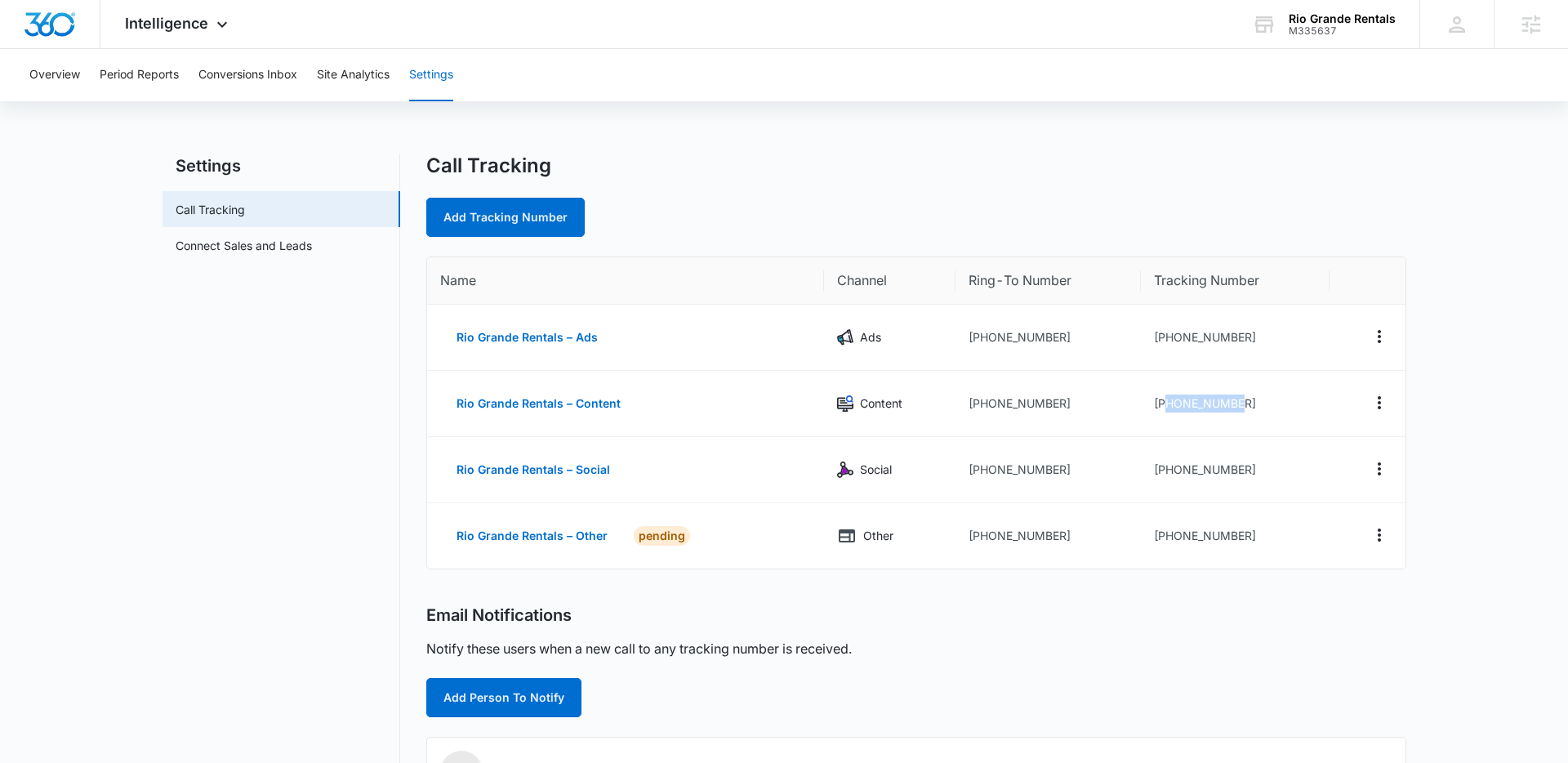
copy td "7192841045"
drag, startPoint x: 1242, startPoint y: 473, endPoint x: 1111, endPoint y: 478, distance: 131.1
click at [1164, 467] on td "+17192841046" at bounding box center [1235, 469] width 190 height 66
copy td "7192841046"
drag, startPoint x: 1247, startPoint y: 533, endPoint x: 1166, endPoint y: 533, distance: 81.0
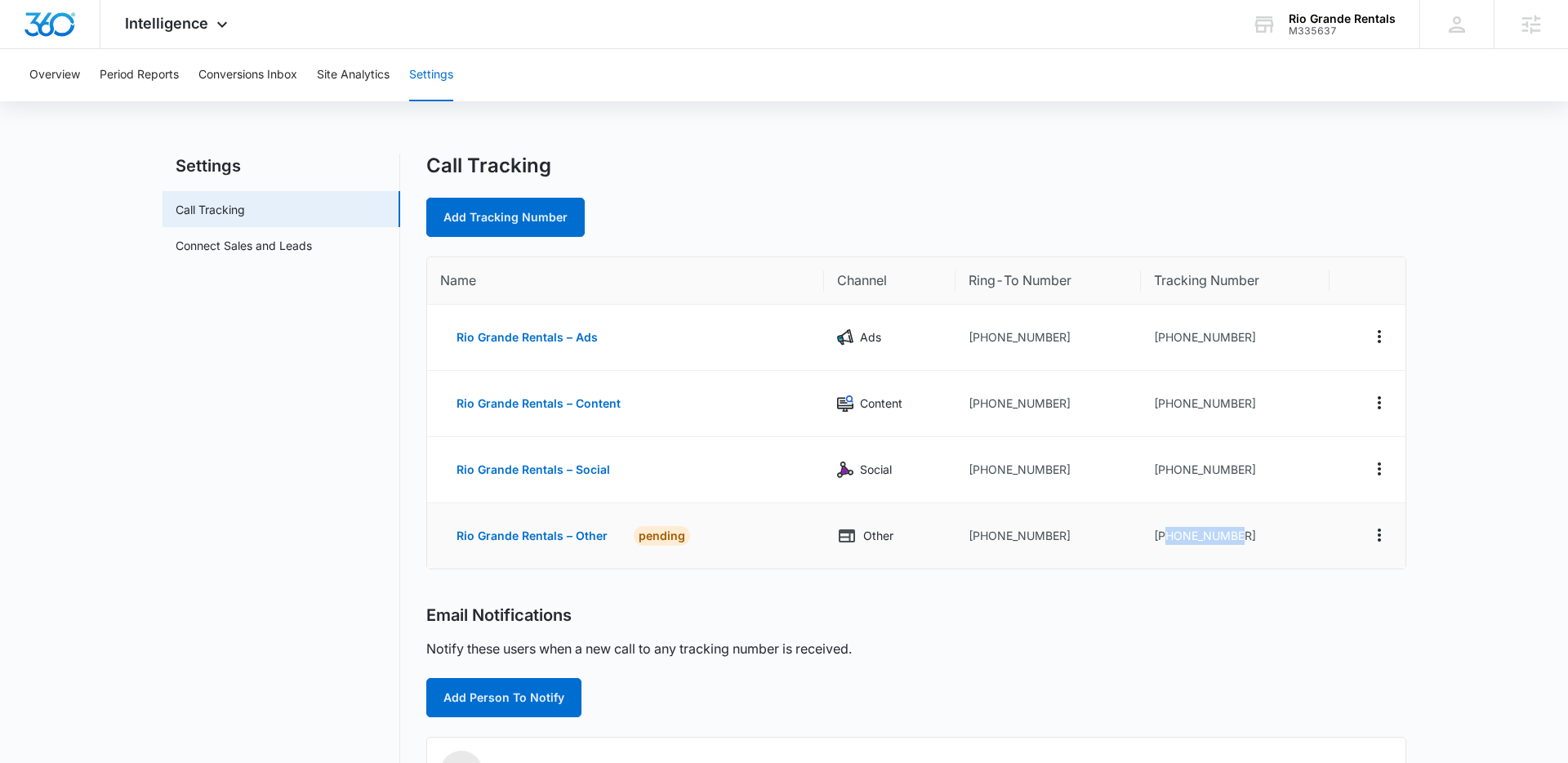
click at [1166, 533] on td "+17192841047" at bounding box center [1235, 536] width 190 height 65
copy td "7192841047"
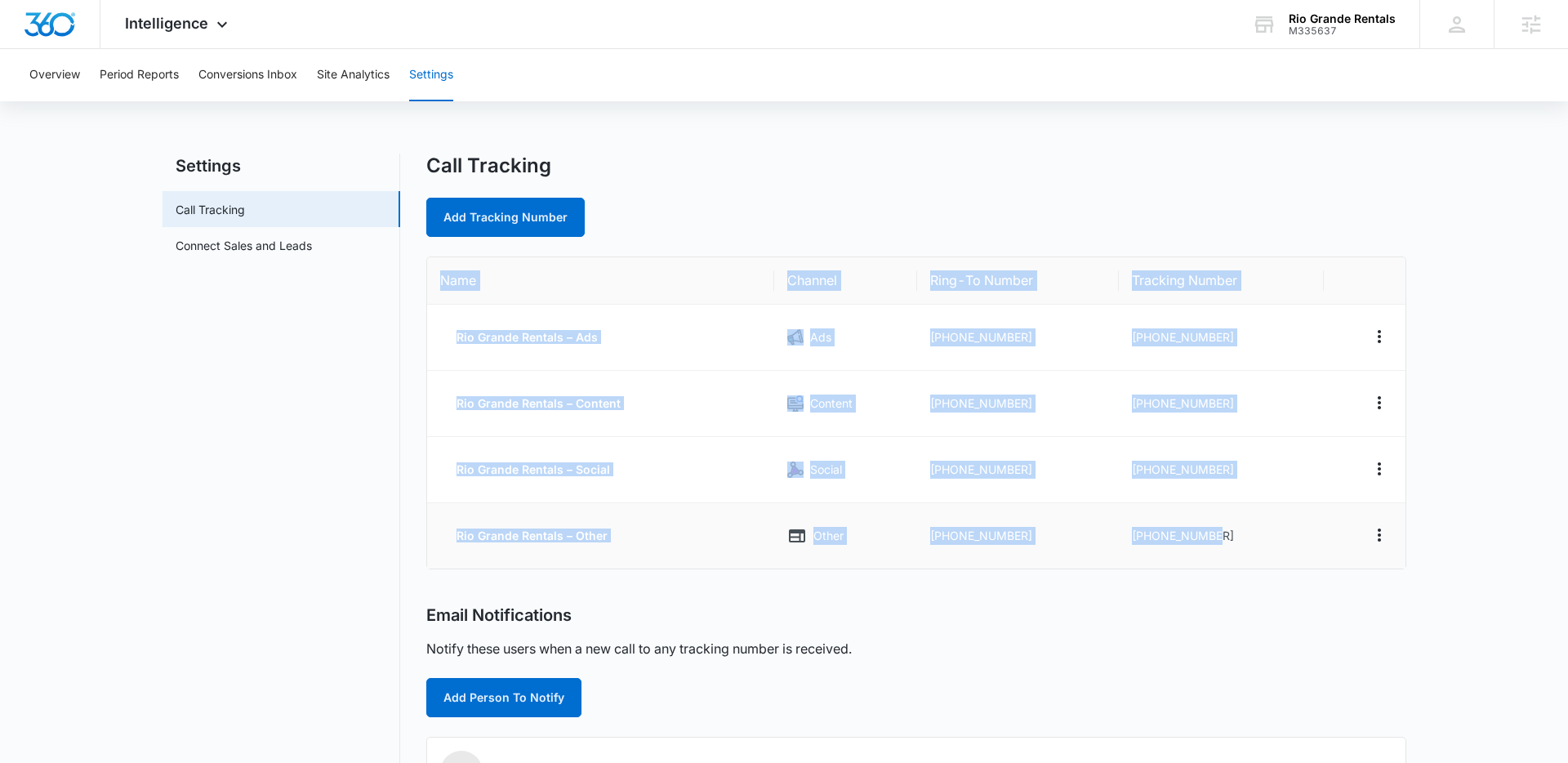
drag, startPoint x: 435, startPoint y: 274, endPoint x: 1197, endPoint y: 547, distance: 809.4
click at [1197, 547] on table "Name Channel Ring-To Number Tracking Number Rio Grande Rentals – Ads Ads +13039…" at bounding box center [917, 412] width 979 height 311
copy table "Name Channel Ring-To Number Tracking Number Rio Grande Rentals – Ads Ads +13039…"
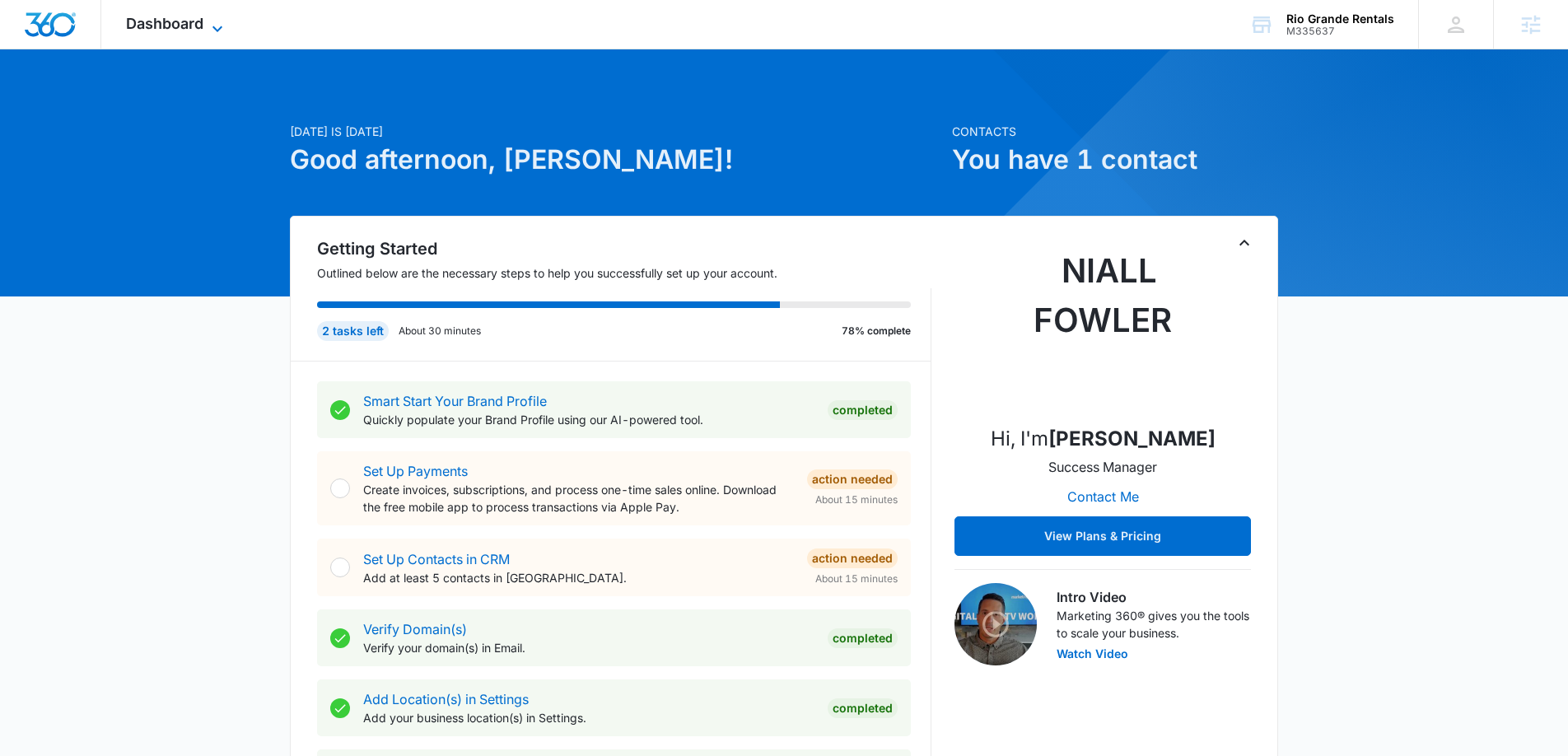
click at [185, 19] on span "Dashboard" at bounding box center [165, 24] width 77 height 18
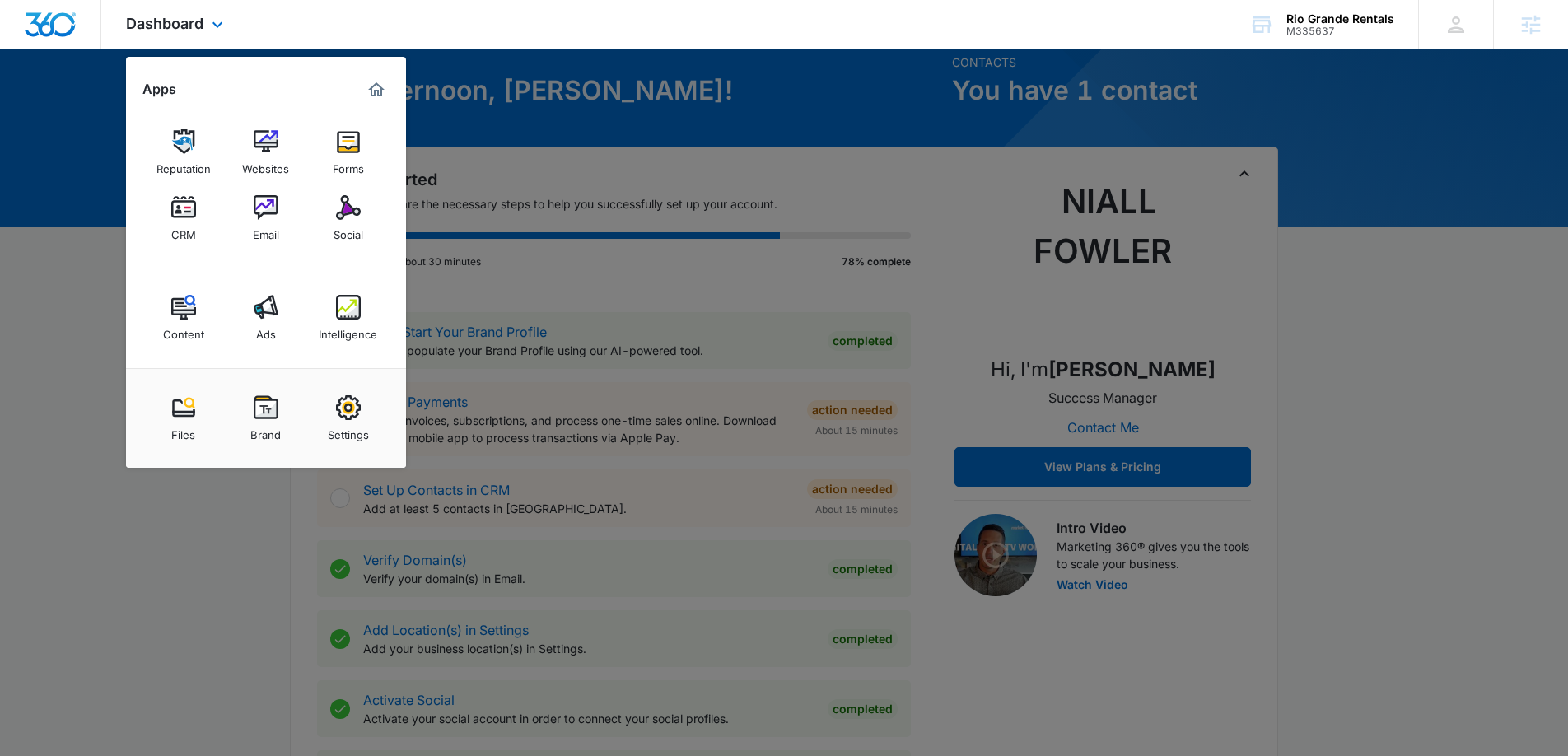
scroll to position [98, 0]
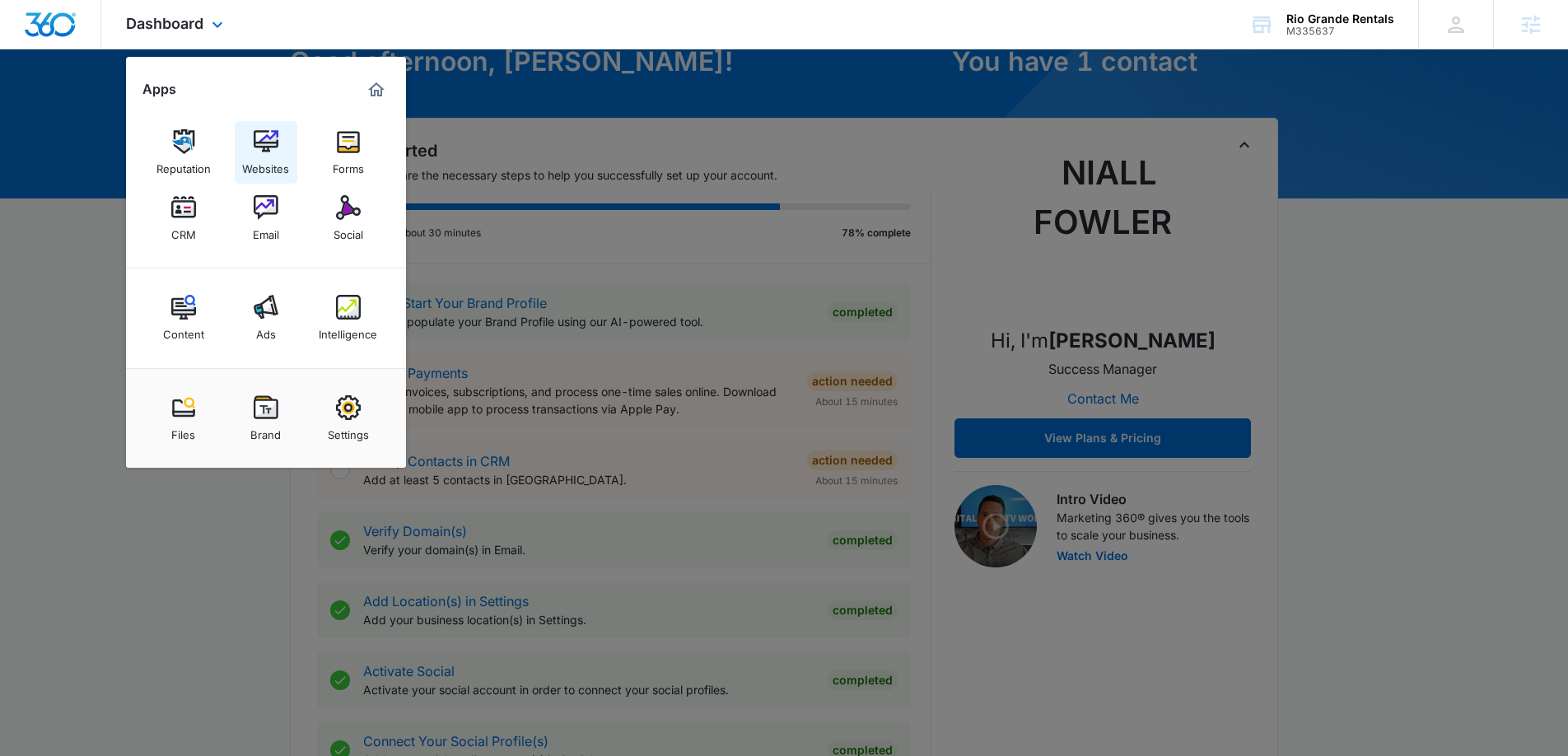
click at [271, 149] on img at bounding box center [265, 141] width 24 height 24
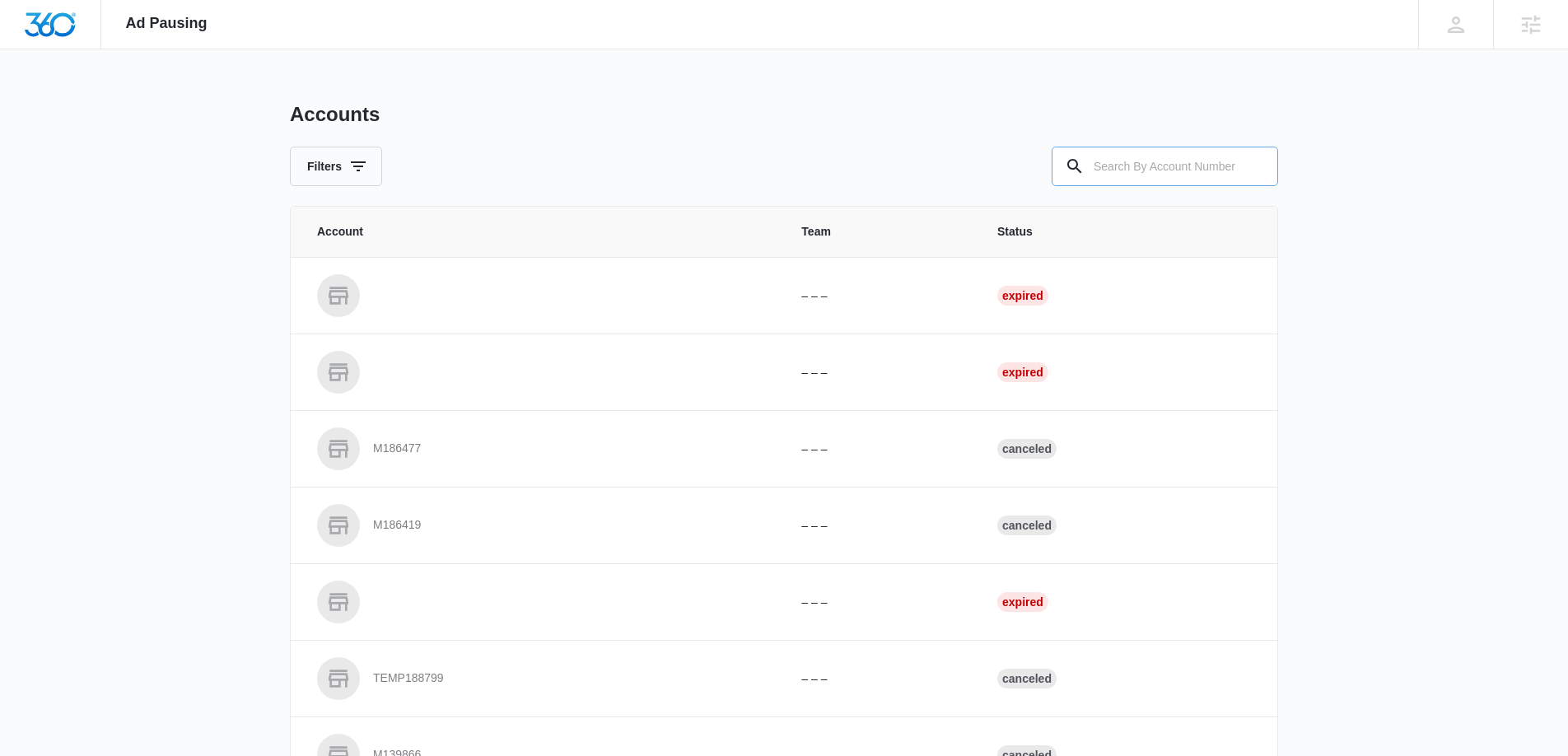
click at [1113, 166] on input "text" at bounding box center [1165, 166] width 227 height 40
type input "M335637"
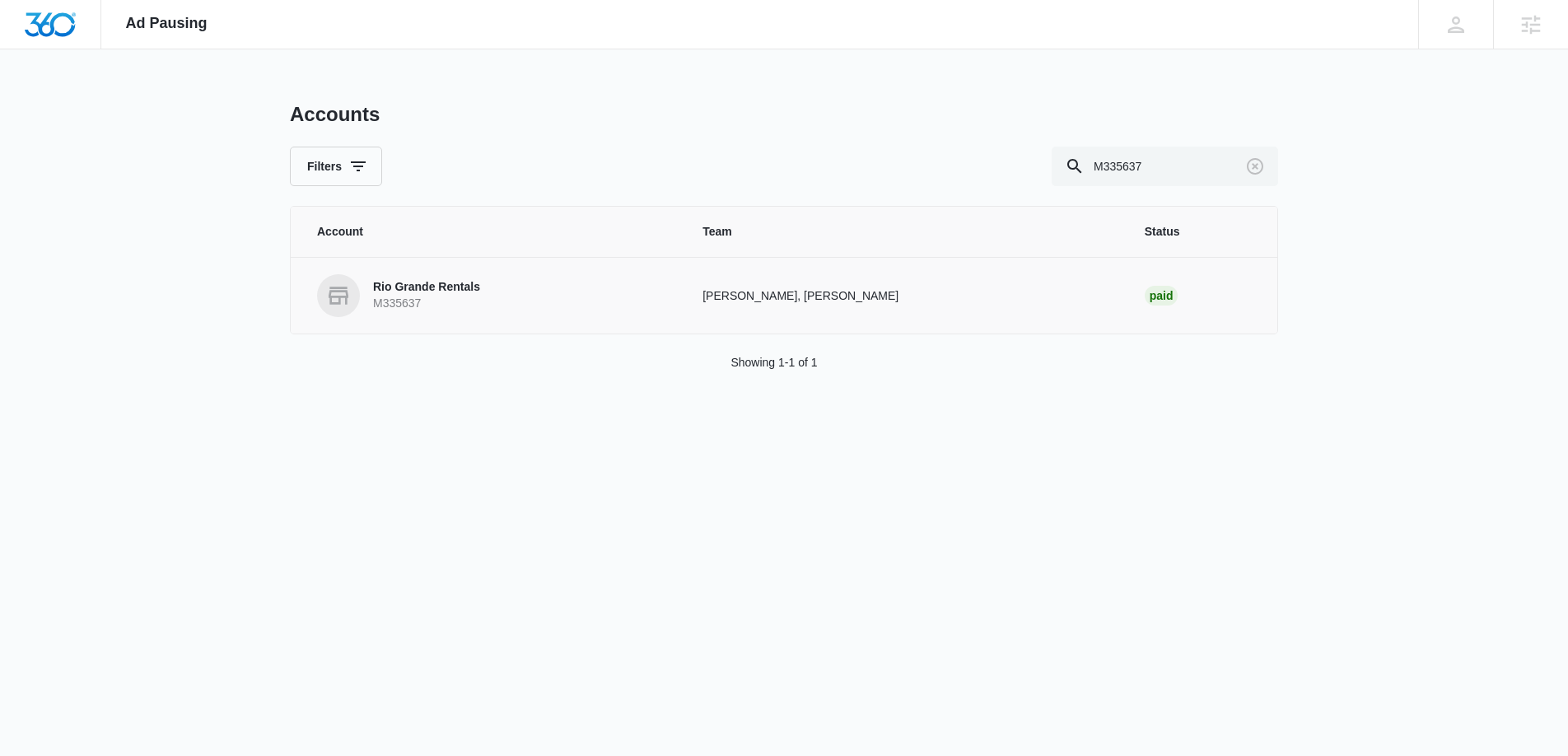
click at [498, 302] on link "Rio Grande Rentals M335637" at bounding box center [490, 295] width 346 height 43
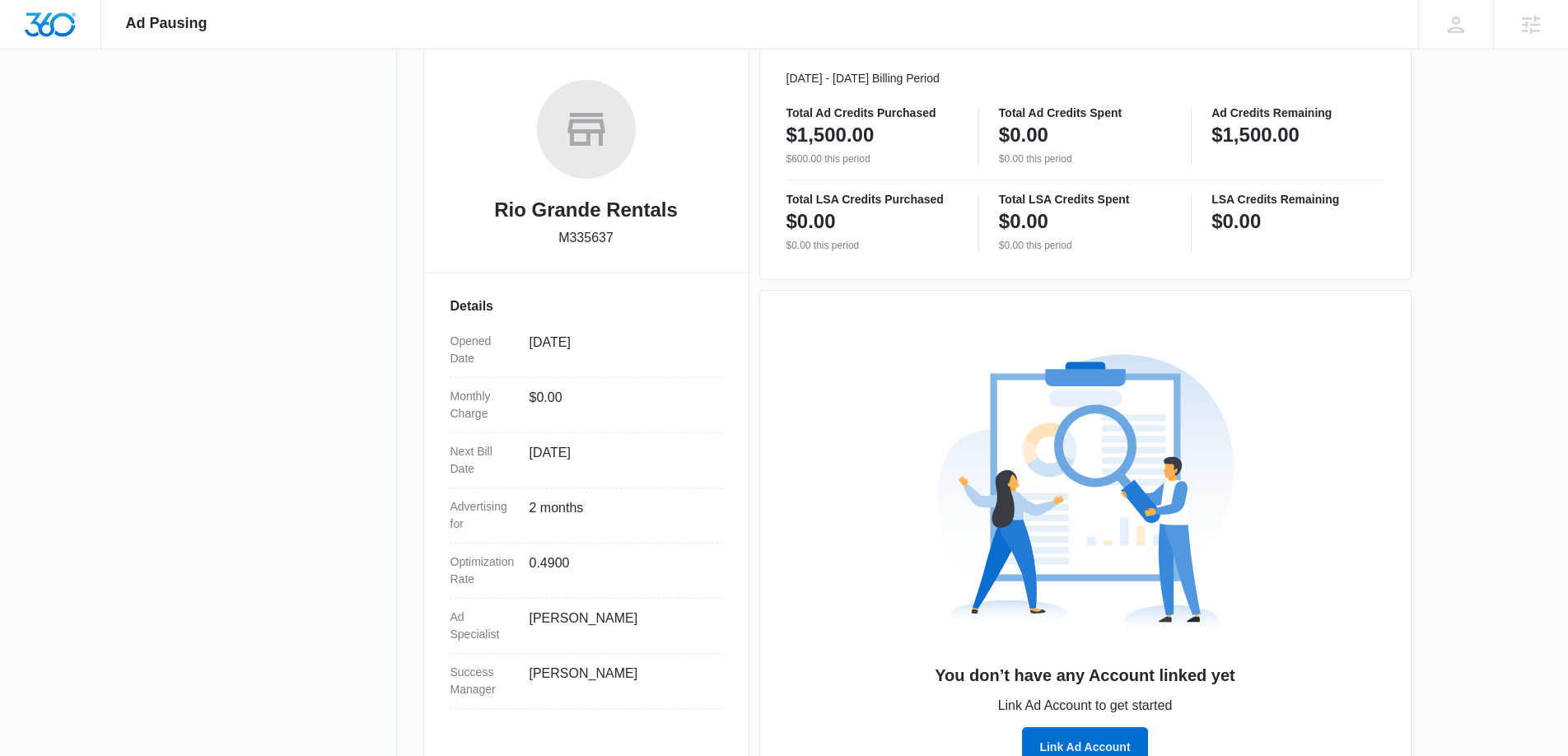
scroll to position [288, 0]
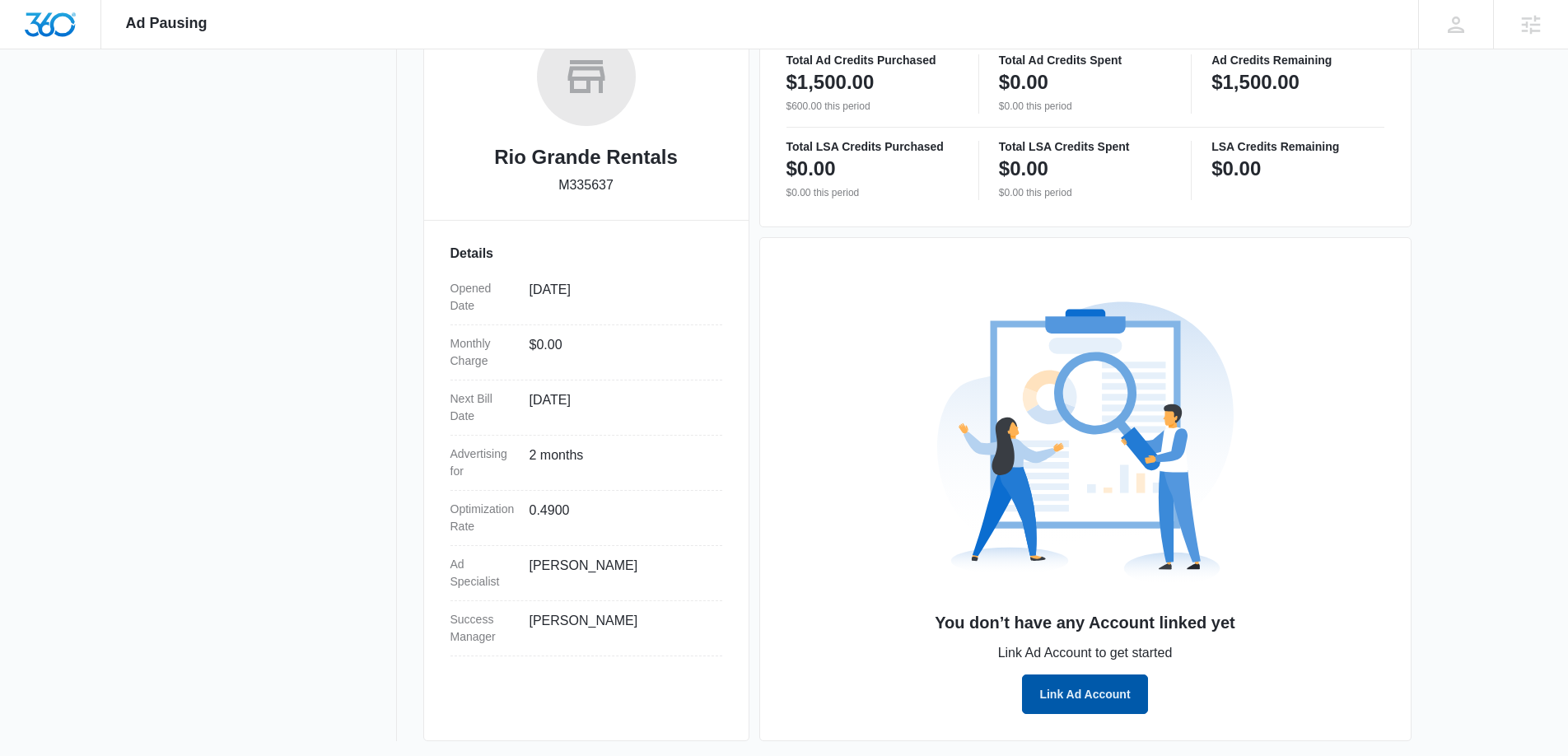
click at [1069, 696] on button "Link Ad Account" at bounding box center [1085, 694] width 125 height 40
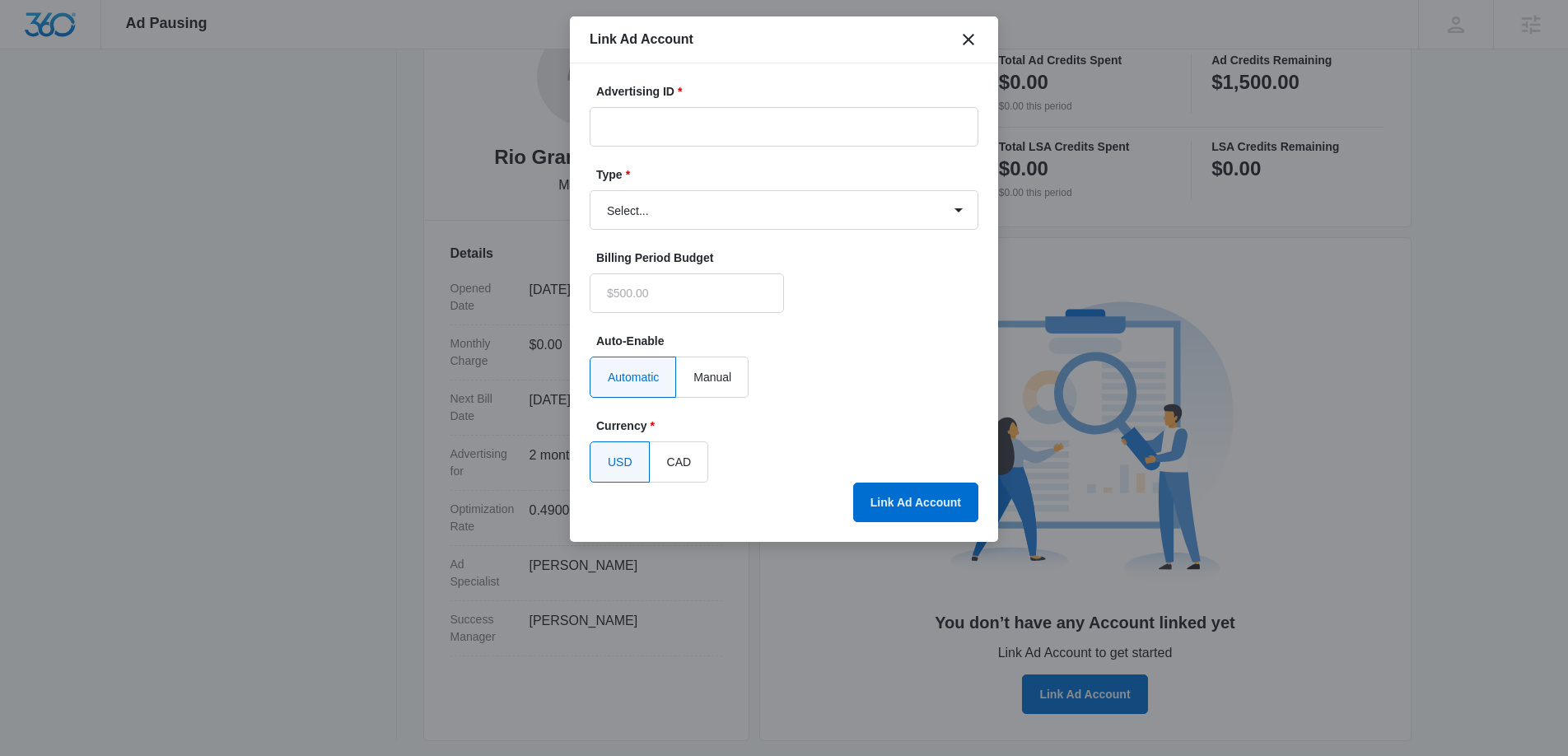
type input "$0.00"
click at [658, 125] on input "Advertising ID *" at bounding box center [784, 126] width 389 height 40
paste input "903-238-9009"
click at [638, 126] on input "903-238-9009" at bounding box center [784, 126] width 389 height 40
click at [707, 118] on input "903-238-9009" at bounding box center [784, 126] width 389 height 40
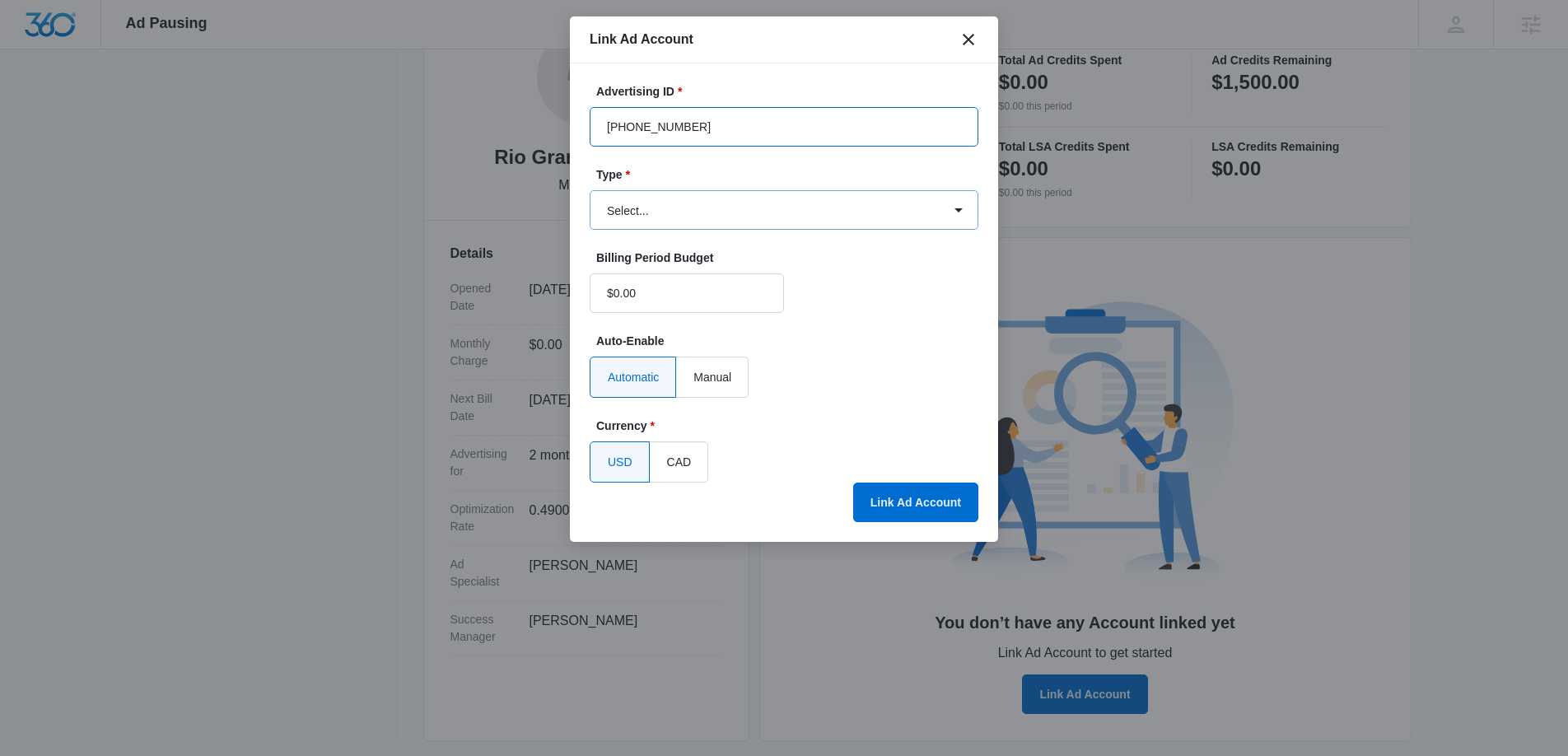
type input "903-238-9009"
click at [781, 209] on select "Select... Bing Ads Facebook Ads Google Ads" at bounding box center [784, 210] width 389 height 40
select select "google"
click at [589, 190] on select "Select... Bing Ads Facebook Ads Google Ads" at bounding box center [784, 210] width 389 height 40
click at [892, 498] on button "Link Ad Account" at bounding box center [915, 502] width 125 height 40
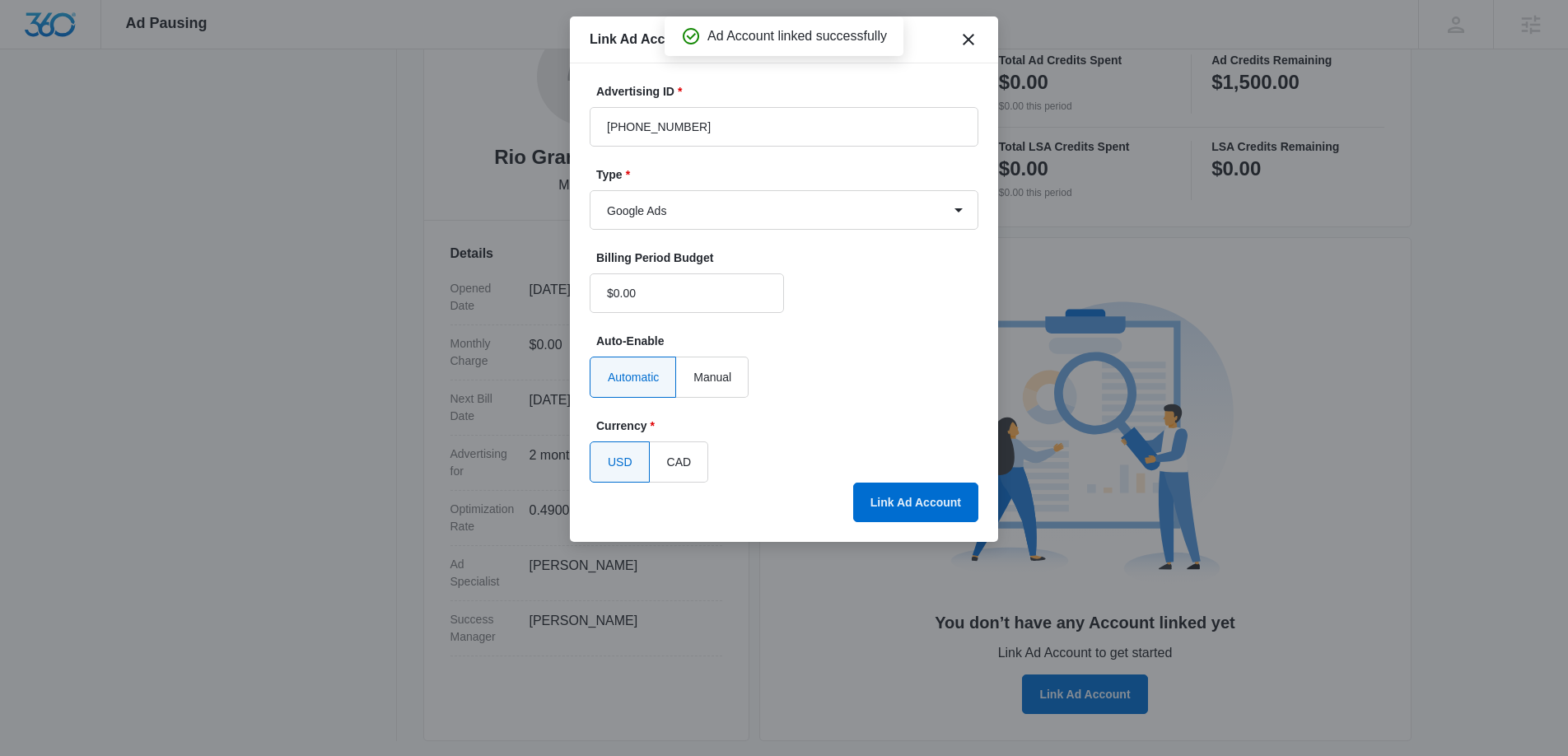
scroll to position [236, 0]
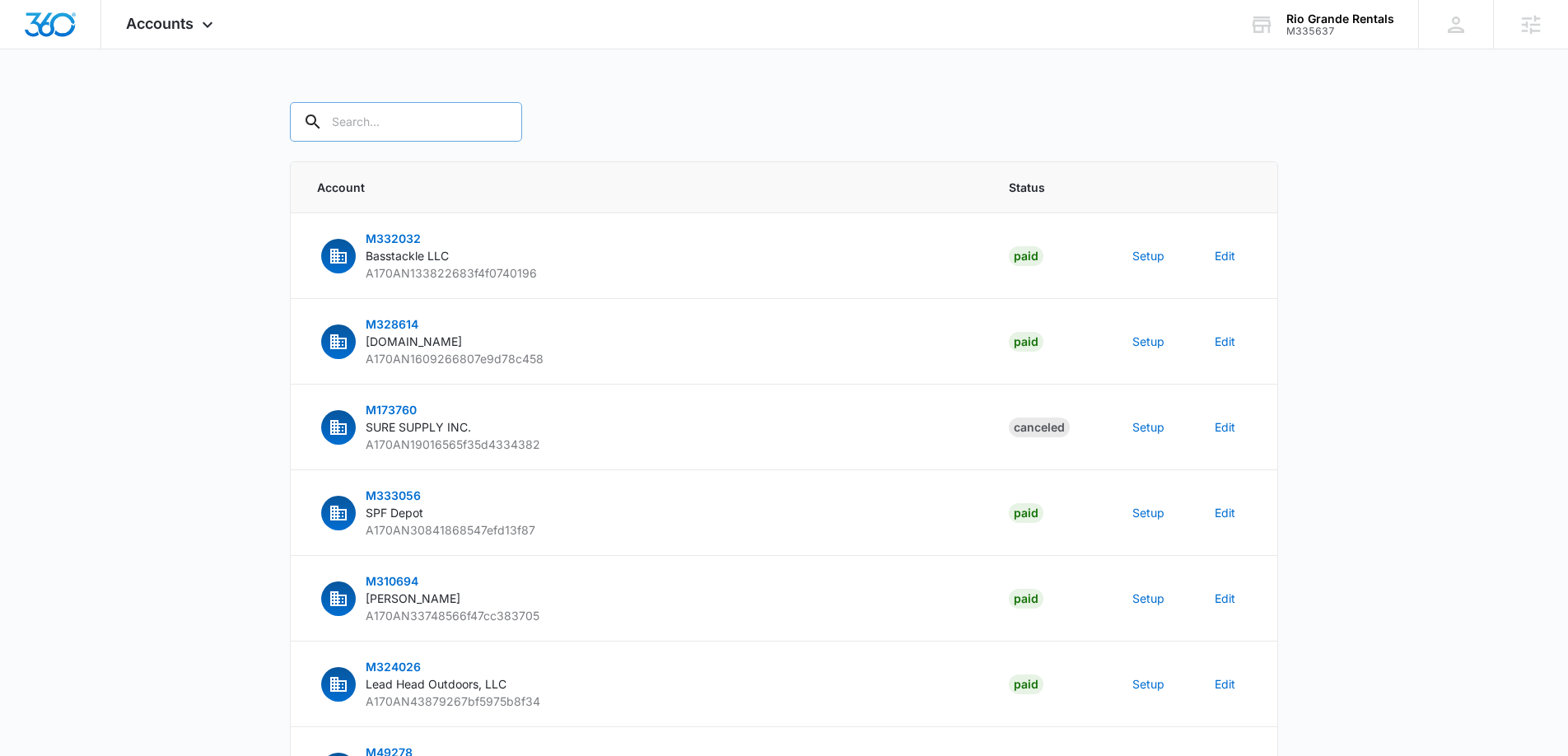
click at [388, 125] on input "text" at bounding box center [406, 121] width 232 height 40
type input "M335637"
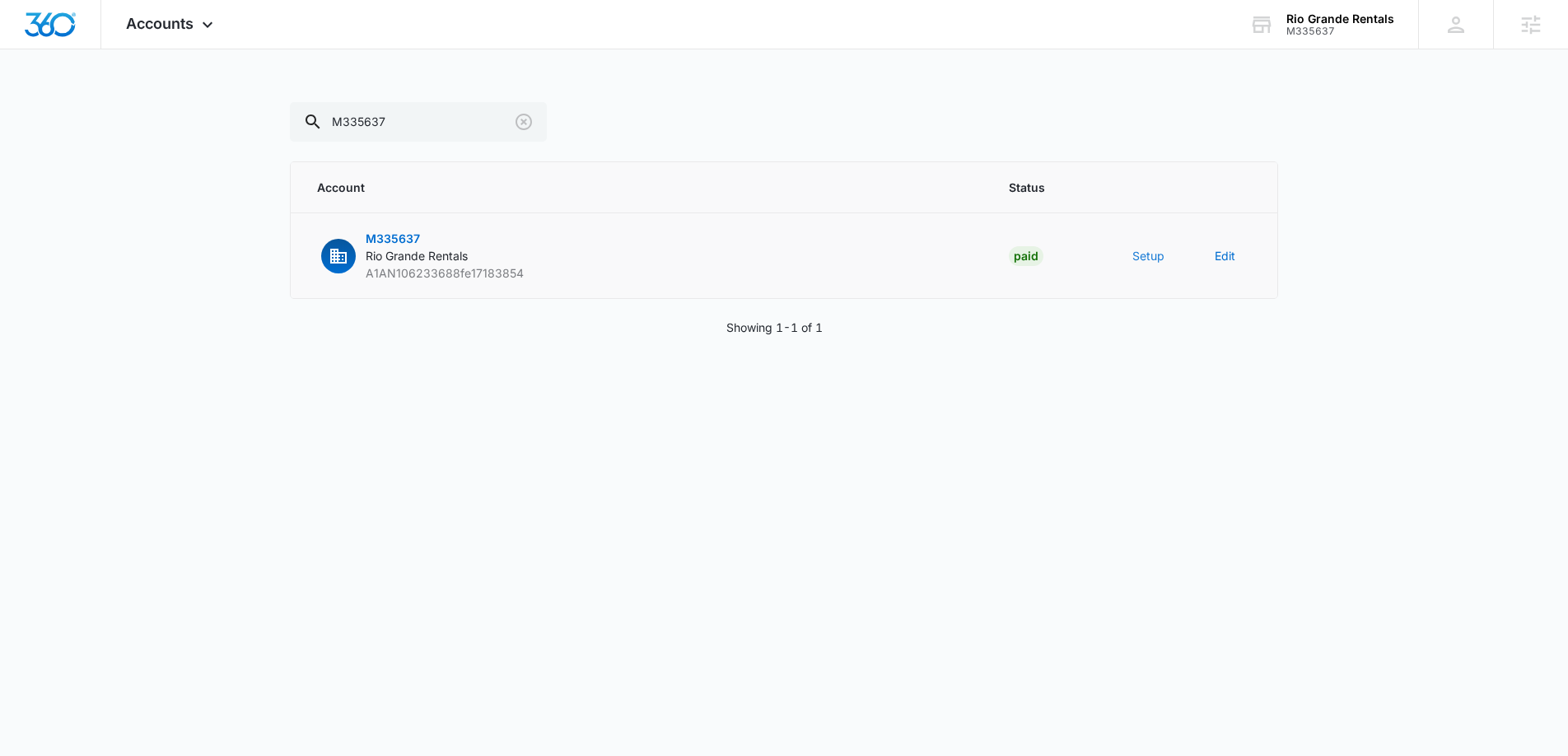
click at [1159, 259] on button "Setup" at bounding box center [1149, 255] width 32 height 18
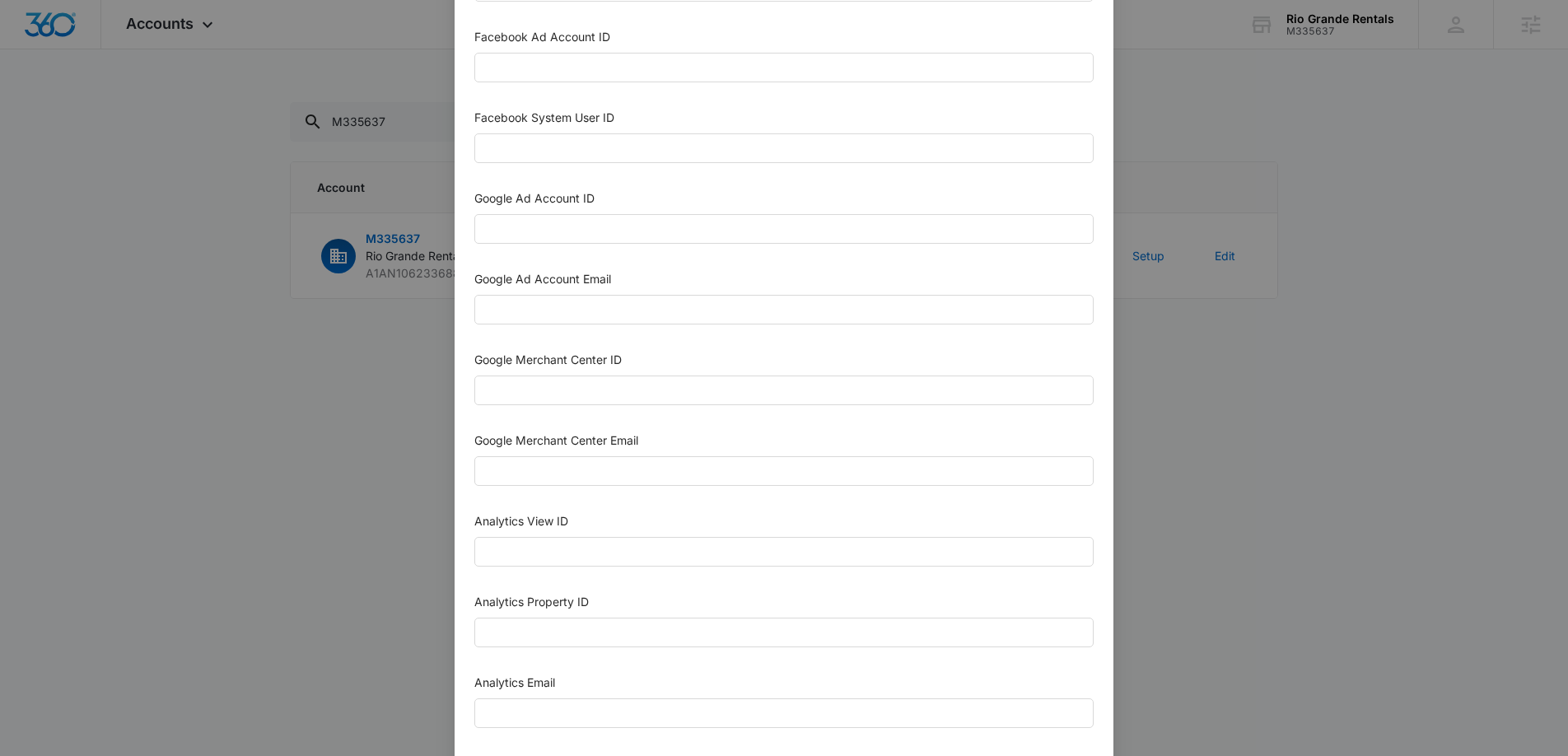
scroll to position [395, 0]
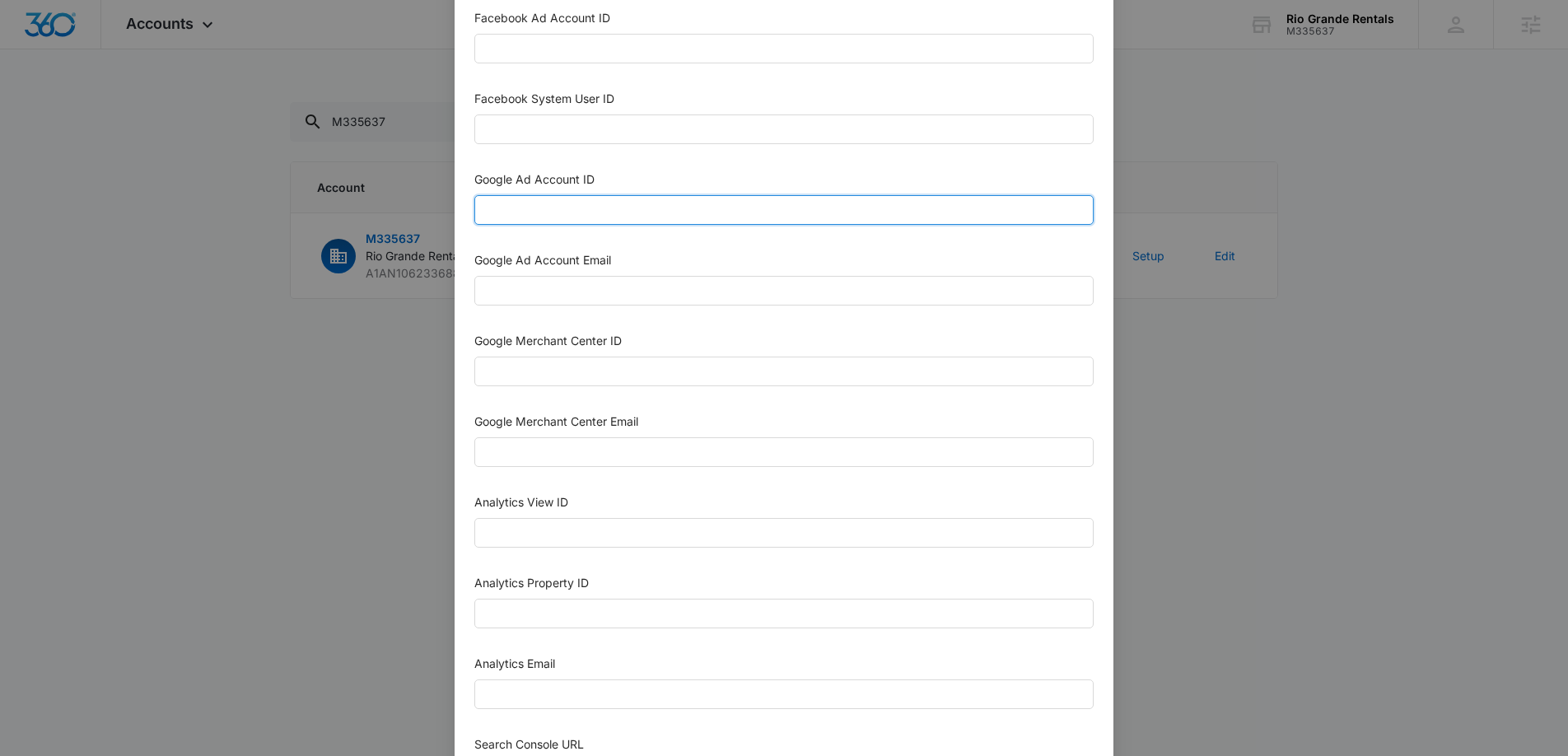
click at [563, 206] on input "Google Ad Account ID" at bounding box center [784, 210] width 620 height 29
paste input "[PHONE_NUMBER]"
click at [509, 207] on input "[PHONE_NUMBER]" at bounding box center [784, 210] width 620 height 29
type input "[PHONE_NUMBER]"
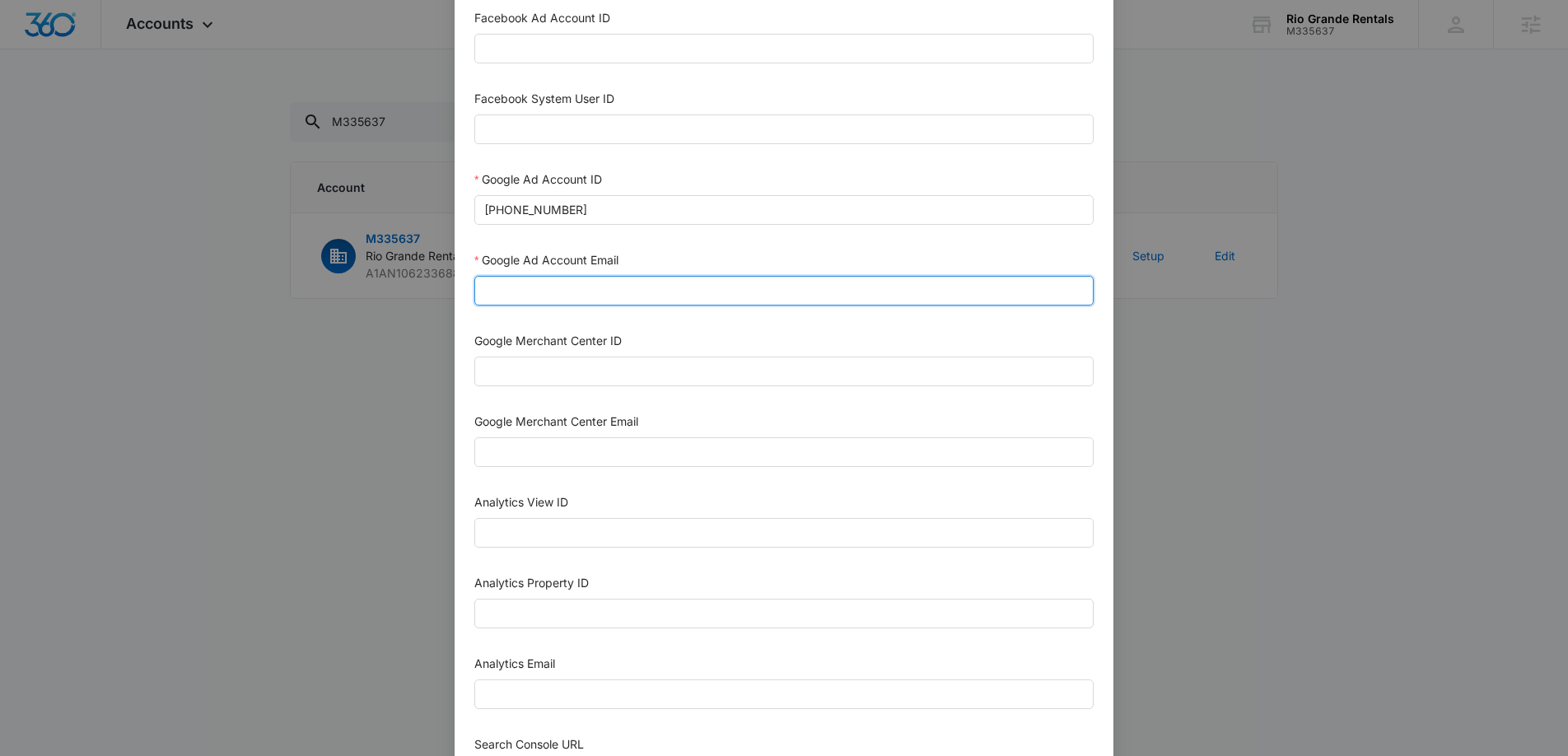
drag, startPoint x: 733, startPoint y: 289, endPoint x: 741, endPoint y: 285, distance: 8.9
click at [733, 289] on input "Google Ad Account Email" at bounding box center [784, 290] width 620 height 29
click at [589, 289] on input "Google Ad Account Email" at bounding box center [784, 290] width 620 height 29
paste input "M360+Accounts1025@madwiremedia.com"
type input "M360+Accounts1025@madwiremedia.com"
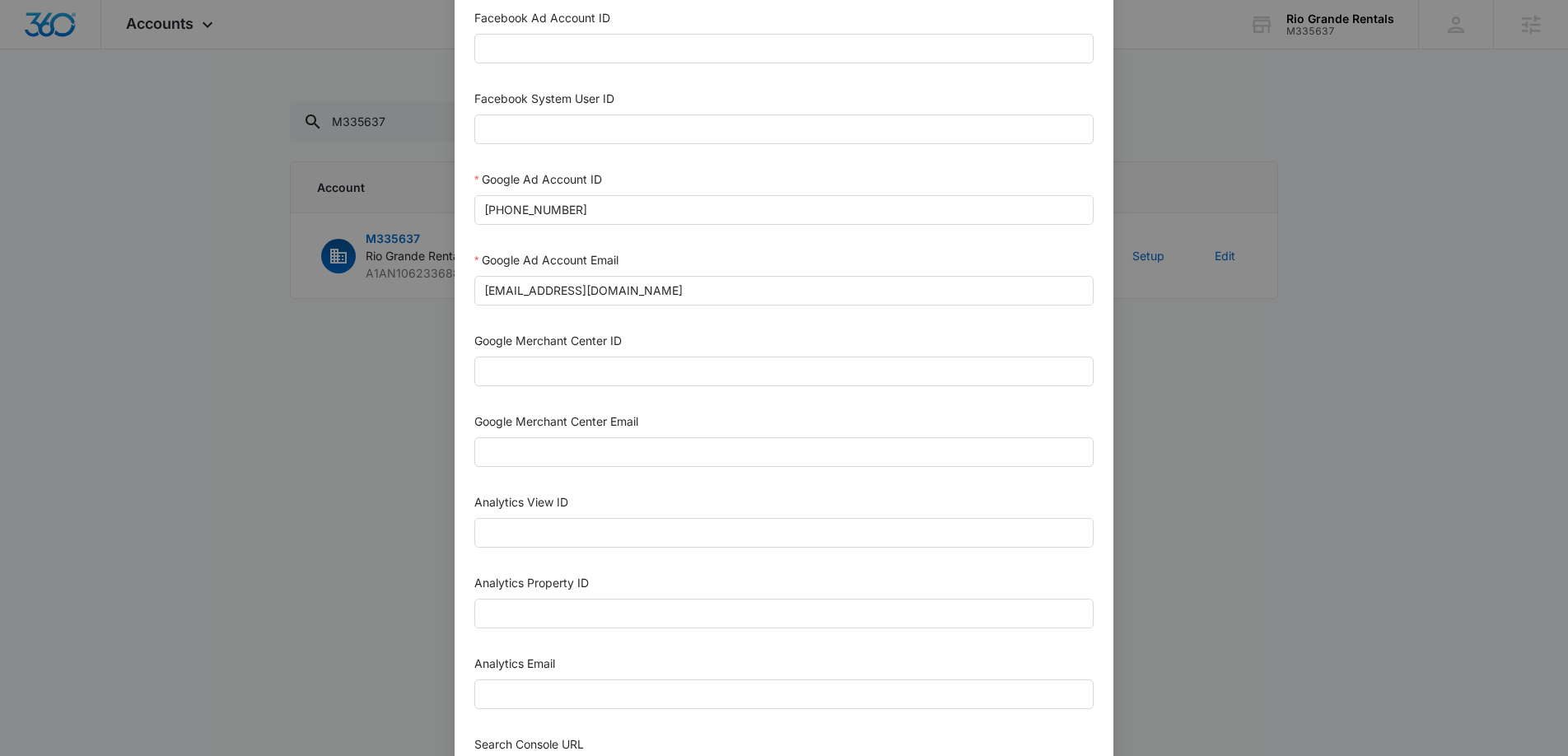
click at [477, 405] on form "Bing Ad Account ID Bing Ad Account Email LinkedIn Ad Account ID LinkedIn Ad Acc…" at bounding box center [784, 349] width 620 height 1328
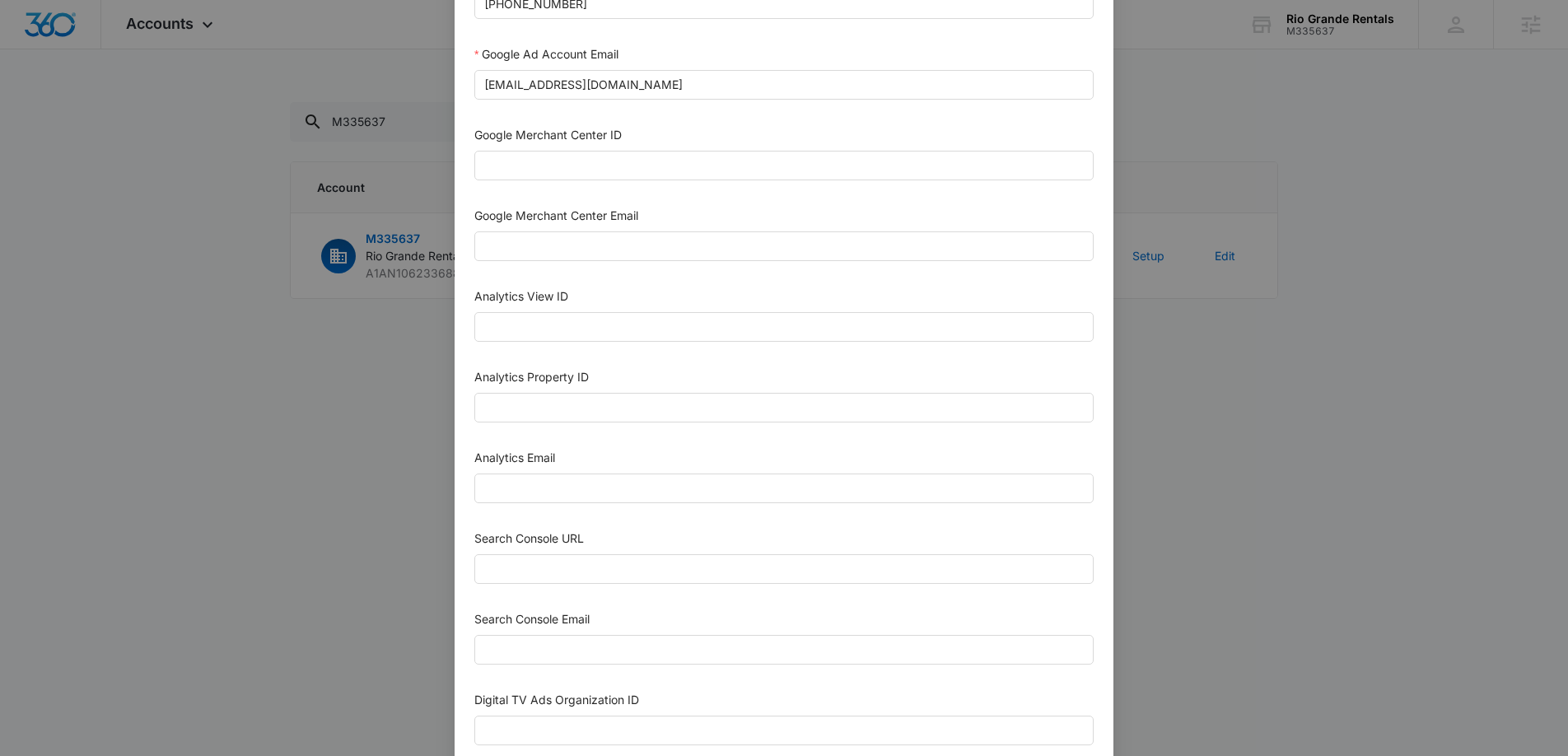
scroll to position [603, 0]
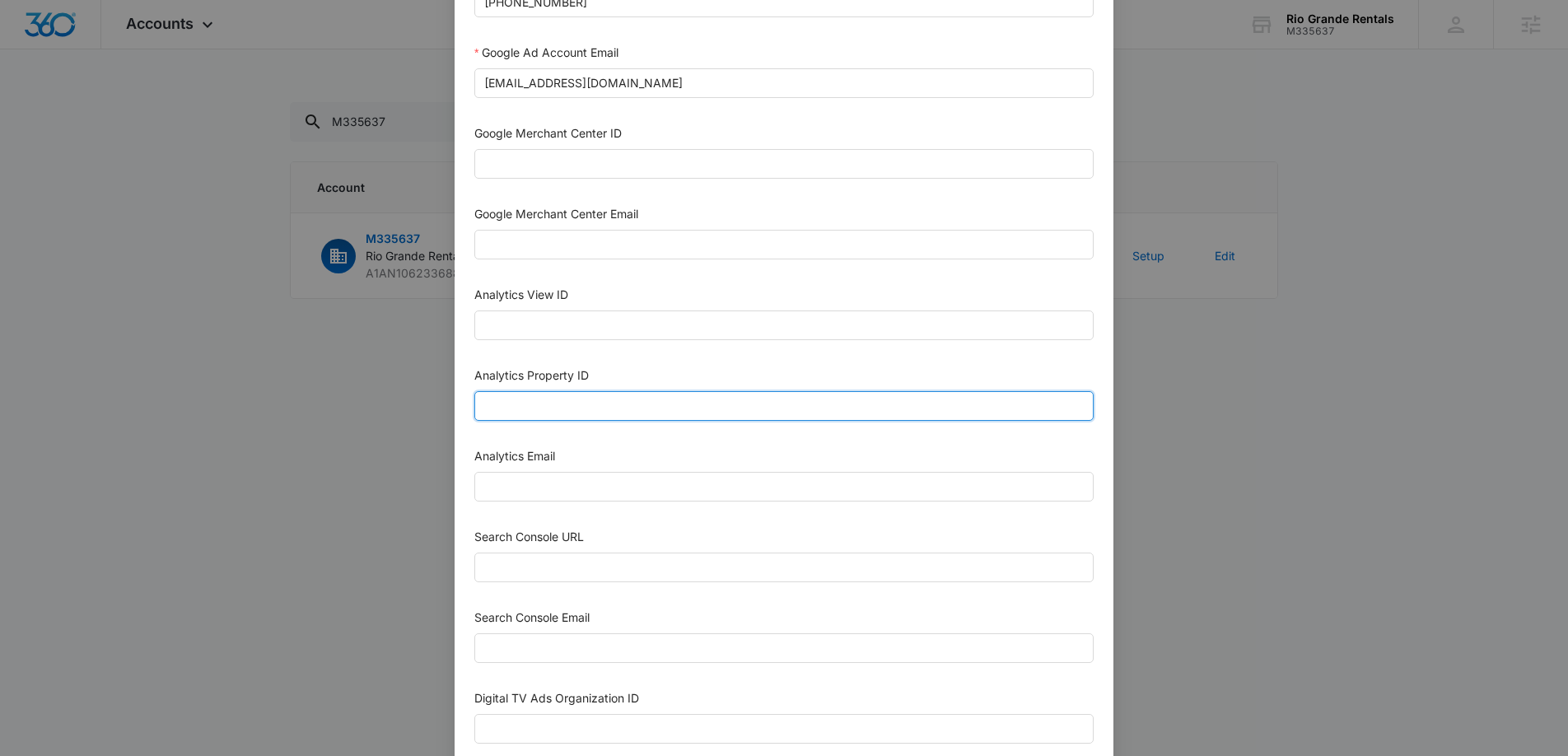
click at [567, 407] on input "Analytics Property ID" at bounding box center [784, 406] width 620 height 29
paste input "508112397"
type input "508112397"
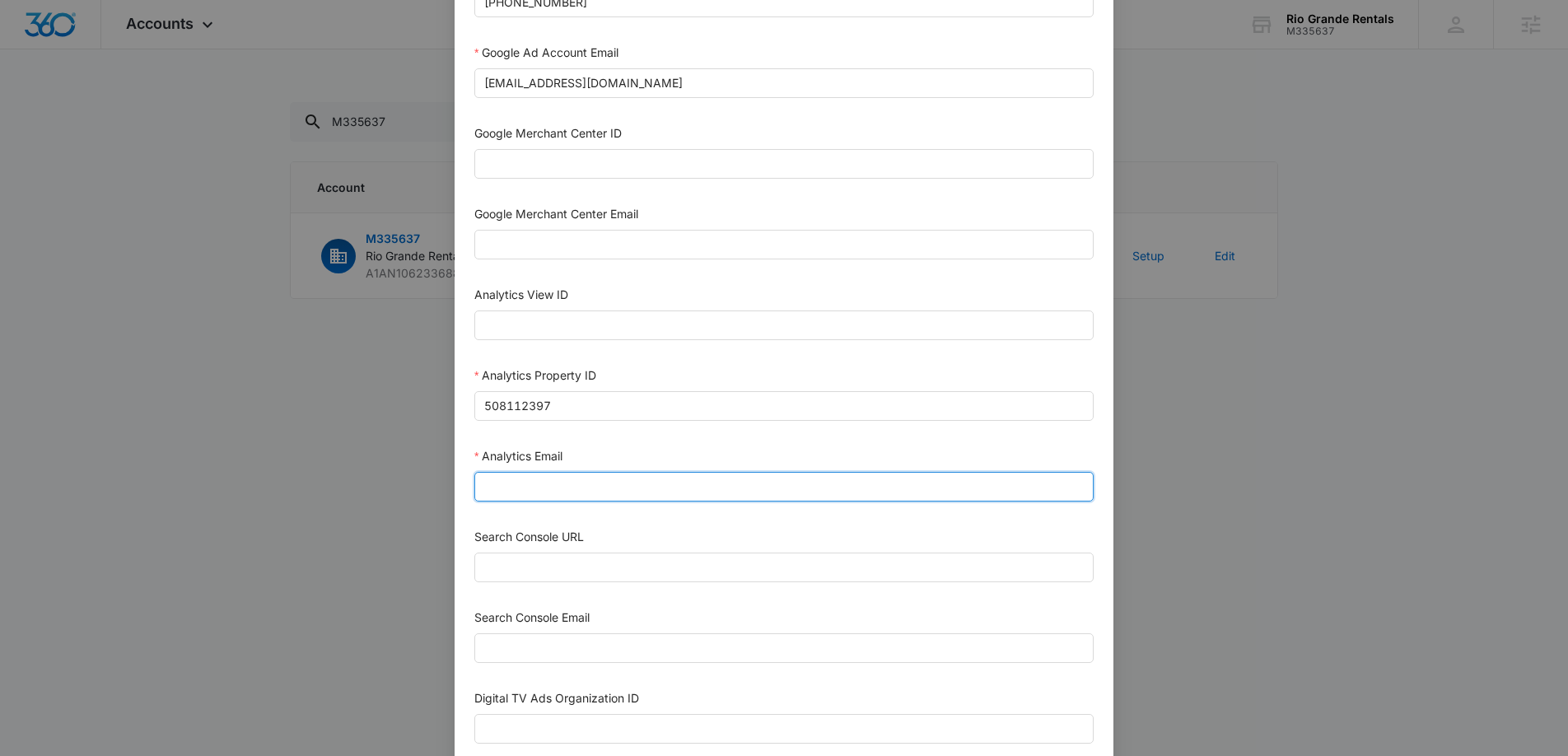
click at [555, 494] on input "Analytics Email" at bounding box center [784, 486] width 620 height 29
type input "m360+accounts1025@madwiremedia.com"
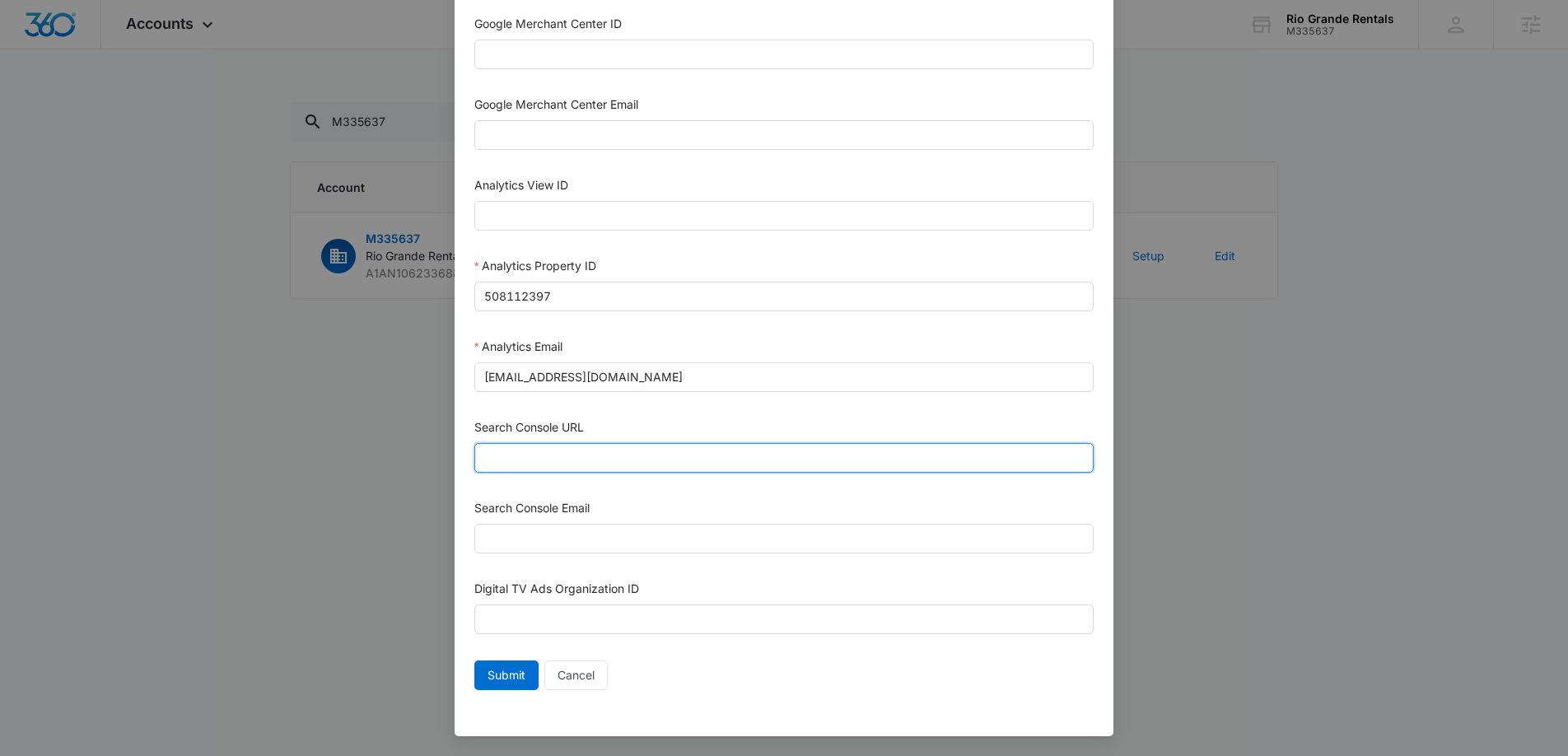
click at [554, 454] on input "Search Console URL" at bounding box center [784, 457] width 620 height 29
paste input "https://rio-grande-rentals.com/"
type input "https://rio-grande-rentals.com/"
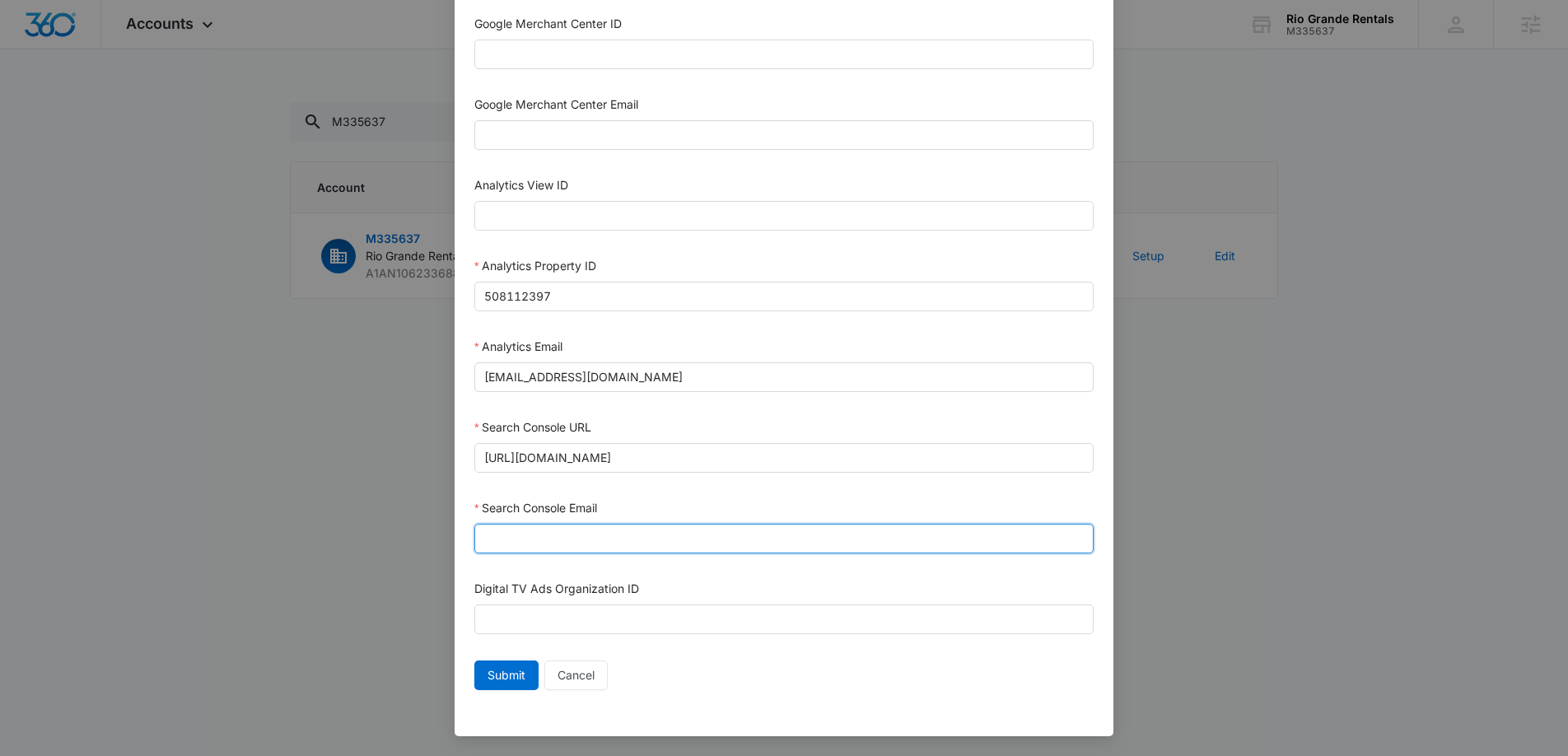
click at [574, 545] on input "Search Console Email" at bounding box center [784, 538] width 620 height 29
type input "M360+Accounts1025@madwiremedia.com"
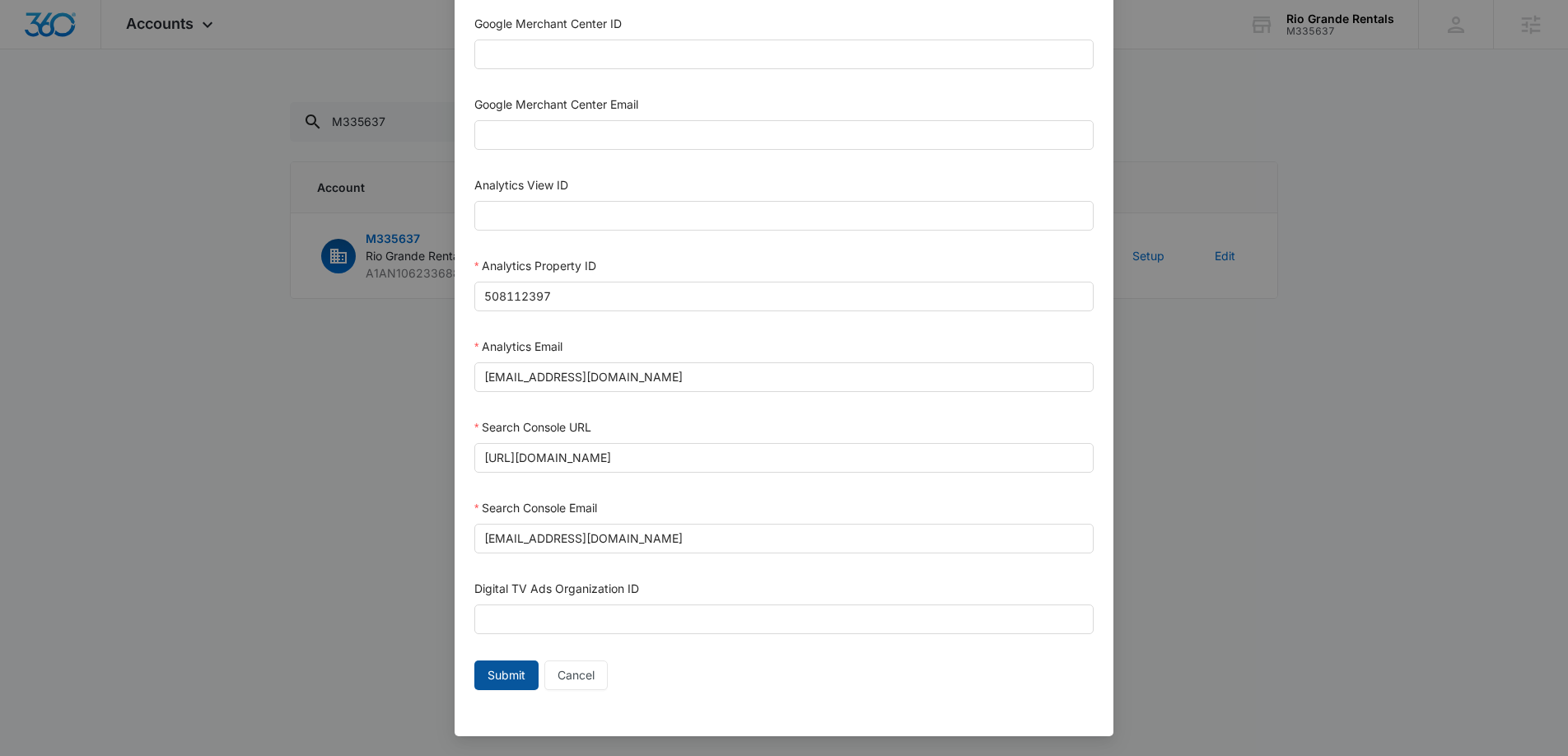
click at [507, 677] on span "Submit" at bounding box center [506, 675] width 38 height 19
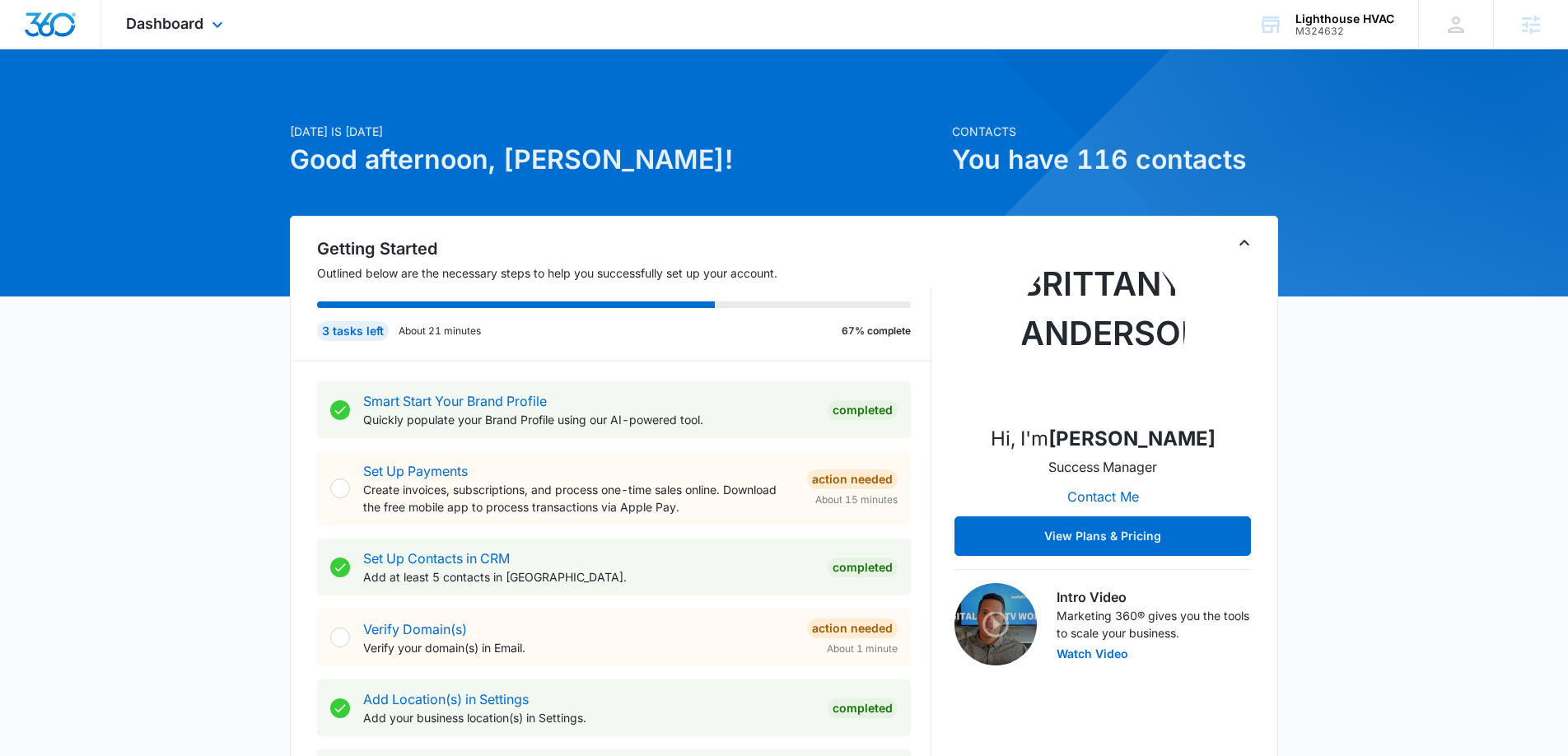
click at [207, 23] on div "Dashboard Apps Reputation CRM Email Social Content Ads Intelligence Files Brand…" at bounding box center [176, 24] width 151 height 49
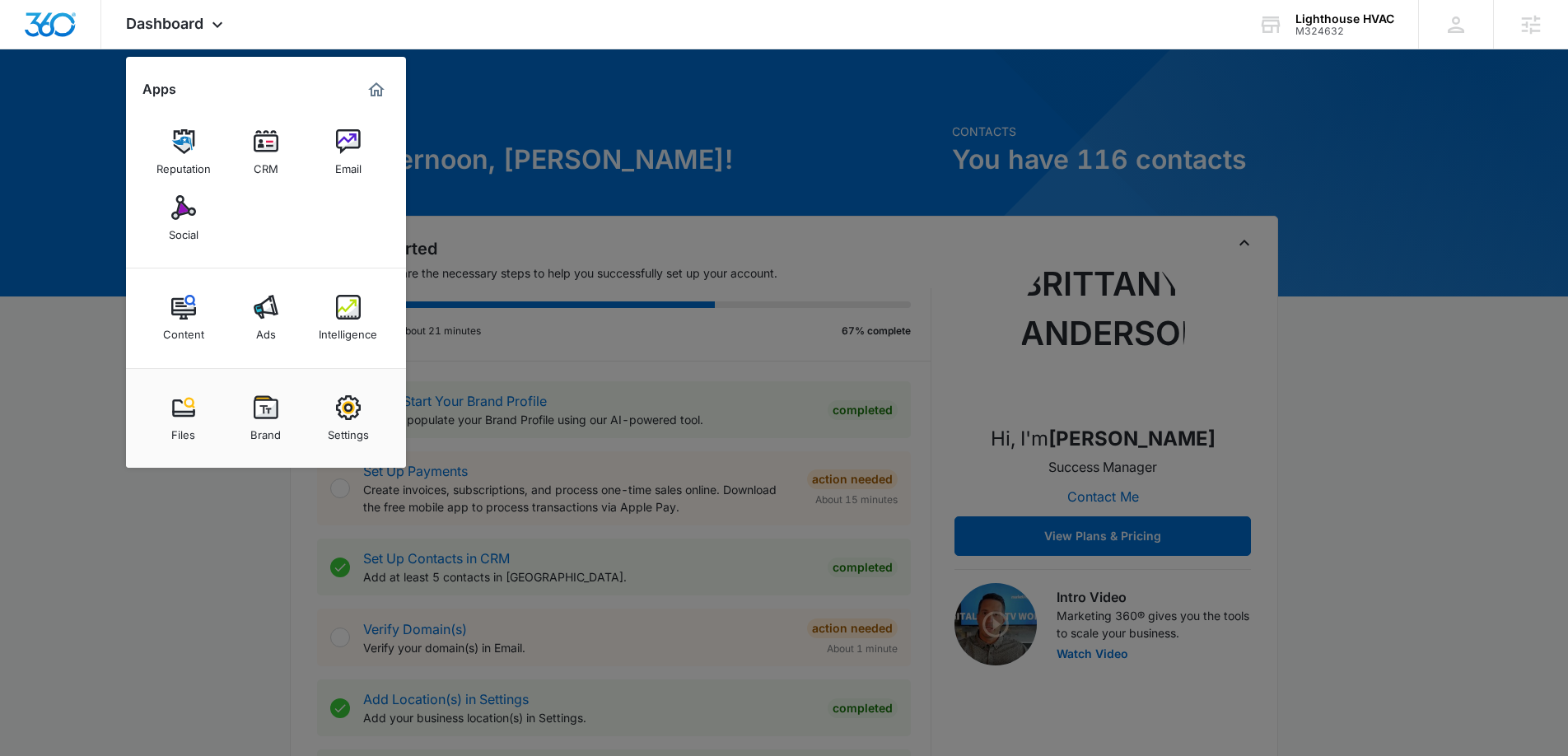
click at [339, 315] on img at bounding box center [348, 306] width 24 height 24
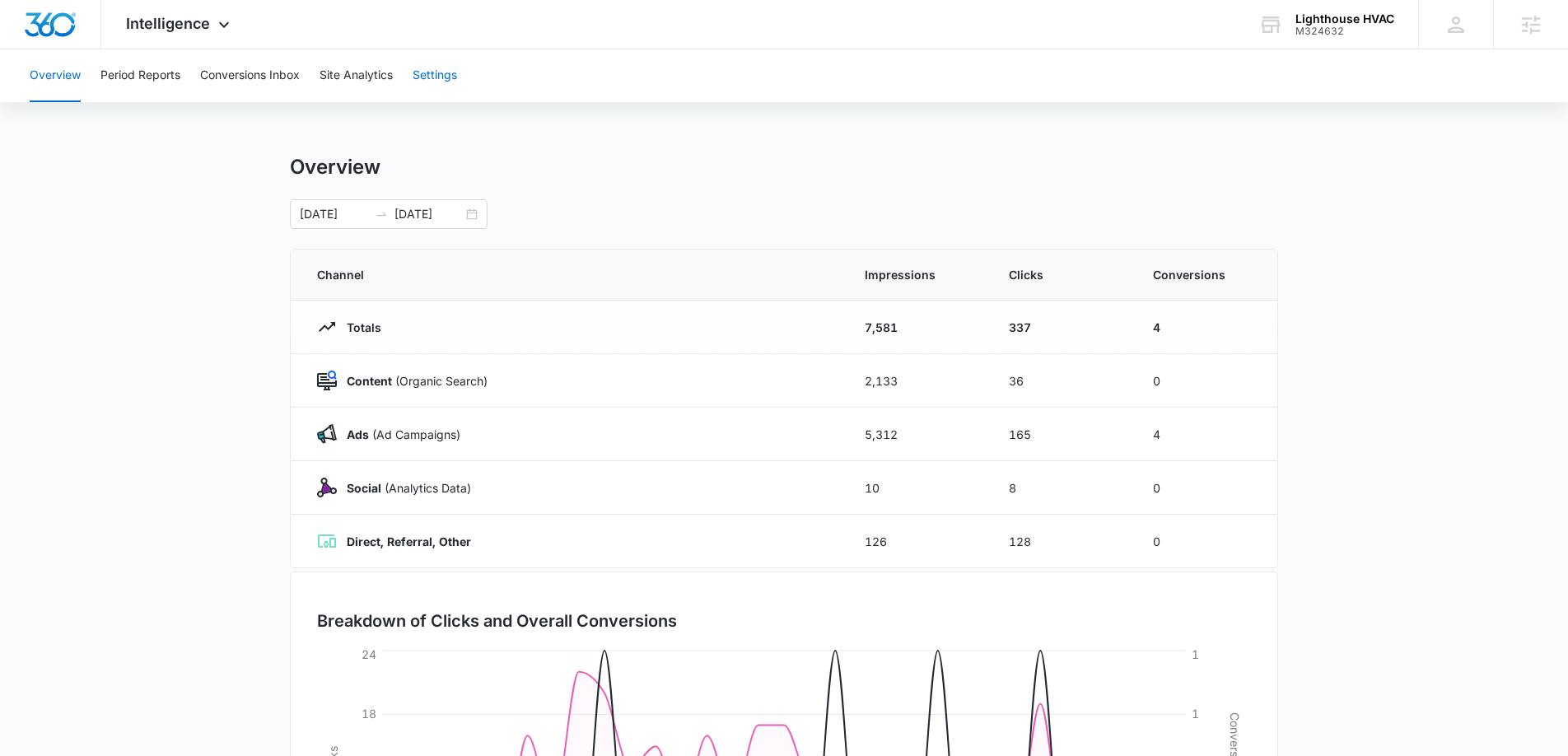
click at [442, 83] on button "Settings" at bounding box center [435, 76] width 45 height 53
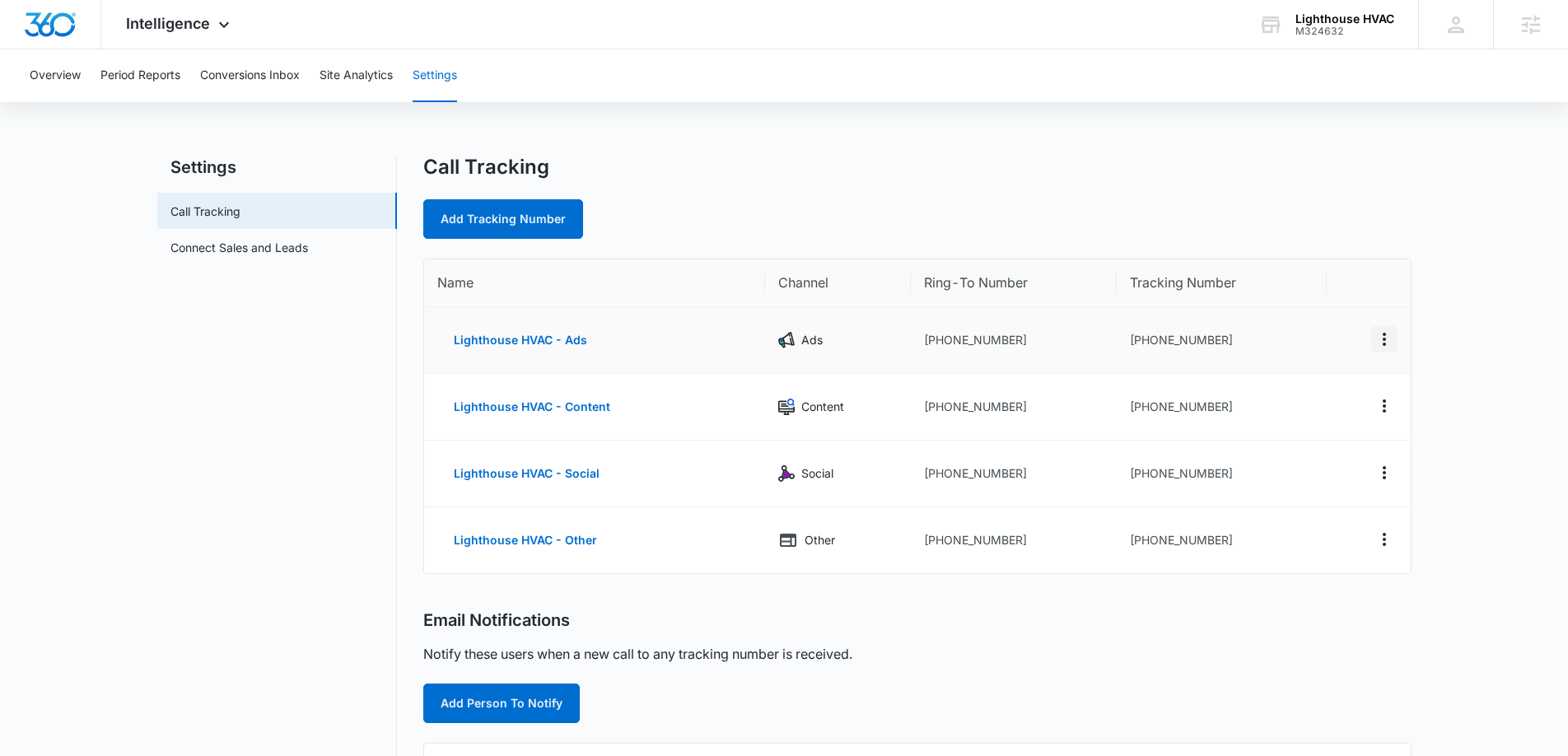
click at [1388, 337] on icon "Actions" at bounding box center [1384, 338] width 19 height 19
click at [1299, 325] on div "Edit" at bounding box center [1307, 327] width 35 height 12
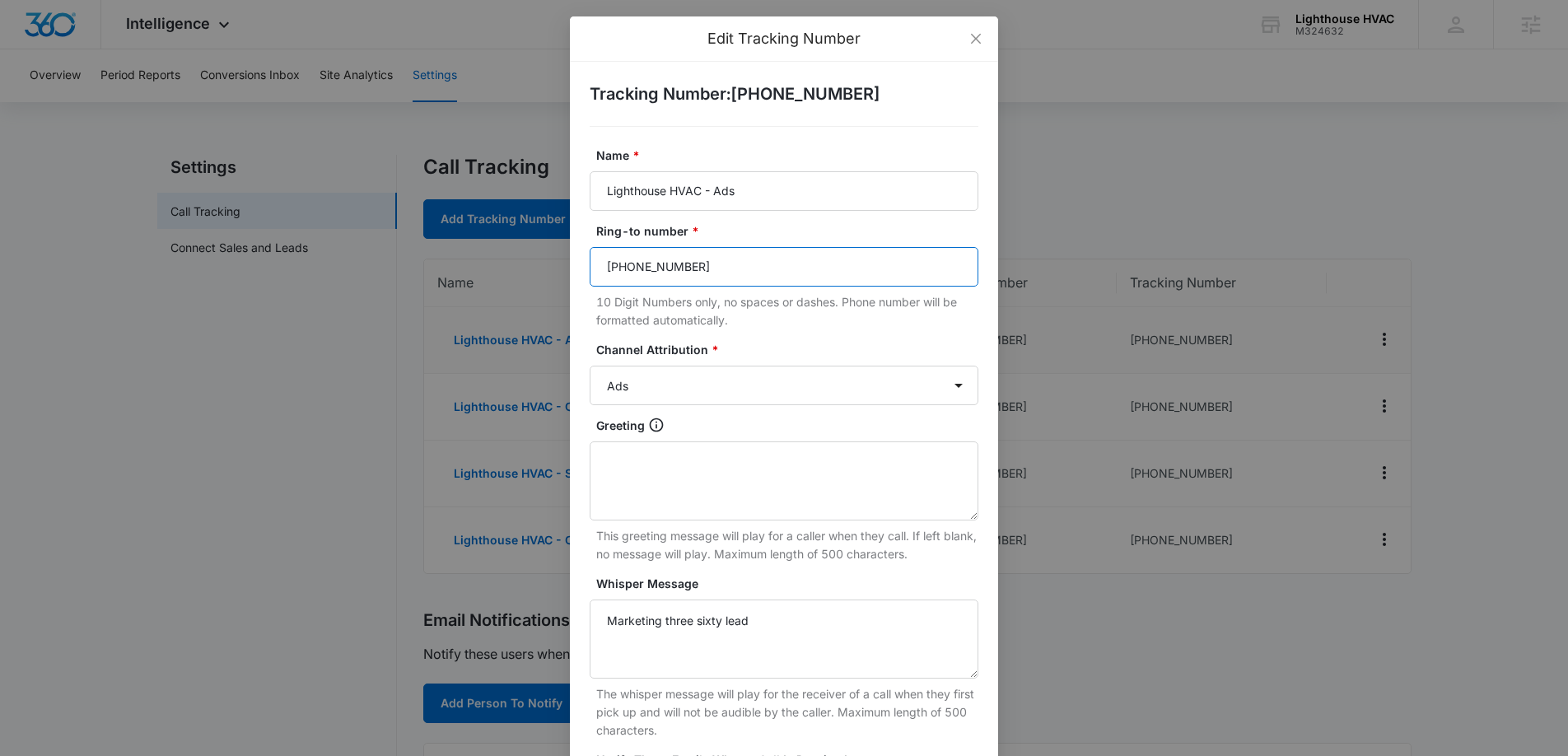
drag, startPoint x: 723, startPoint y: 273, endPoint x: 582, endPoint y: 269, distance: 141.1
click at [582, 269] on div "Tracking Number : [PHONE_NUMBER] Name * Lighthouse HVAC - Ads Ring-to number * …" at bounding box center [784, 517] width 429 height 912
click at [705, 333] on form "Name * Lighthouse HVAC - Ads Ring-to number * [PHONE_NUMBER] 10 Digit Numbers o…" at bounding box center [784, 550] width 389 height 807
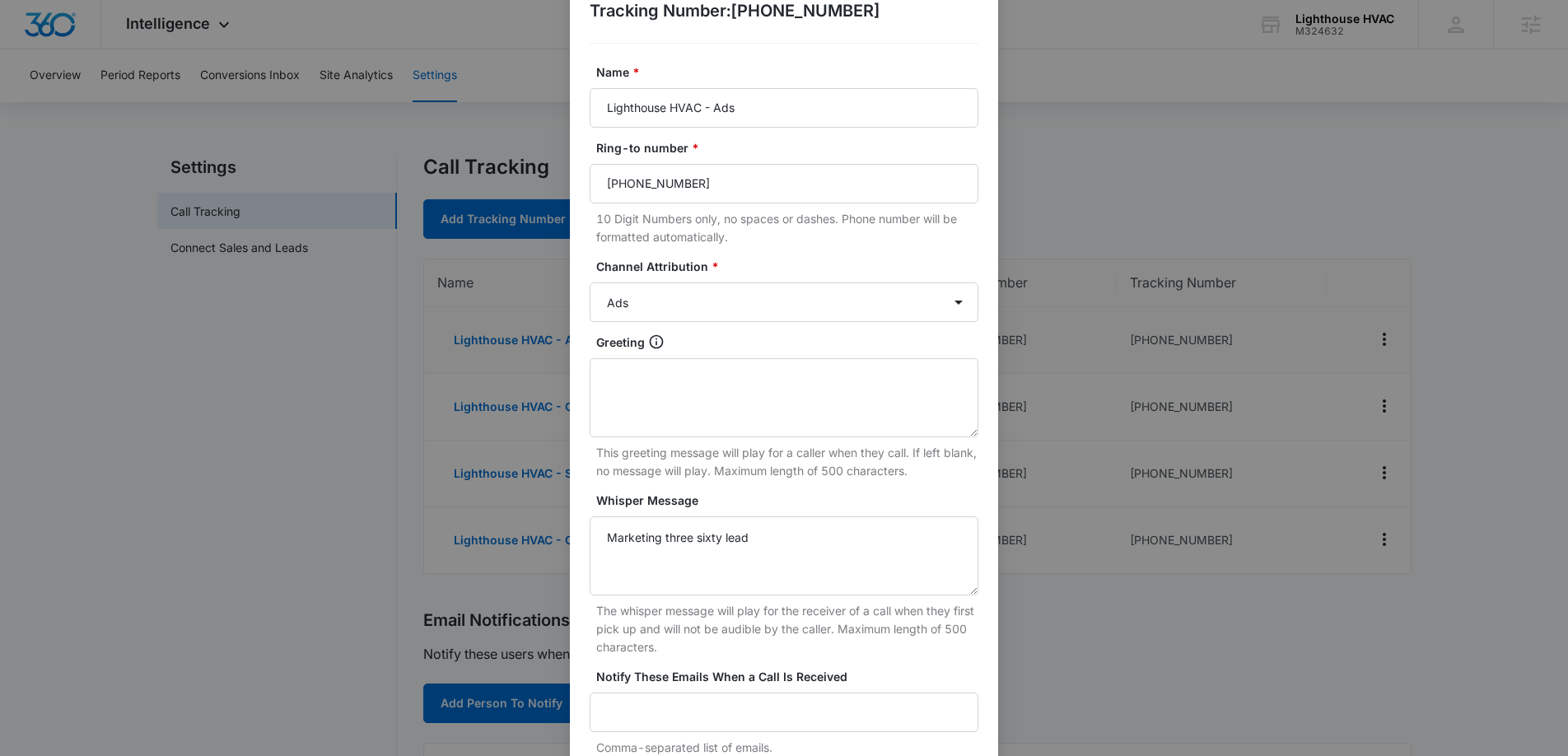
scroll to position [237, 0]
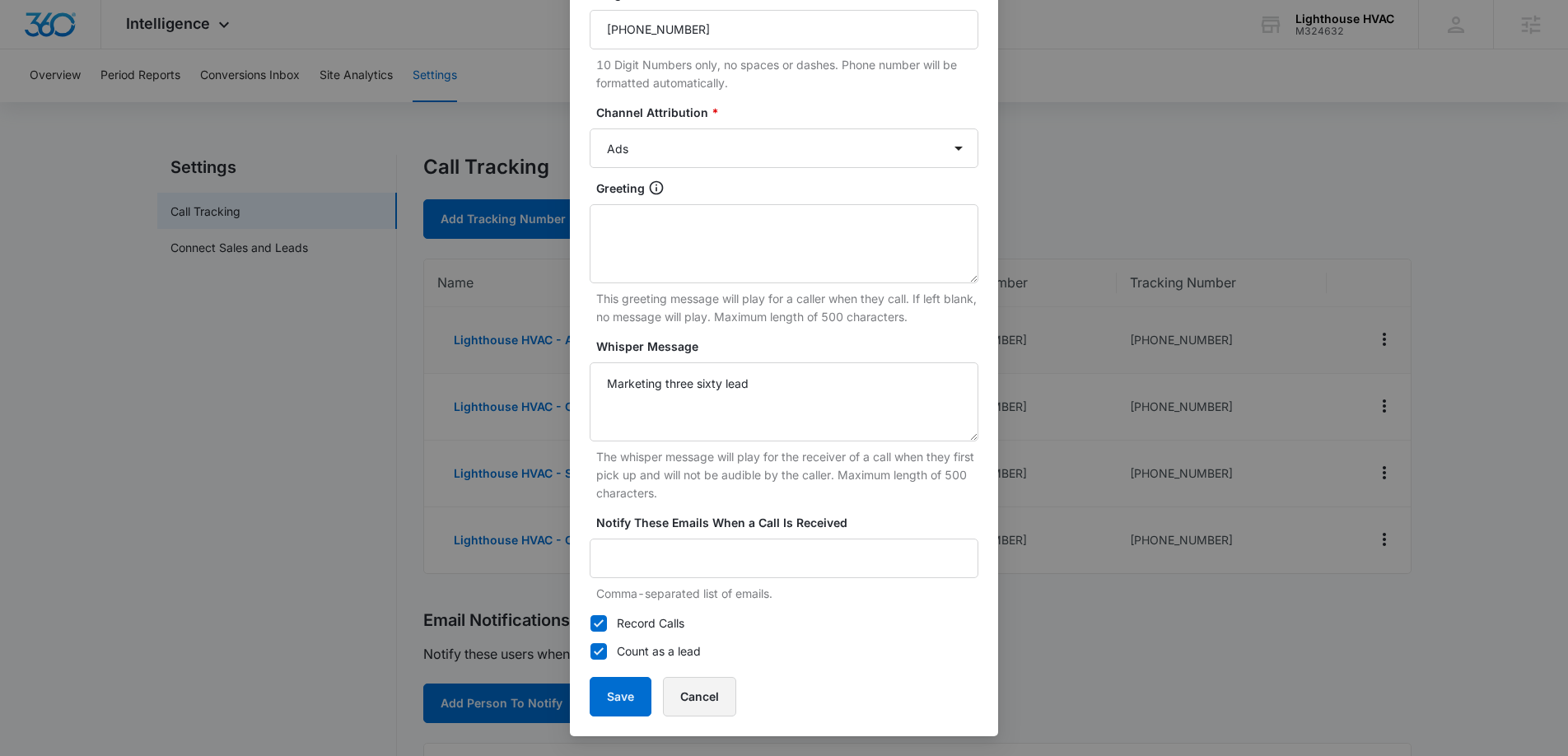
click at [710, 689] on button "Cancel" at bounding box center [699, 696] width 73 height 40
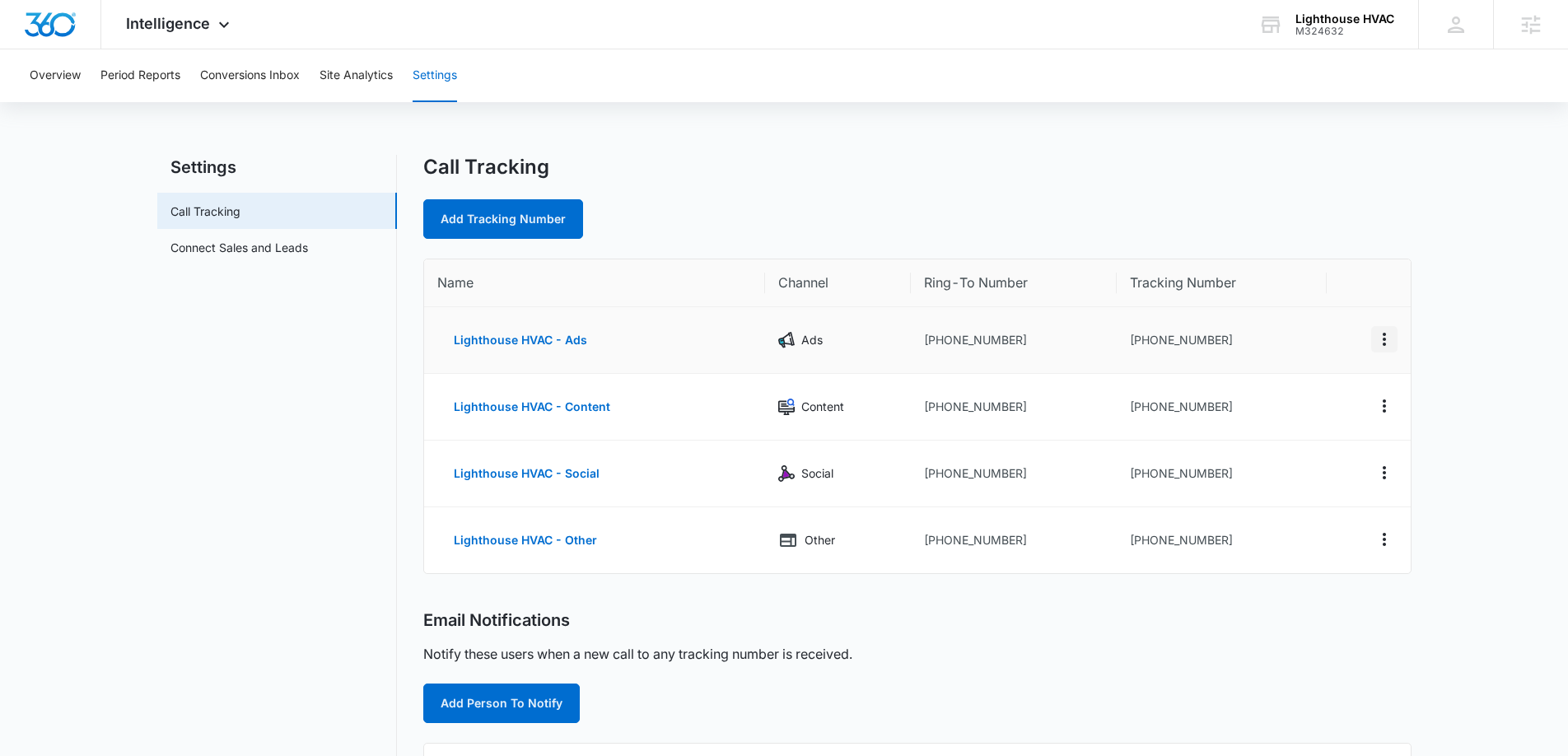
click at [1389, 338] on icon "Actions" at bounding box center [1384, 338] width 19 height 19
click at [1315, 354] on div "Delete" at bounding box center [1307, 352] width 35 height 12
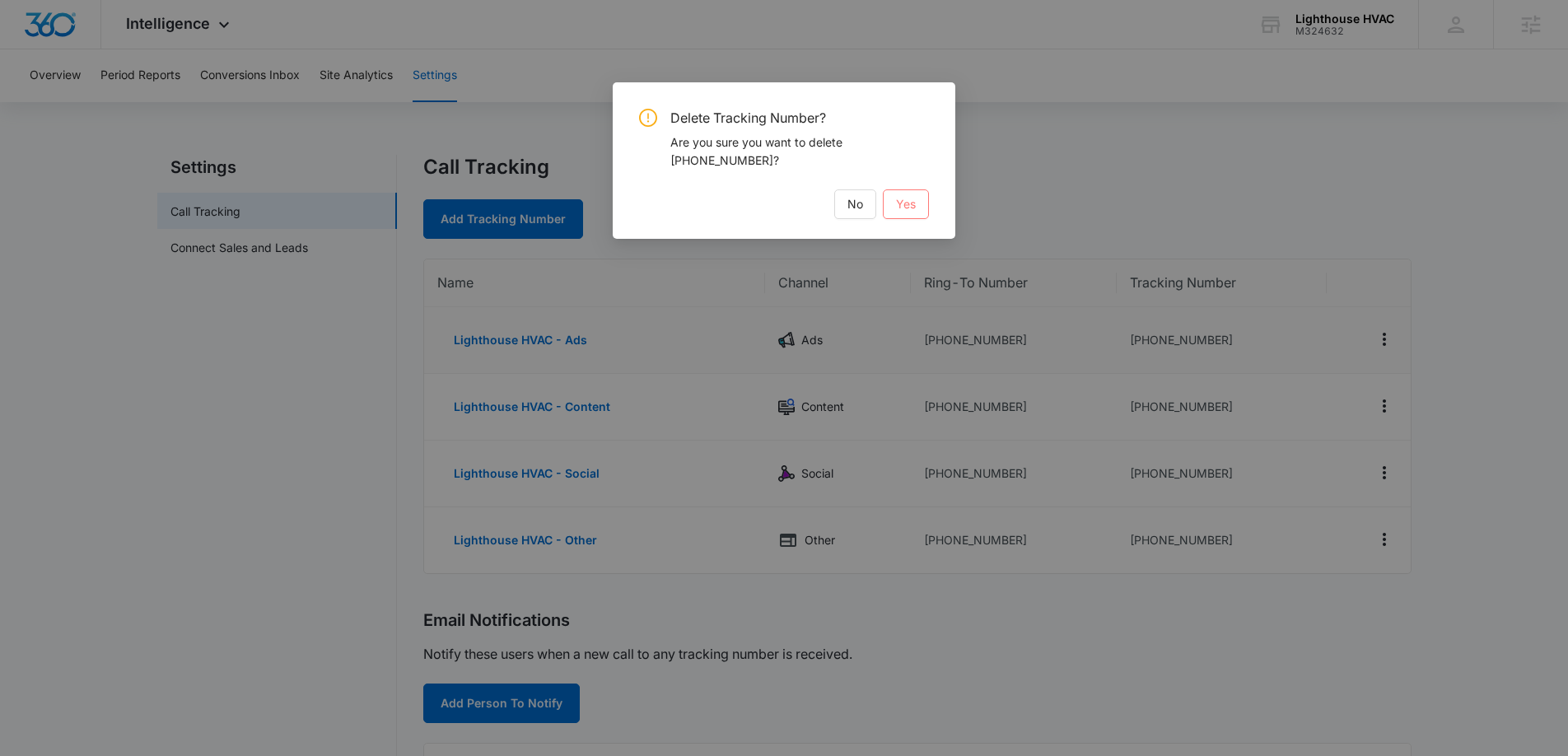
click at [907, 202] on span "Yes" at bounding box center [905, 205] width 19 height 19
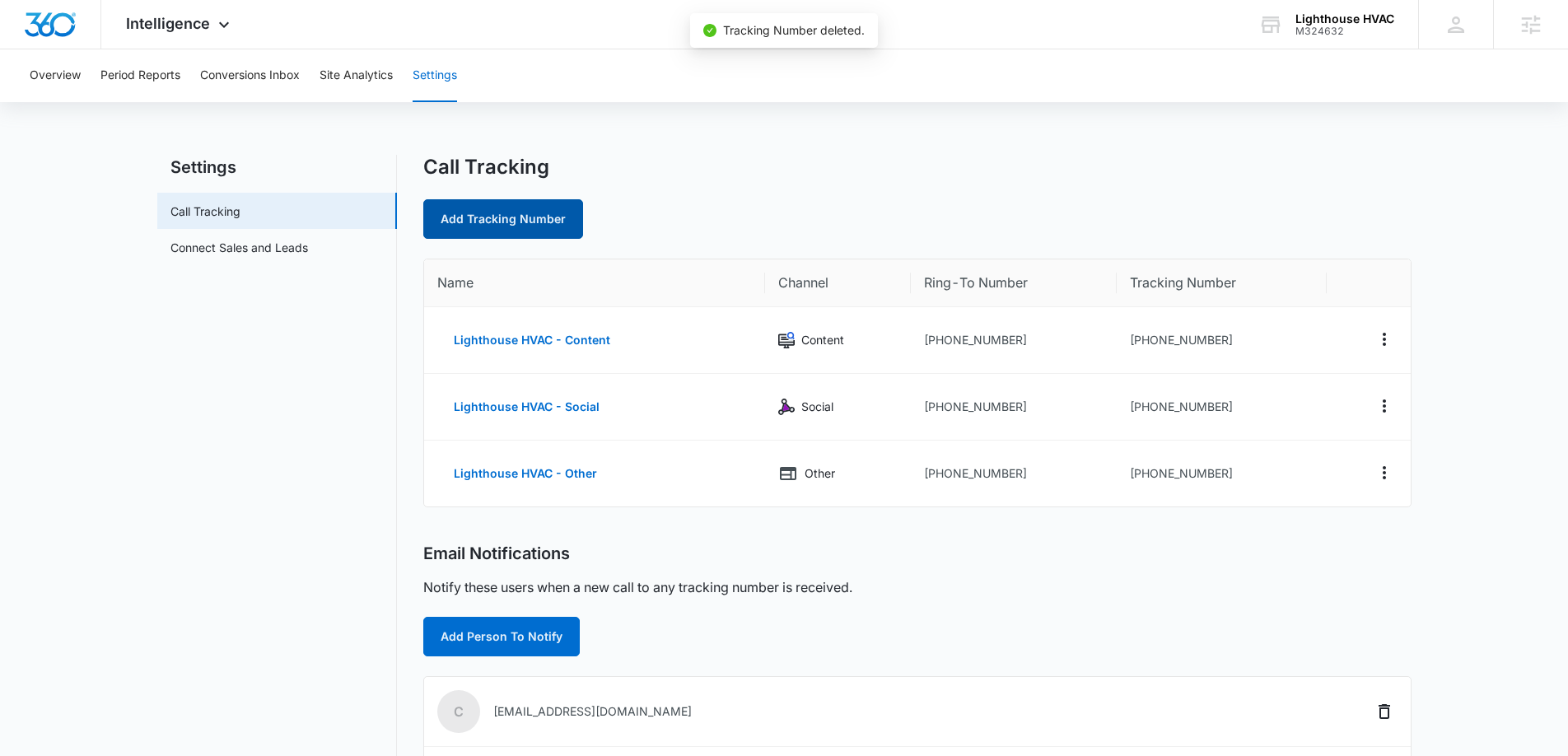
click at [537, 211] on link "Add Tracking Number" at bounding box center [504, 219] width 160 height 40
select select "by_area_code"
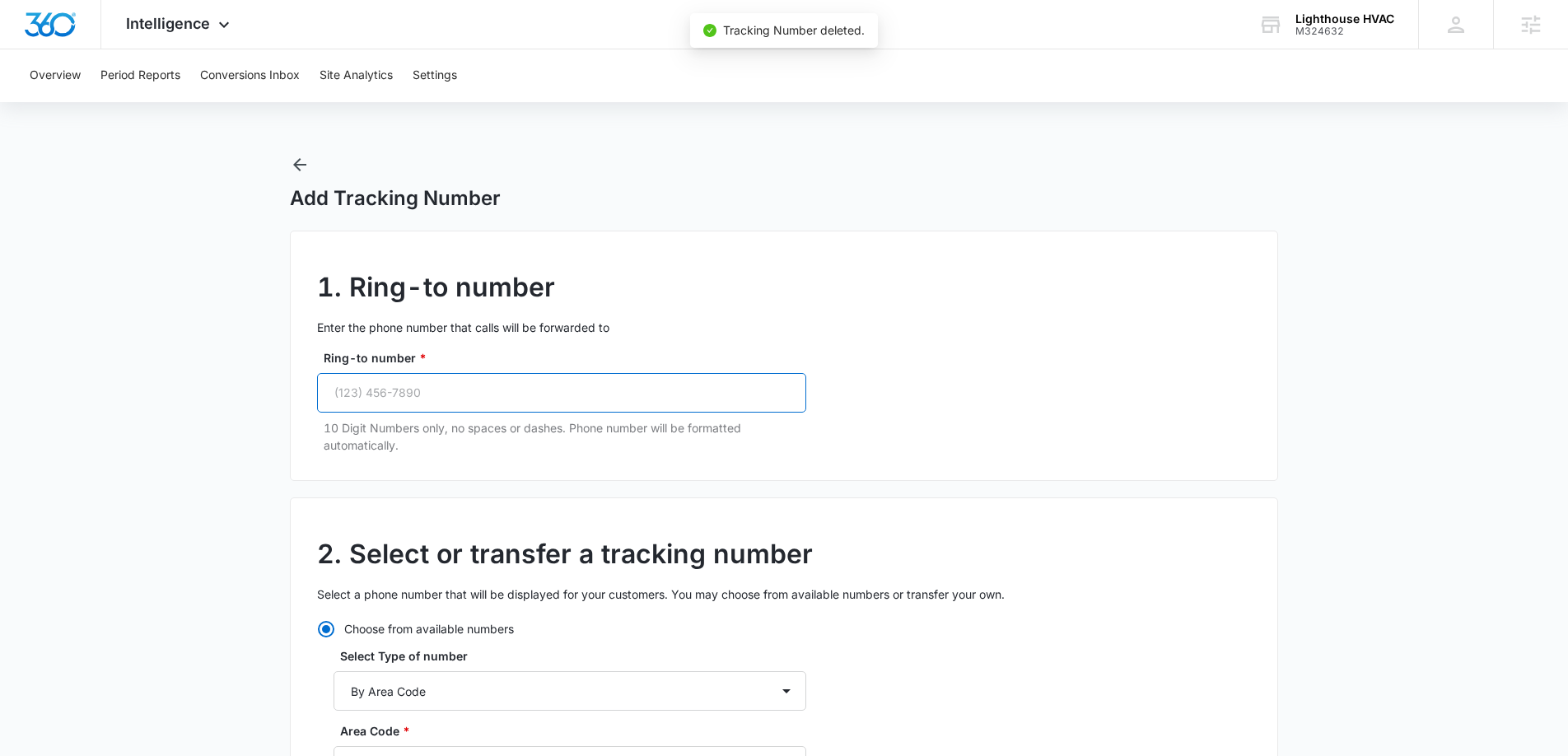
click at [401, 398] on input "Ring-to number *" at bounding box center [562, 392] width 489 height 40
paste input "[PHONE_NUMBER]"
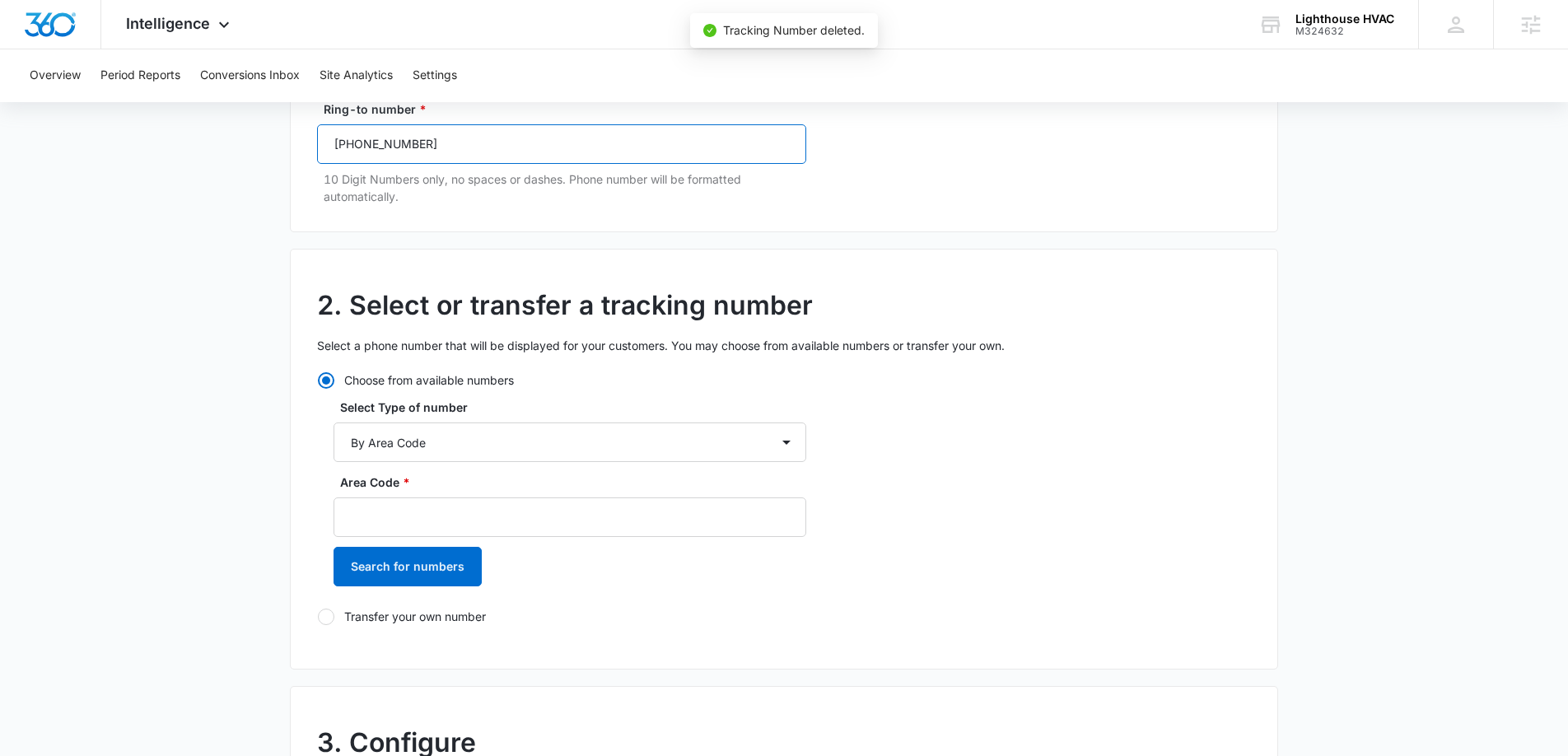
scroll to position [280, 0]
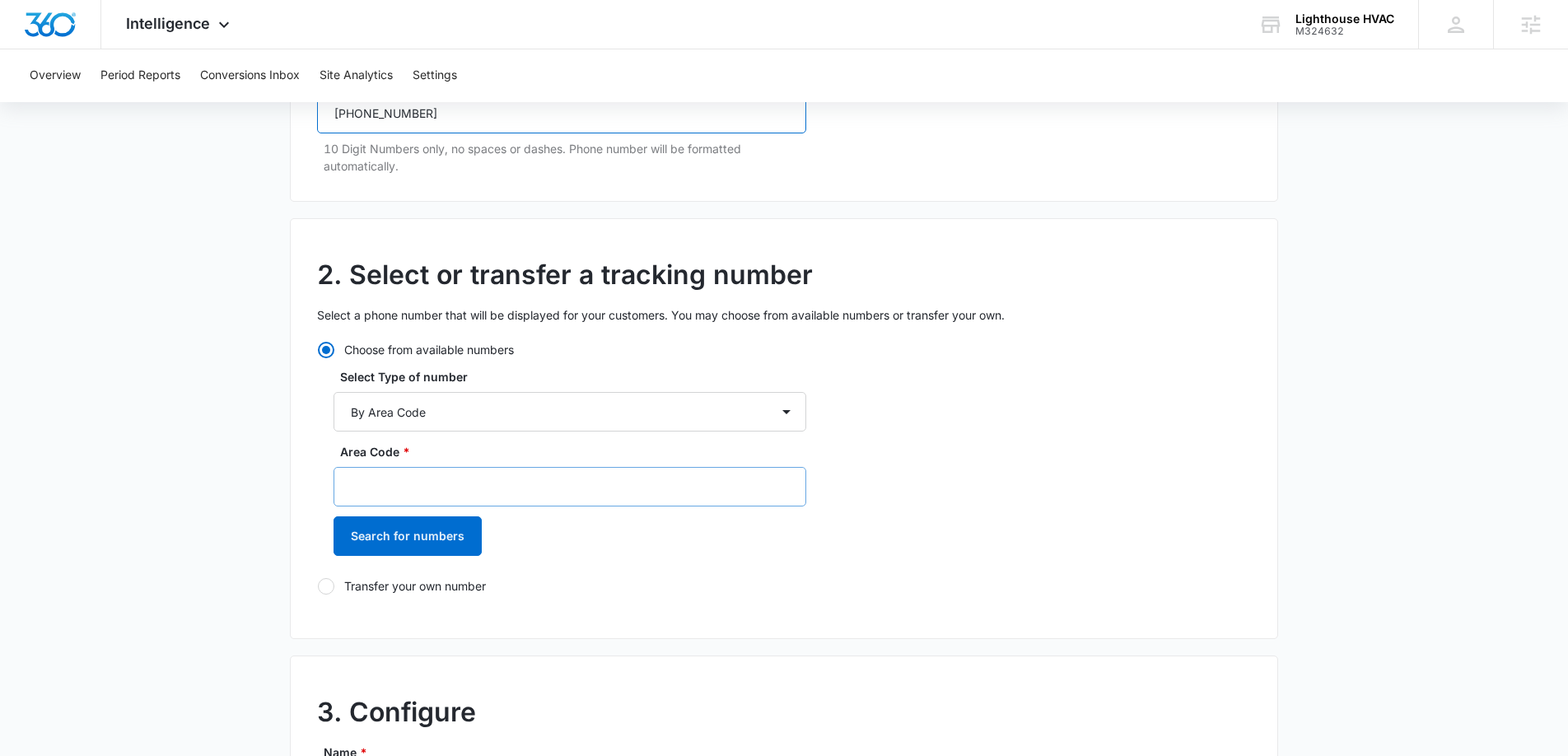
type input "[PHONE_NUMBER]"
click at [439, 476] on input "Area Code *" at bounding box center [569, 487] width 472 height 40
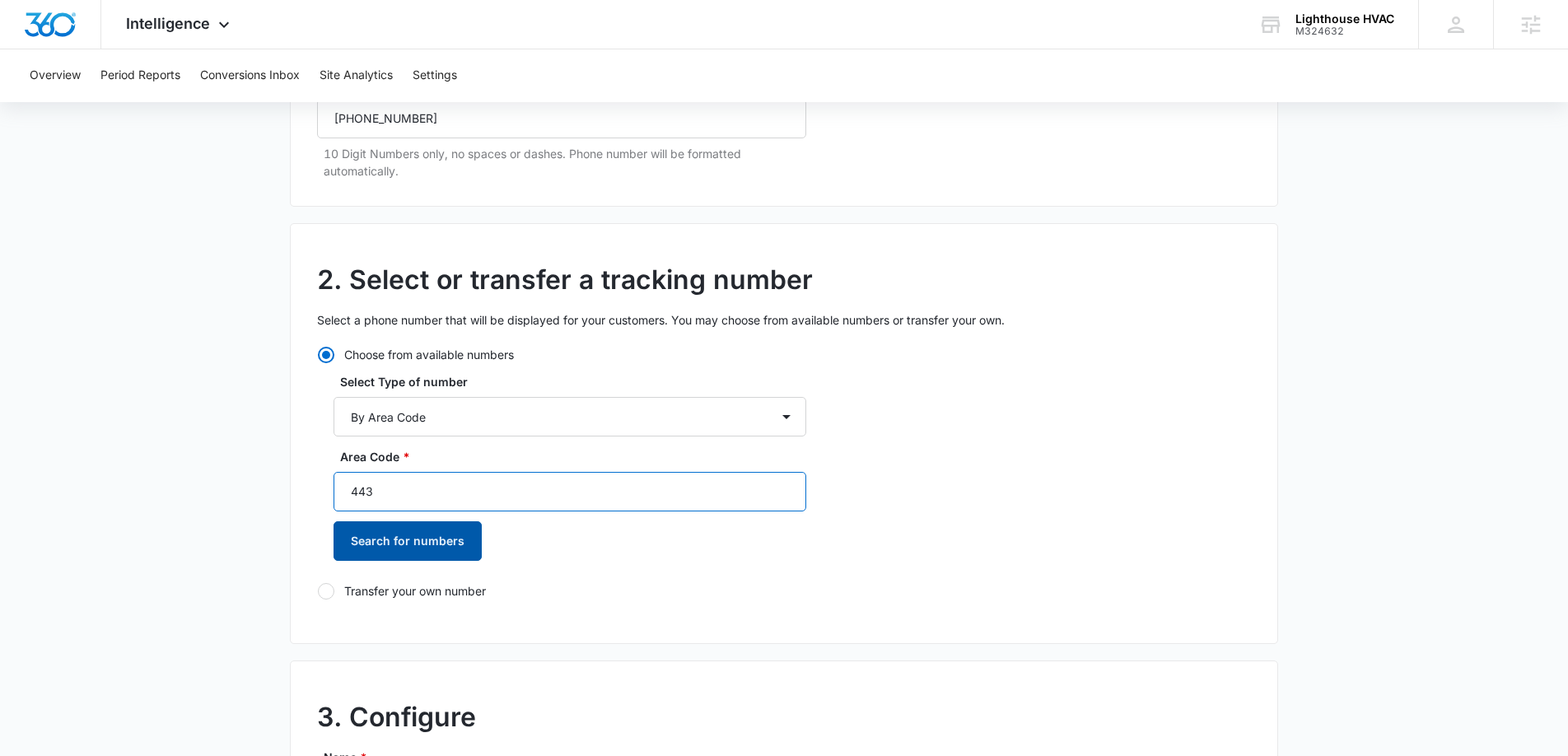
type input "443"
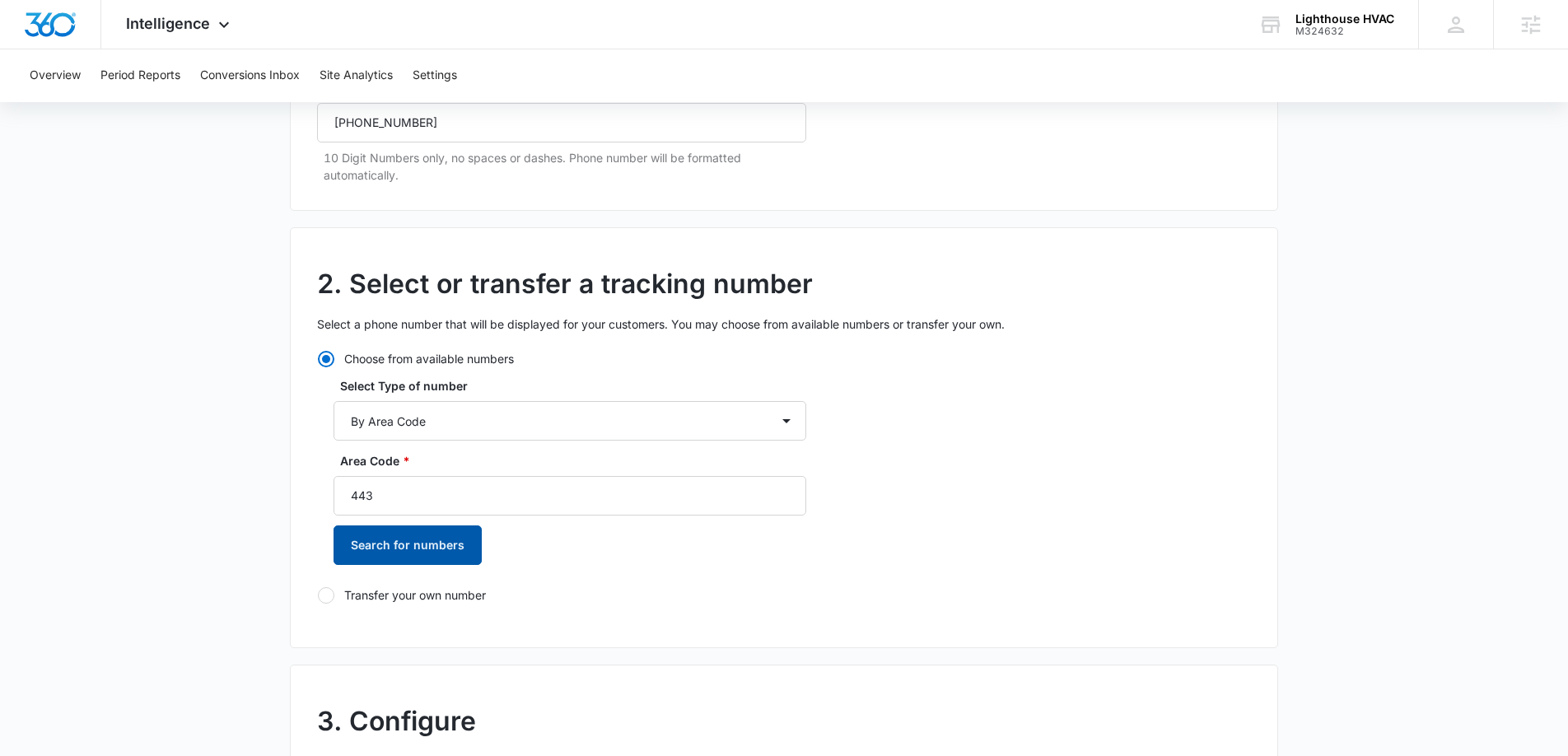
click at [422, 542] on button "Search for numbers" at bounding box center [408, 545] width 148 height 40
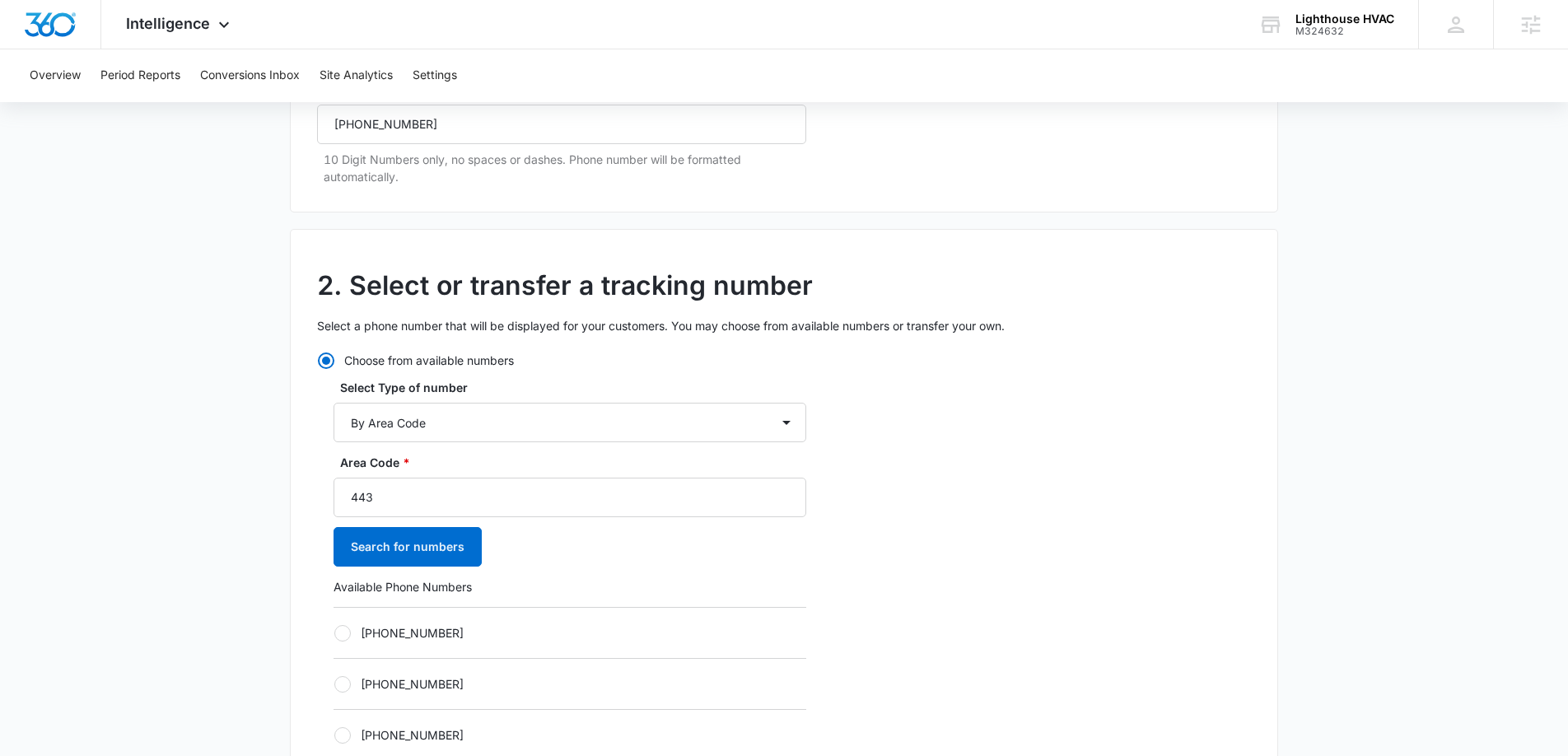
drag, startPoint x: 351, startPoint y: 618, endPoint x: 345, endPoint y: 630, distance: 13.4
click at [350, 619] on div "[PHONE_NUMBER]" at bounding box center [569, 632] width 472 height 51
click at [343, 637] on div at bounding box center [343, 633] width 17 height 17
click at [334, 633] on input "[PHONE_NUMBER]" at bounding box center [333, 632] width 1 height 1
radio input "true"
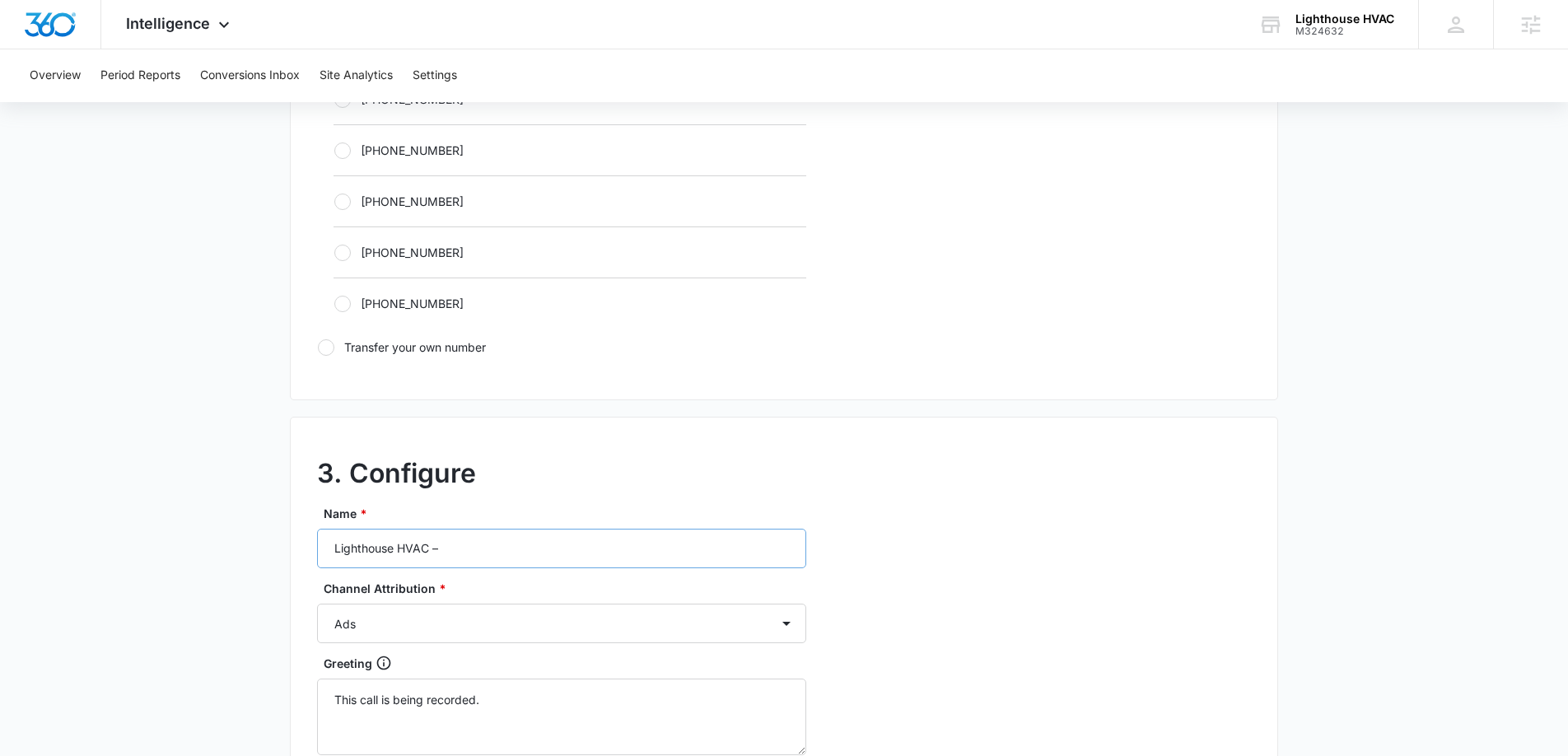
scroll to position [1058, 0]
click at [498, 563] on input "Lighthouse HVAC –" at bounding box center [562, 547] width 489 height 40
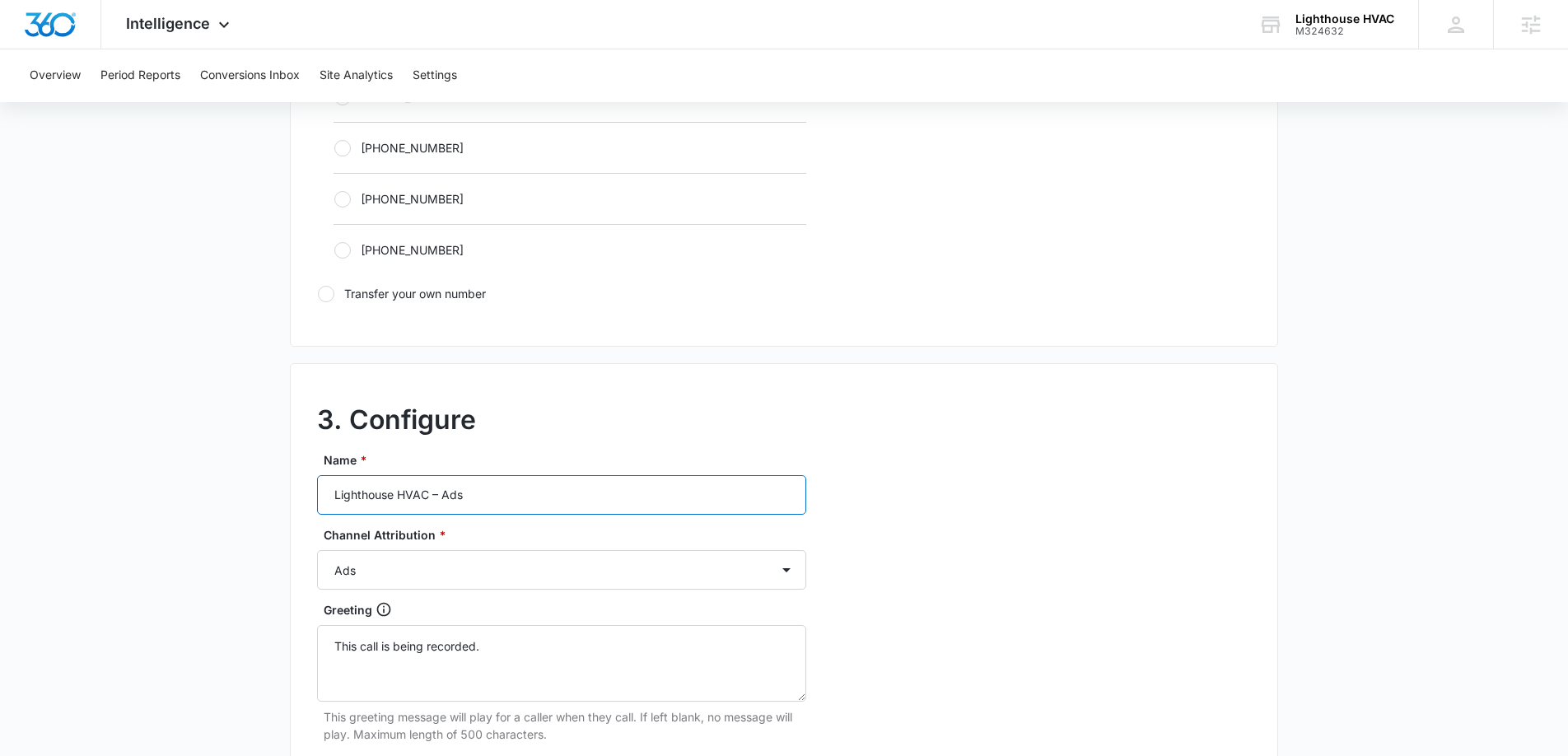
scroll to position [1536, 0]
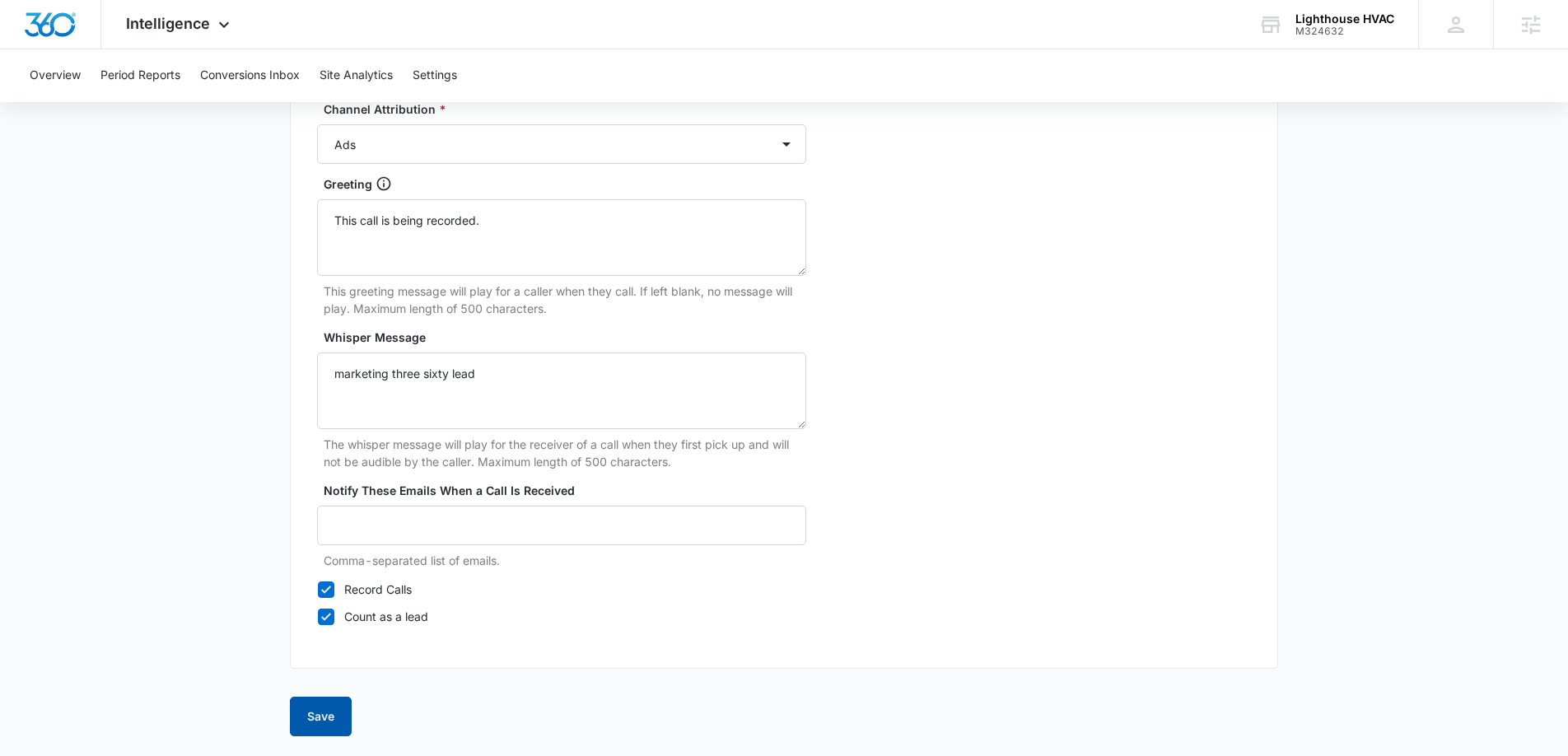
type input "Lighthouse HVAC – Ads"
click at [293, 721] on button "Save" at bounding box center [320, 716] width 61 height 40
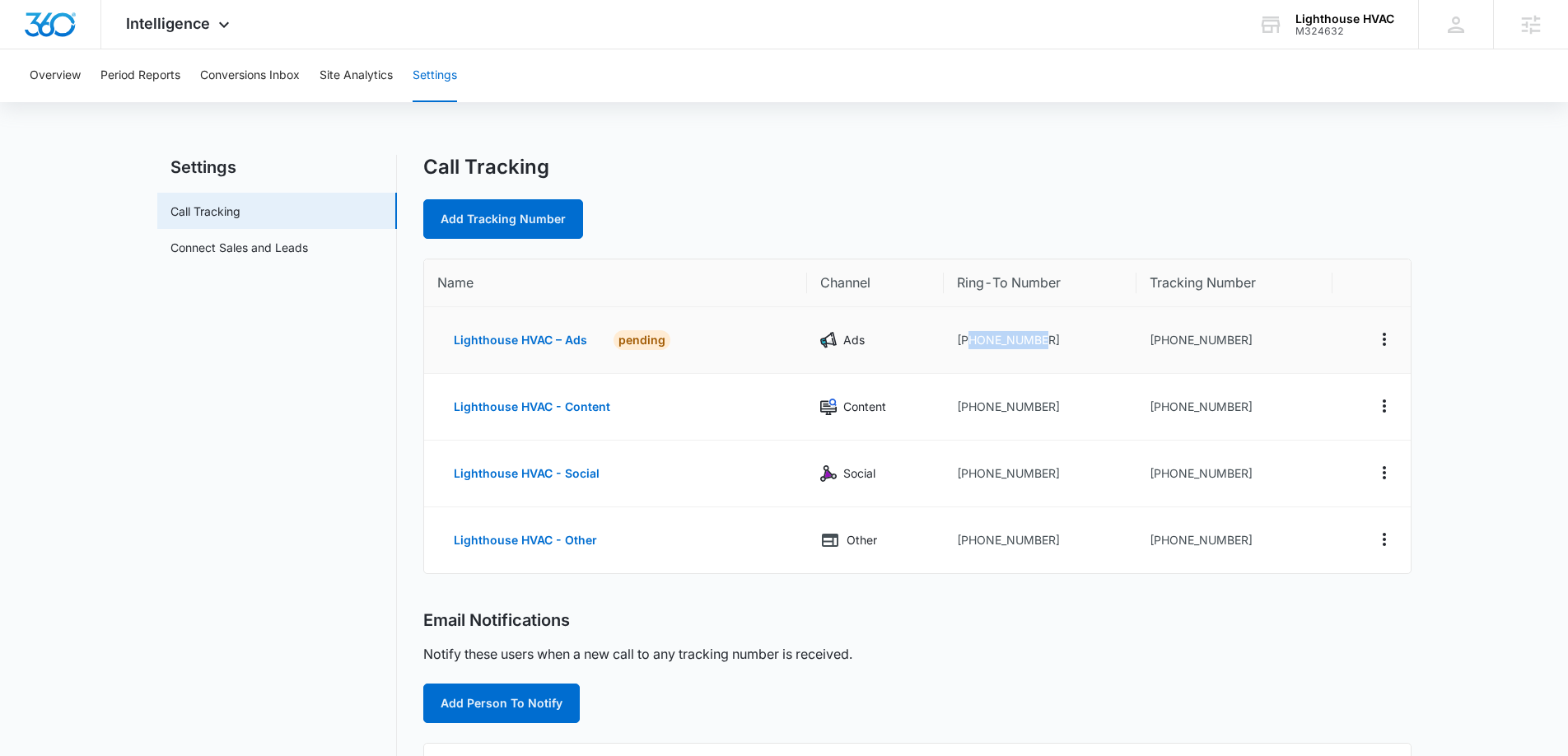
drag, startPoint x: 1053, startPoint y: 343, endPoint x: 966, endPoint y: 338, distance: 87.1
click at [966, 338] on td "[PHONE_NUMBER]" at bounding box center [1040, 340] width 193 height 67
copy td "4433437540"
drag, startPoint x: 1245, startPoint y: 343, endPoint x: 1160, endPoint y: 333, distance: 85.6
click at [1160, 333] on td "[PHONE_NUMBER]" at bounding box center [1235, 340] width 196 height 67
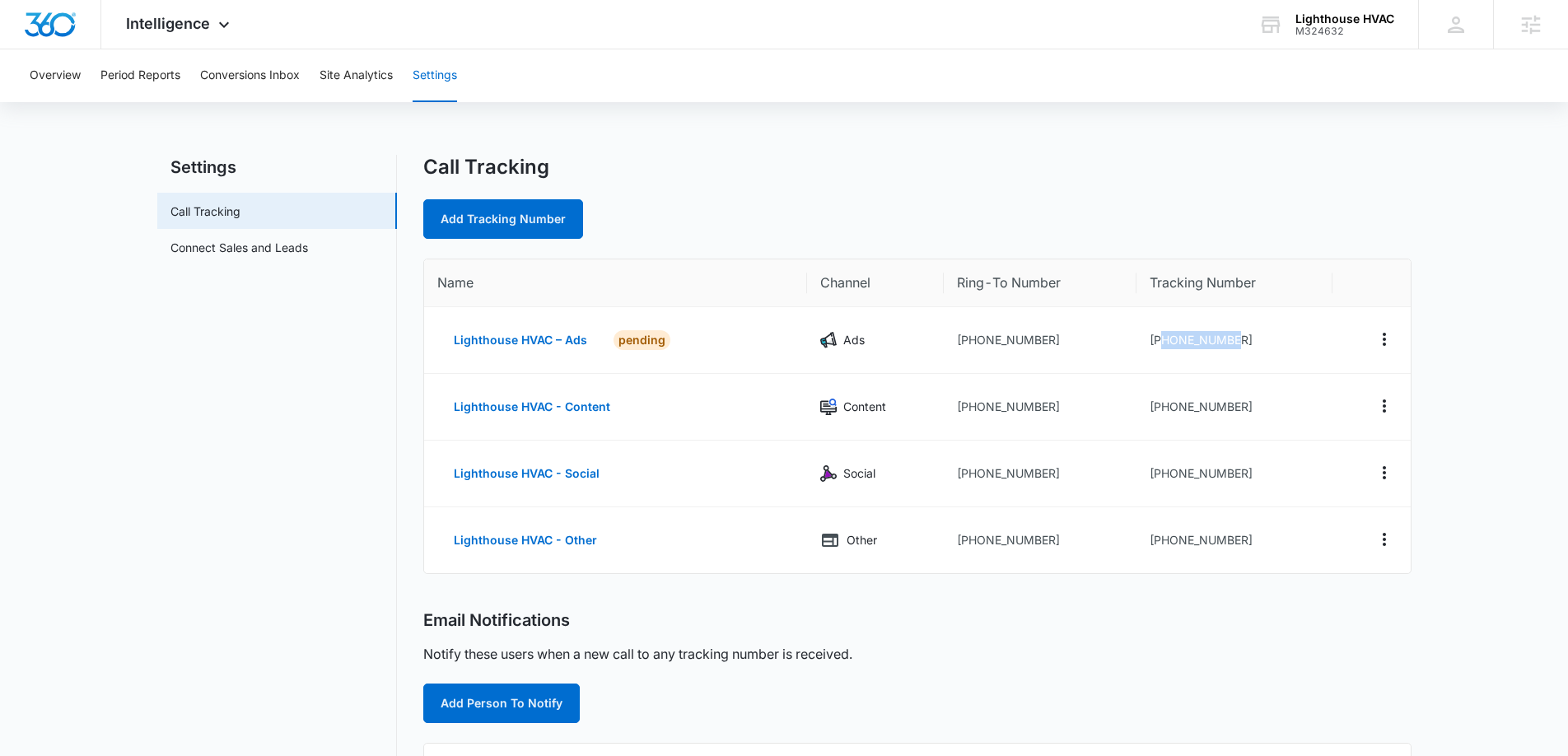
copy td "4432038669"
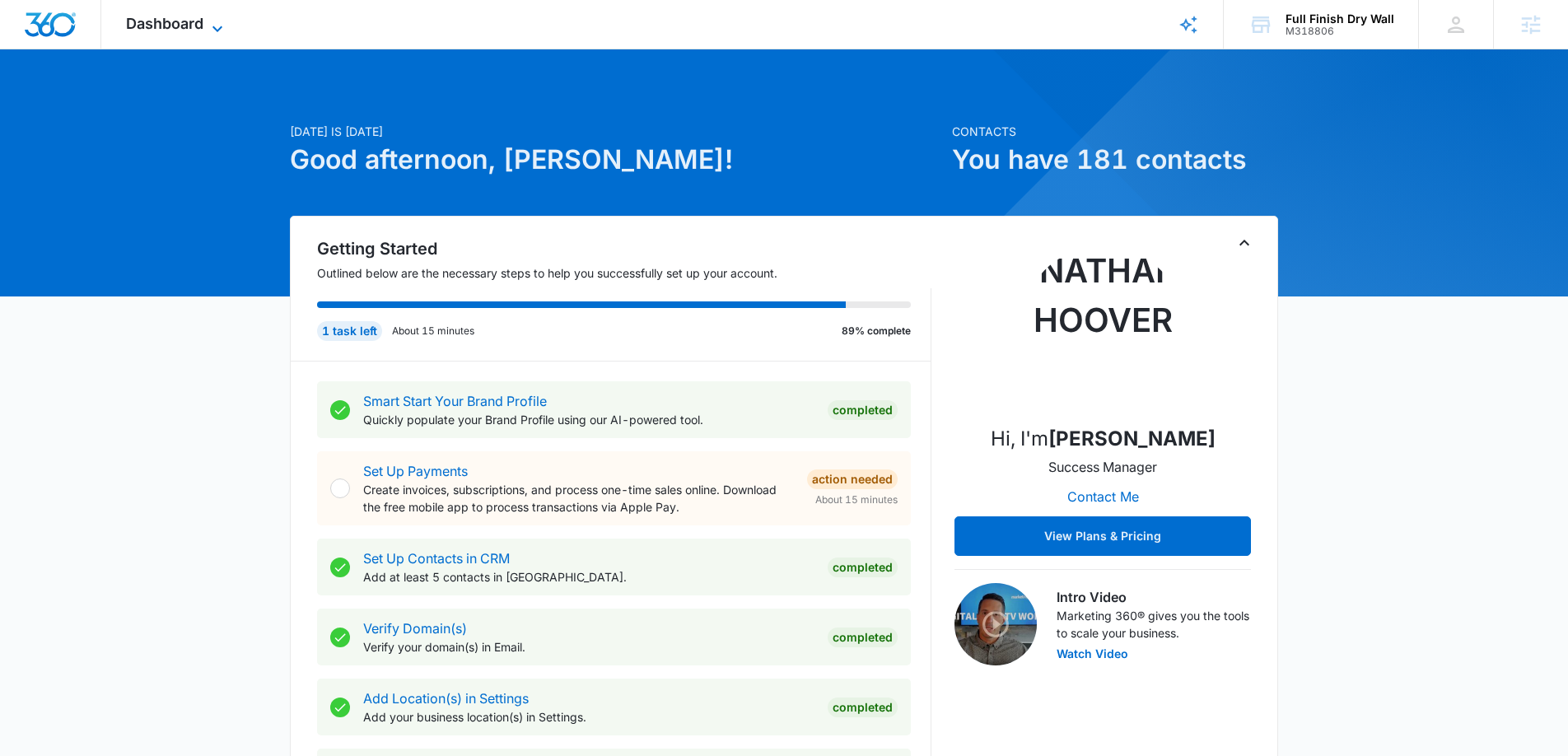
click at [200, 28] on span "Dashboard" at bounding box center [165, 24] width 77 height 18
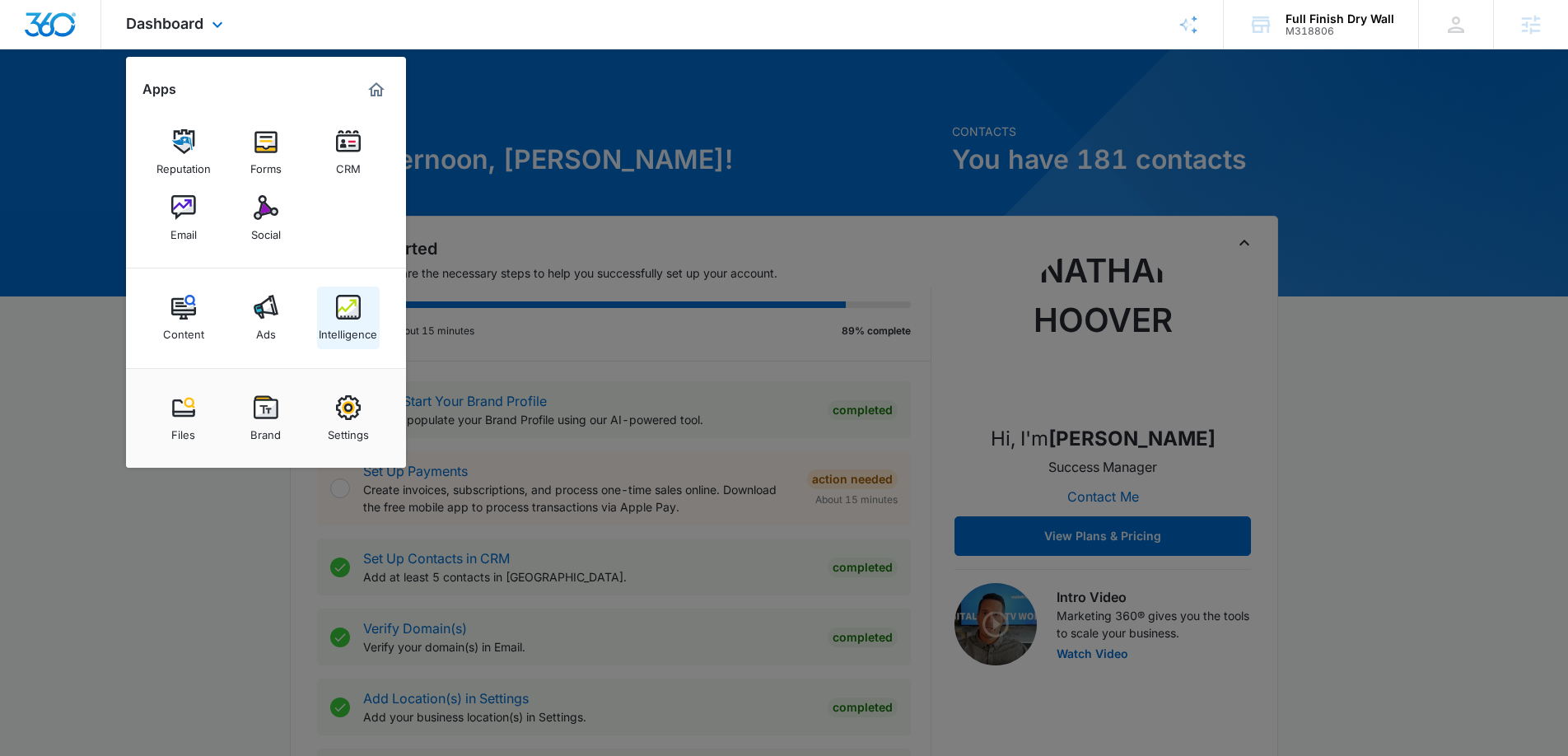
click at [342, 309] on img at bounding box center [348, 306] width 24 height 24
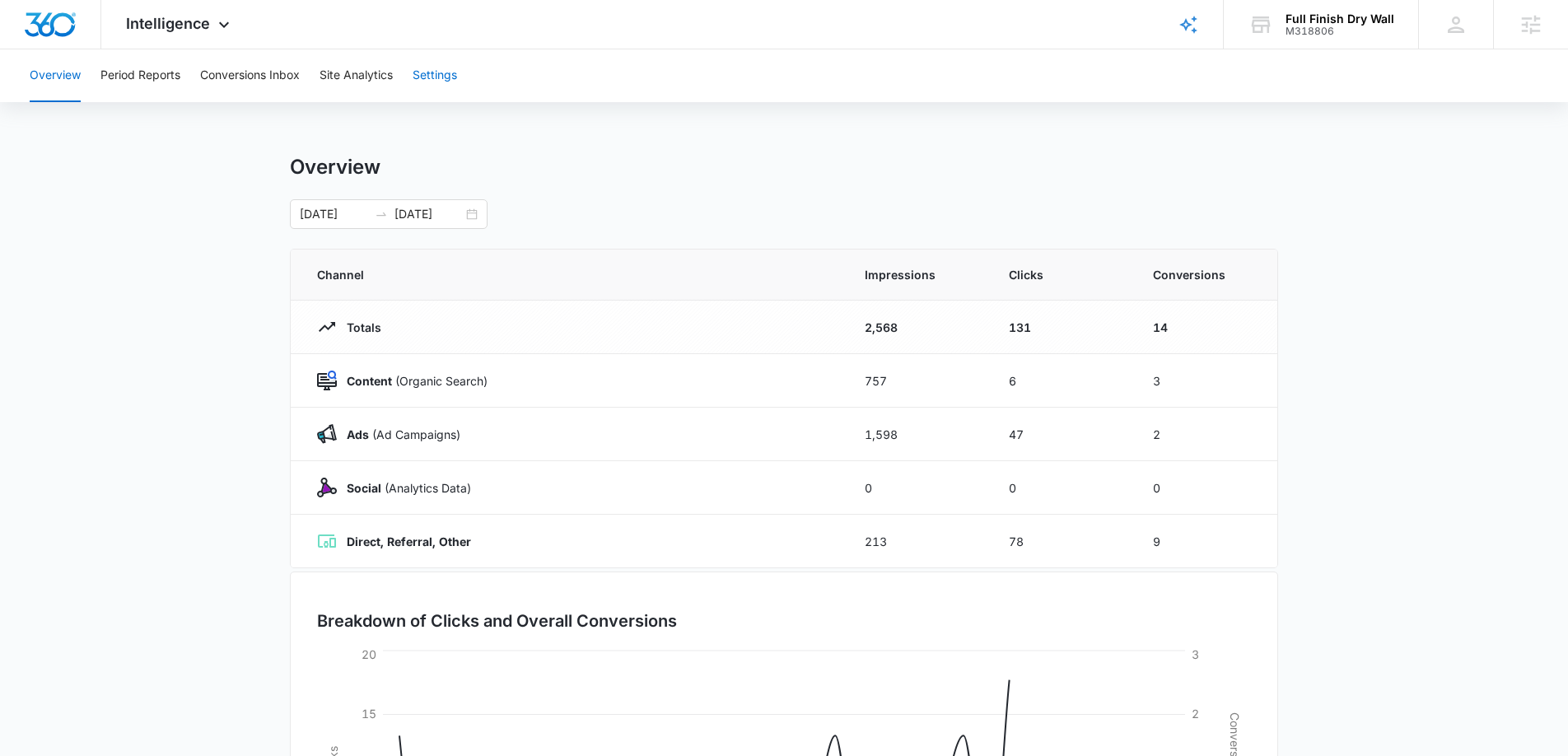
click at [441, 73] on button "Settings" at bounding box center [435, 76] width 45 height 53
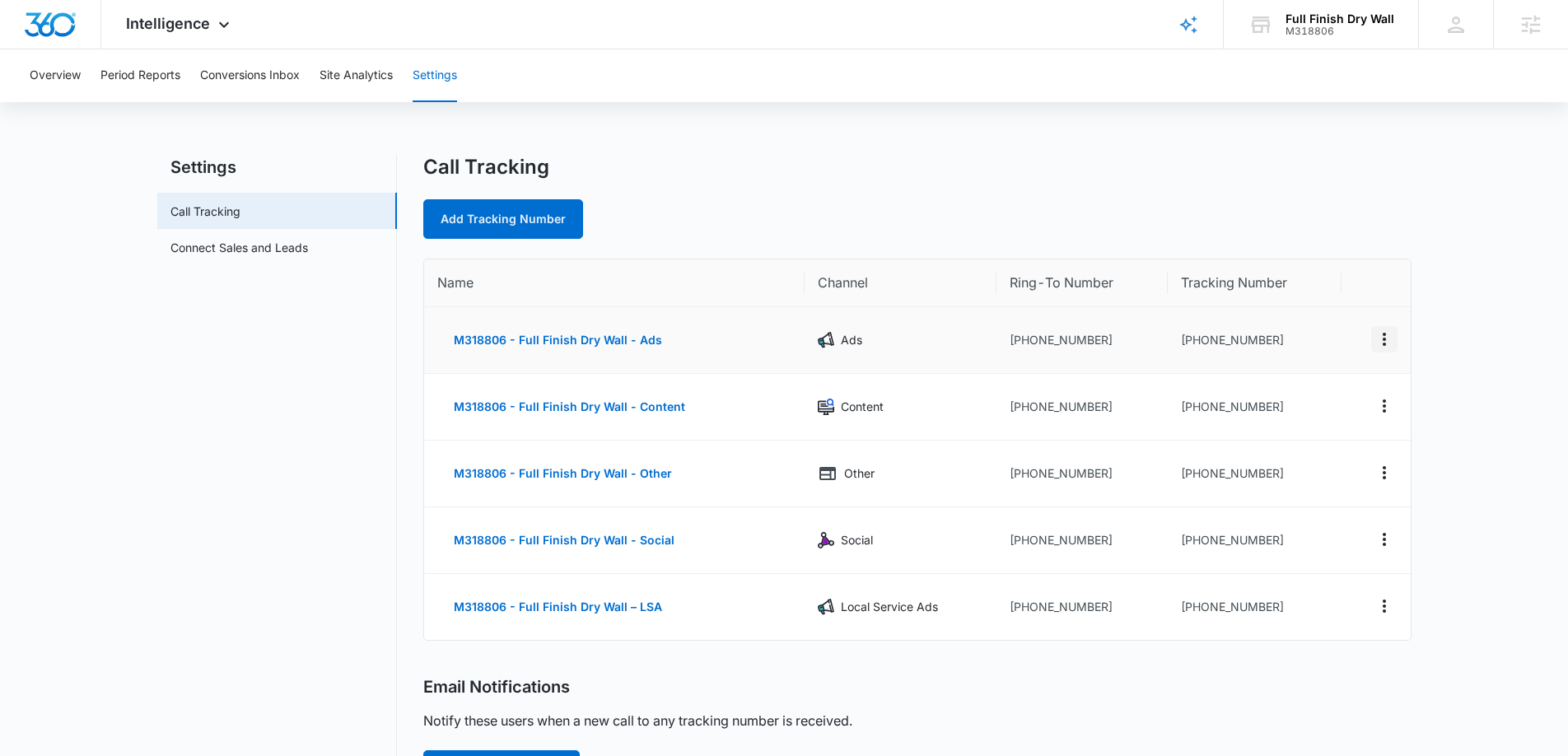
click at [1390, 337] on icon "Actions" at bounding box center [1384, 338] width 19 height 19
click at [1489, 435] on main "Settings Call Tracking Connect Sales and Leads Call Tracking Add Tracking Numbe…" at bounding box center [784, 673] width 1568 height 1038
click at [1396, 602] on button "Actions" at bounding box center [1384, 605] width 26 height 26
click at [1314, 629] on div "Edit Delete" at bounding box center [1316, 601] width 95 height 77
click at [1315, 617] on td "[PHONE_NUMBER]" at bounding box center [1255, 607] width 173 height 66
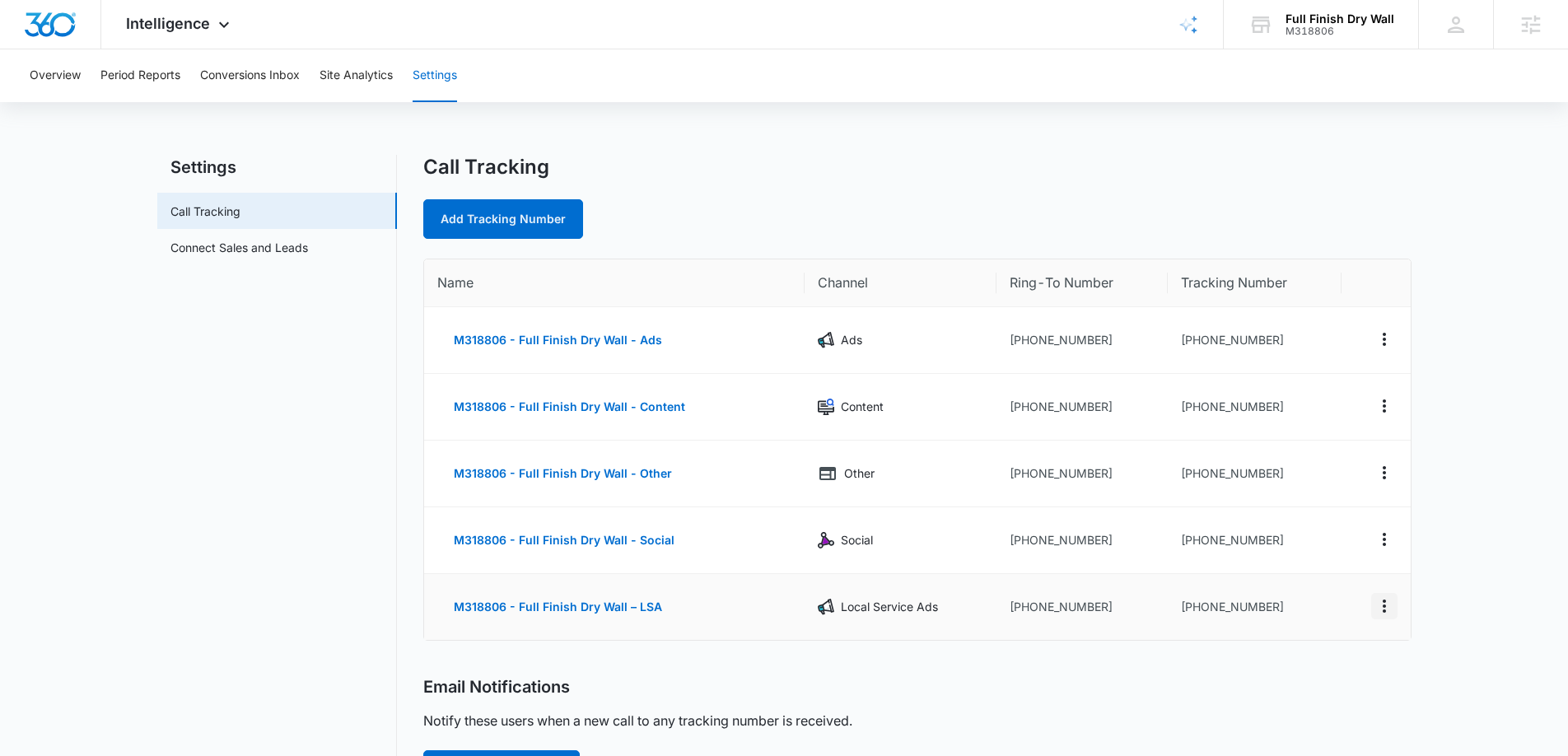
click at [1387, 612] on icon "Actions" at bounding box center [1384, 605] width 19 height 19
click at [1275, 615] on button "Delete" at bounding box center [1317, 613] width 94 height 24
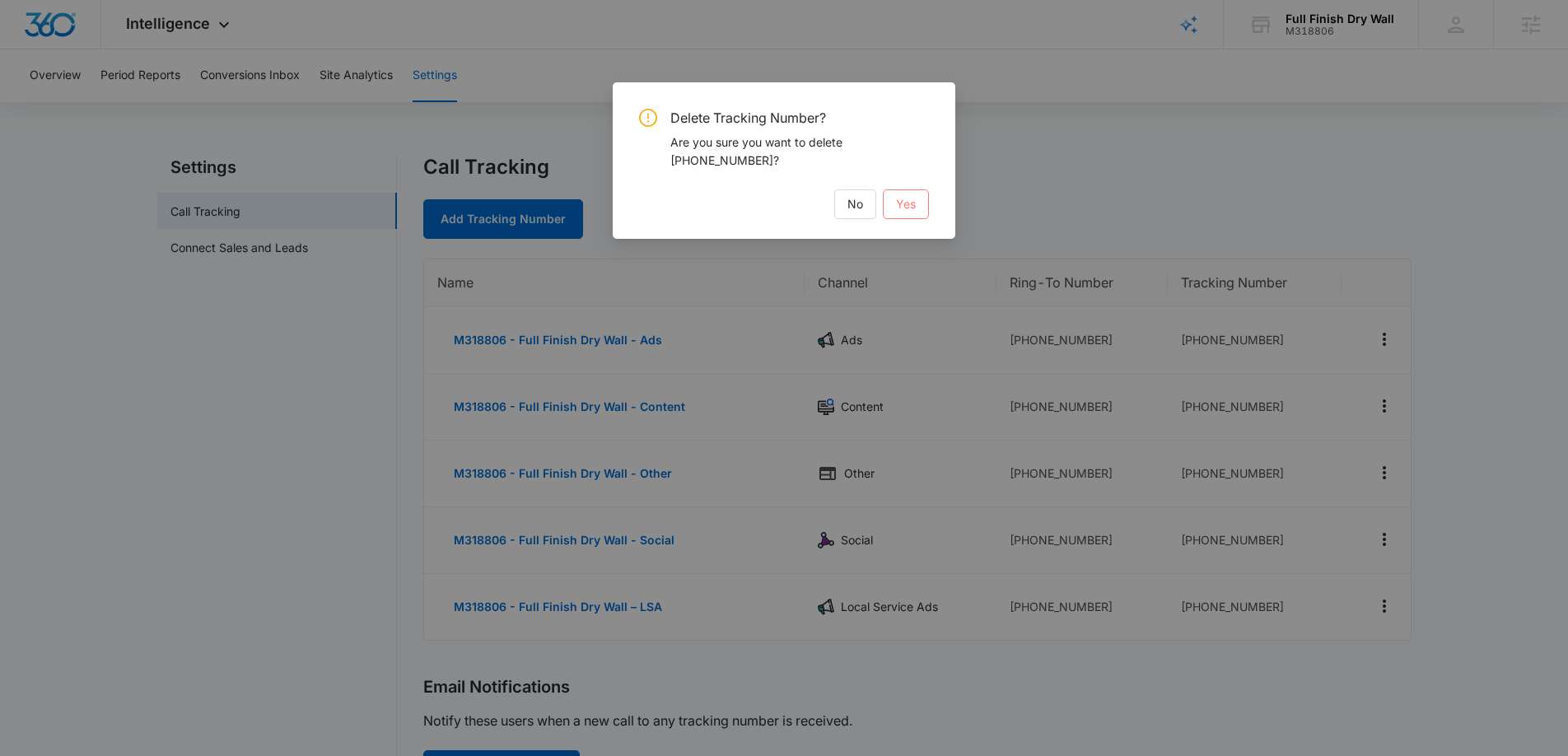
click at [914, 211] on span "Yes" at bounding box center [905, 205] width 19 height 19
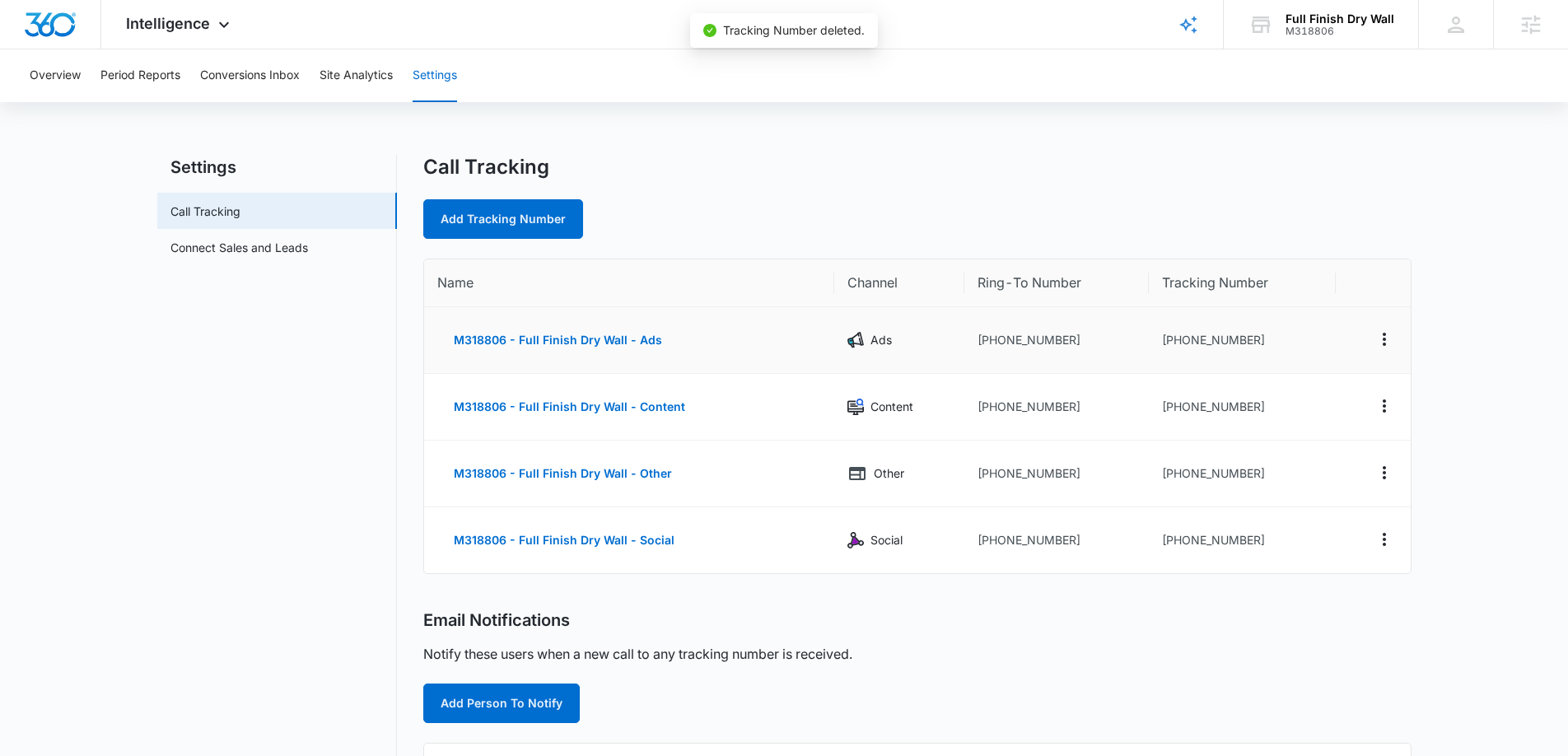
click at [1096, 334] on td "[PHONE_NUMBER]" at bounding box center [1056, 340] width 184 height 67
drag, startPoint x: 1073, startPoint y: 343, endPoint x: 990, endPoint y: 334, distance: 83.5
click at [987, 334] on td "[PHONE_NUMBER]" at bounding box center [1056, 340] width 184 height 67
copy td "7203713097"
click at [545, 231] on link "Add Tracking Number" at bounding box center [504, 219] width 160 height 40
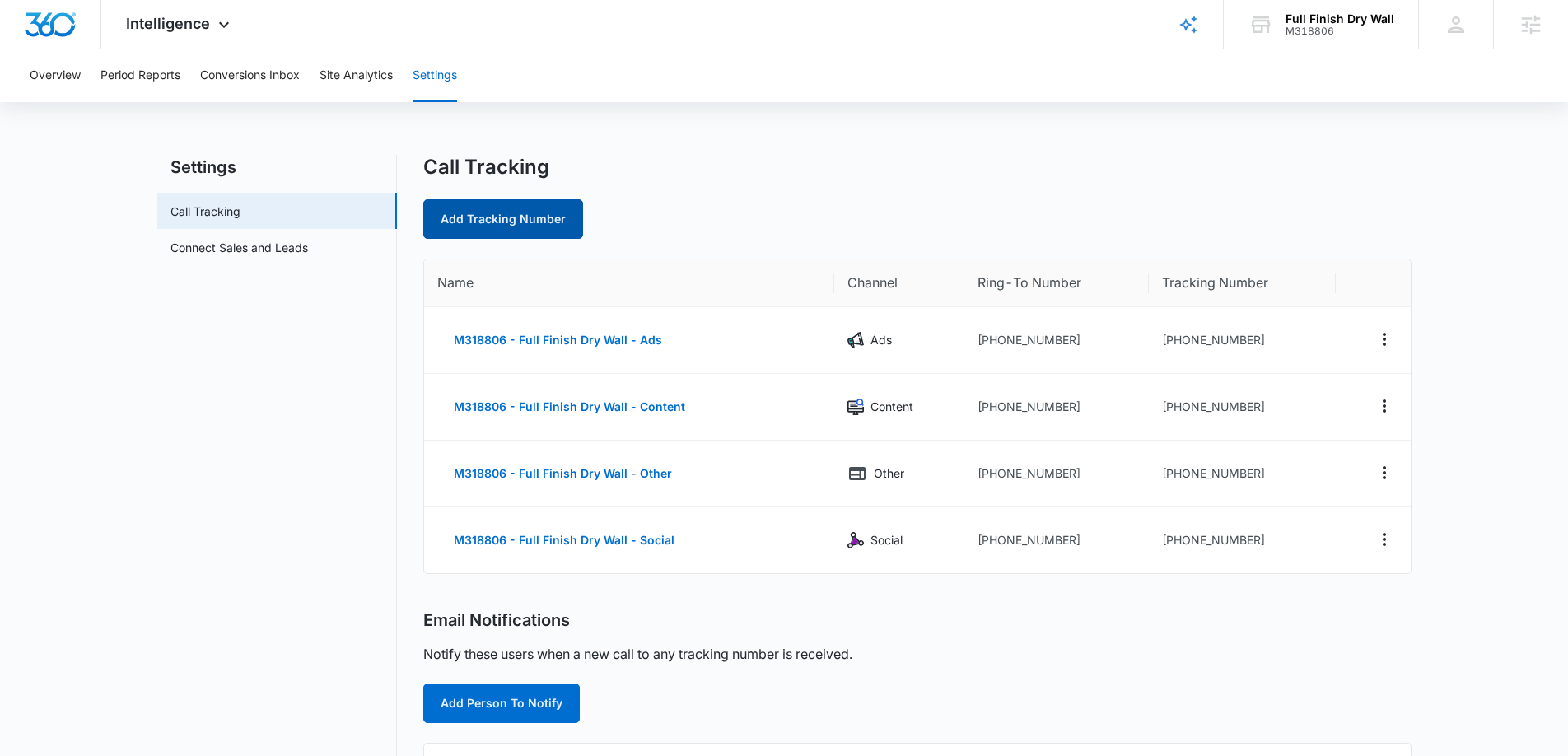
select select "by_area_code"
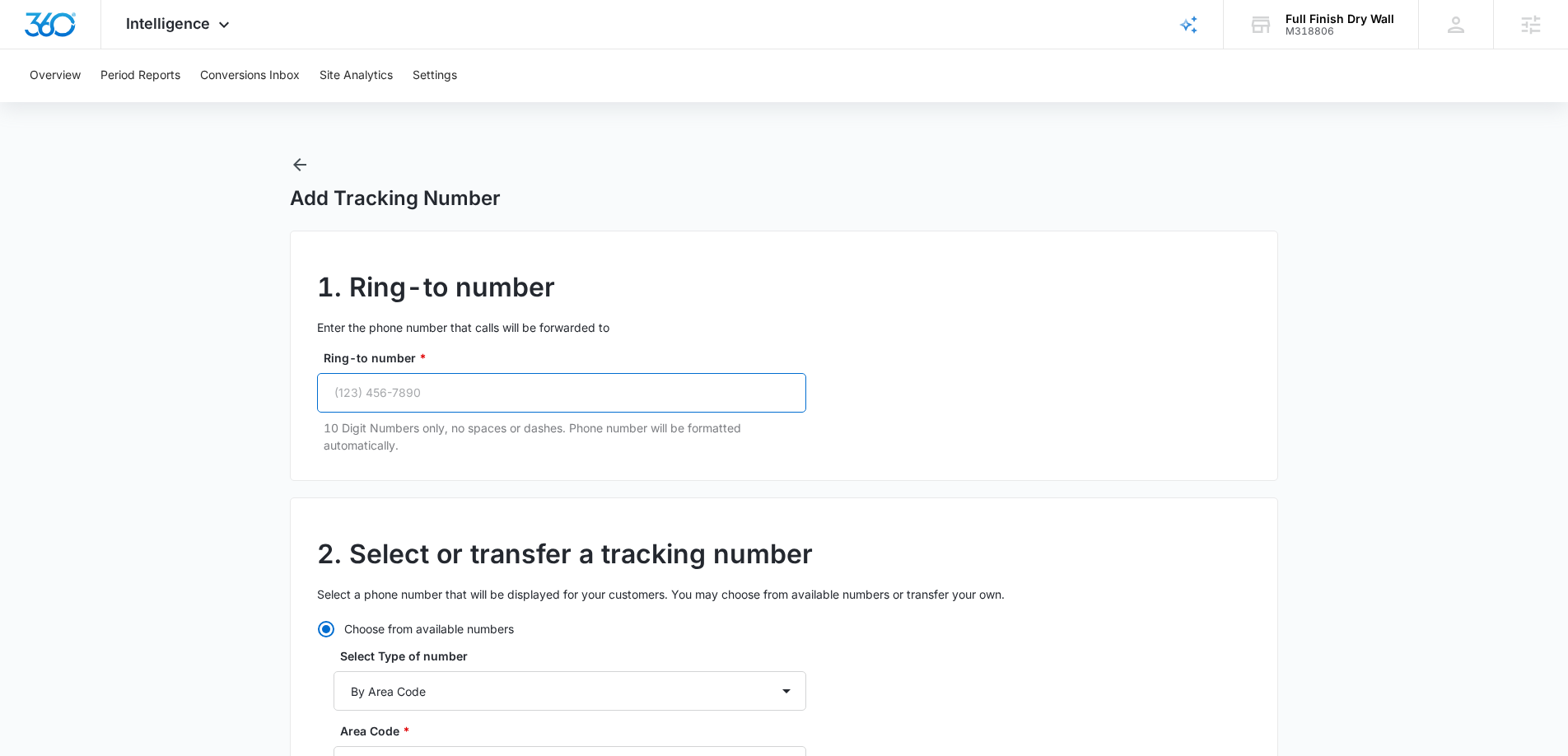
click at [496, 386] on input "Ring-to number *" at bounding box center [562, 392] width 489 height 40
paste input "[PHONE_NUMBER]"
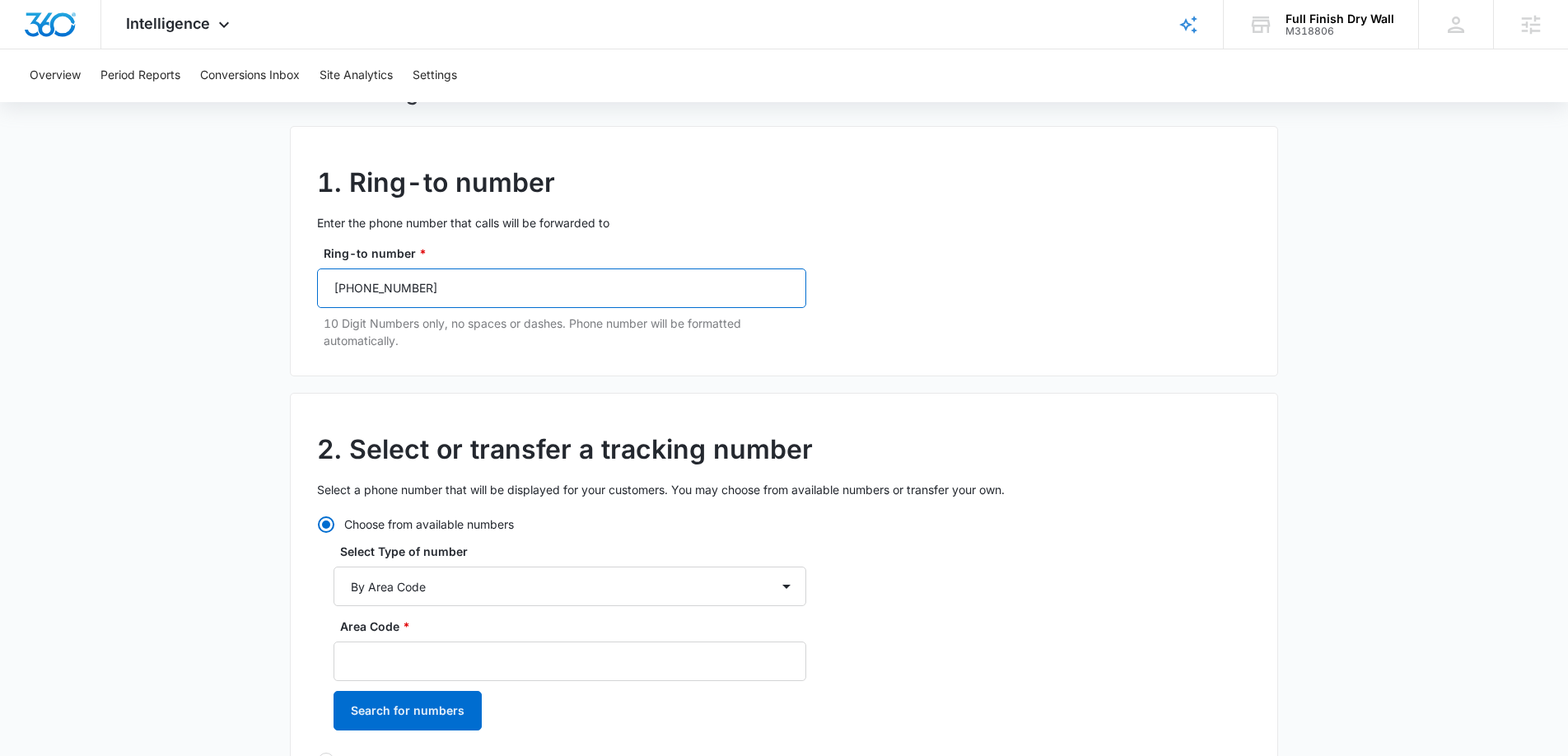
scroll to position [198, 0]
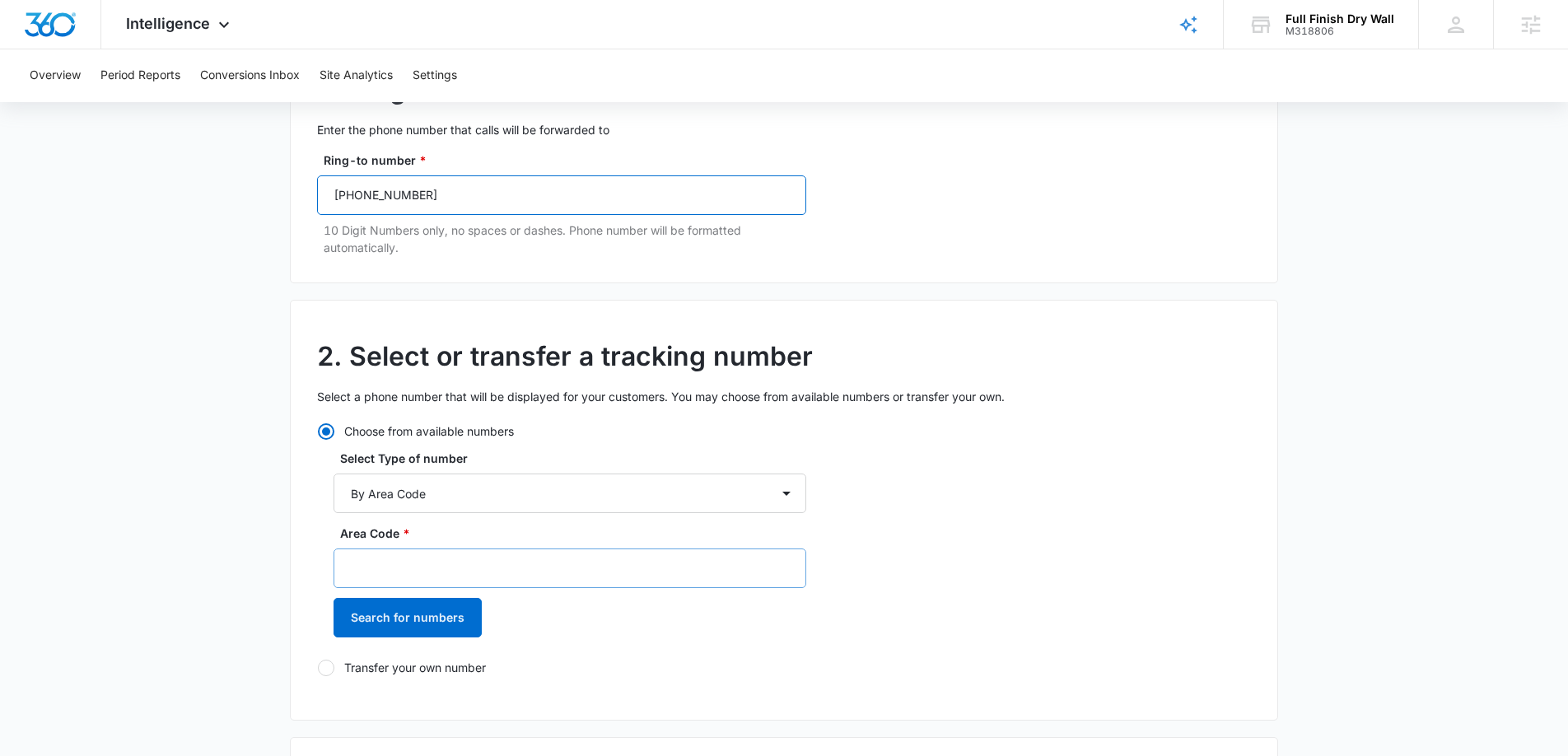
type input "[PHONE_NUMBER]"
click at [464, 566] on input "Area Code *" at bounding box center [569, 567] width 472 height 40
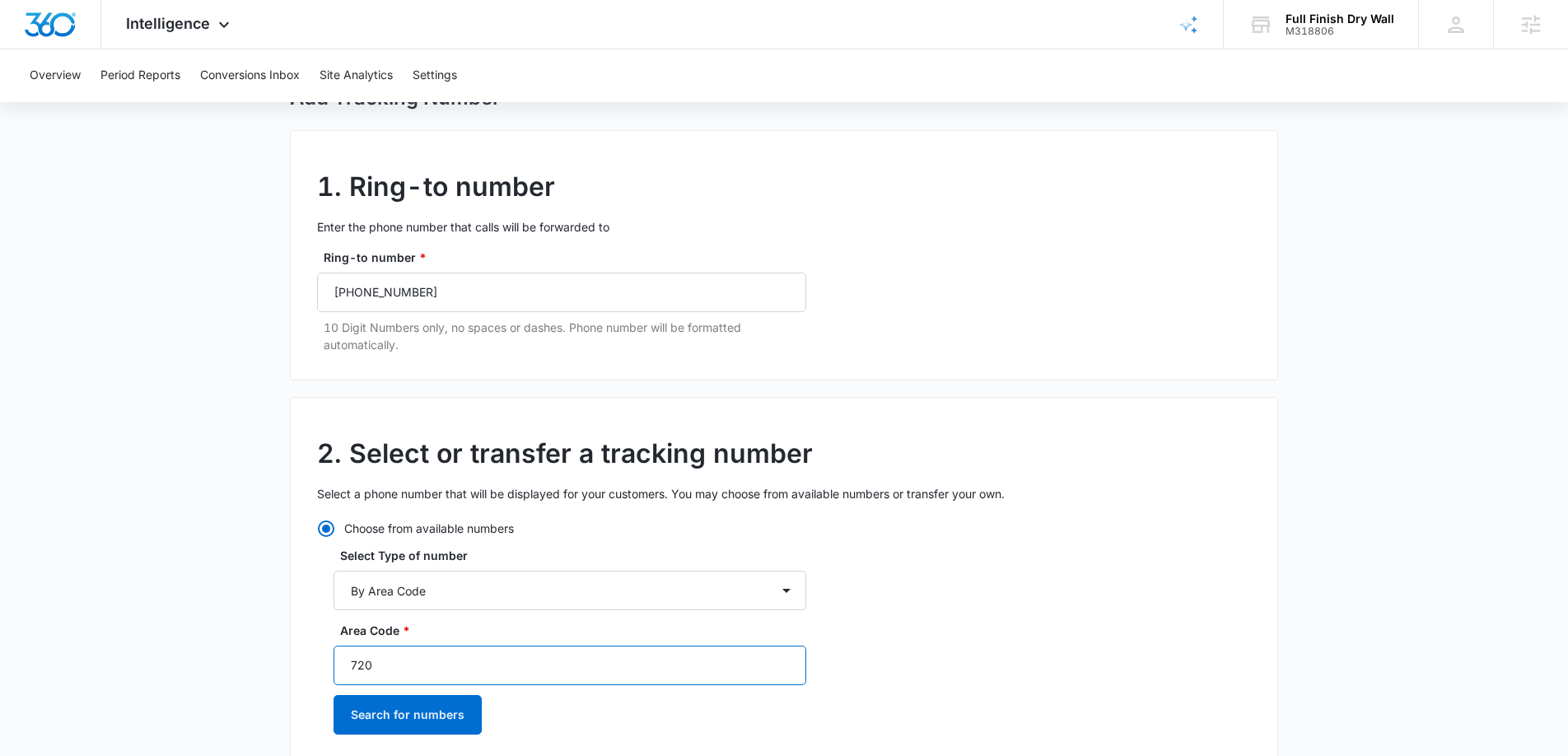
scroll to position [144, 0]
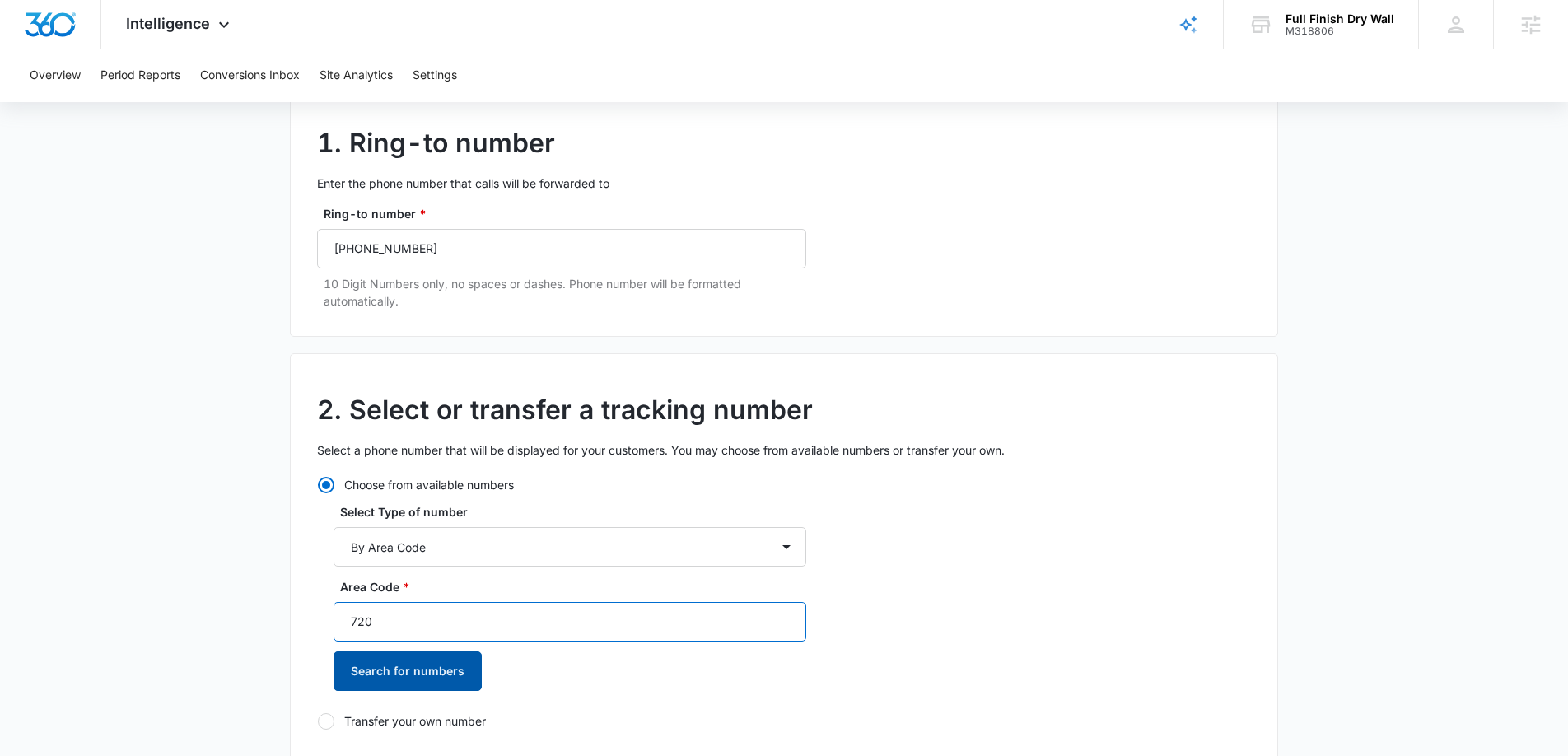
type input "720"
click at [417, 683] on button "Search for numbers" at bounding box center [408, 671] width 148 height 40
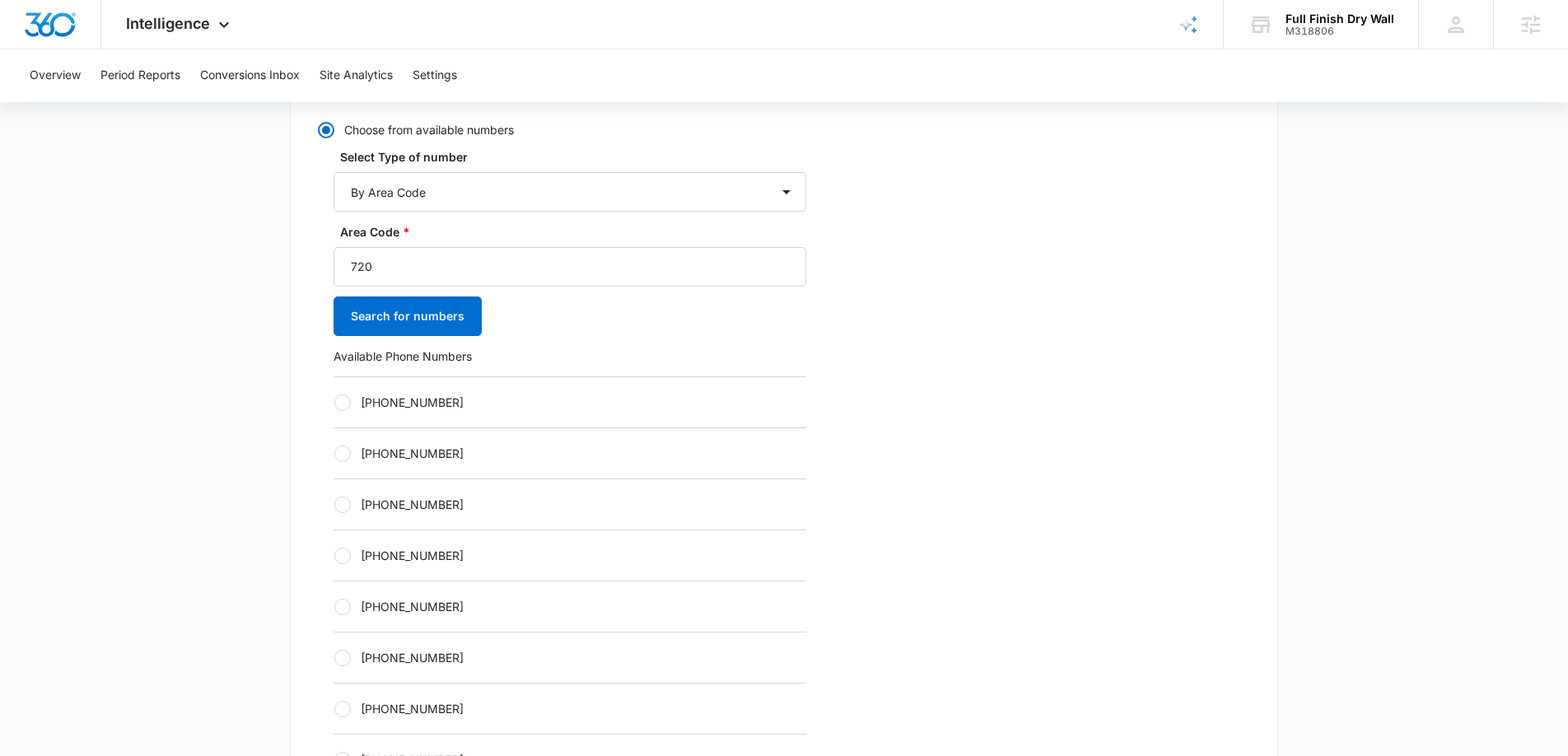
scroll to position [501, 0]
click at [352, 404] on label "[PHONE_NUMBER]" at bounding box center [569, 401] width 472 height 18
click at [334, 401] on input "[PHONE_NUMBER]" at bounding box center [333, 400] width 1 height 1
radio input "true"
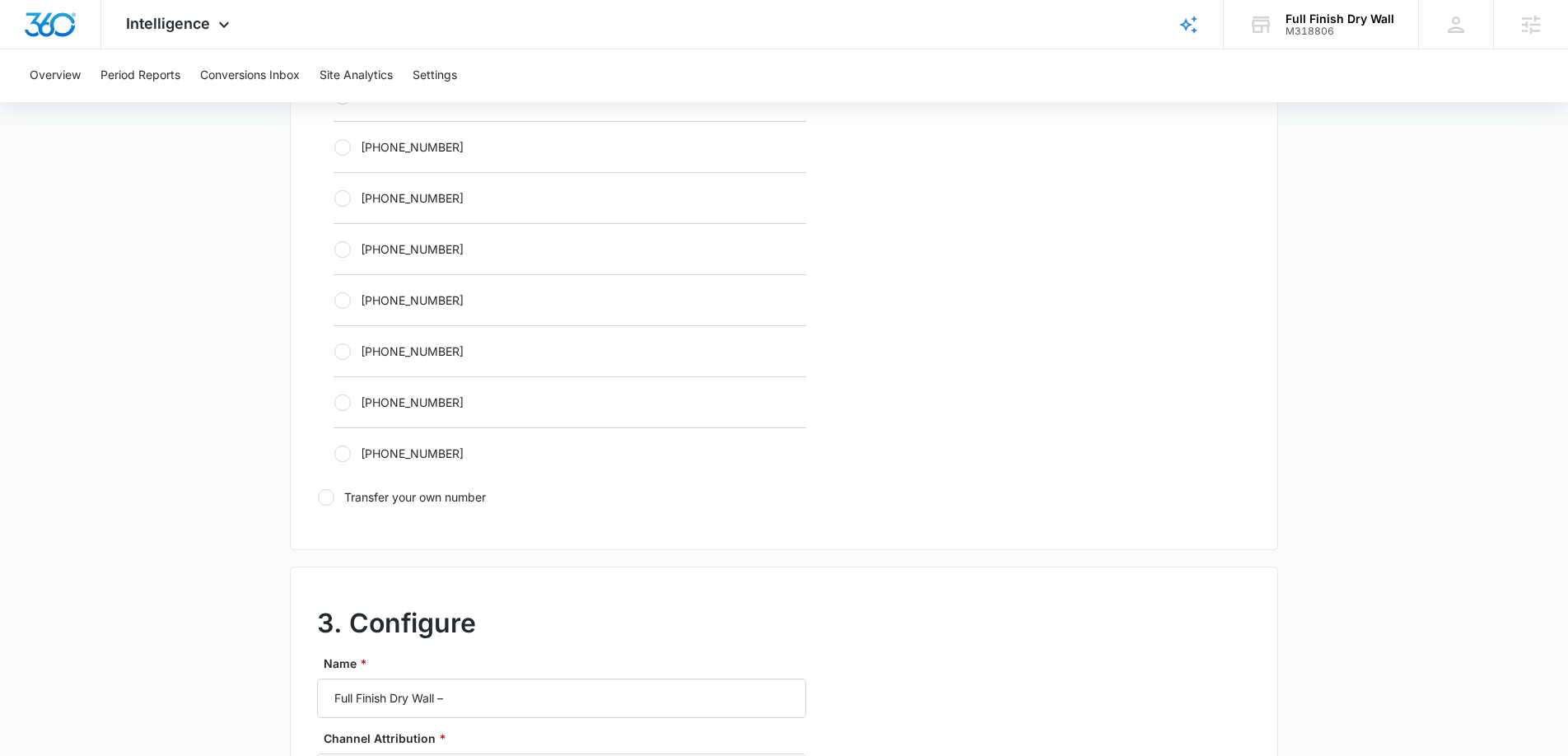
scroll to position [1536, 0]
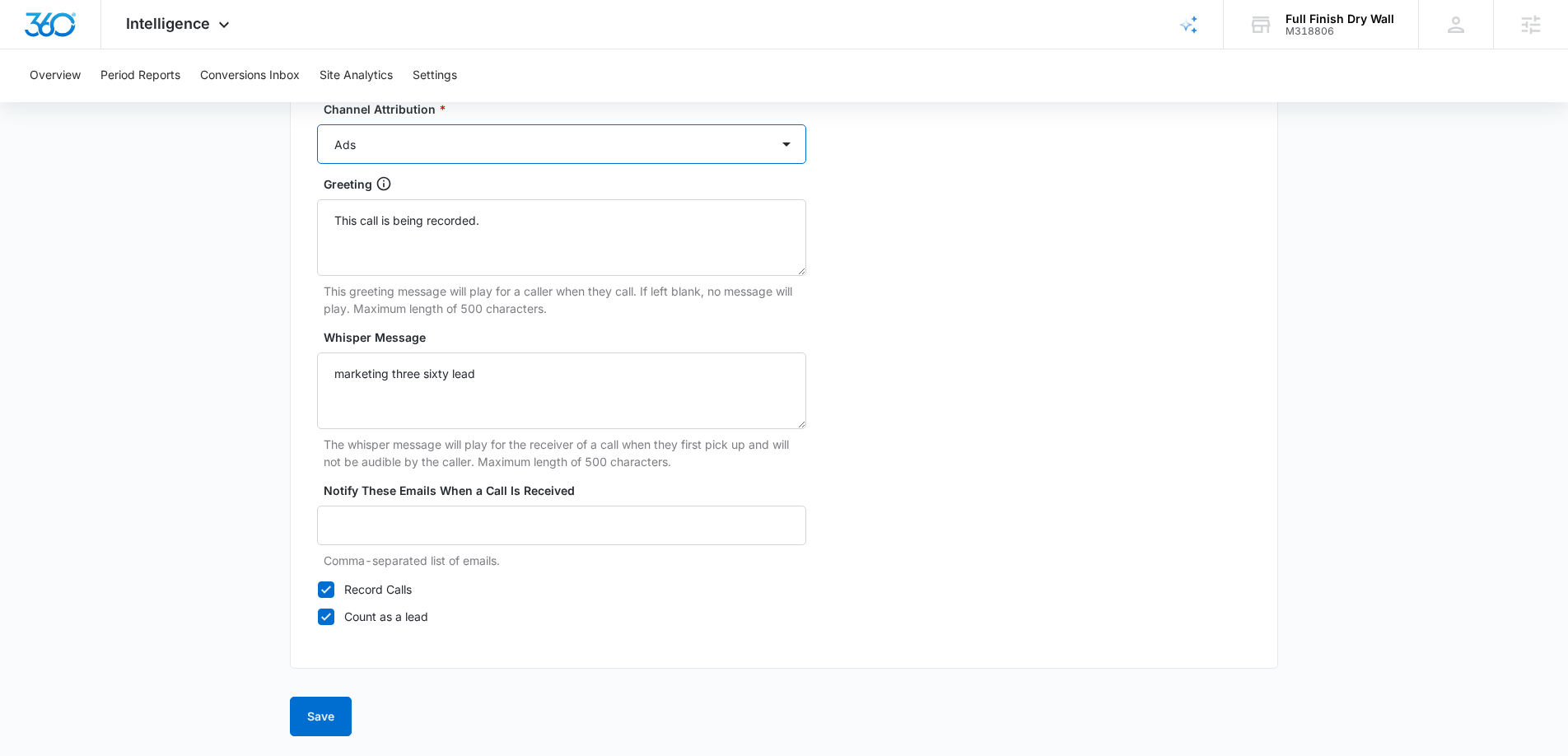
click at [477, 155] on select "Ads Local Service Ads Content Social Other" at bounding box center [562, 144] width 489 height 40
select select "LSA"
click at [317, 125] on select "Ads Local Service Ads Content Social Other" at bounding box center [562, 144] width 489 height 40
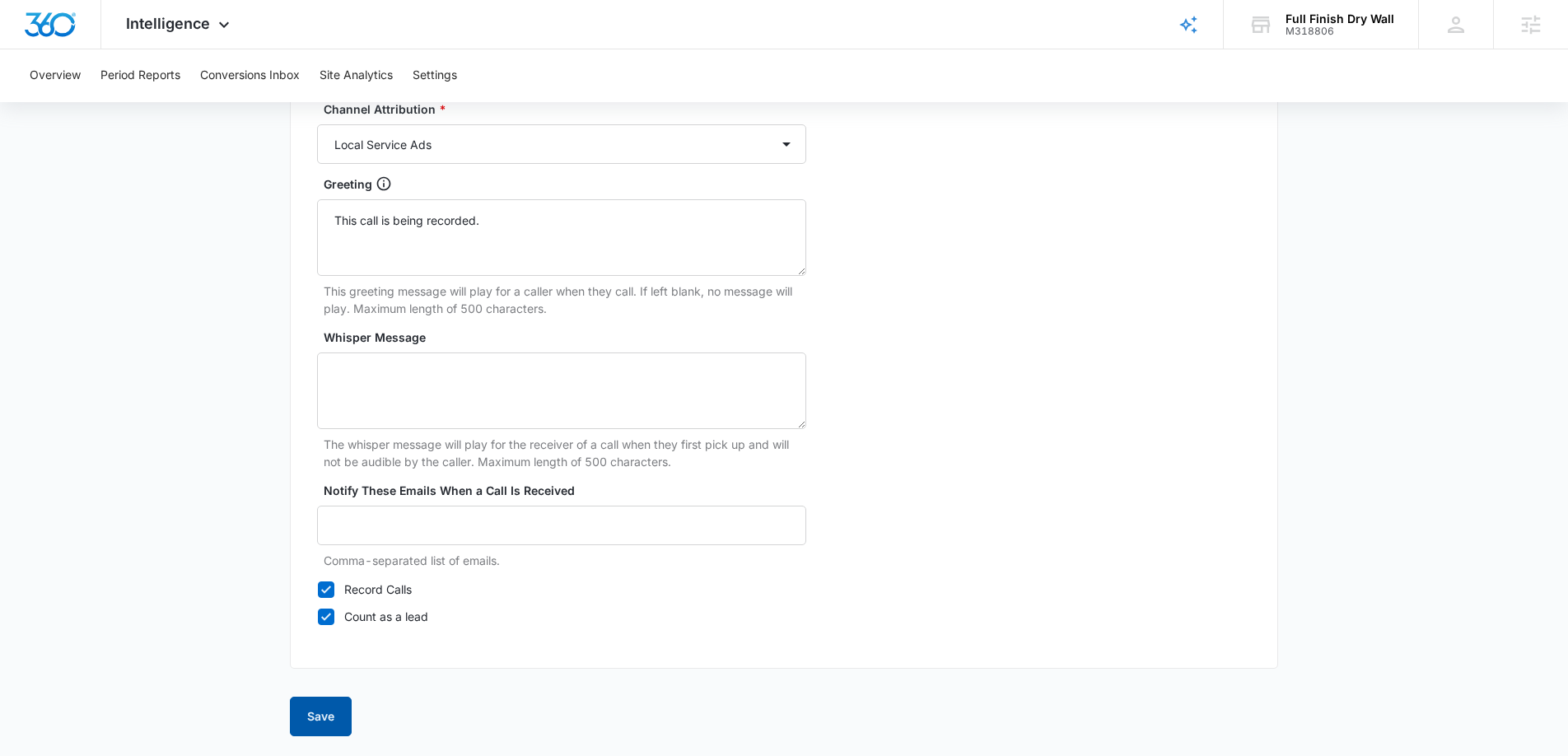
click at [328, 719] on button "Save" at bounding box center [320, 716] width 61 height 40
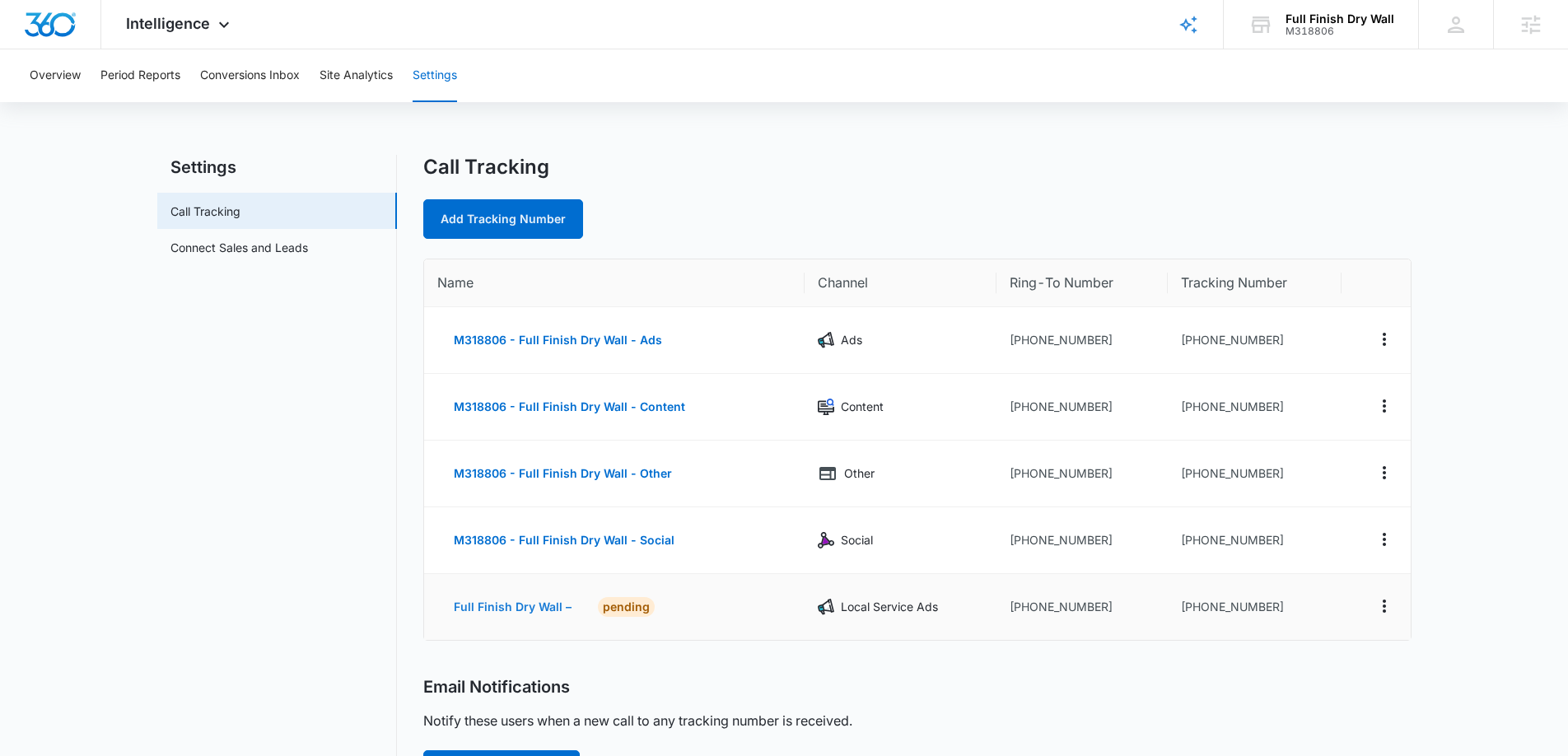
click at [528, 609] on button "Full Finish Dry Wall –" at bounding box center [512, 606] width 151 height 40
select select "LSA"
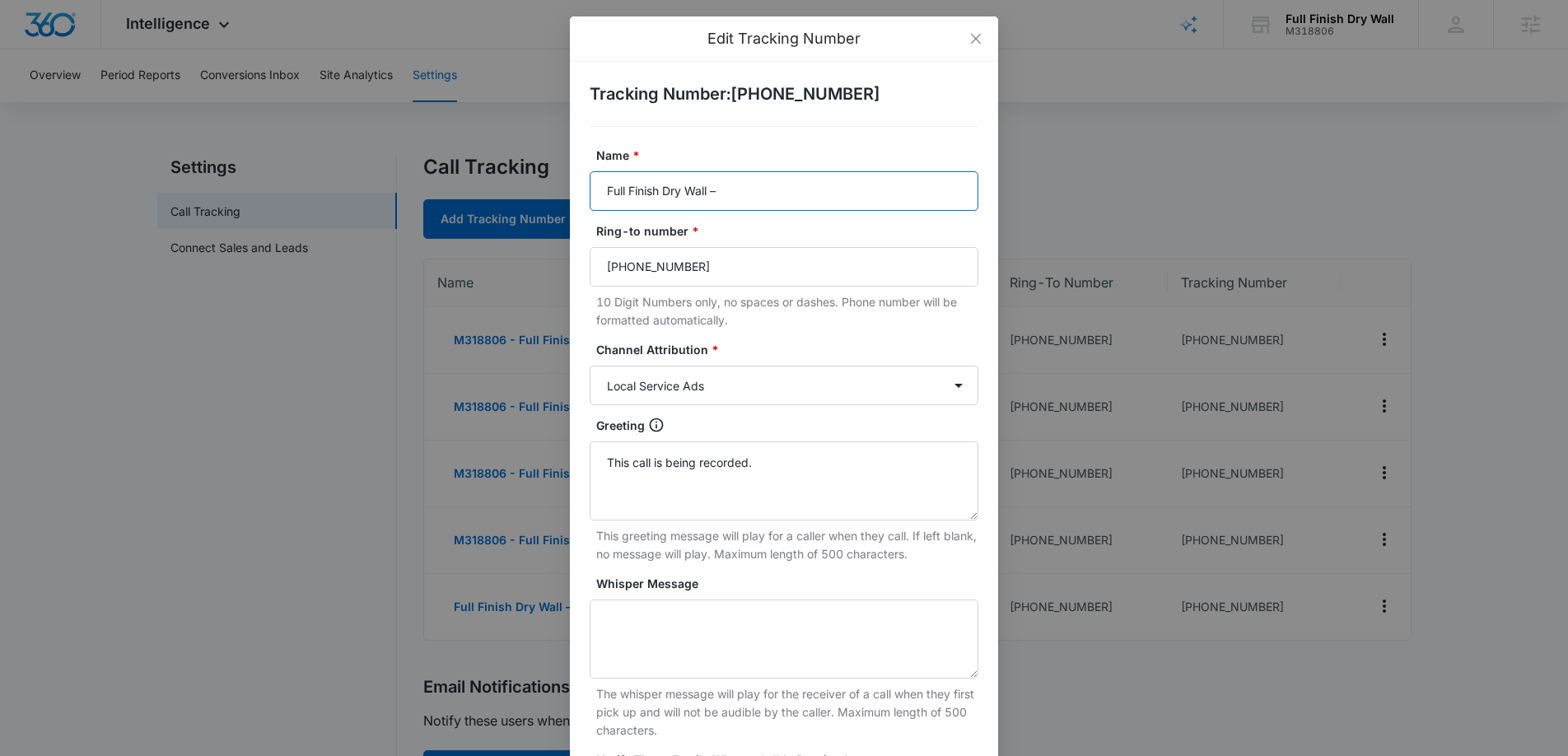
click at [761, 193] on input "Full Finish Dry Wall –" at bounding box center [784, 190] width 389 height 40
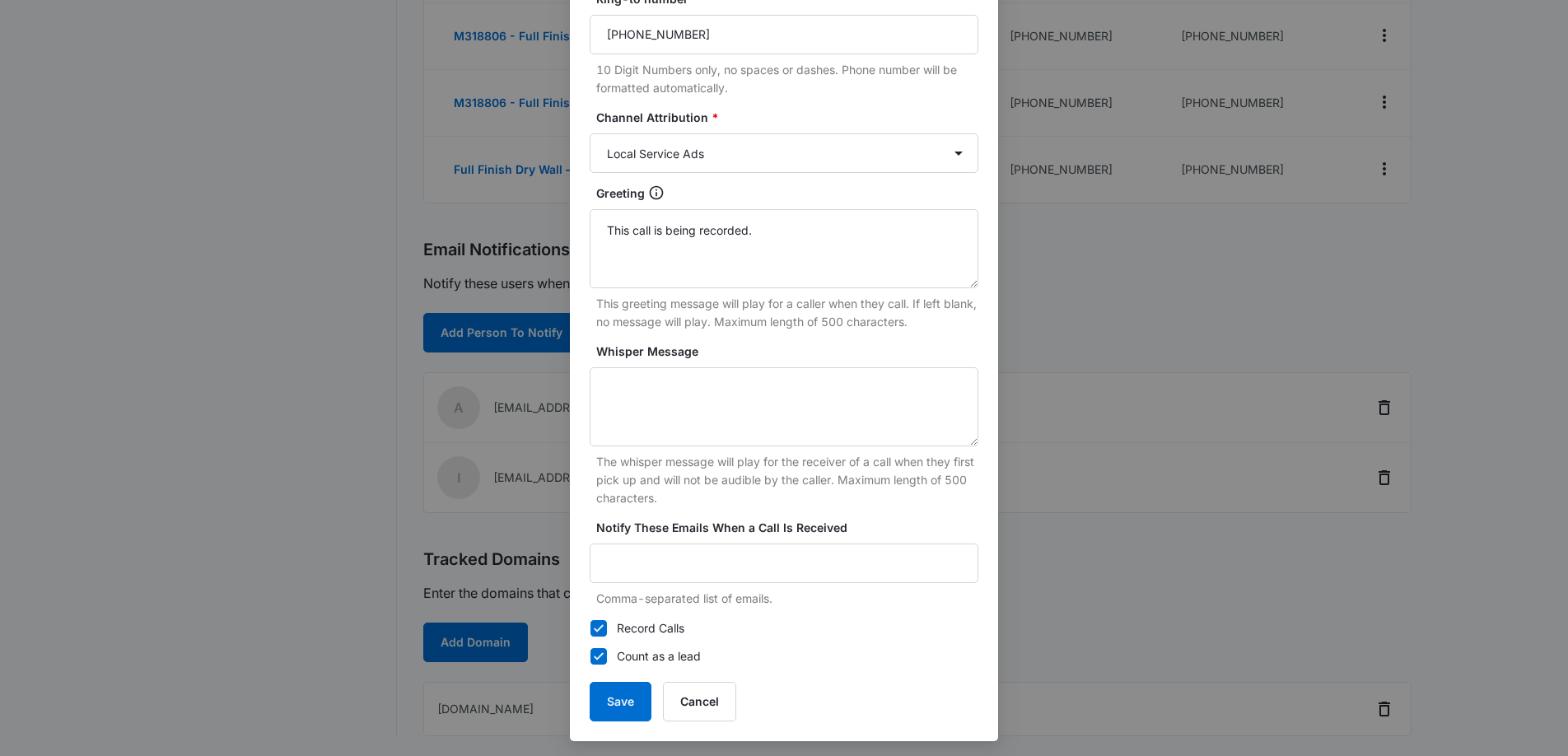
scroll to position [237, 0]
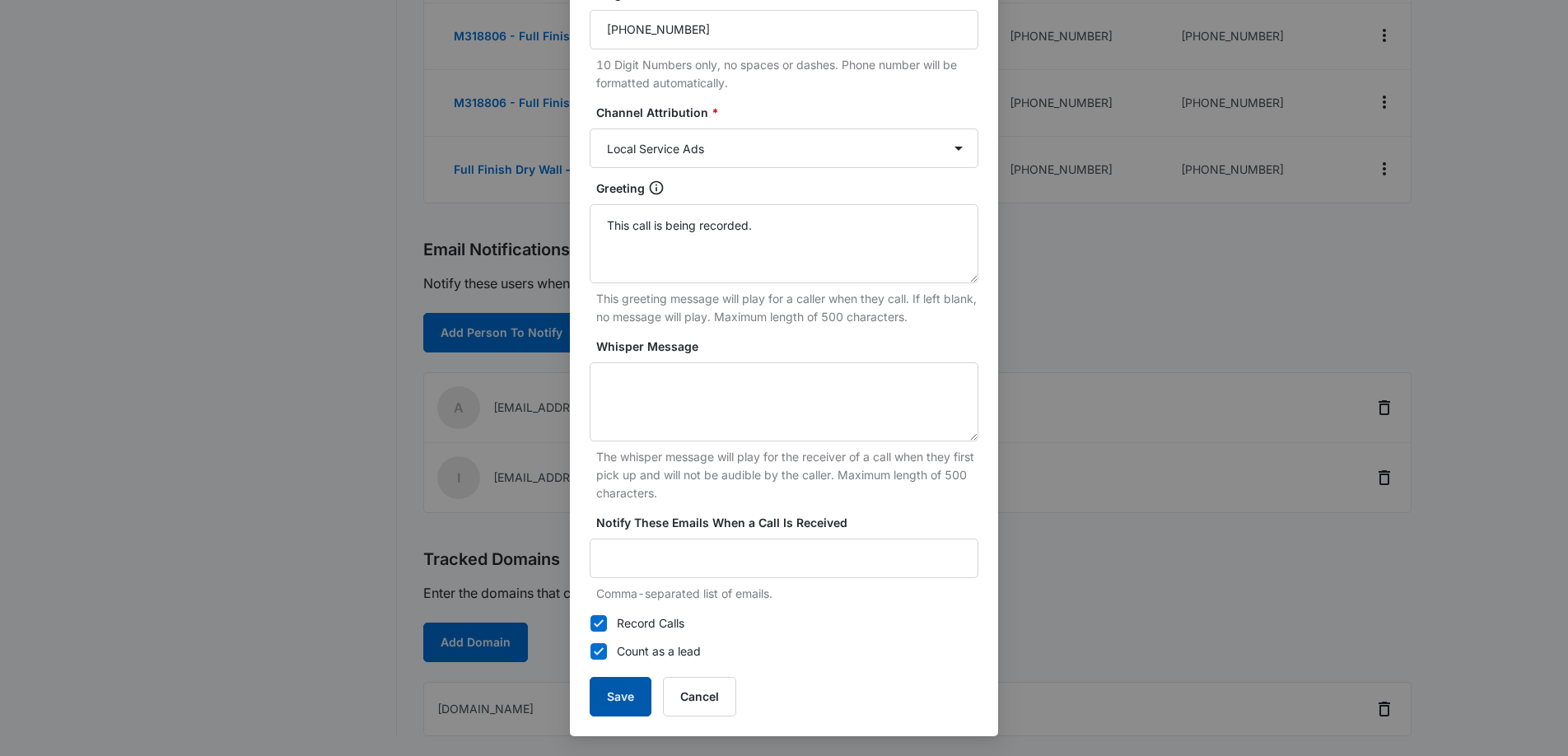
type input "Full Finish Dry Wall – LSA"
click at [621, 692] on button "Save" at bounding box center [620, 696] width 61 height 40
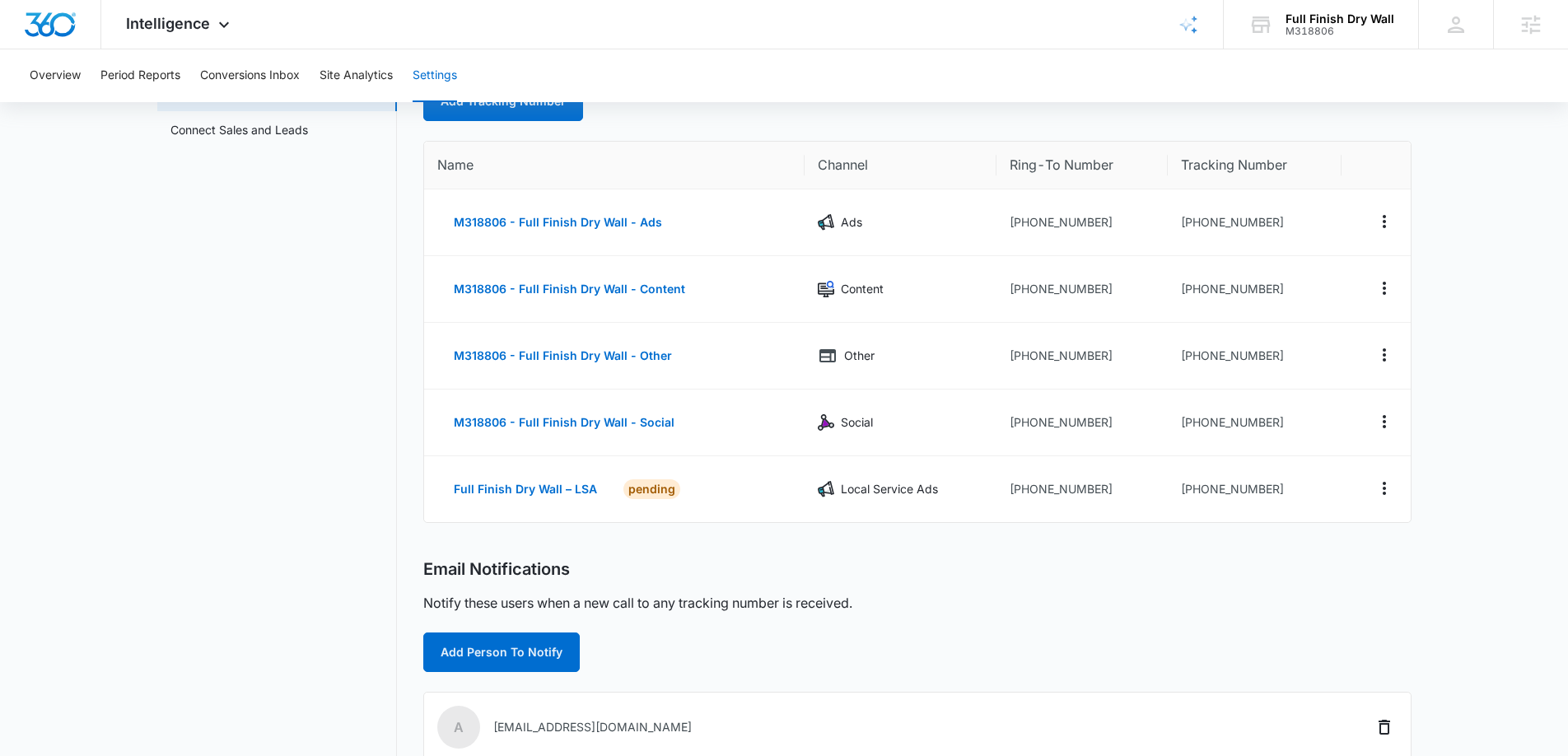
scroll to position [0, 0]
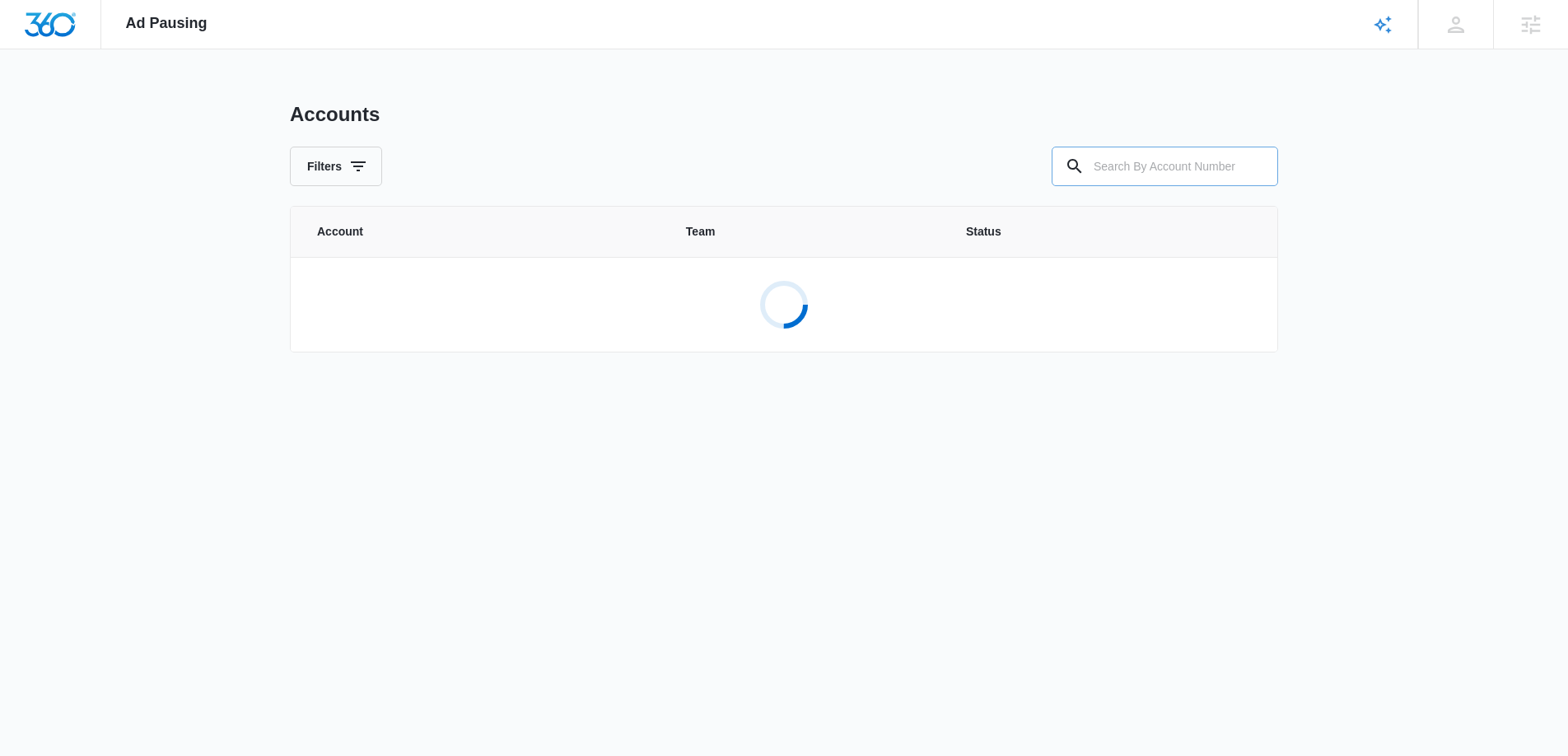
click at [1157, 169] on input "text" at bounding box center [1165, 166] width 227 height 40
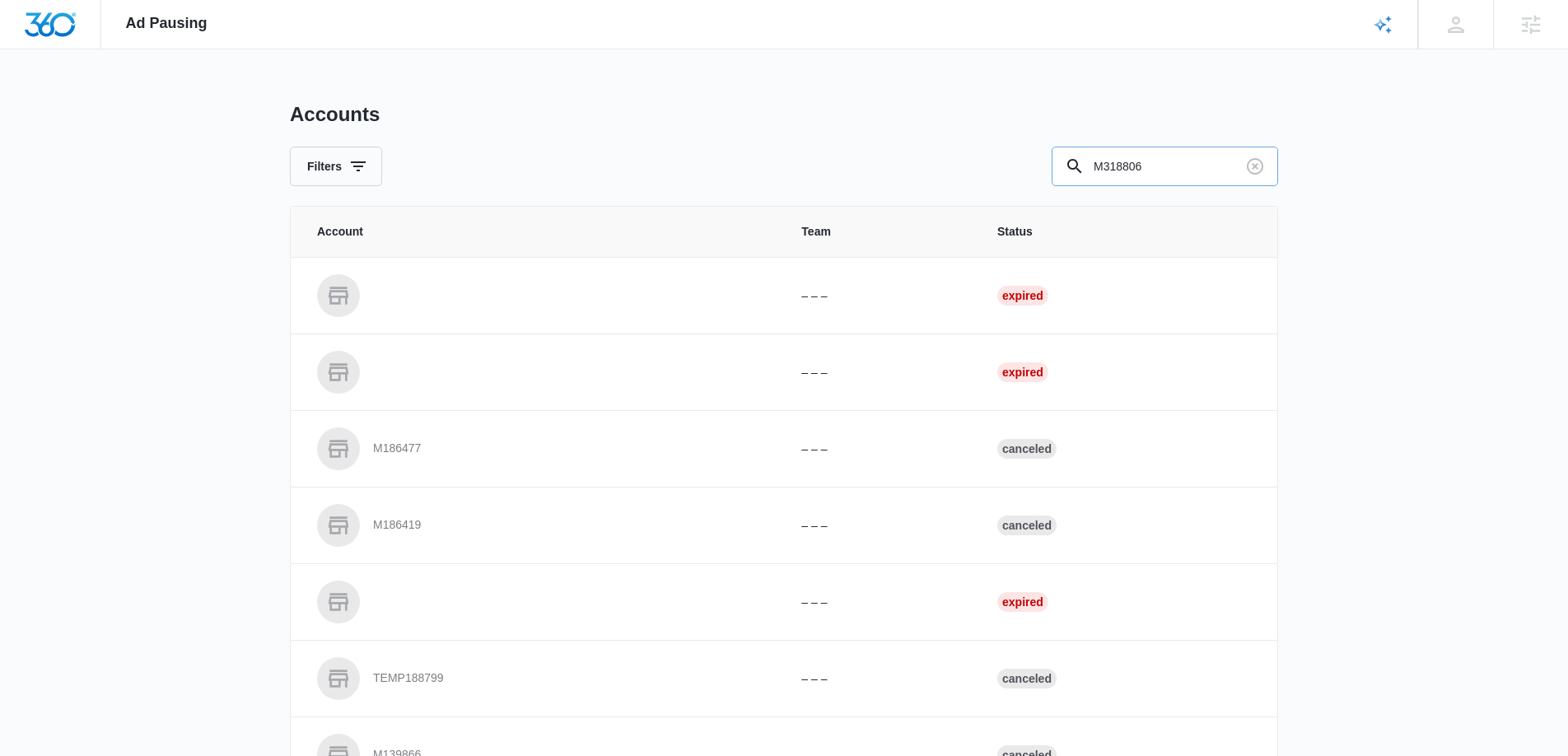
type input "M318806"
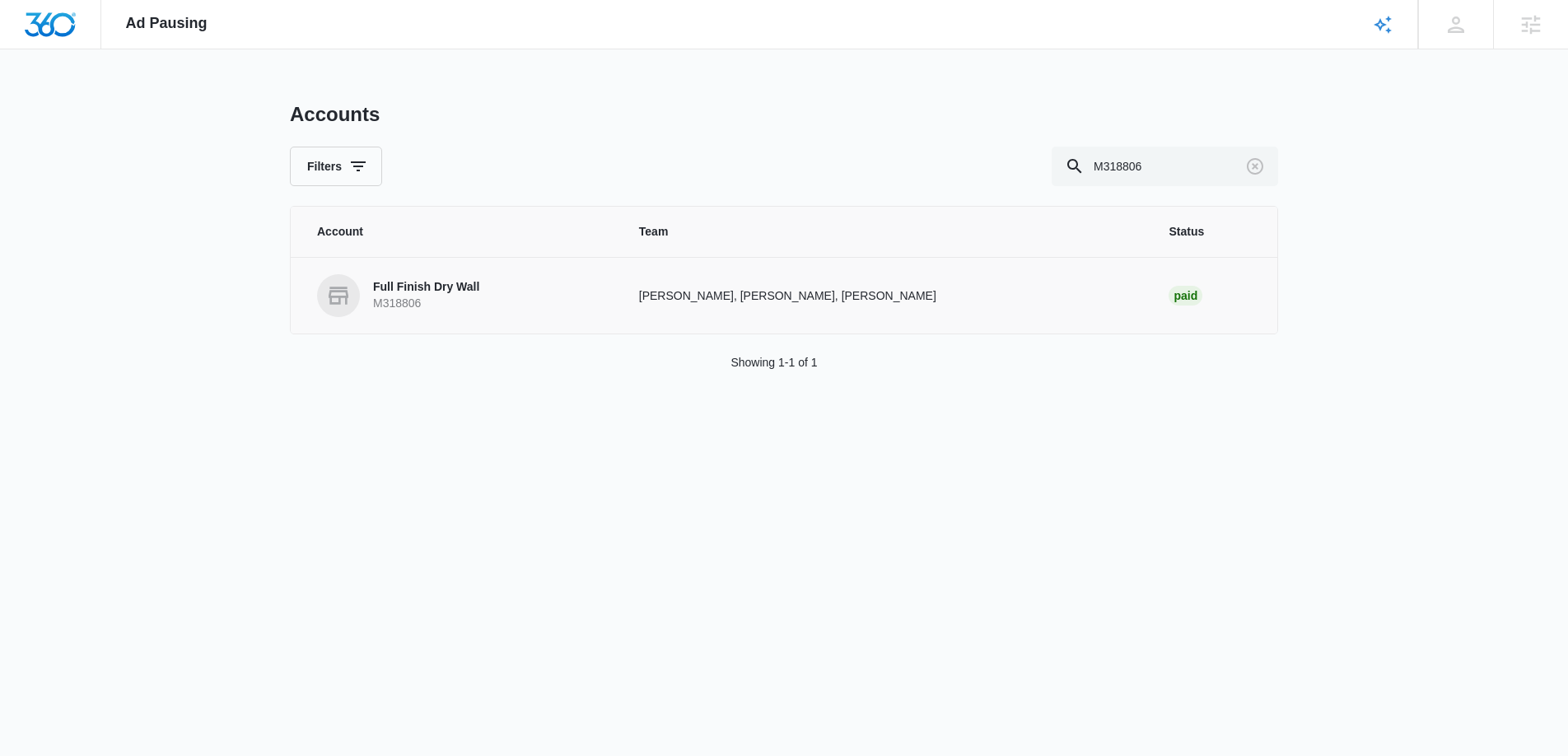
click at [533, 292] on link "Full Finish Dry Wall M318806" at bounding box center [458, 295] width 282 height 43
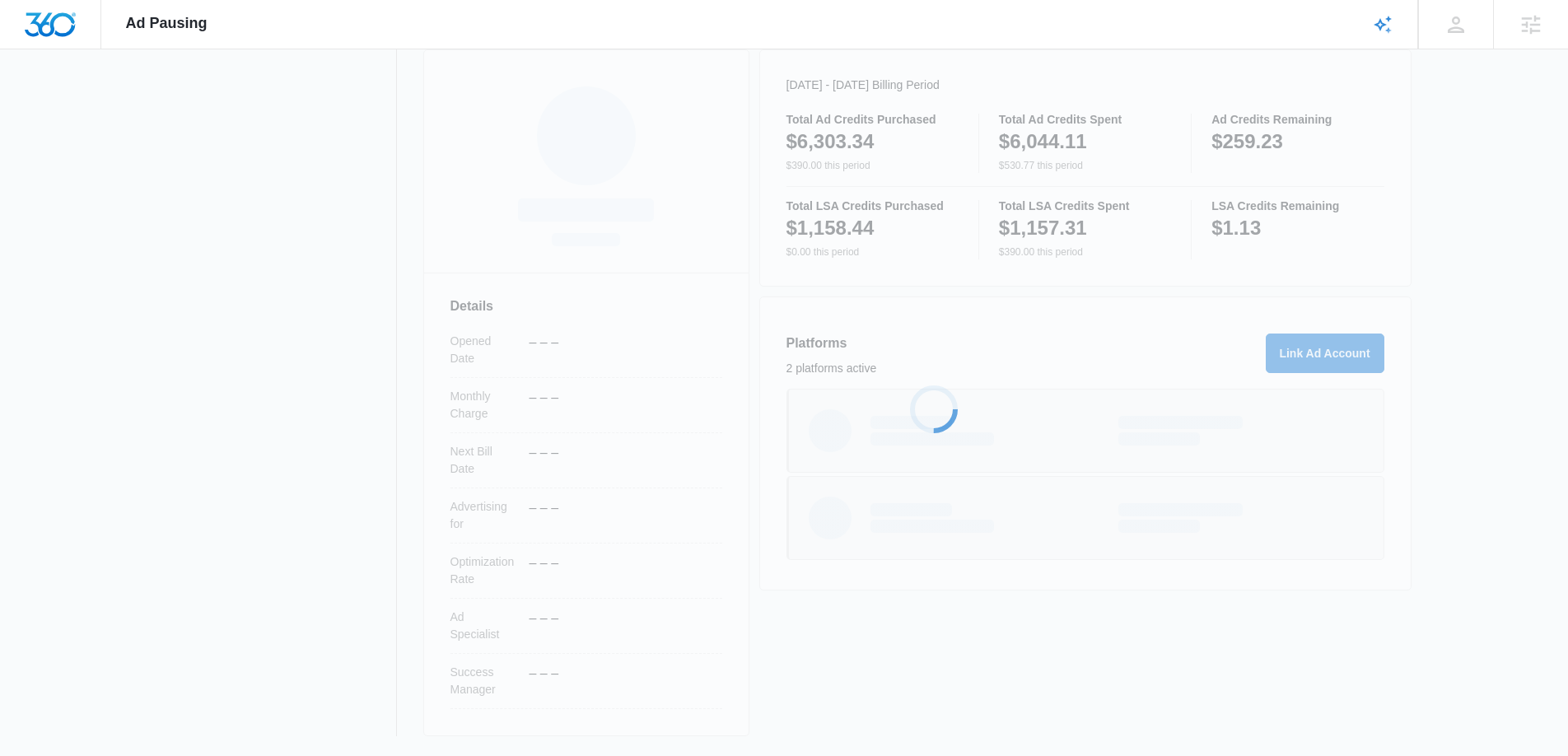
scroll to position [236, 0]
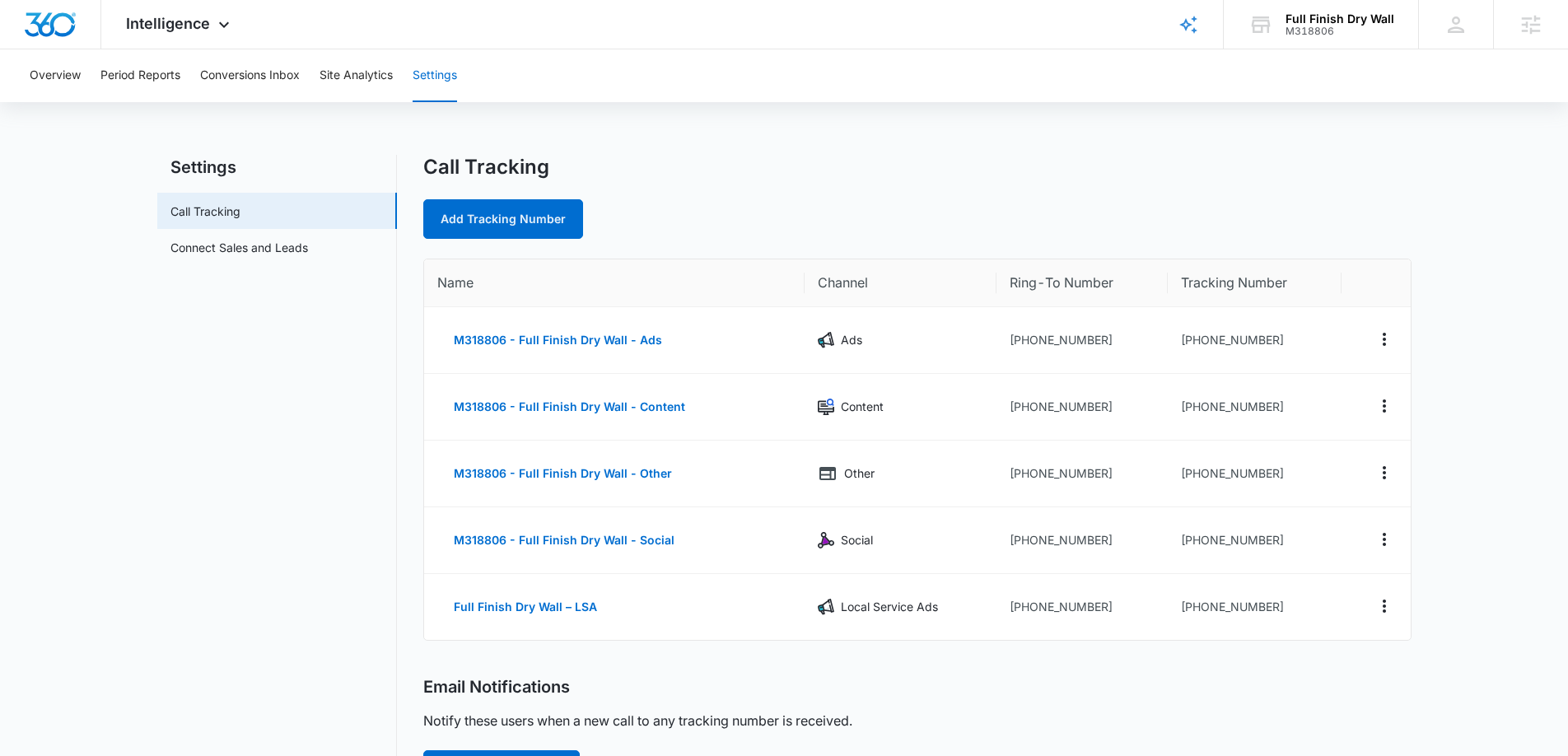
click at [1196, 647] on div "Call Tracking Add Tracking Number Name Channel Ring-To Number Tracking Number M…" at bounding box center [918, 664] width 989 height 1019
drag, startPoint x: 1139, startPoint y: 610, endPoint x: 1088, endPoint y: 606, distance: 51.2
click at [1139, 610] on td "+17203713097" at bounding box center [1082, 607] width 170 height 66
drag, startPoint x: 1100, startPoint y: 608, endPoint x: 1020, endPoint y: 606, distance: 80.0
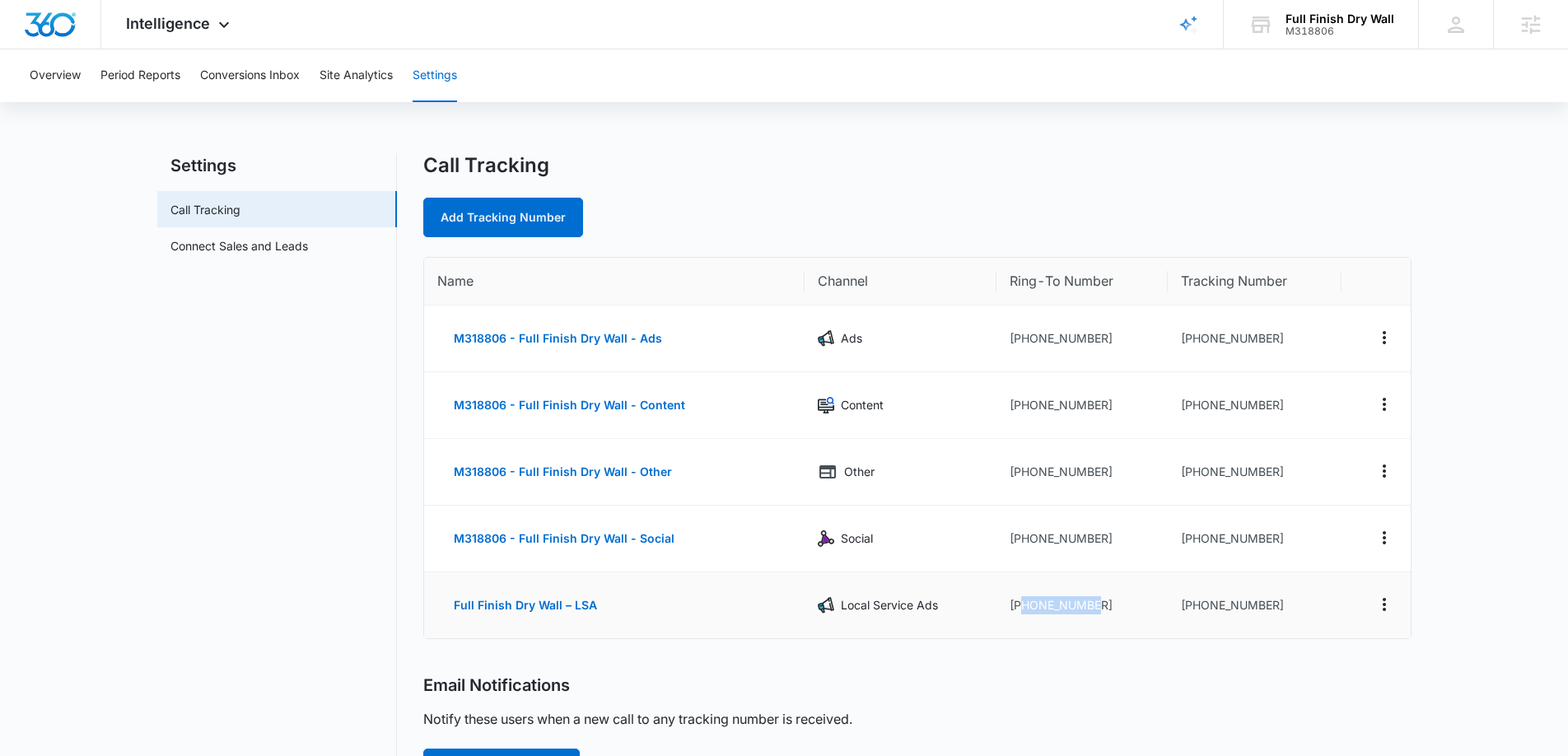
click at [1020, 606] on td "+17203713097" at bounding box center [1082, 605] width 170 height 66
copy td "7203713097"
drag, startPoint x: 1272, startPoint y: 610, endPoint x: 1203, endPoint y: 604, distance: 69.3
click at [1193, 606] on td "+17203108271" at bounding box center [1255, 605] width 173 height 66
copy td "7203108271"
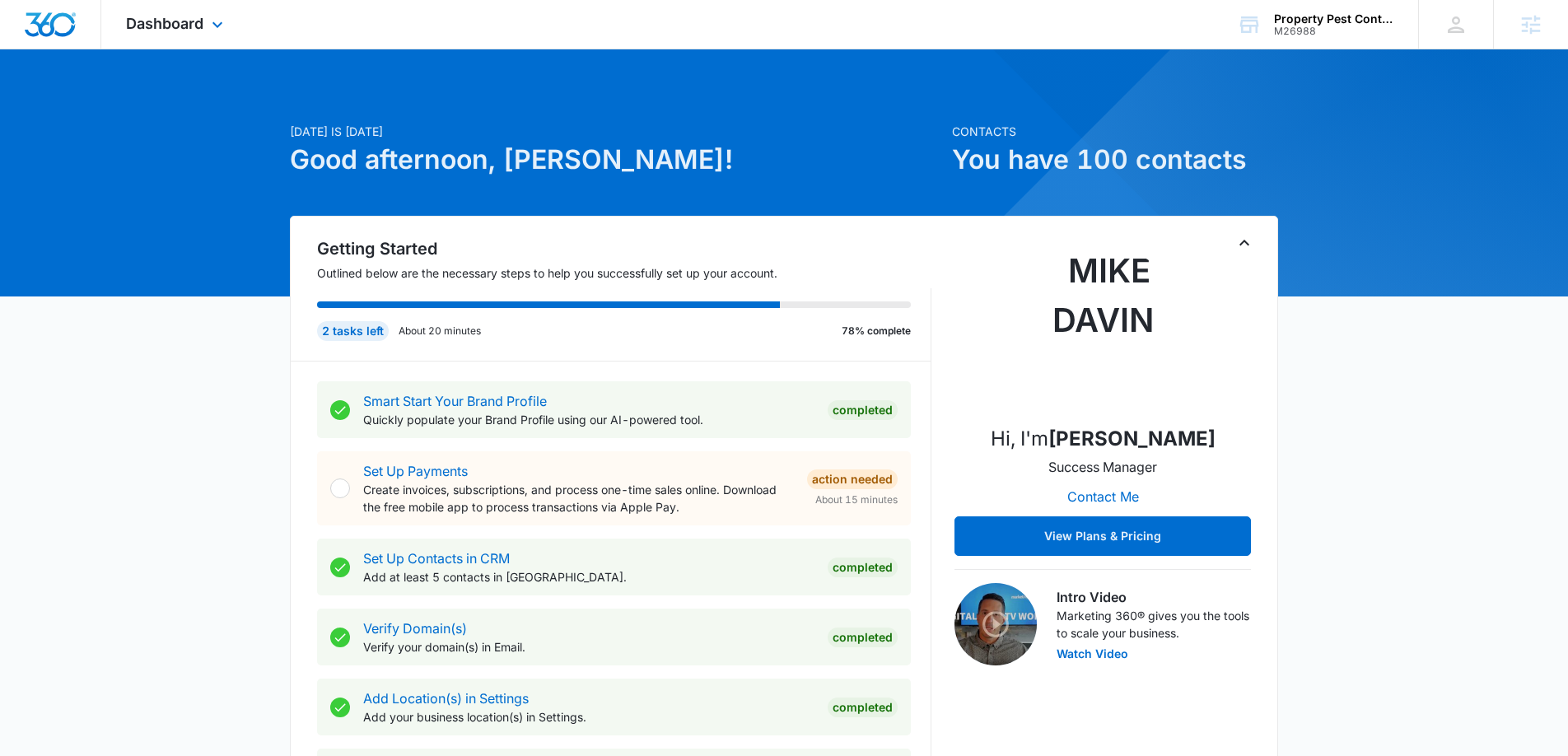
click at [214, 34] on div "Dashboard Apps Reputation Websites Forms CRM Email Social Content Ads Intellige…" at bounding box center [176, 24] width 151 height 49
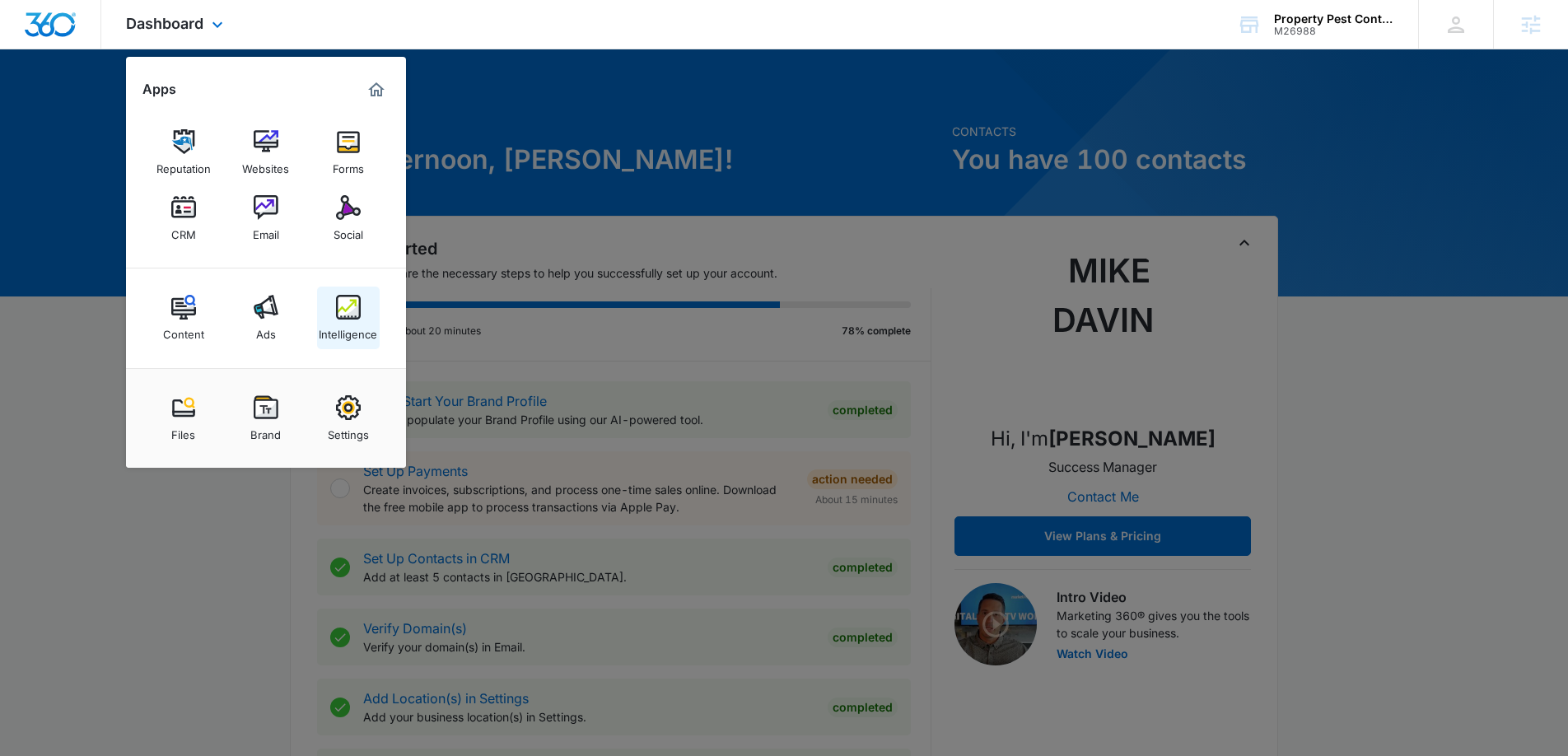
click at [358, 317] on img at bounding box center [348, 306] width 24 height 24
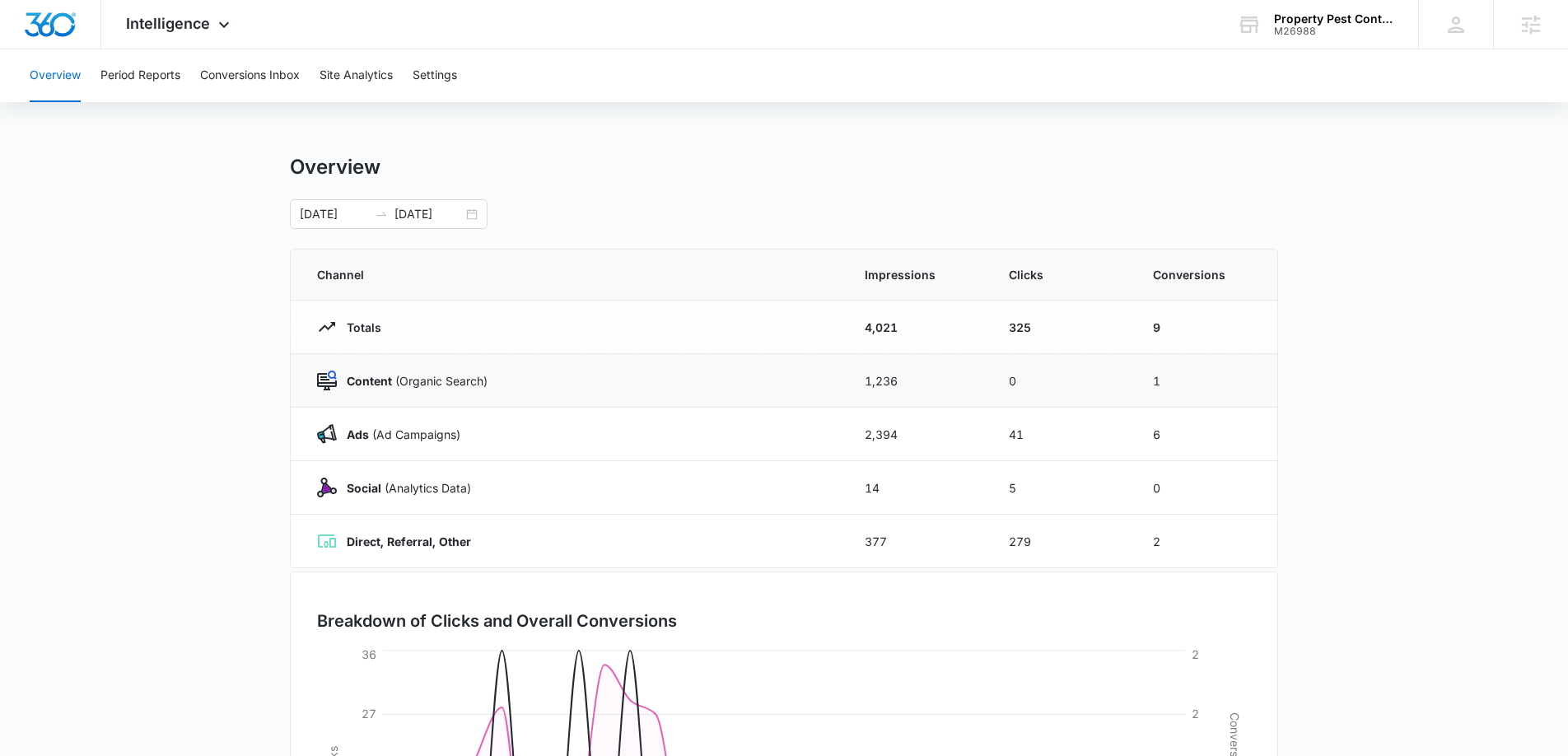
scroll to position [1, 0]
click at [444, 74] on button "Settings" at bounding box center [435, 76] width 45 height 53
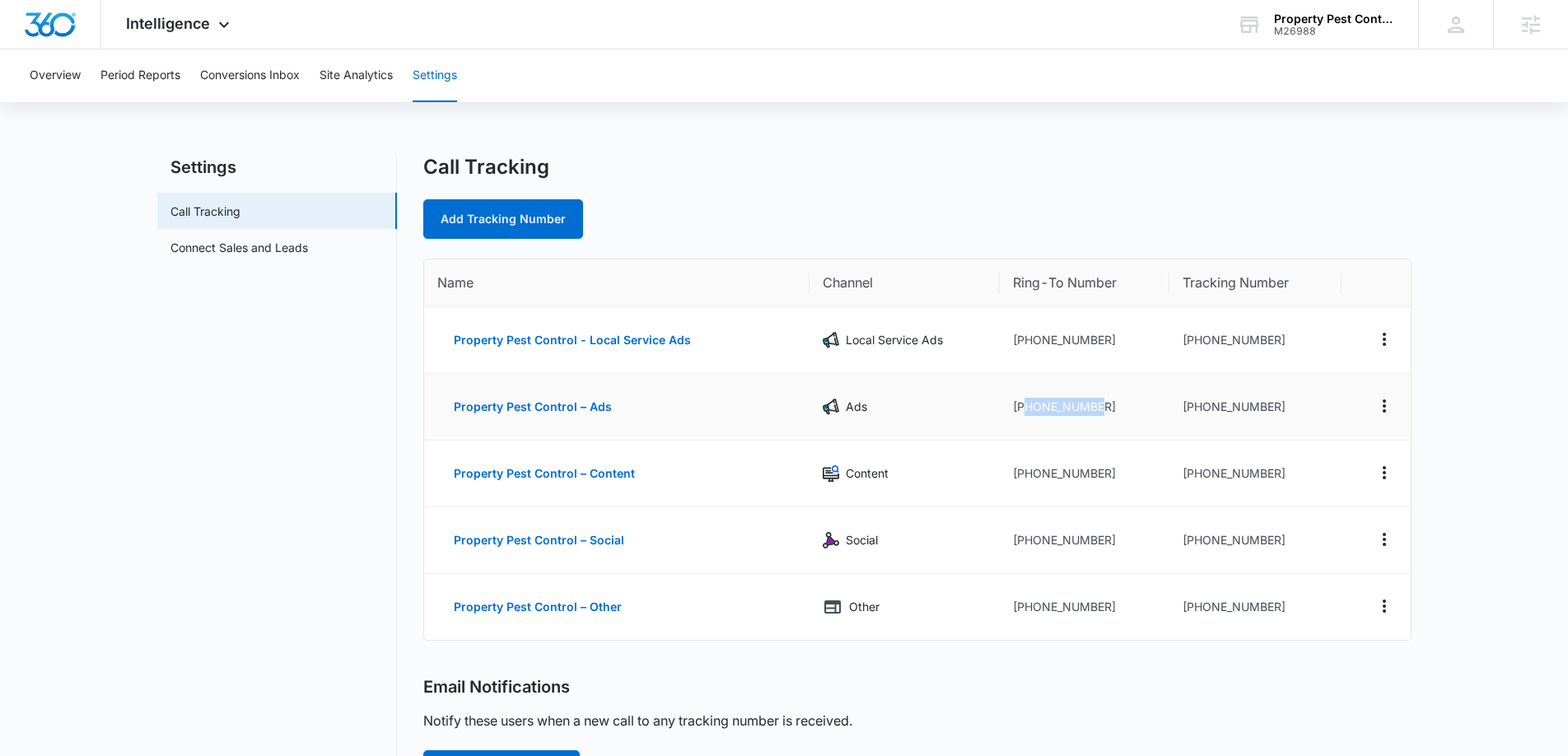
drag, startPoint x: 1110, startPoint y: 409, endPoint x: 1027, endPoint y: 407, distance: 83.0
click at [1027, 407] on td "[PHONE_NUMBER]" at bounding box center [1084, 407] width 169 height 67
copy td "4802456422"
click at [494, 210] on link "Add Tracking Number" at bounding box center [504, 219] width 160 height 40
select select "by_area_code"
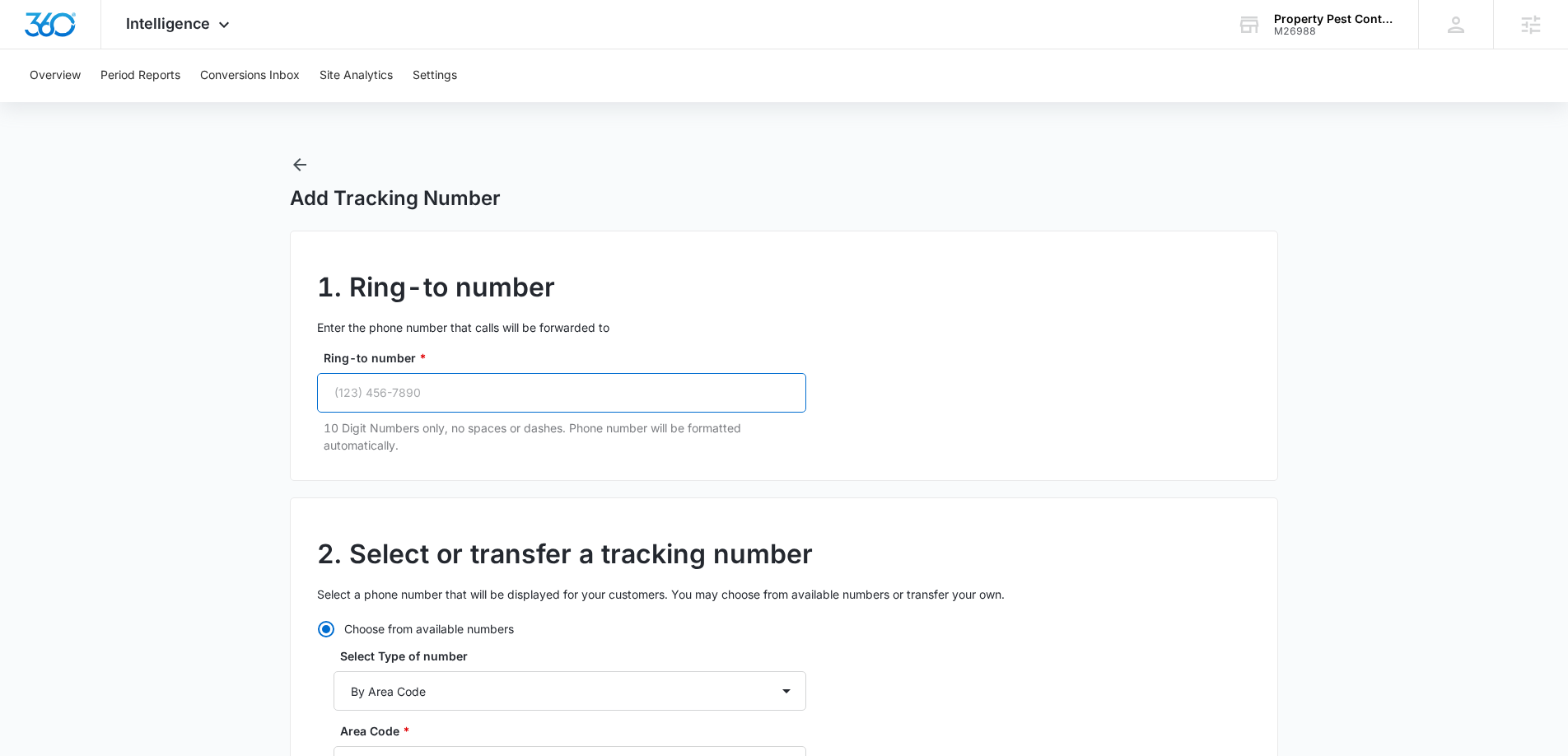
click at [587, 394] on input "Ring-to number *" at bounding box center [562, 392] width 489 height 40
paste input "[PHONE_NUMBER]"
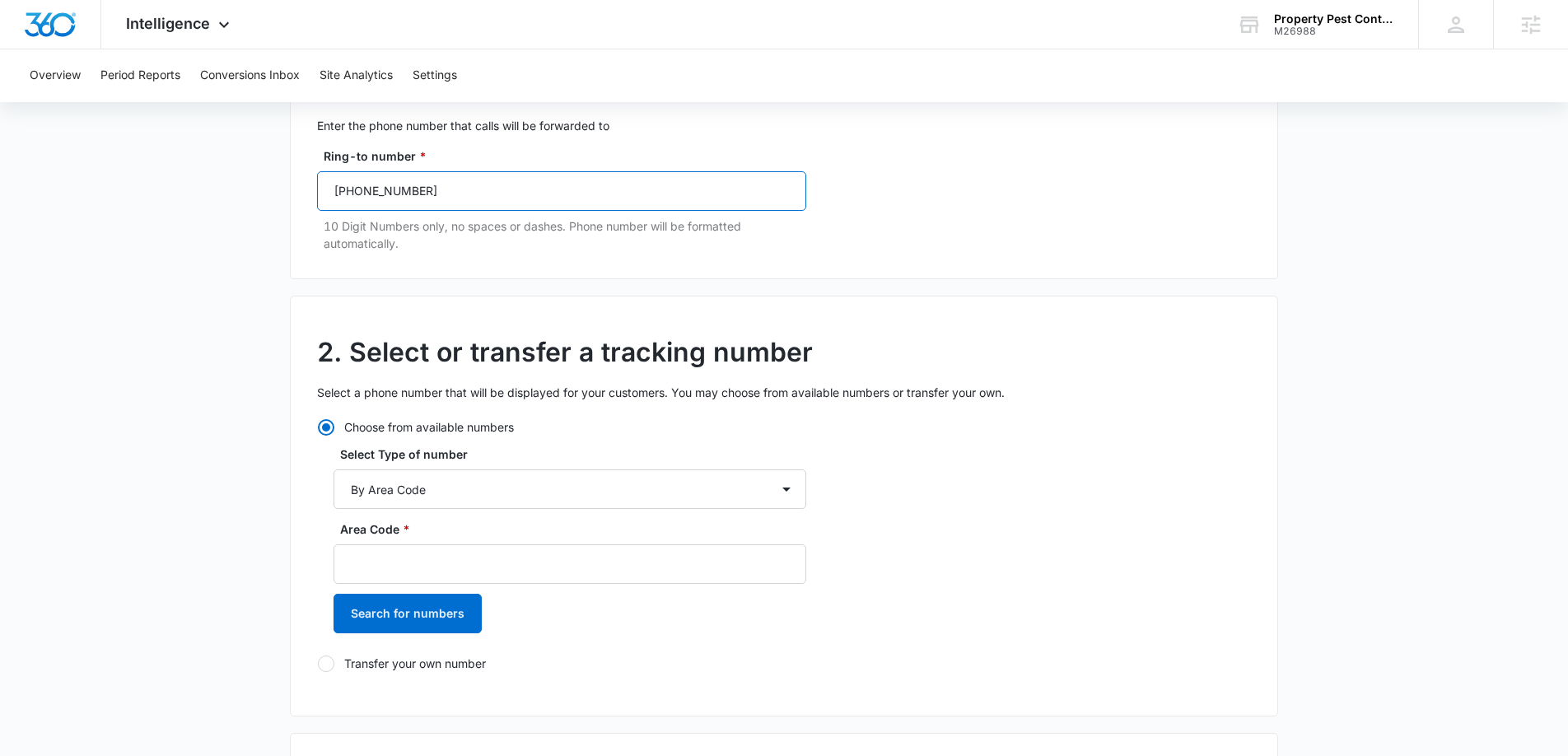
scroll to position [248, 0]
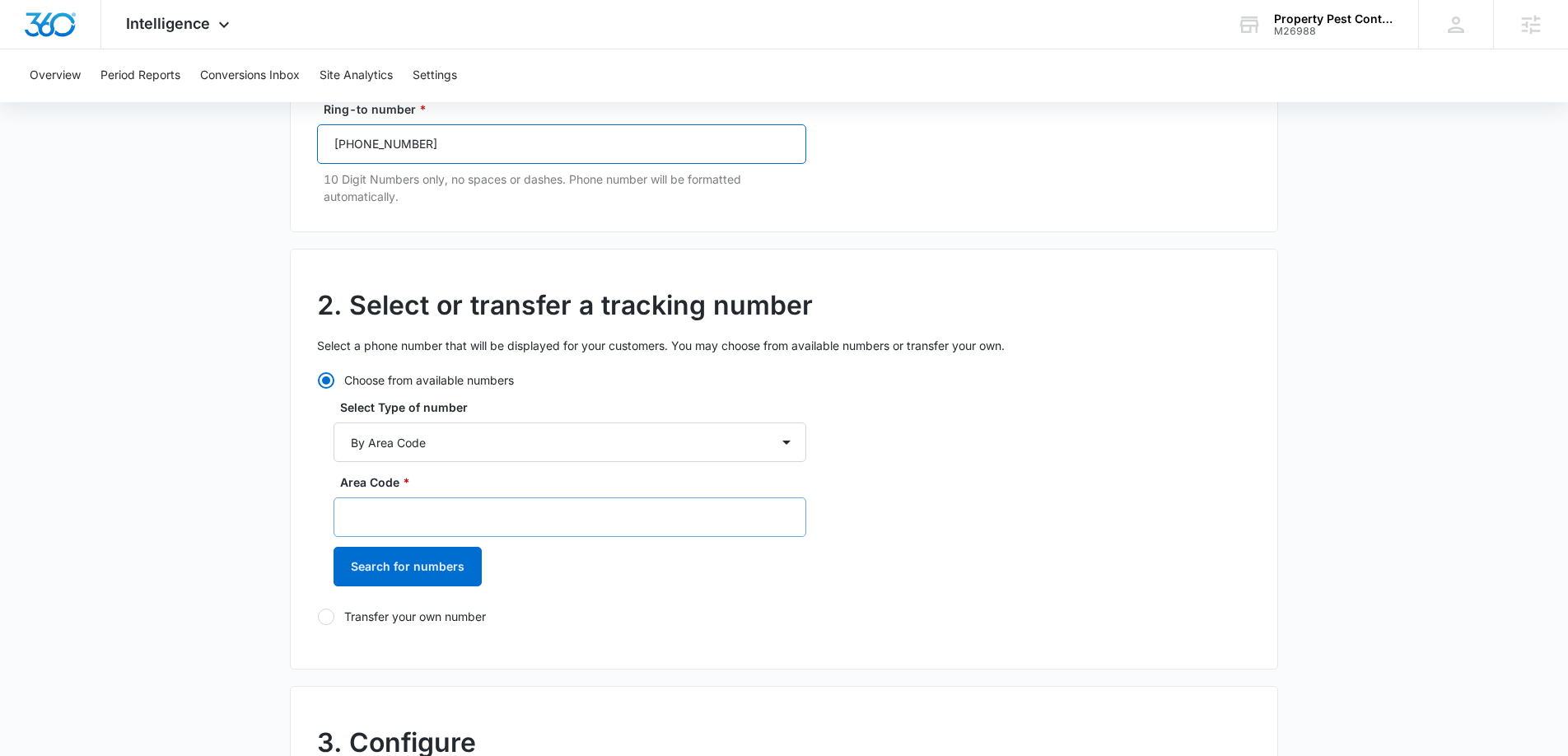
type input "[PHONE_NUMBER]"
click at [563, 508] on input "Area Code *" at bounding box center [569, 517] width 472 height 40
type input "480"
click at [461, 571] on button "Search for numbers" at bounding box center [408, 566] width 148 height 40
